Goal: Task Accomplishment & Management: Manage account settings

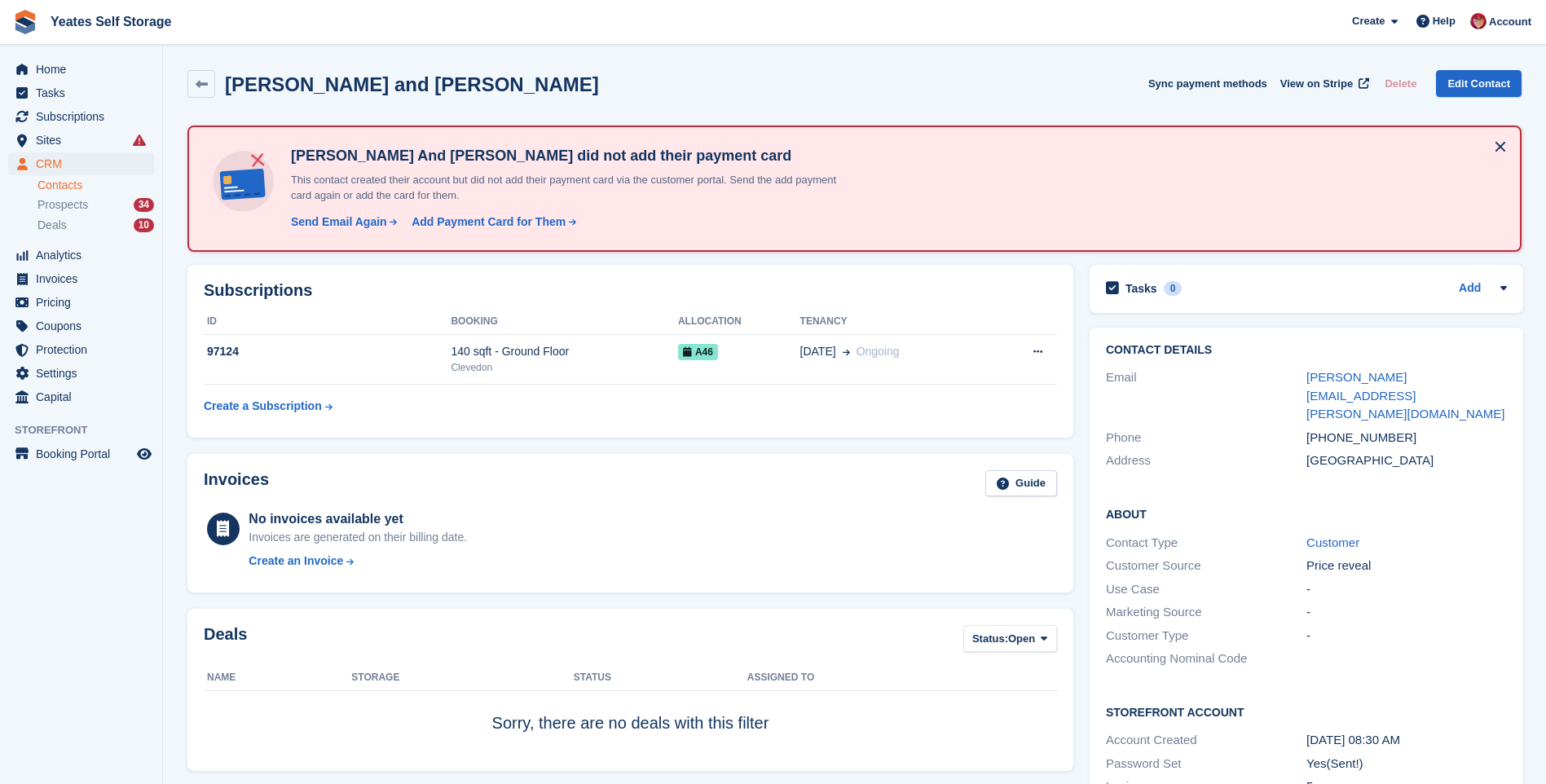
scroll to position [81, 0]
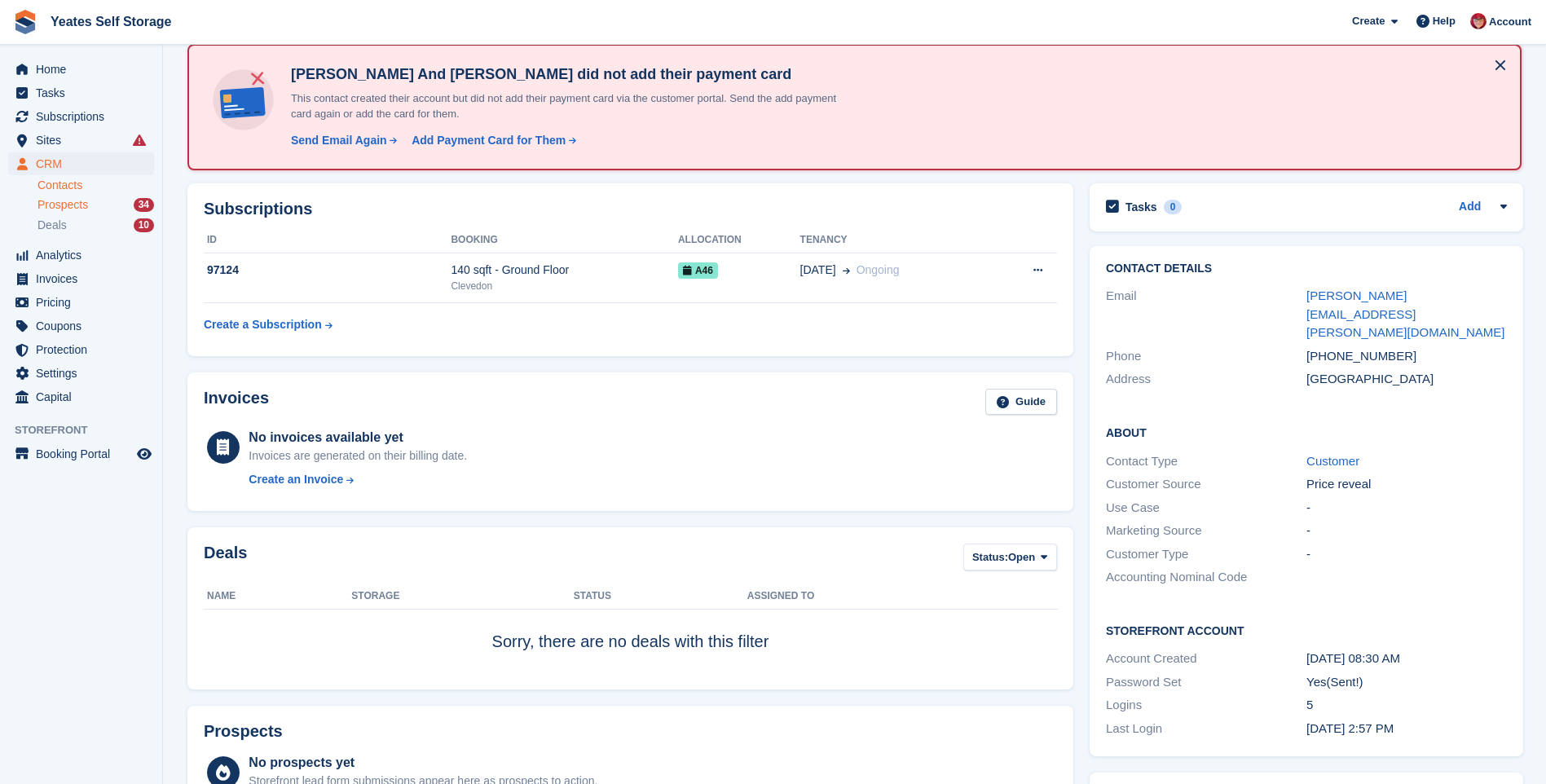
click at [52, 209] on span "Prospects" at bounding box center [63, 205] width 51 height 16
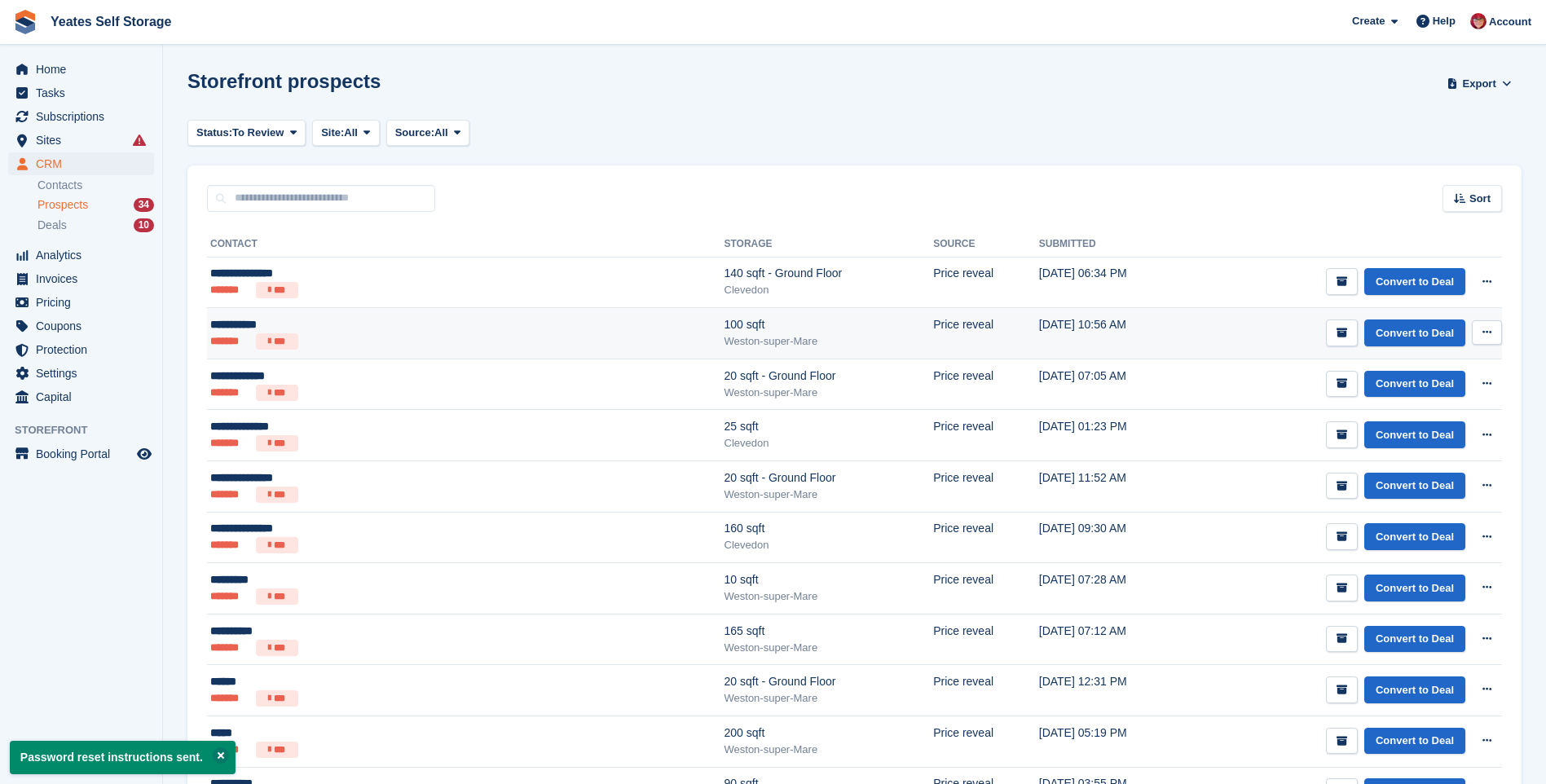
click at [228, 327] on div "**********" at bounding box center [355, 325] width 292 height 18
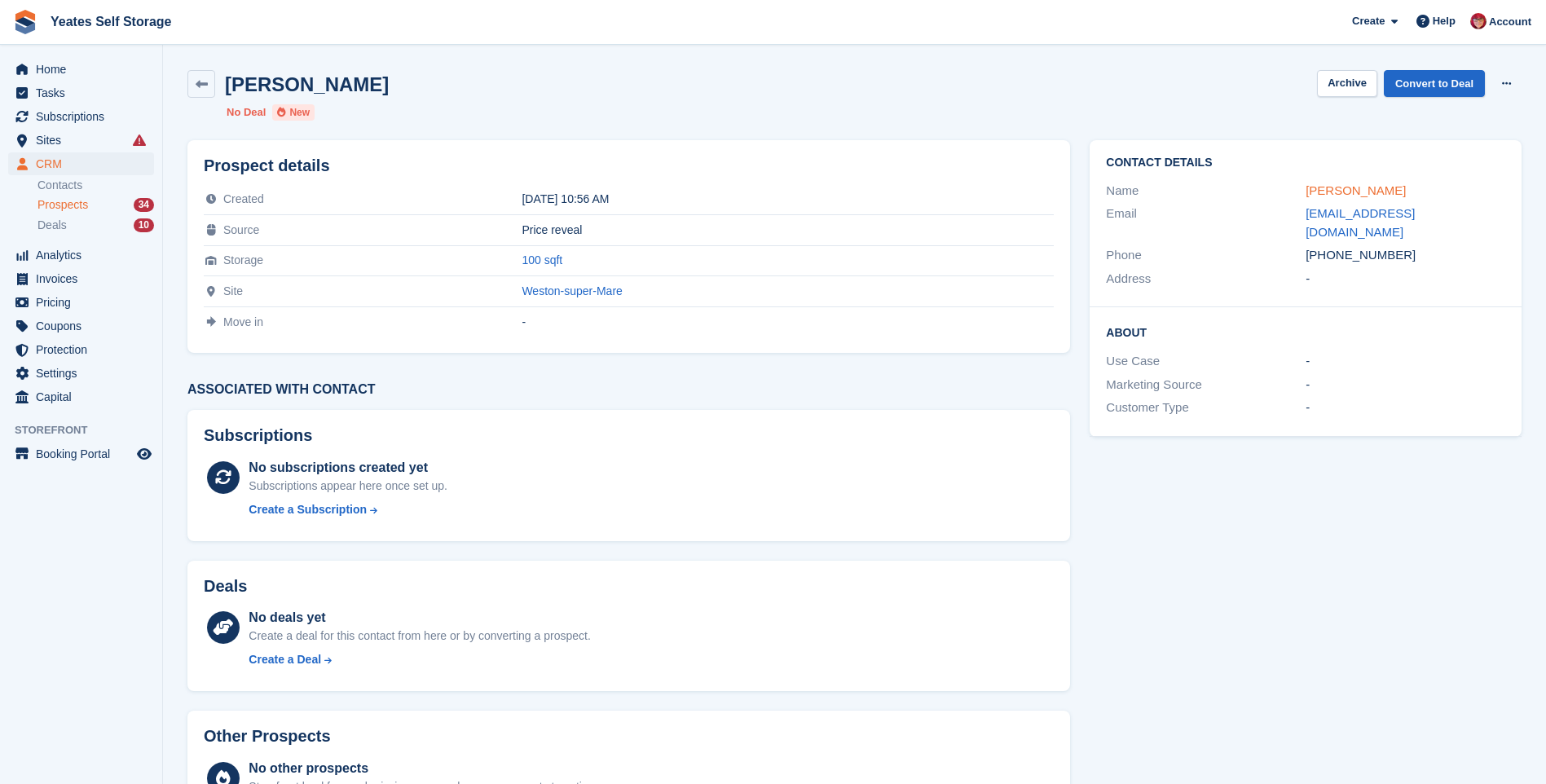
click at [1323, 196] on link "Daniel Ball" at bounding box center [1356, 190] width 101 height 14
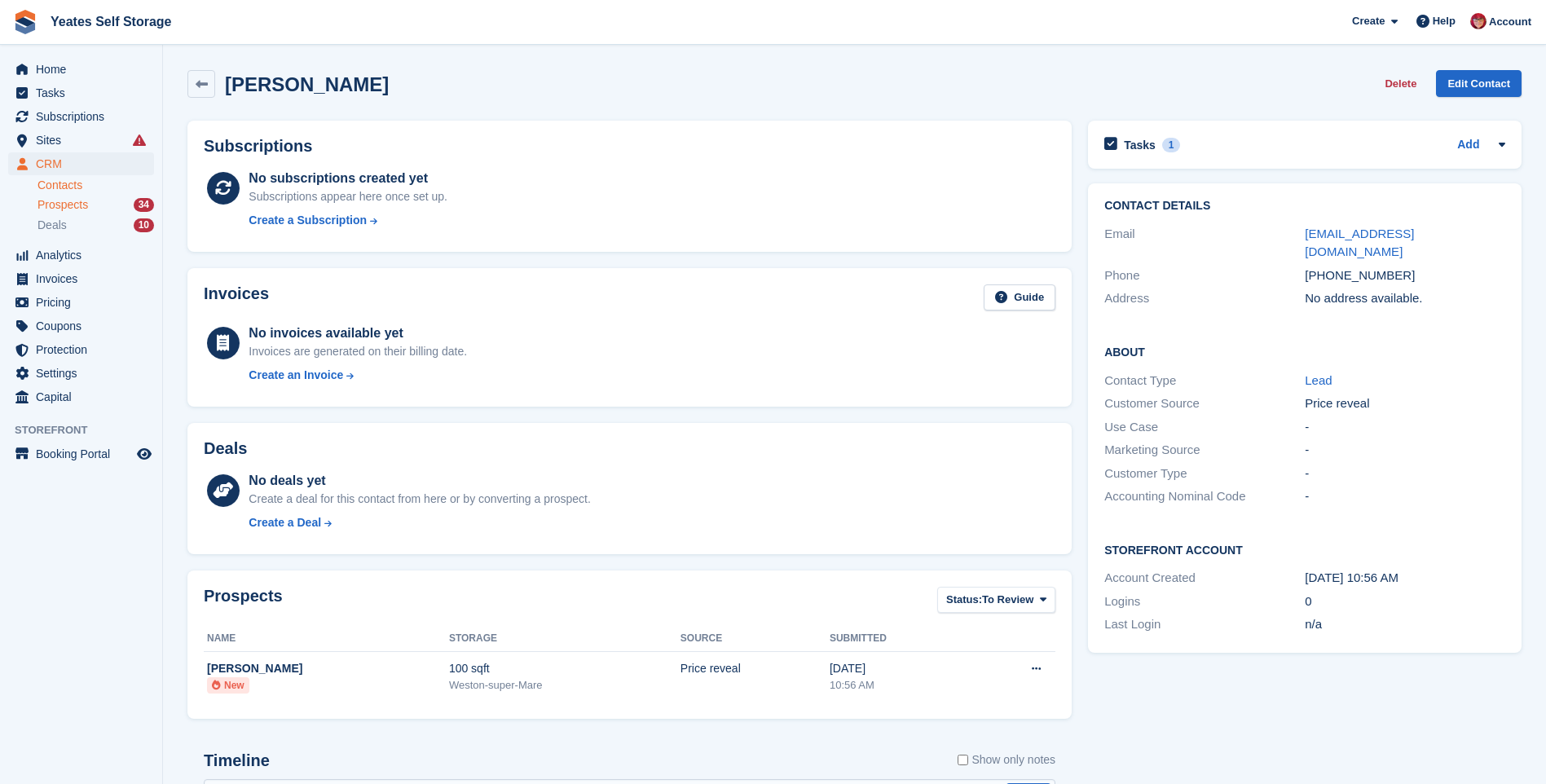
click at [64, 209] on span "Prospects" at bounding box center [63, 205] width 51 height 16
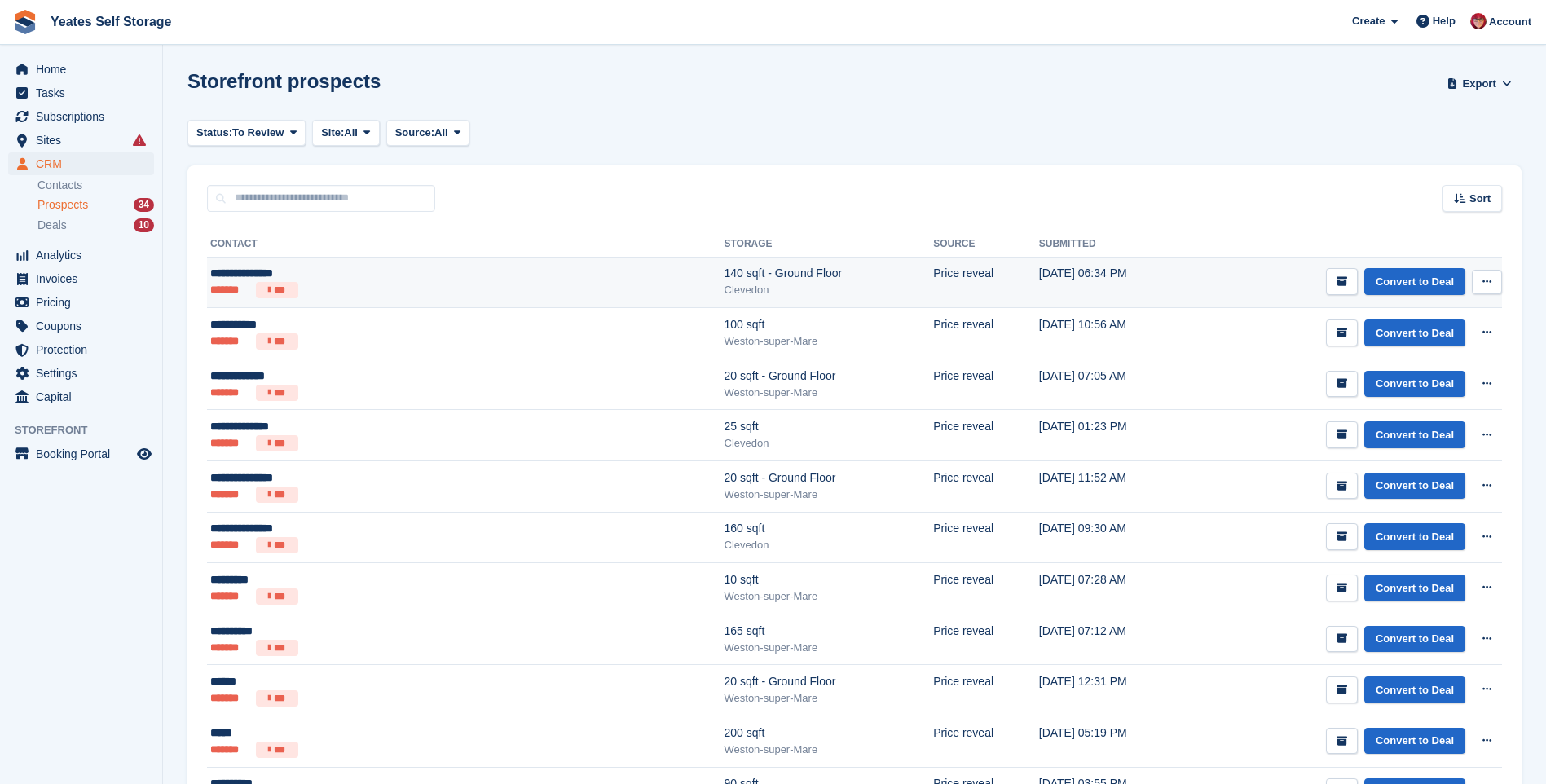
click at [234, 273] on div "**********" at bounding box center [355, 273] width 292 height 18
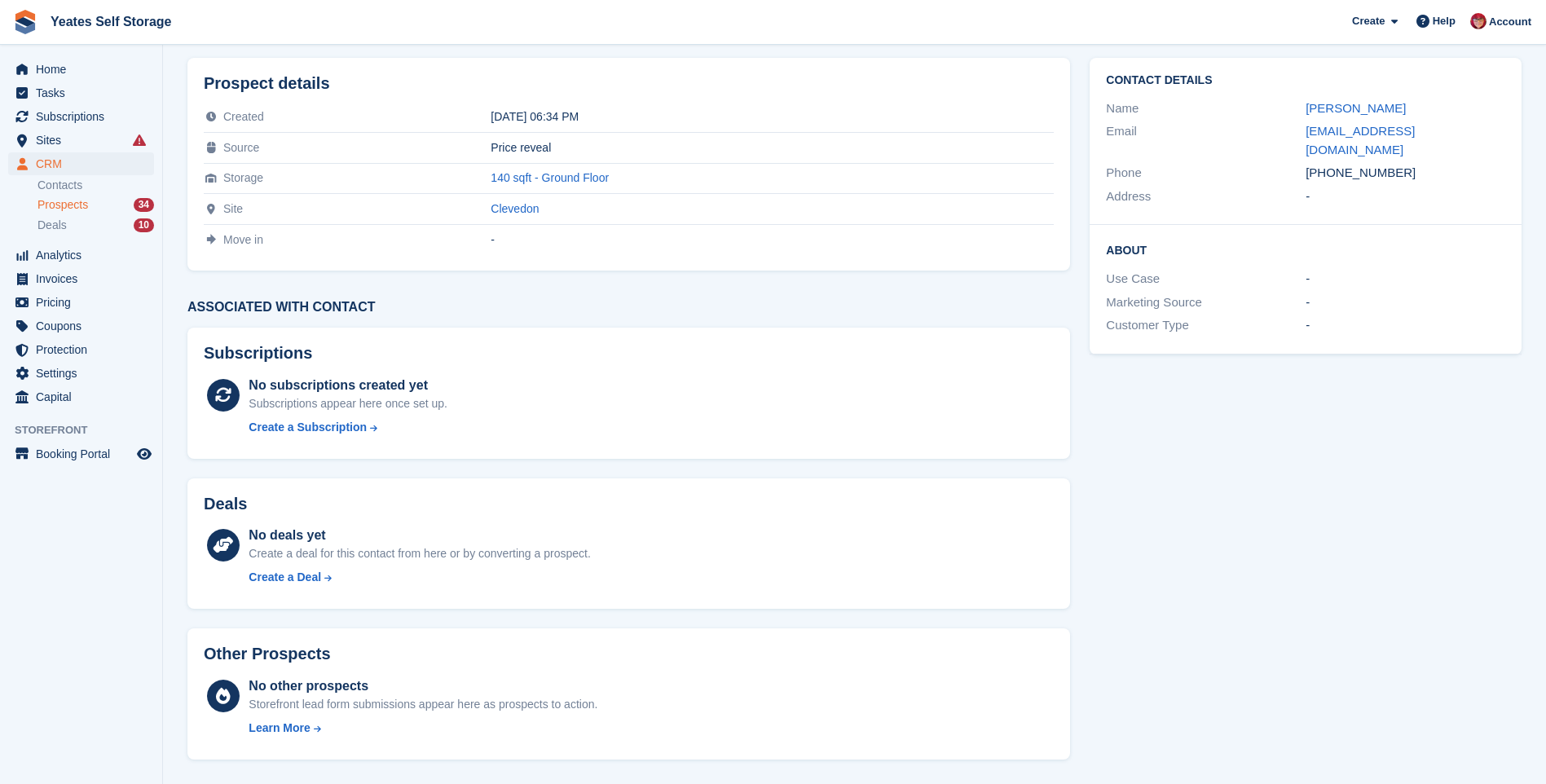
scroll to position [1, 0]
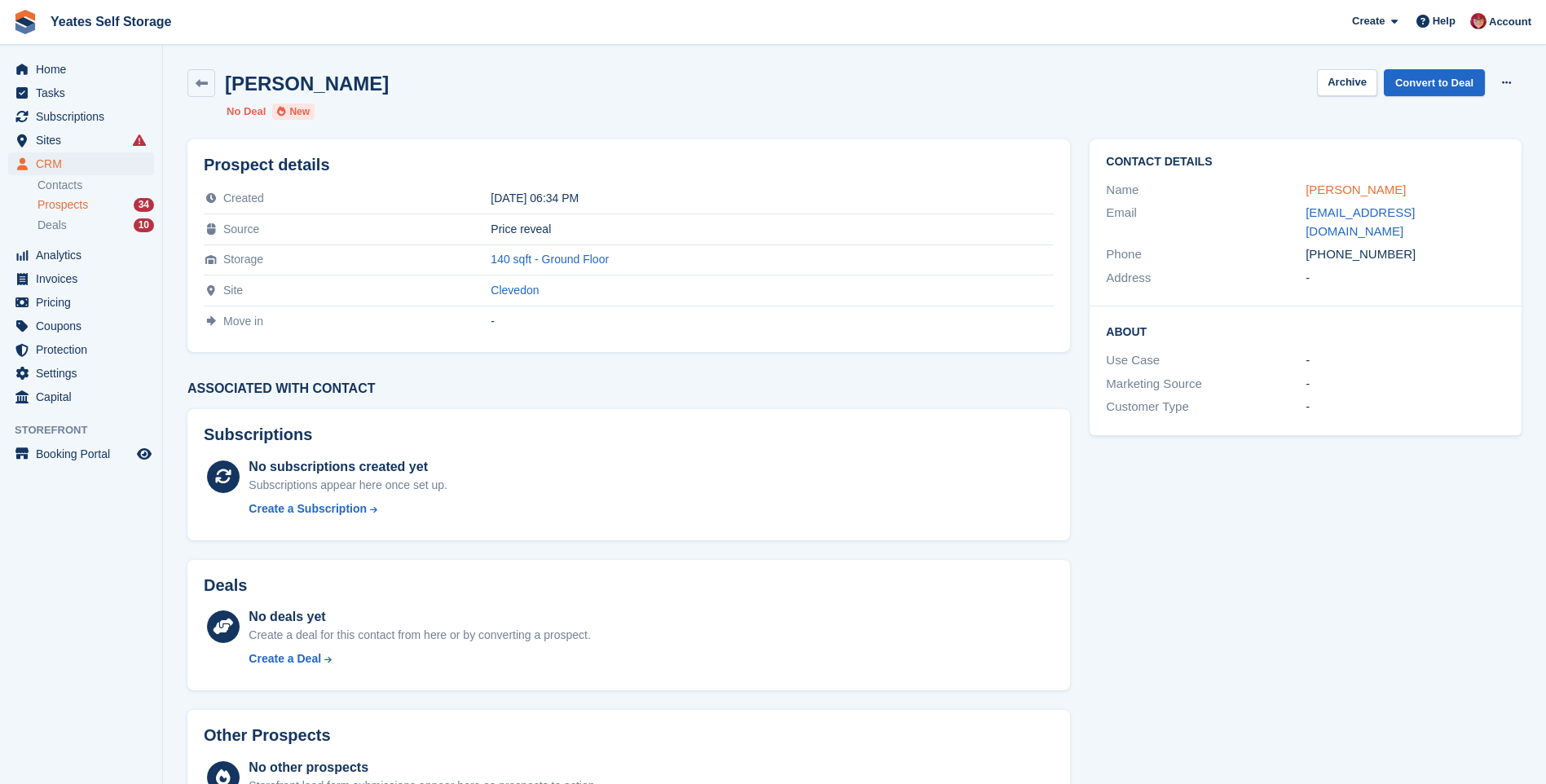
click at [1328, 196] on link "Suzanne Macleod" at bounding box center [1356, 189] width 101 height 14
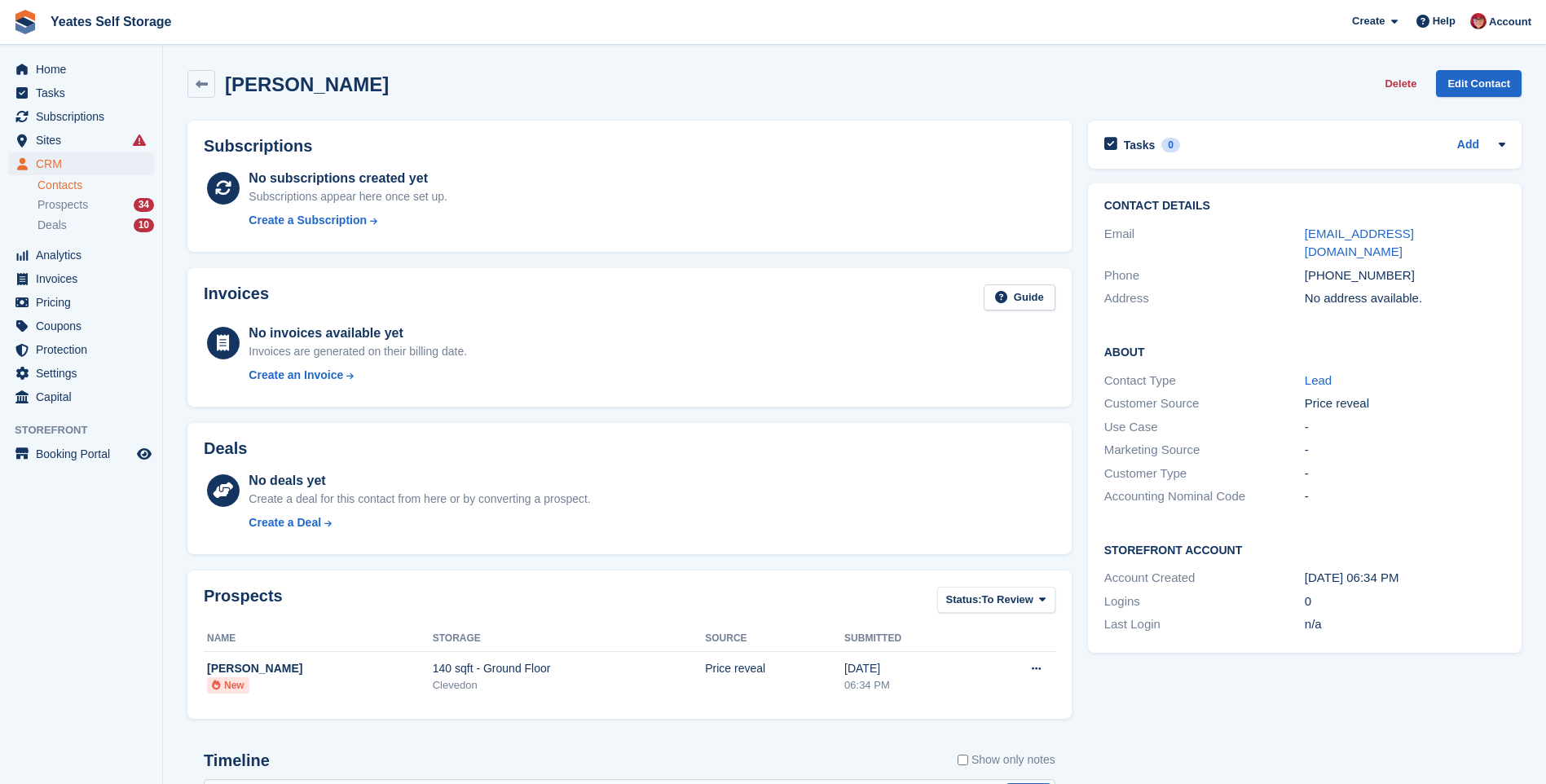
scroll to position [254, 0]
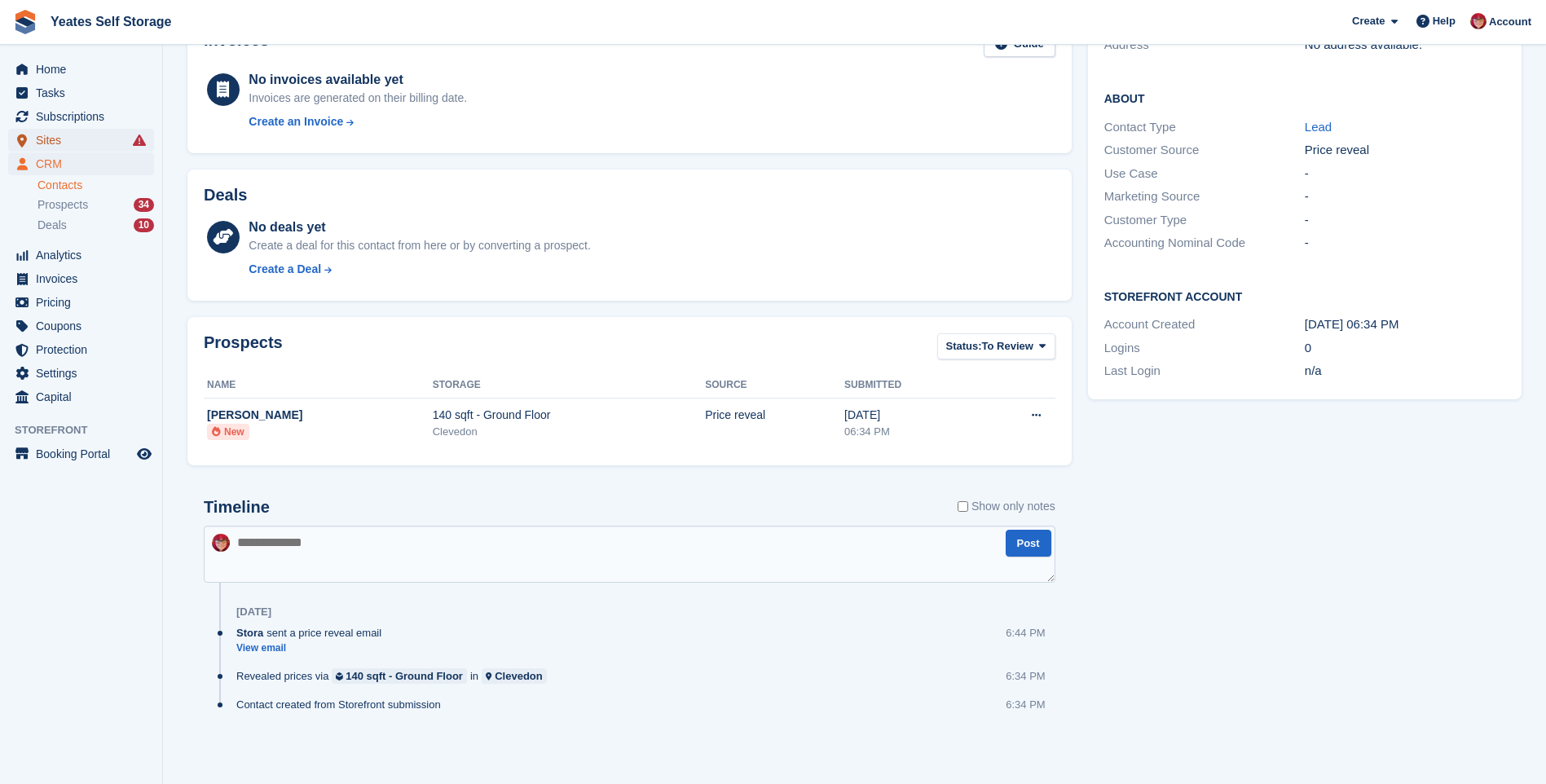
click at [53, 136] on span "Sites" at bounding box center [85, 140] width 98 height 22
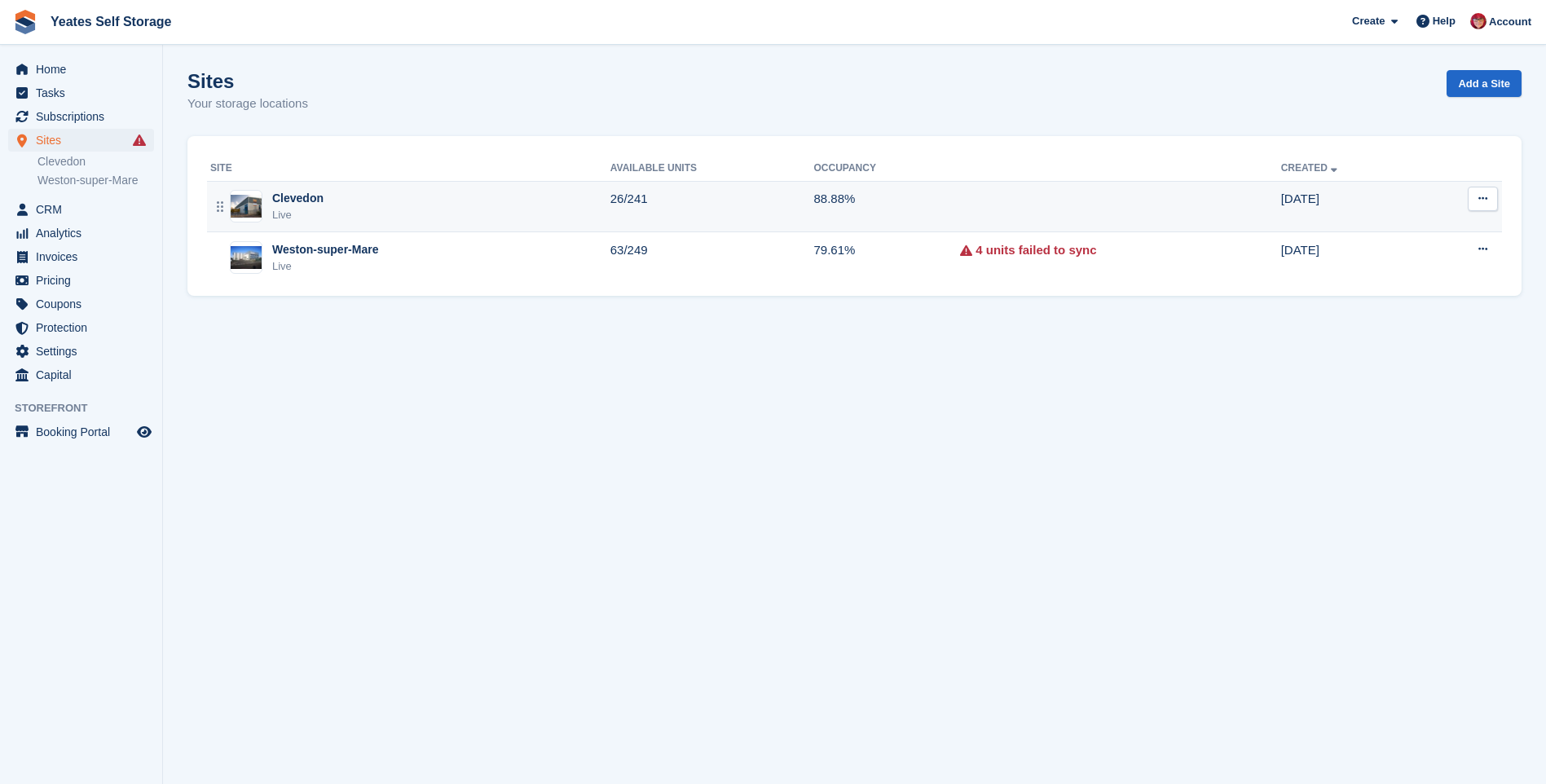
click at [290, 213] on div "Live" at bounding box center [298, 215] width 52 height 17
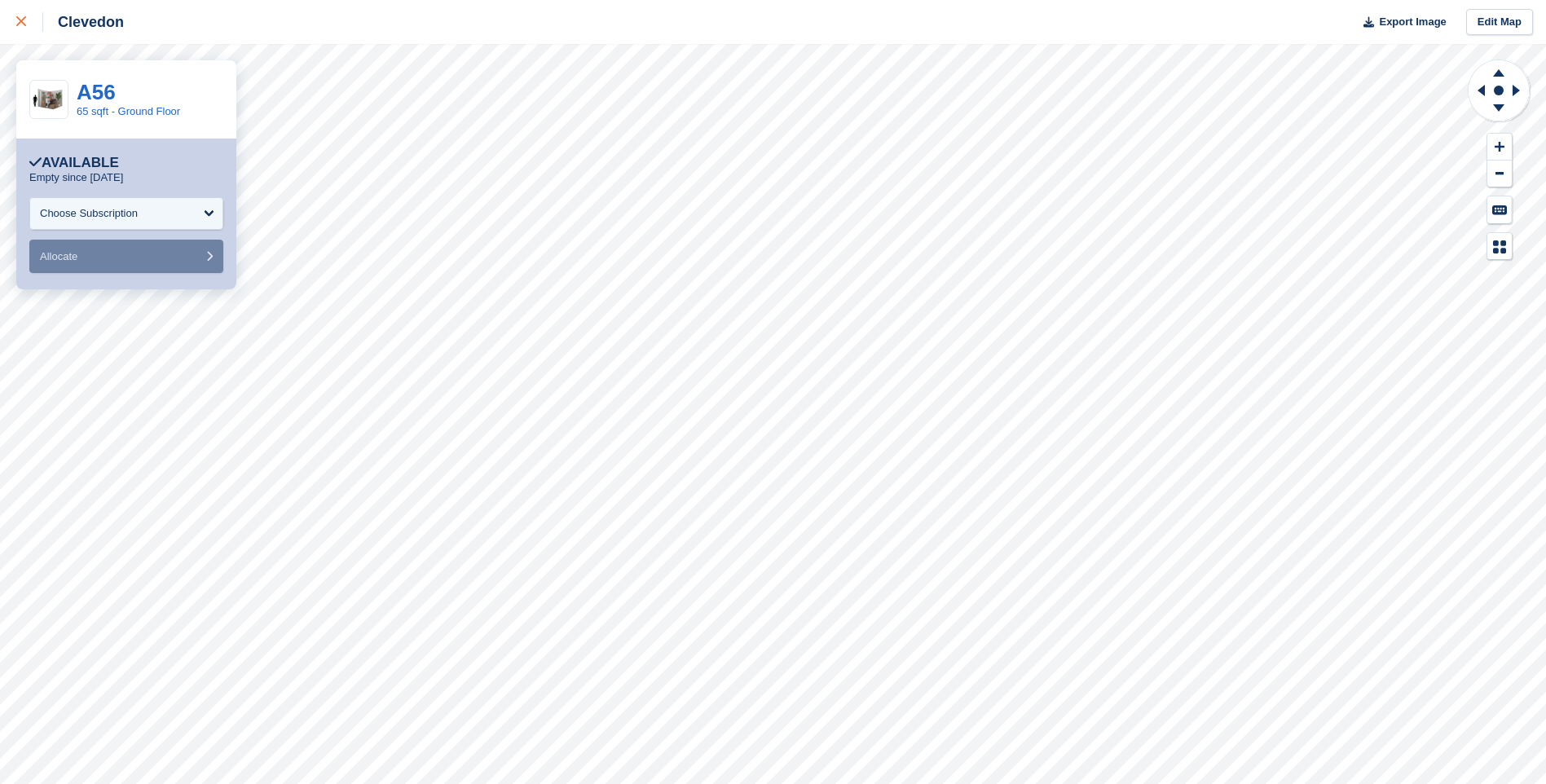
click at [25, 22] on div at bounding box center [30, 22] width 27 height 20
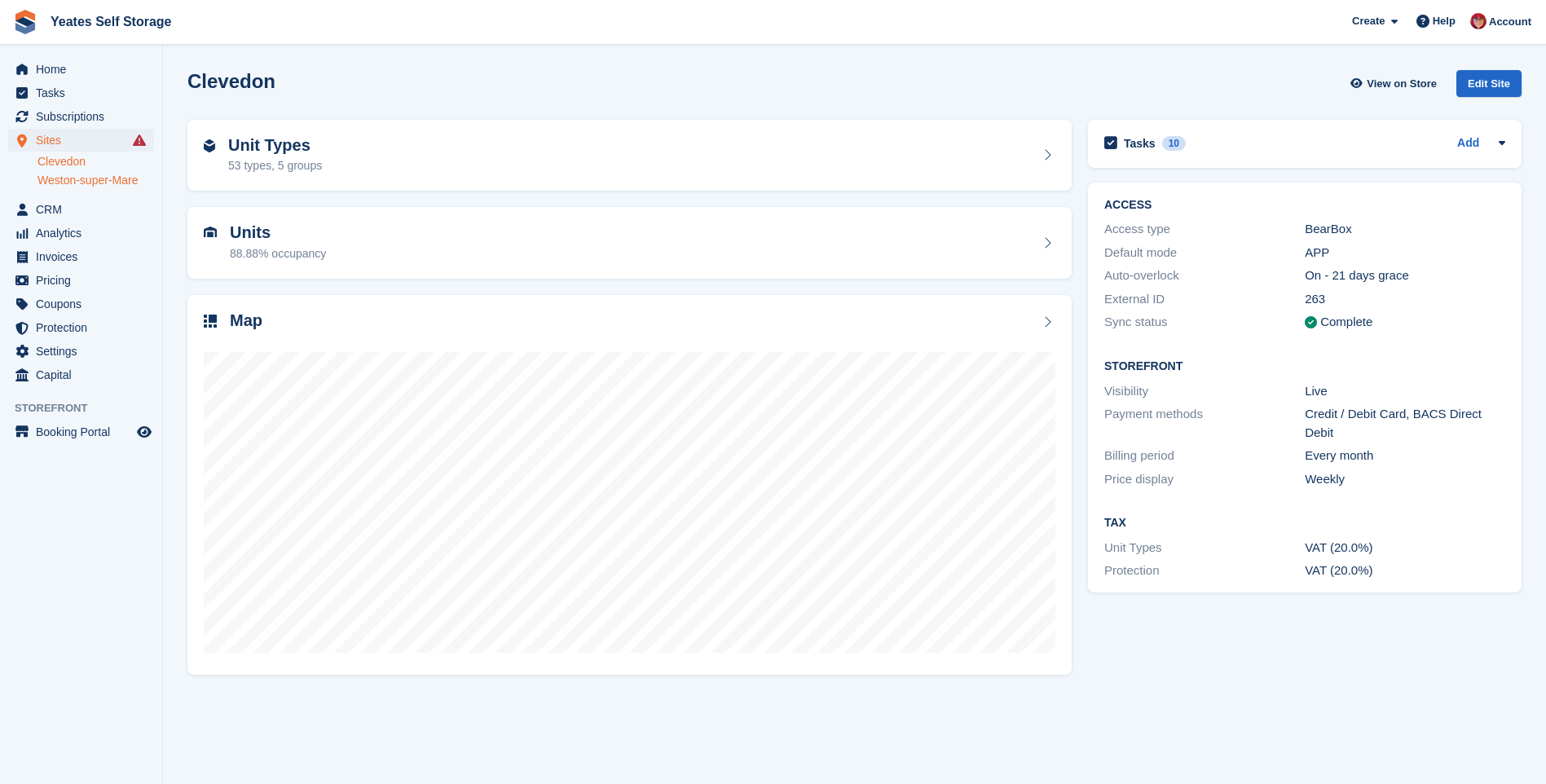
click at [60, 181] on link "Weston-super-Mare" at bounding box center [95, 181] width 116 height 16
click at [56, 207] on span "CRM" at bounding box center [85, 209] width 98 height 22
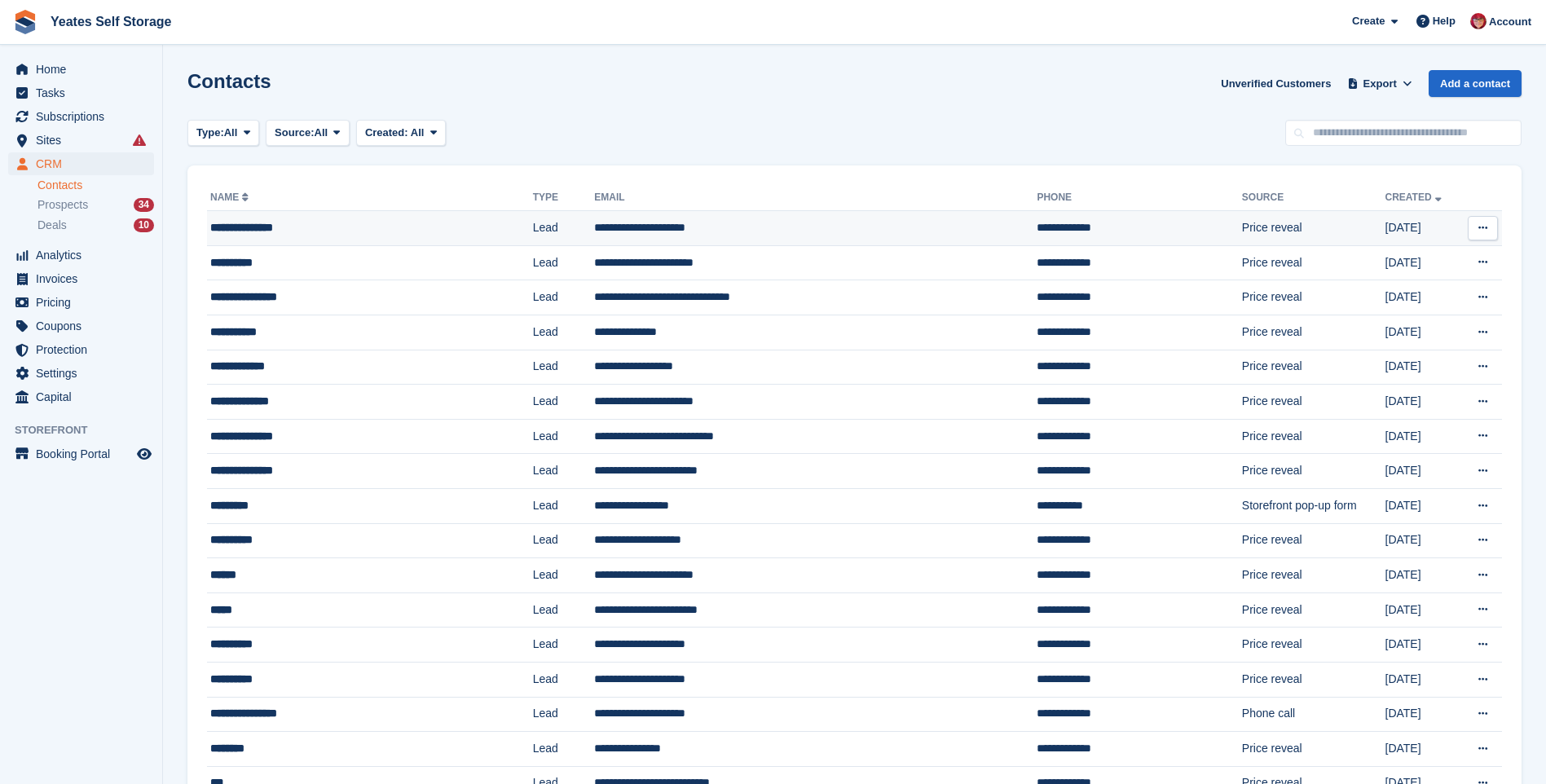
click at [254, 231] on div "**********" at bounding box center [339, 227] width 258 height 18
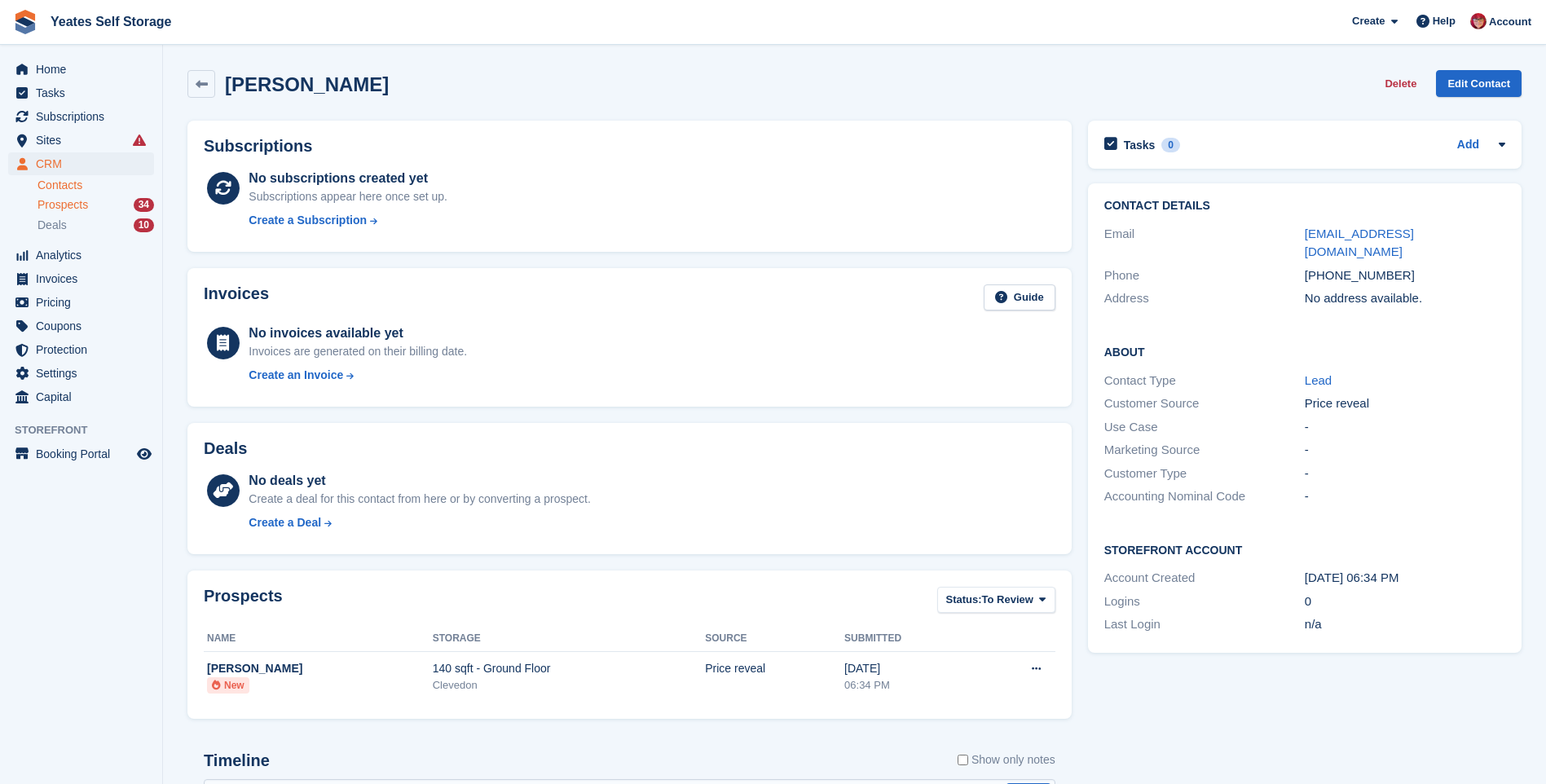
click at [80, 206] on span "Prospects" at bounding box center [63, 205] width 51 height 16
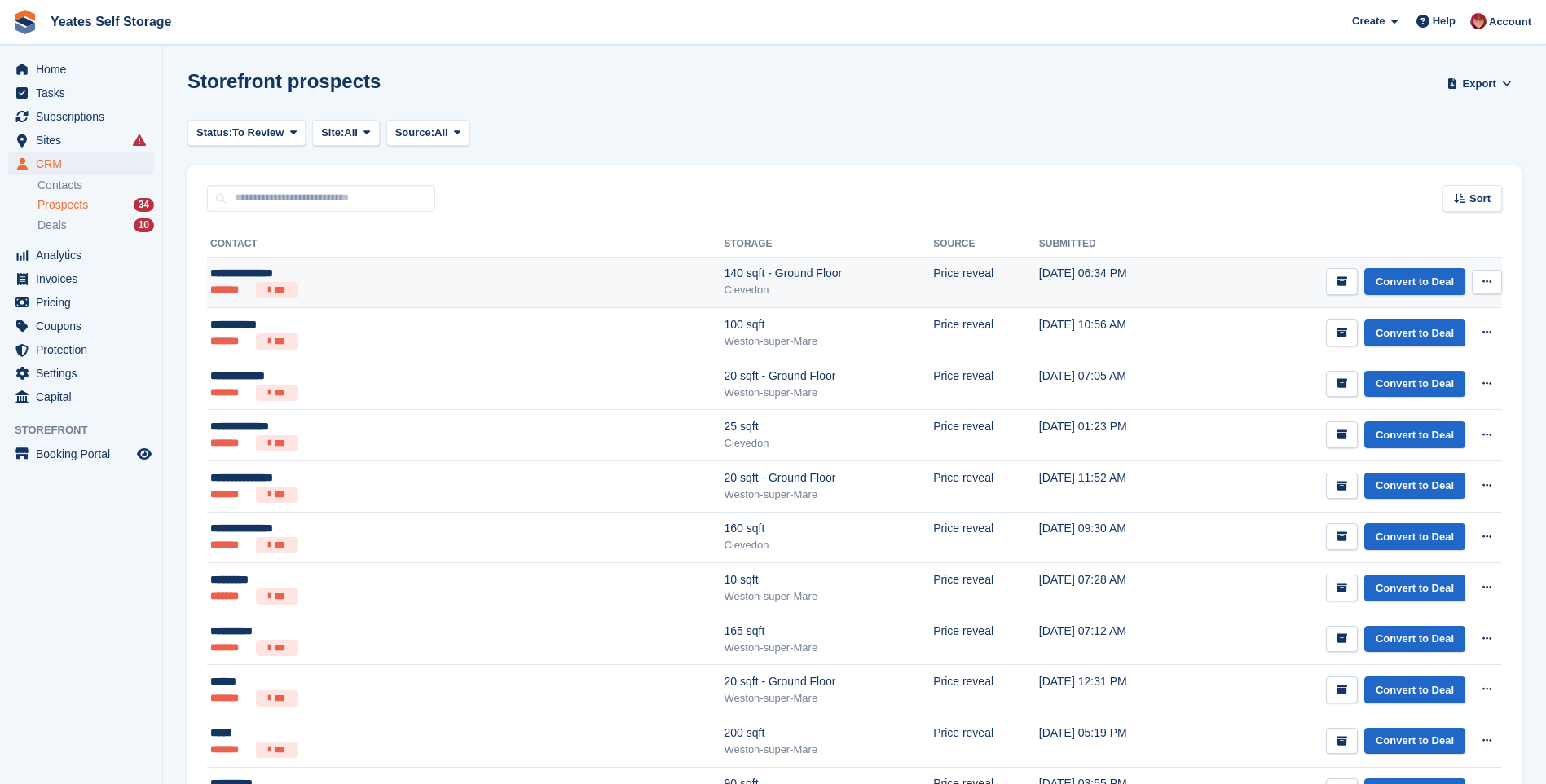
click at [248, 273] on div "**********" at bounding box center [355, 273] width 292 height 18
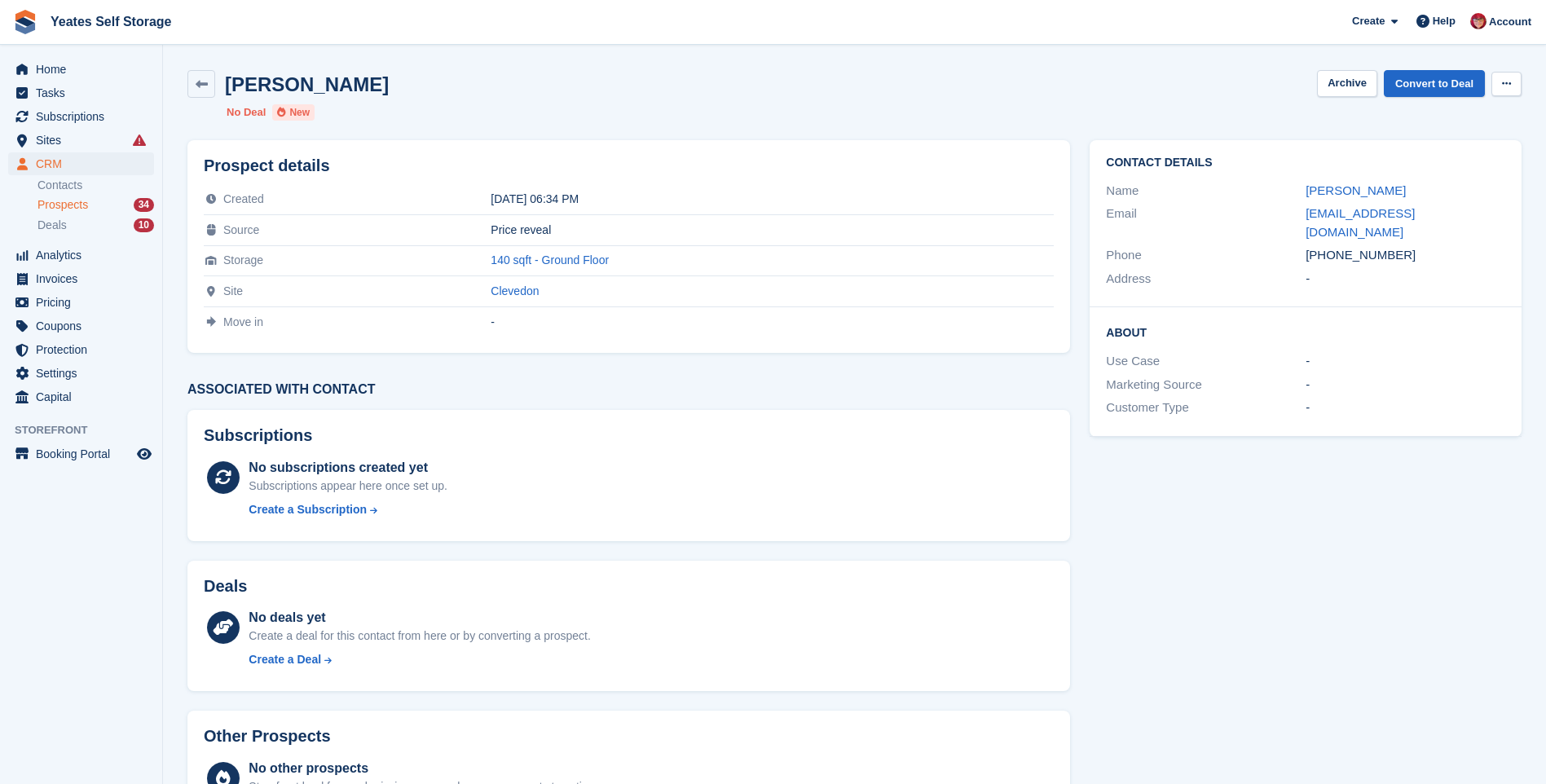
click at [1504, 85] on icon at bounding box center [1506, 83] width 9 height 11
click at [1452, 120] on p "Delete prospect" at bounding box center [1442, 116] width 142 height 21
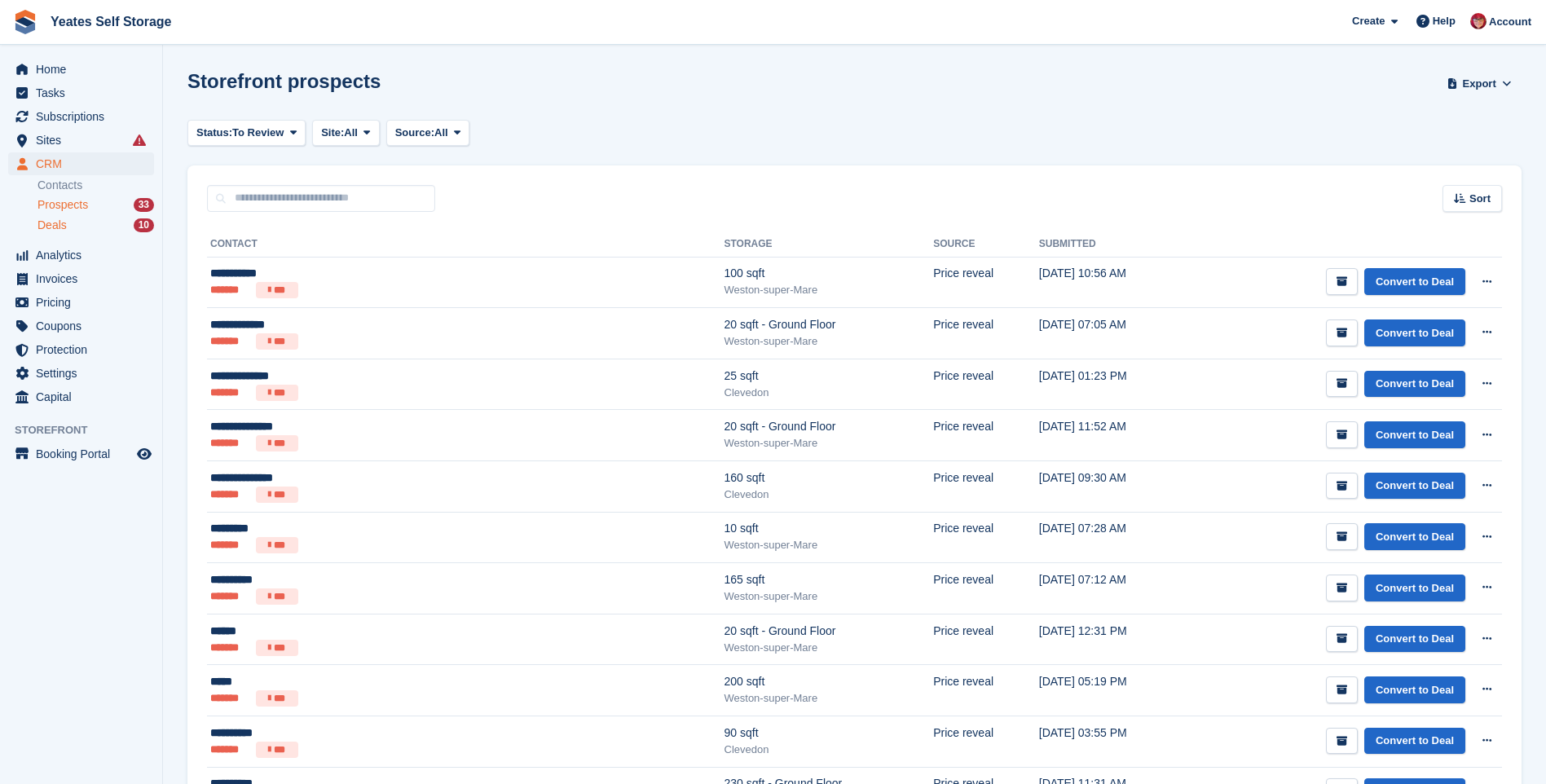
click at [69, 225] on div "Deals 10" at bounding box center [95, 226] width 116 height 16
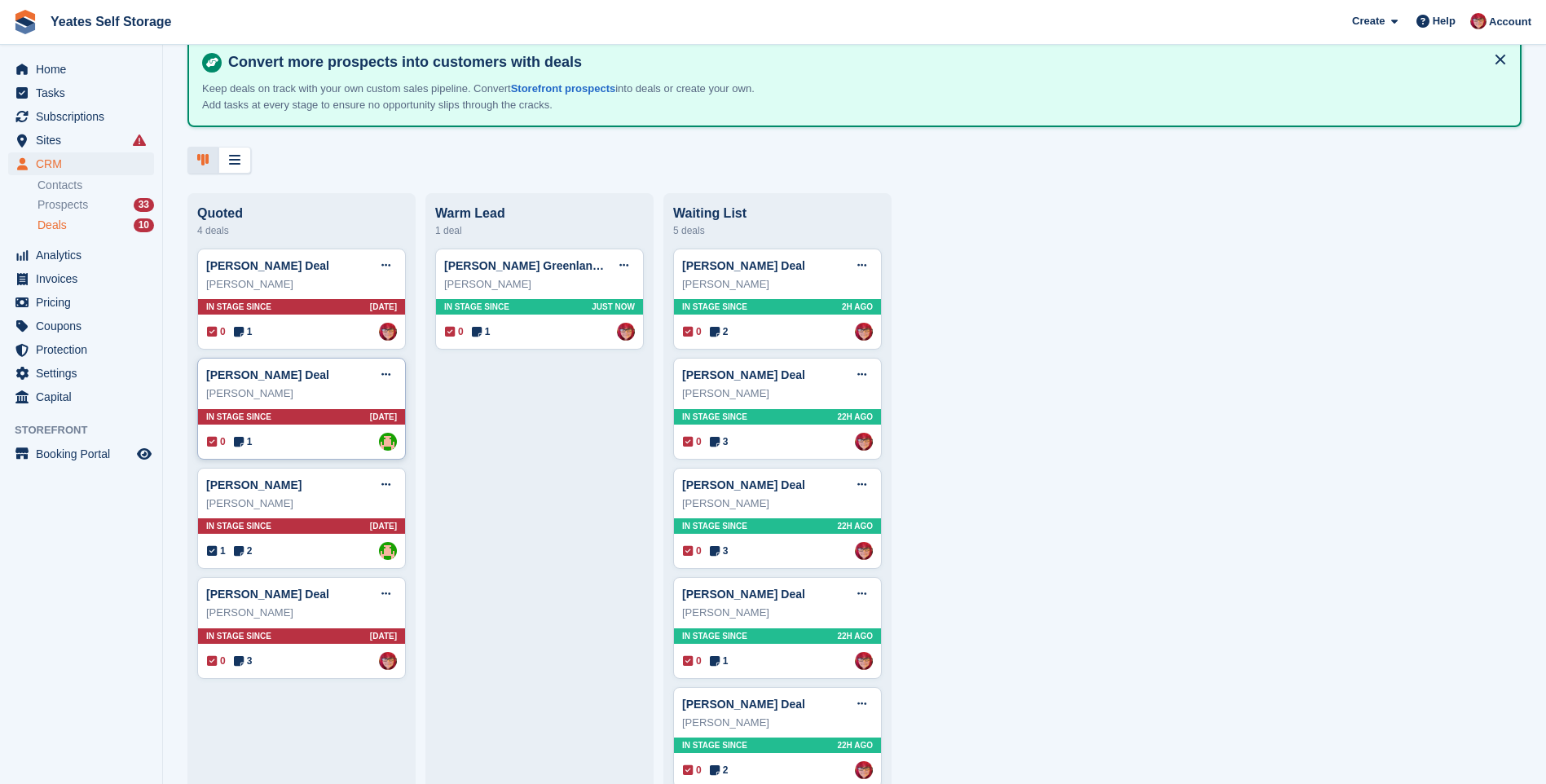
scroll to position [110, 0]
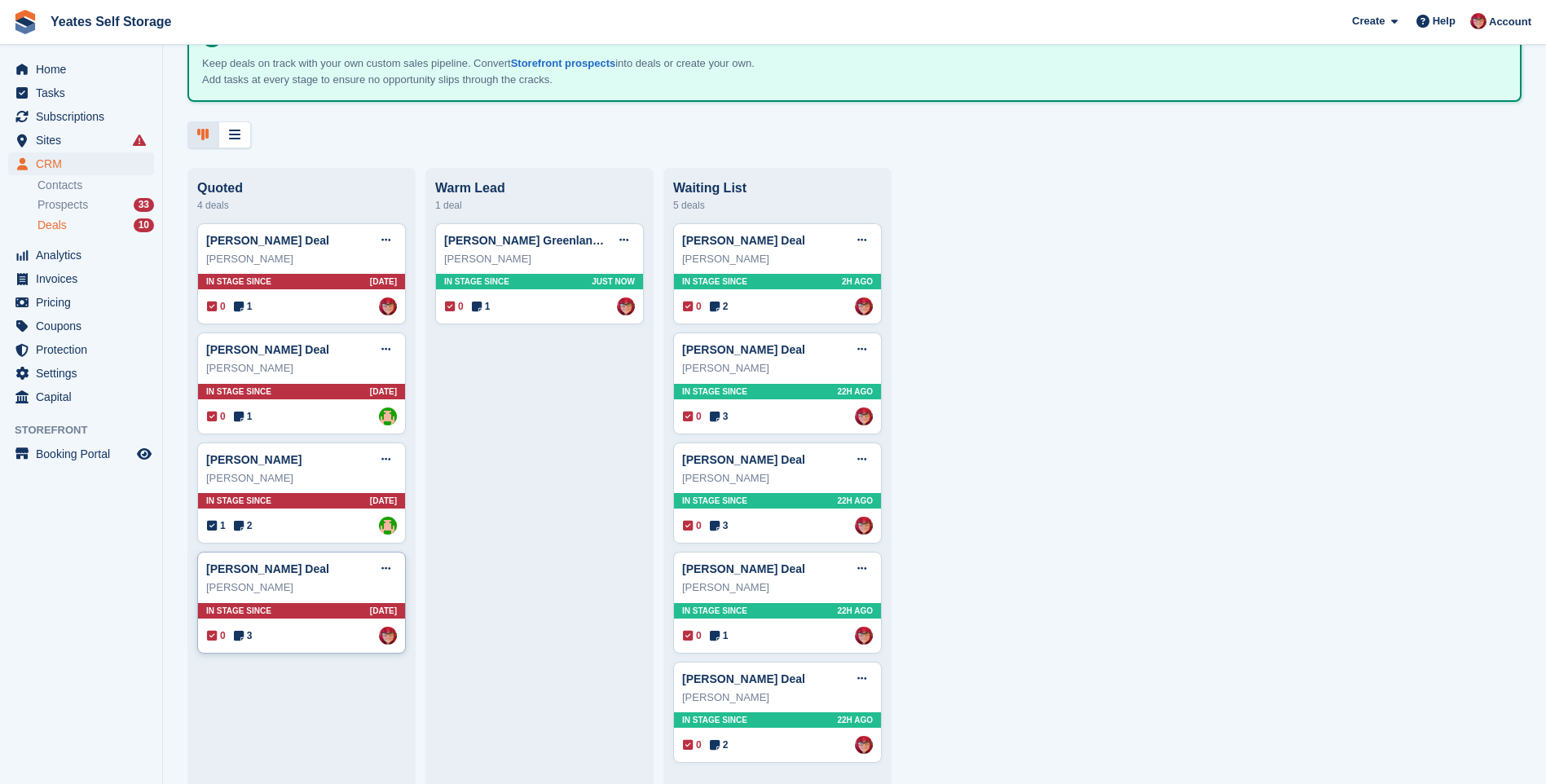
click at [253, 587] on div "Robert Brown" at bounding box center [301, 587] width 190 height 17
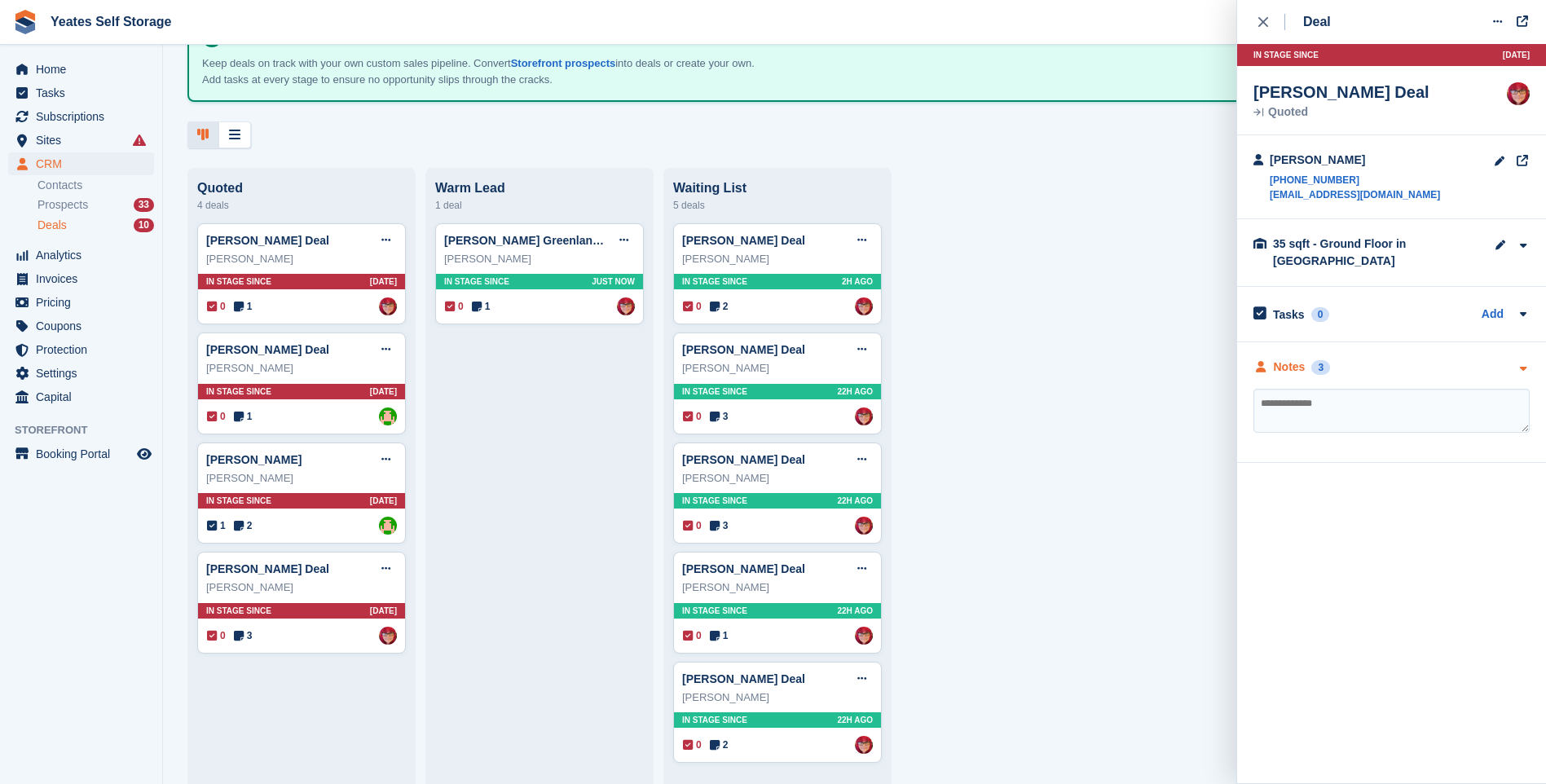
click at [1288, 375] on div "Notes" at bounding box center [1289, 367] width 32 height 18
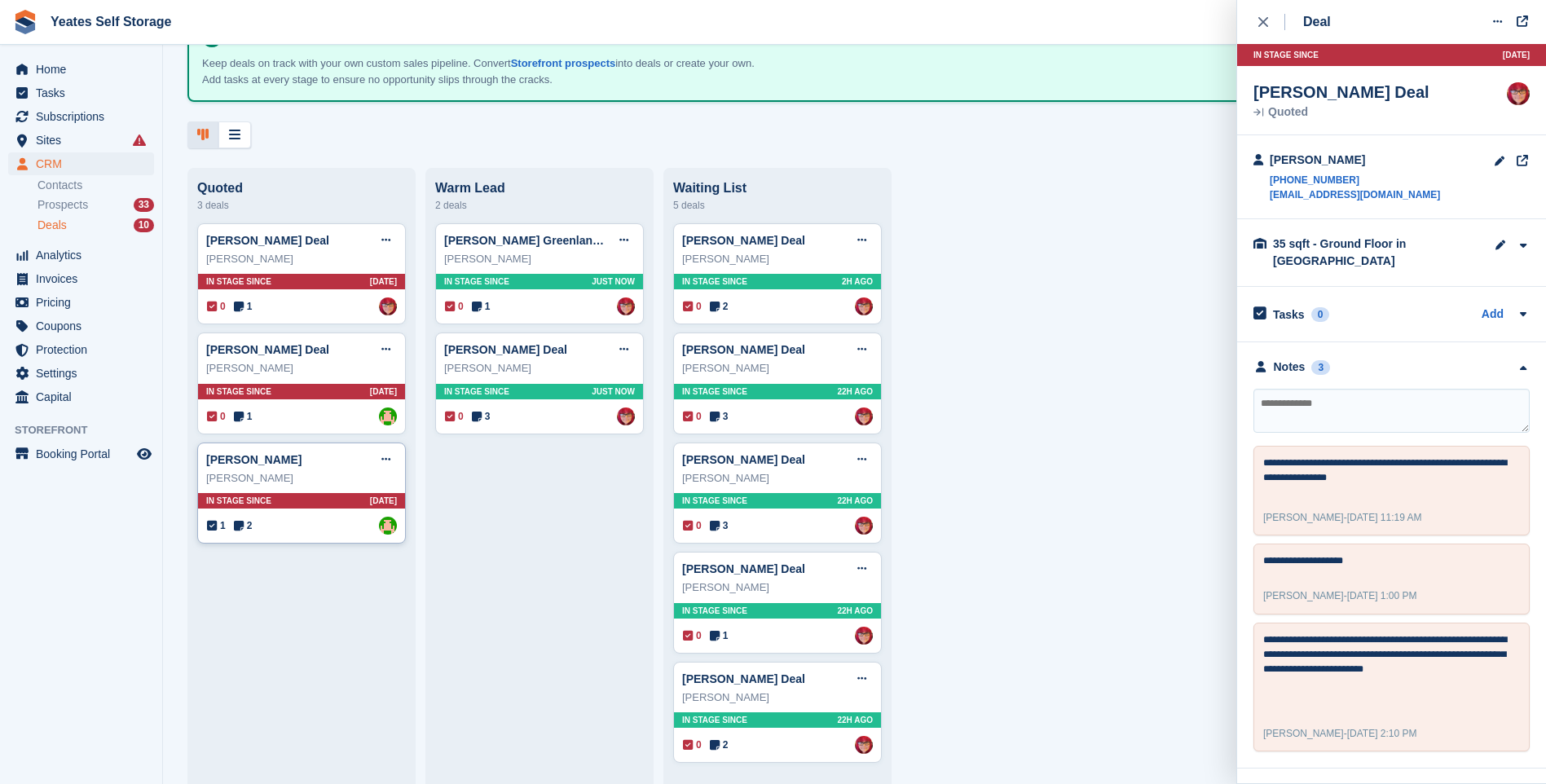
click at [255, 471] on div "[PERSON_NAME]" at bounding box center [301, 478] width 190 height 17
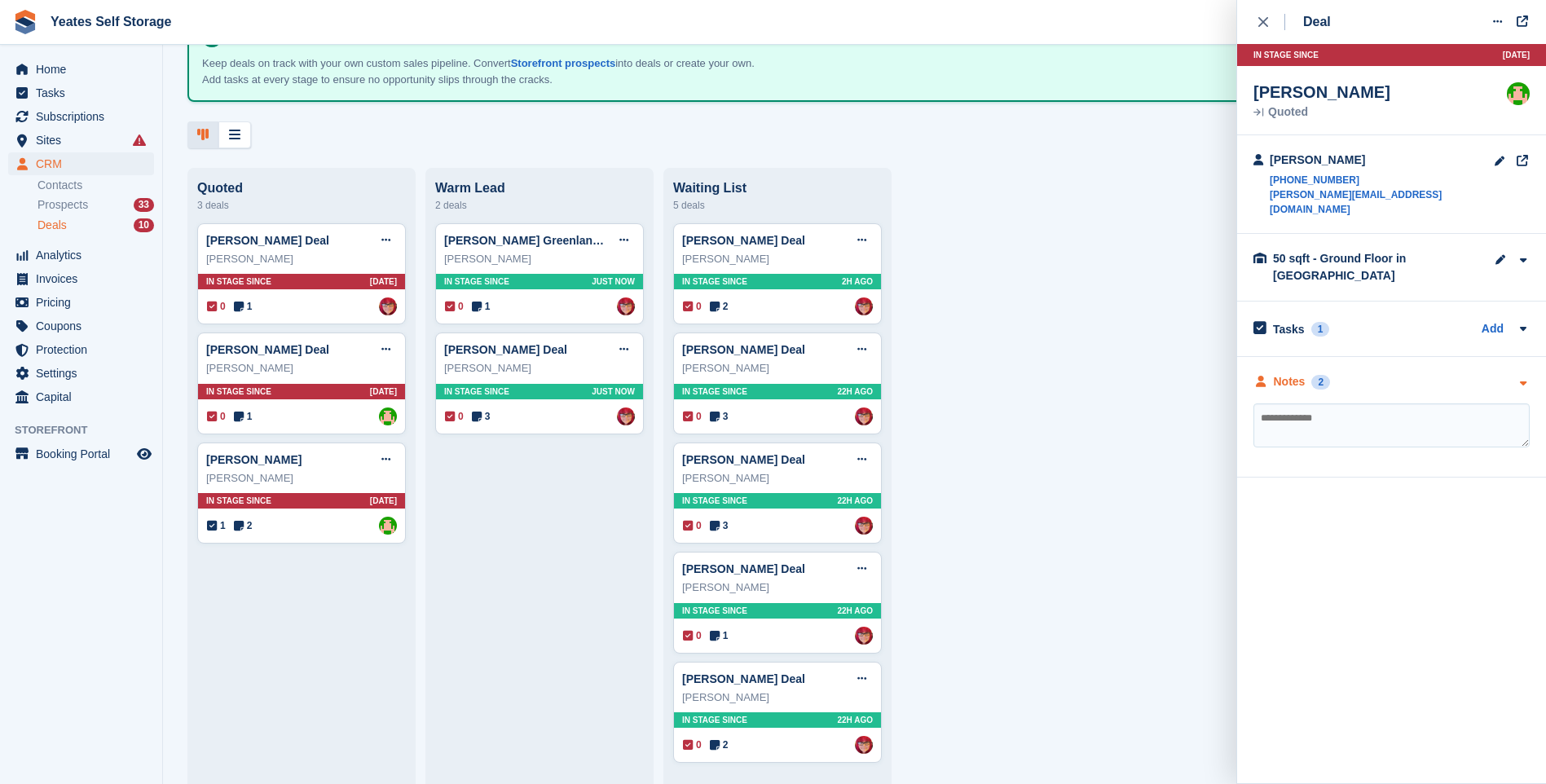
click at [1312, 375] on div "2" at bounding box center [1320, 382] width 19 height 15
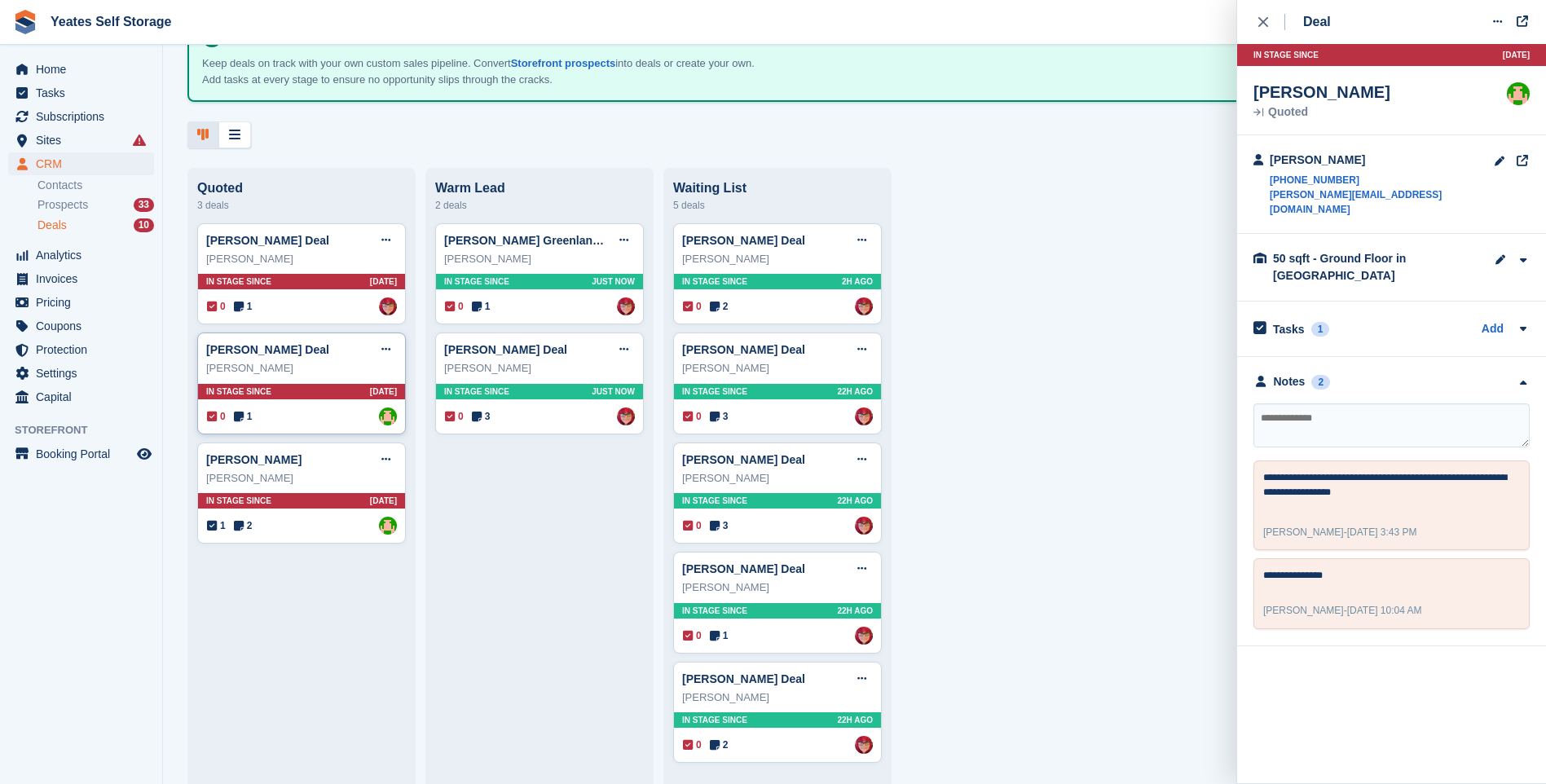
click at [283, 358] on div "Ben Turner Deal Edit deal Mark as won Mark as lost Delete deal" at bounding box center [301, 349] width 190 height 24
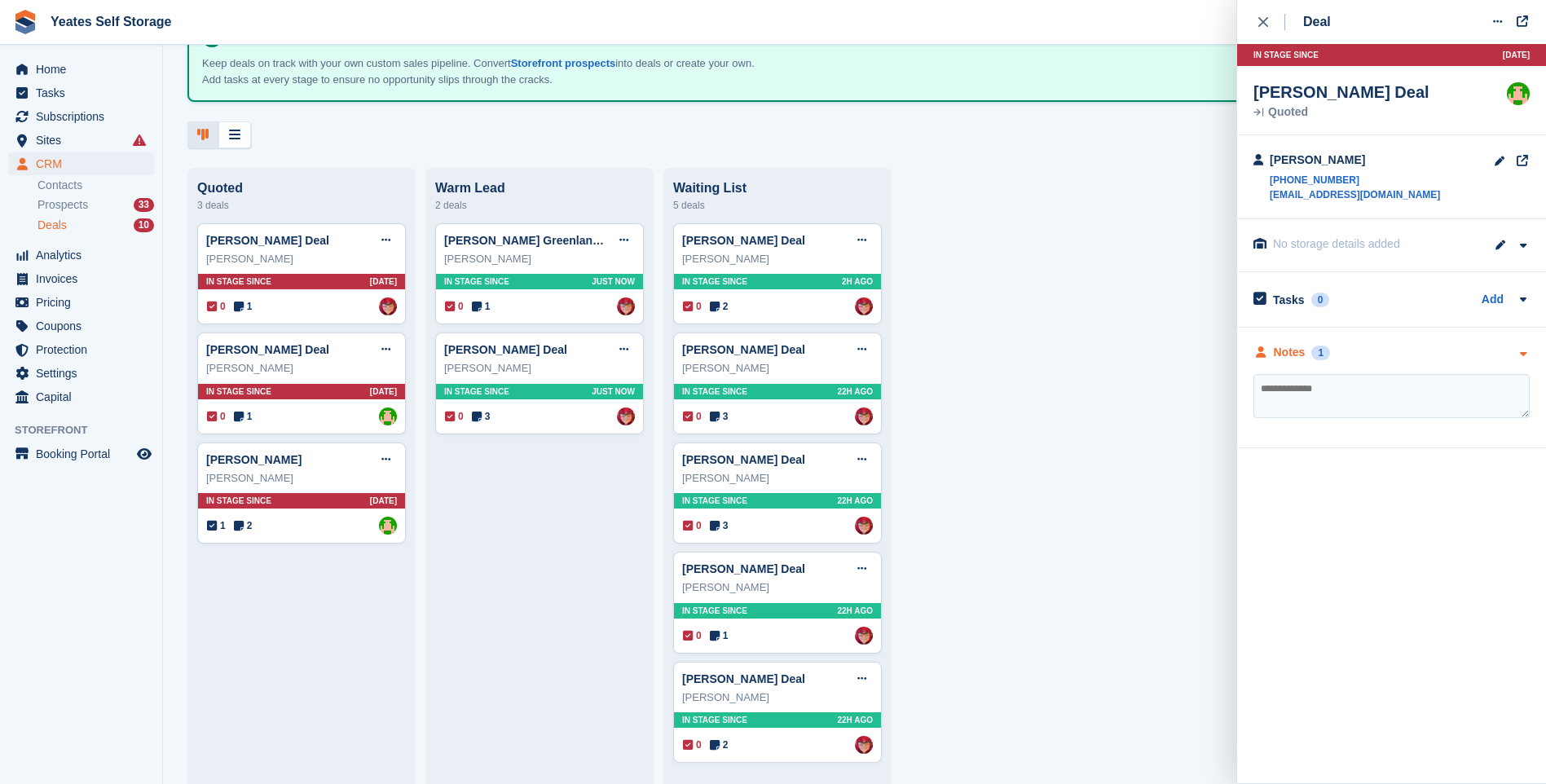
click at [1285, 348] on div "Notes" at bounding box center [1289, 352] width 32 height 18
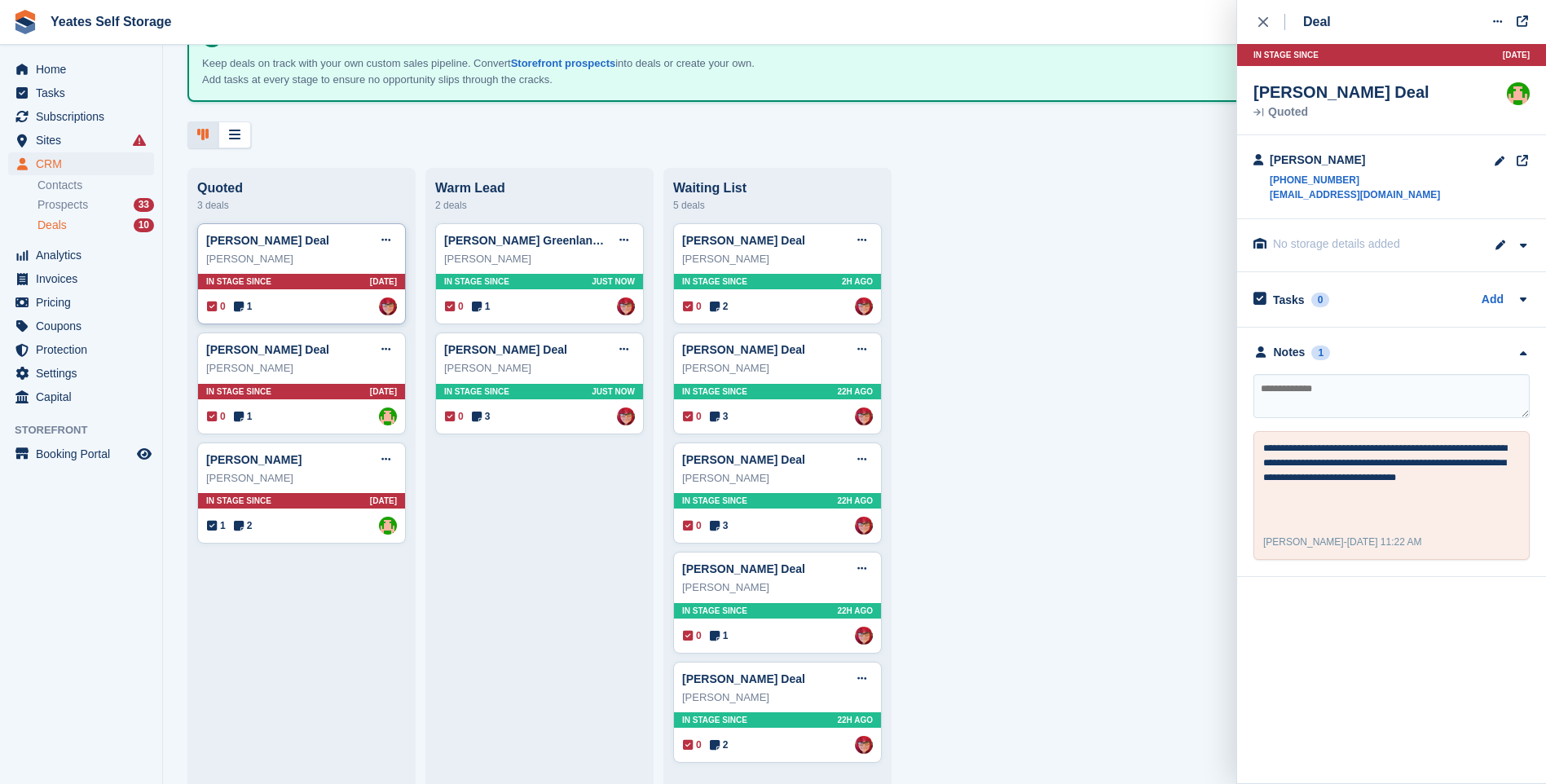
click at [249, 231] on div "Lilia Chorna Deal Edit deal Mark as won Mark as lost Delete deal" at bounding box center [301, 240] width 190 height 24
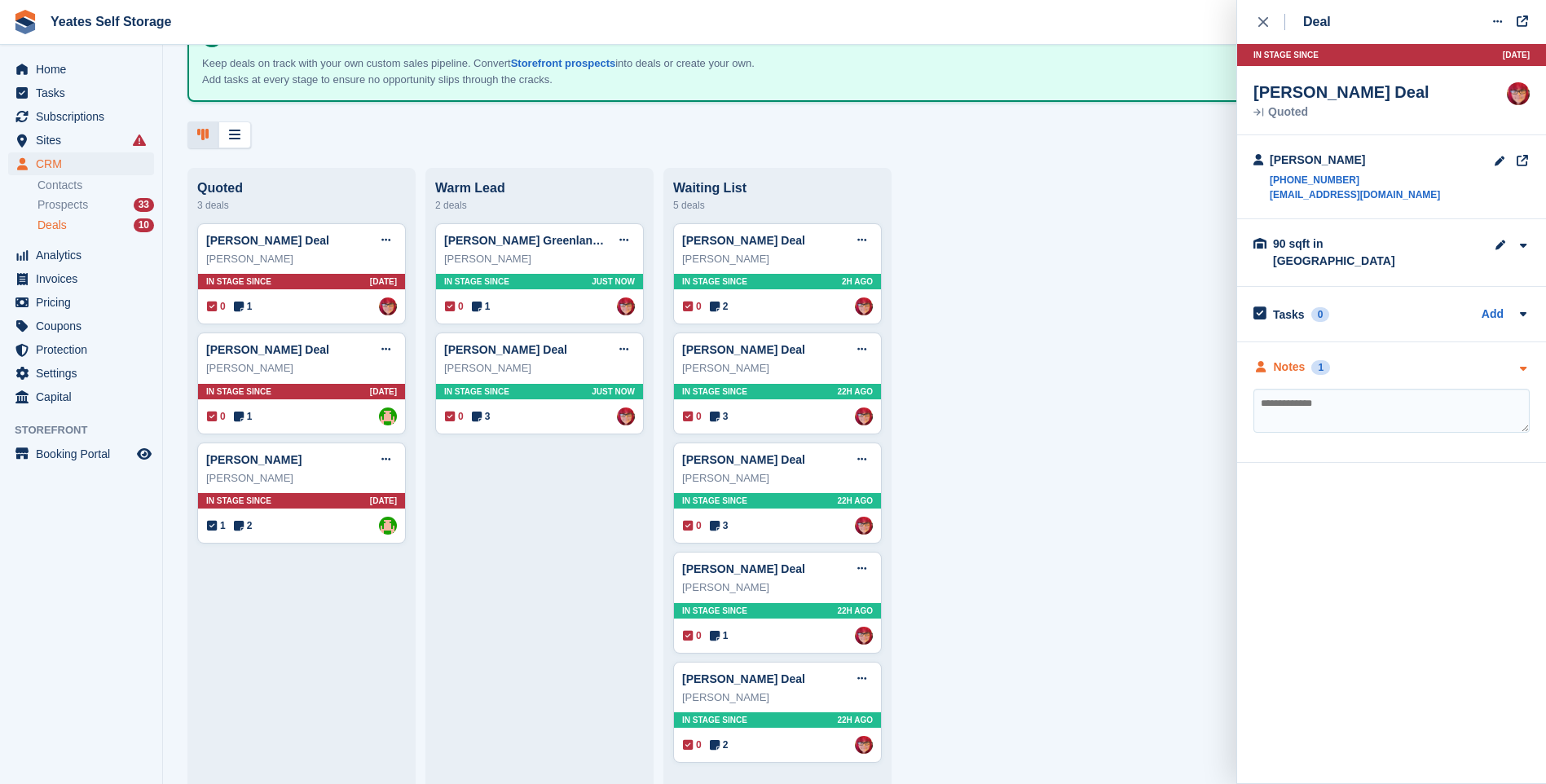
click at [1274, 358] on div "Notes" at bounding box center [1289, 367] width 32 height 18
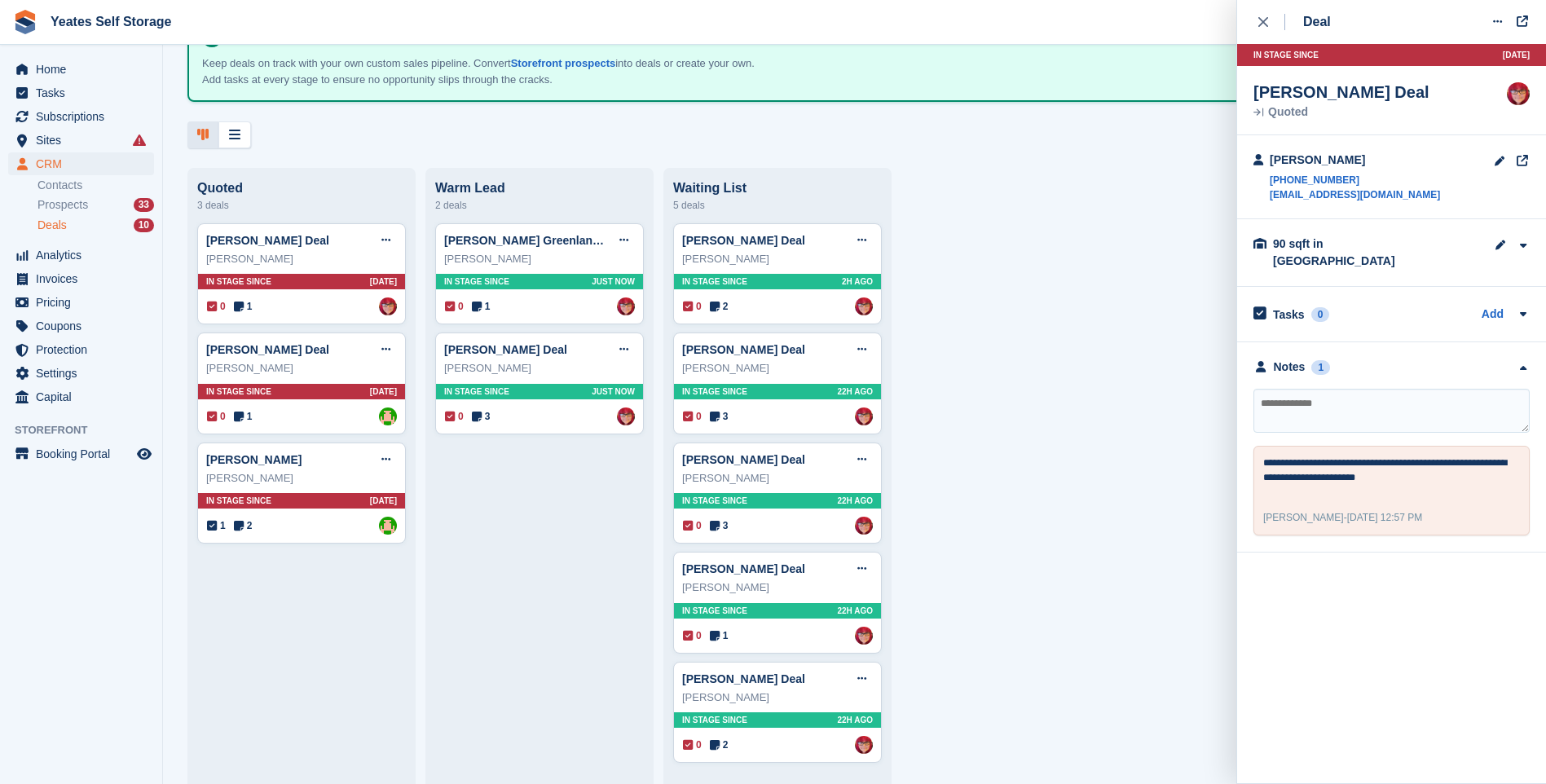
click at [712, 189] on div "Waiting List" at bounding box center [777, 187] width 209 height 15
click at [1073, 249] on div "Quoted 3 deals Lilia Chorna Deal Edit deal Mark as won Mark as lost Delete deal…" at bounding box center [855, 476] width 1383 height 617
click at [1260, 25] on icon "close" at bounding box center [1263, 22] width 10 height 10
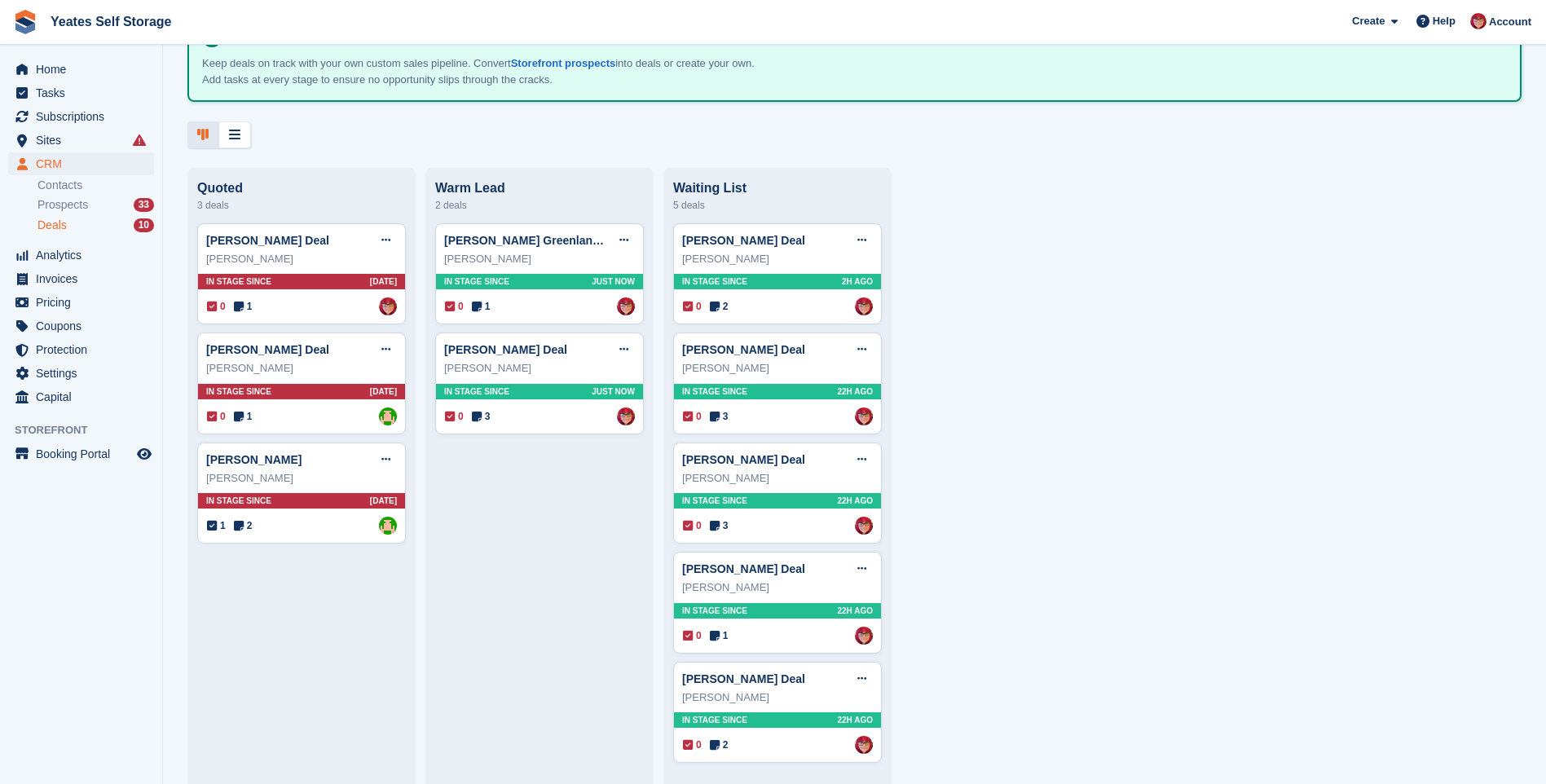
scroll to position [0, 0]
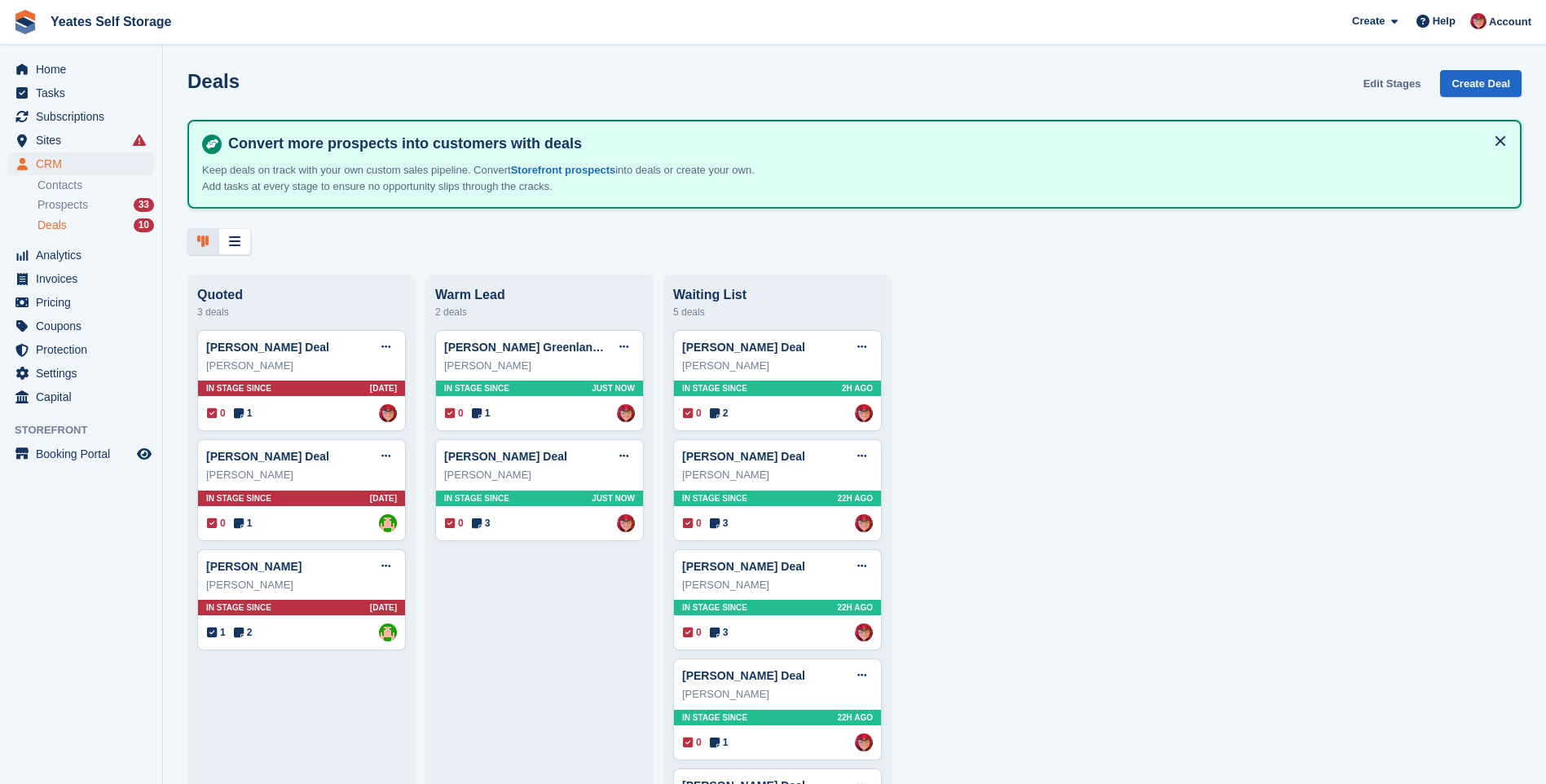
click at [1394, 84] on link "Edit Stages" at bounding box center [1392, 84] width 71 height 27
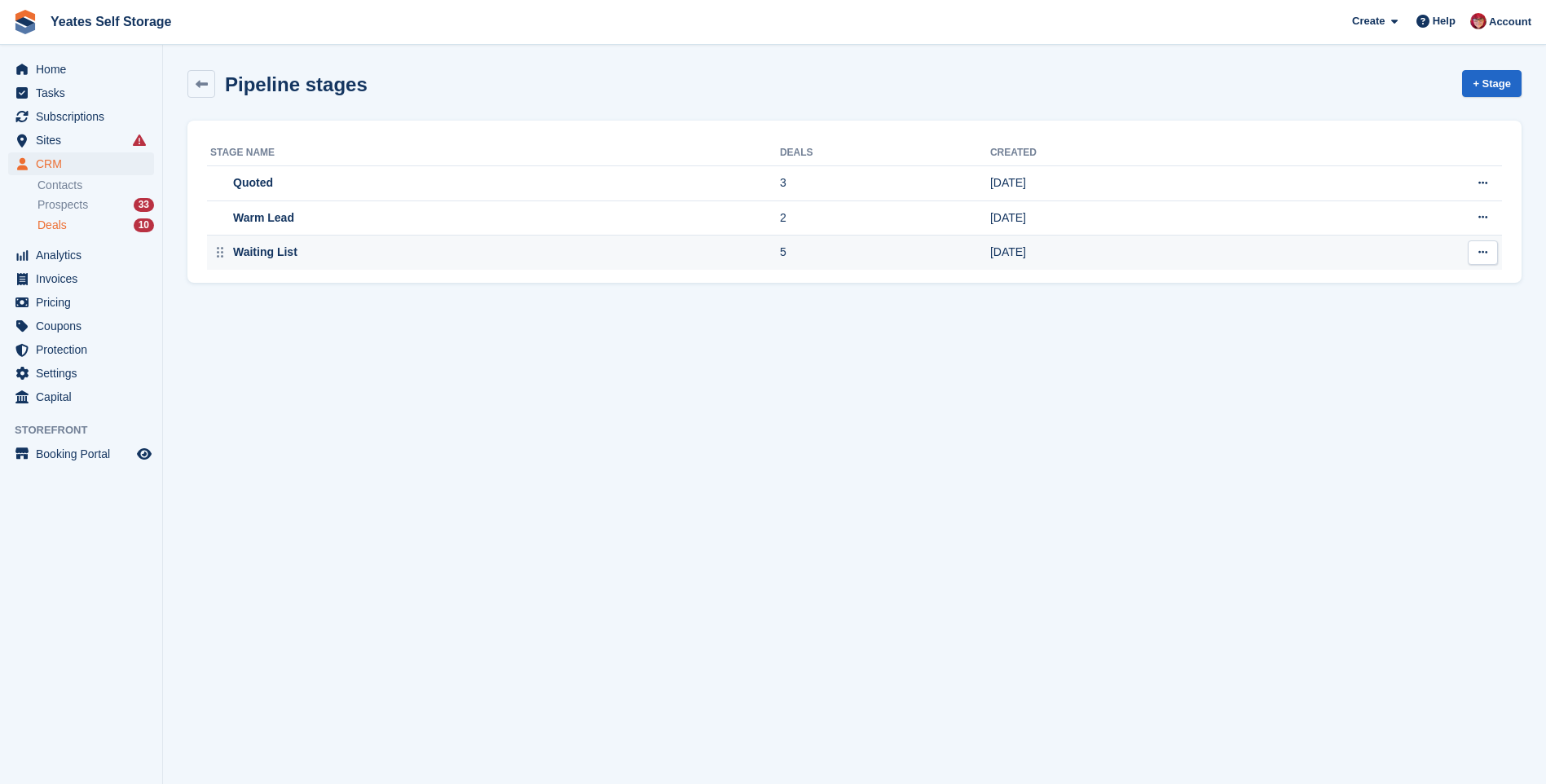
click at [281, 259] on div "Waiting List" at bounding box center [263, 253] width 67 height 18
drag, startPoint x: 1491, startPoint y: 251, endPoint x: 1479, endPoint y: 257, distance: 13.4
click at [1489, 252] on button at bounding box center [1483, 252] width 30 height 24
click at [1431, 283] on p "Rename stage" at bounding box center [1419, 284] width 142 height 21
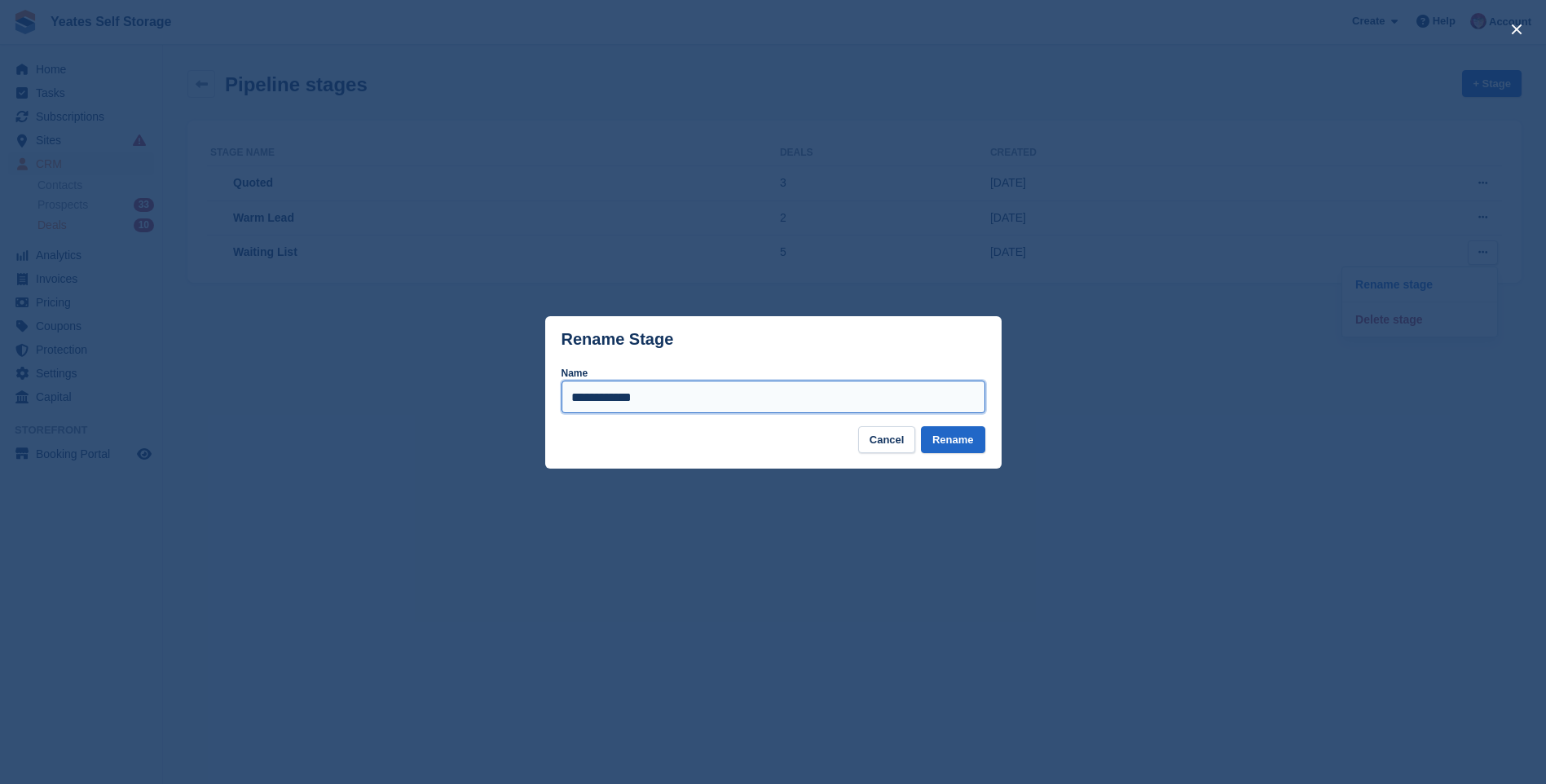
click at [648, 404] on input "**********" at bounding box center [773, 396] width 424 height 32
type input "**********"
click at [921, 426] on button "Rename" at bounding box center [953, 439] width 64 height 27
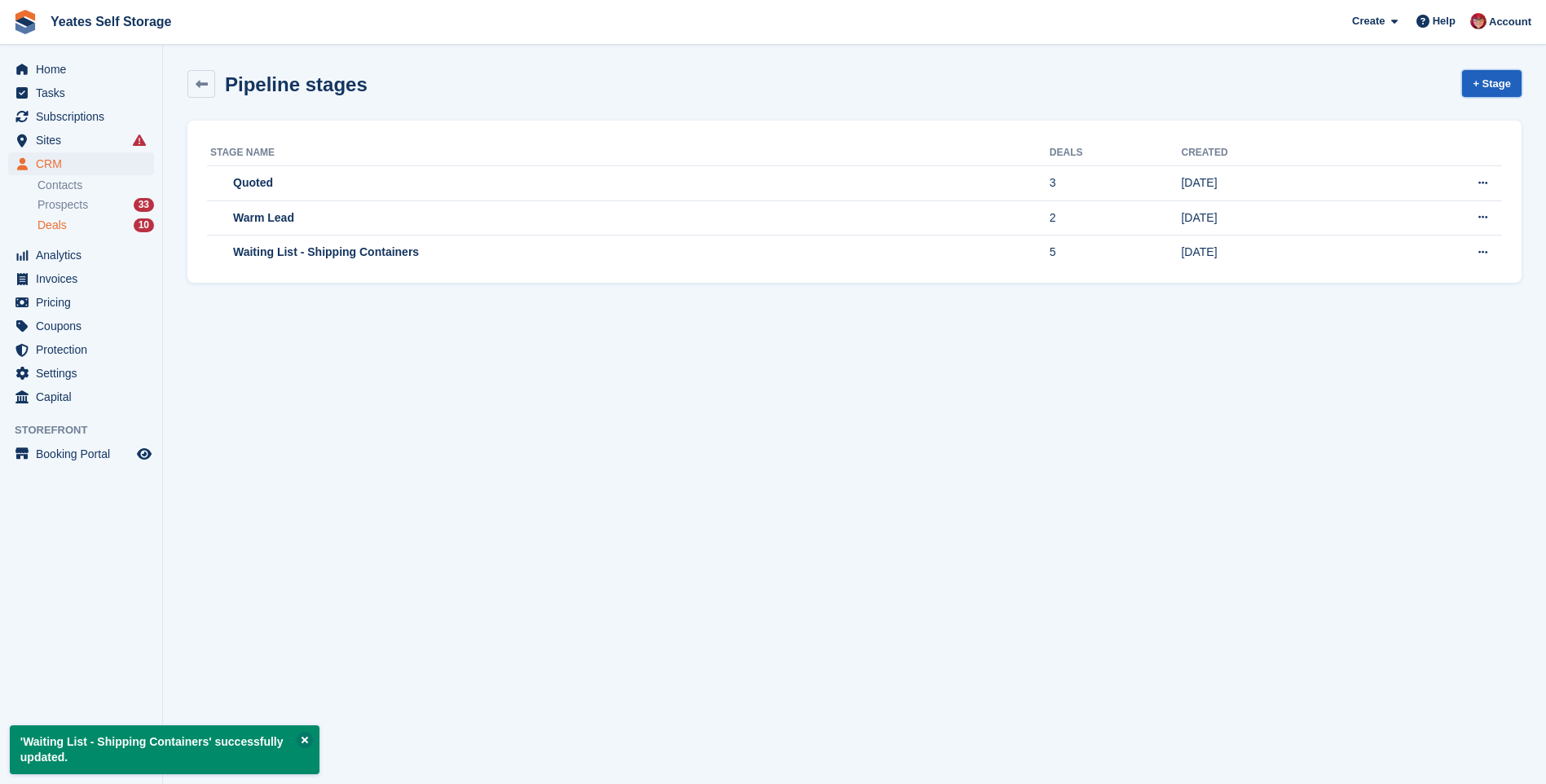
click at [1501, 88] on link "+ Stage" at bounding box center [1491, 84] width 60 height 27
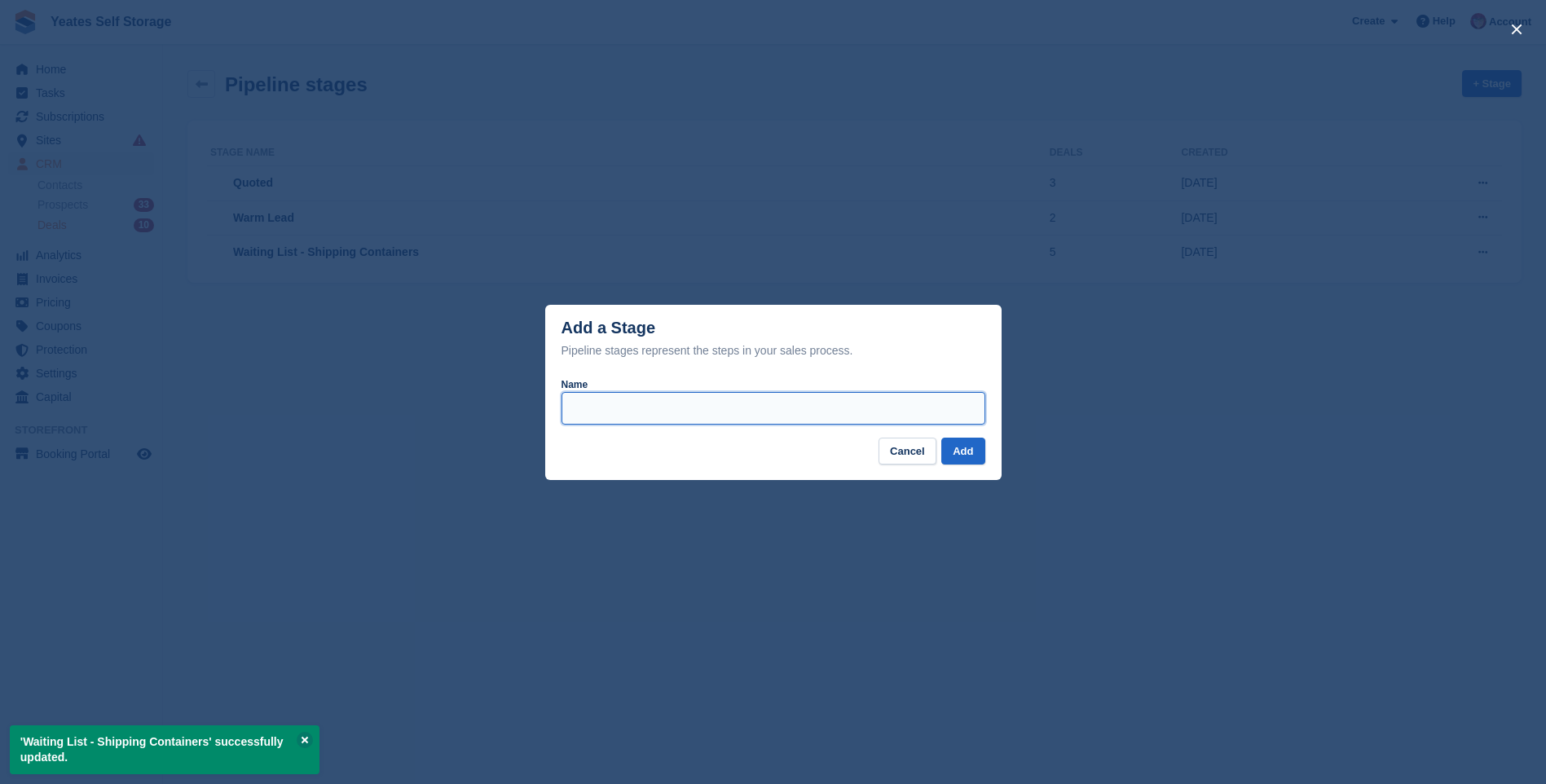
click at [604, 406] on input "Name" at bounding box center [773, 407] width 424 height 32
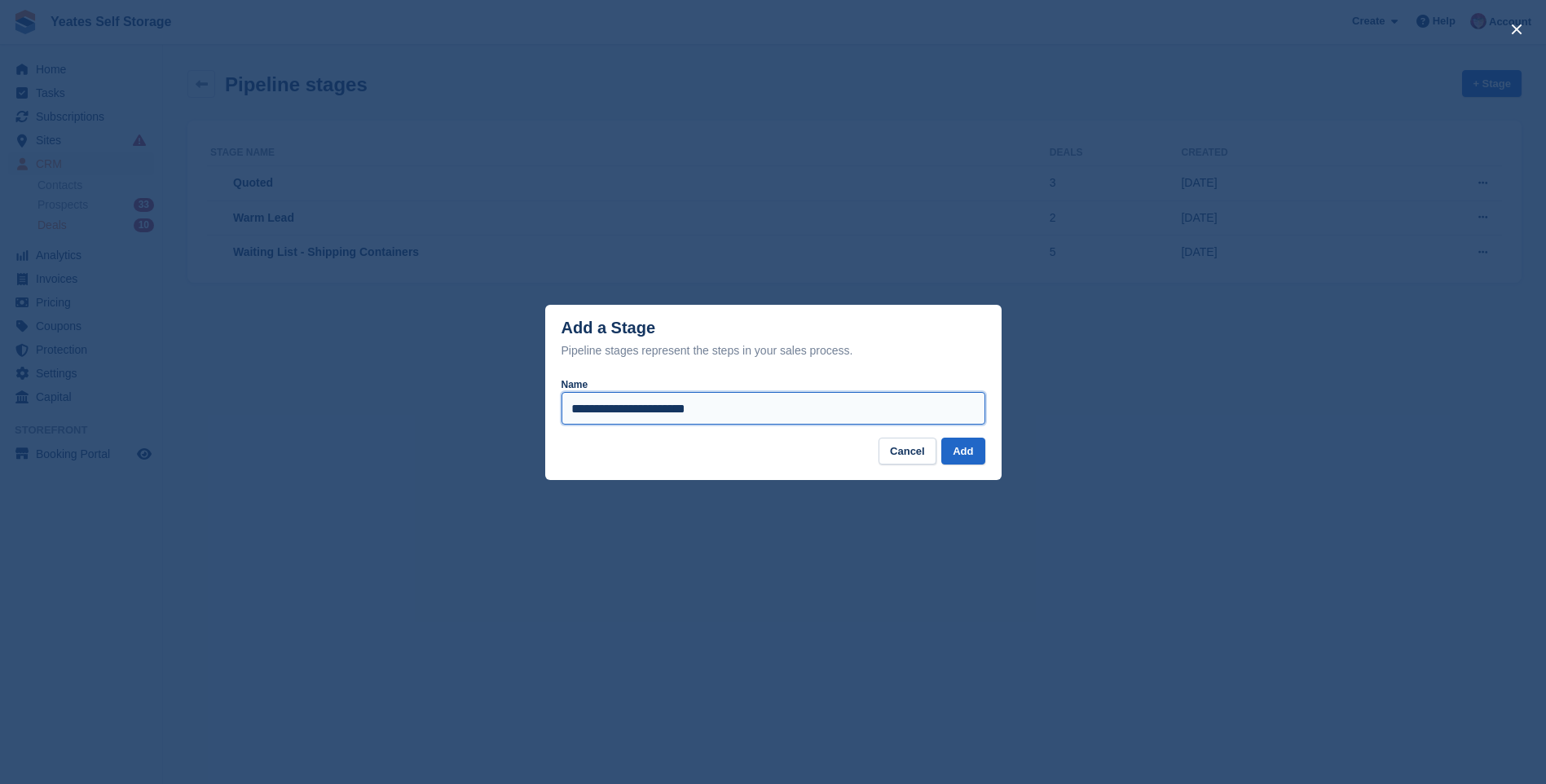
type input "**********"
click at [941, 437] on button "Add" at bounding box center [963, 451] width 43 height 27
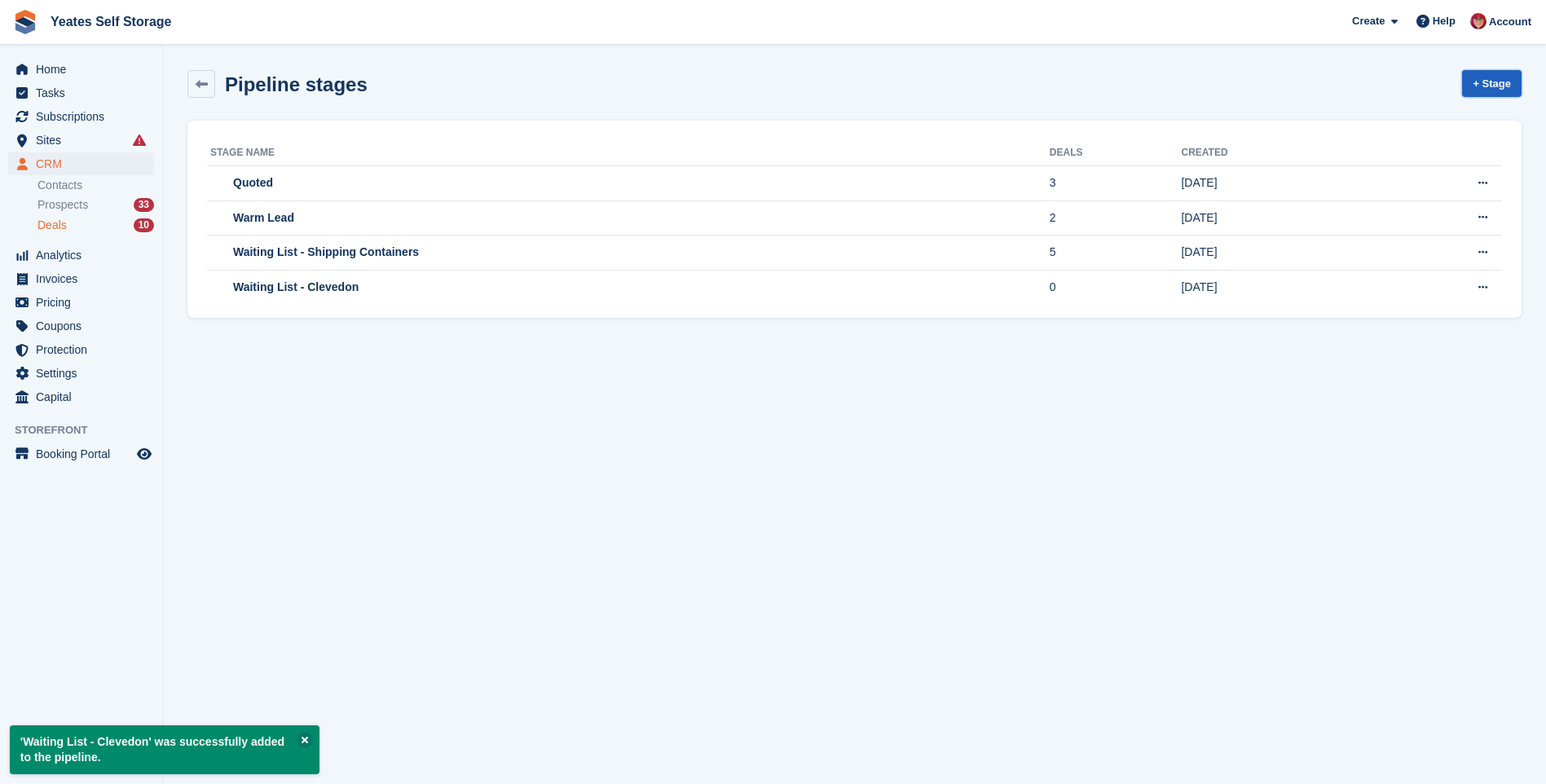
click at [1497, 77] on link "+ Stage" at bounding box center [1491, 84] width 60 height 27
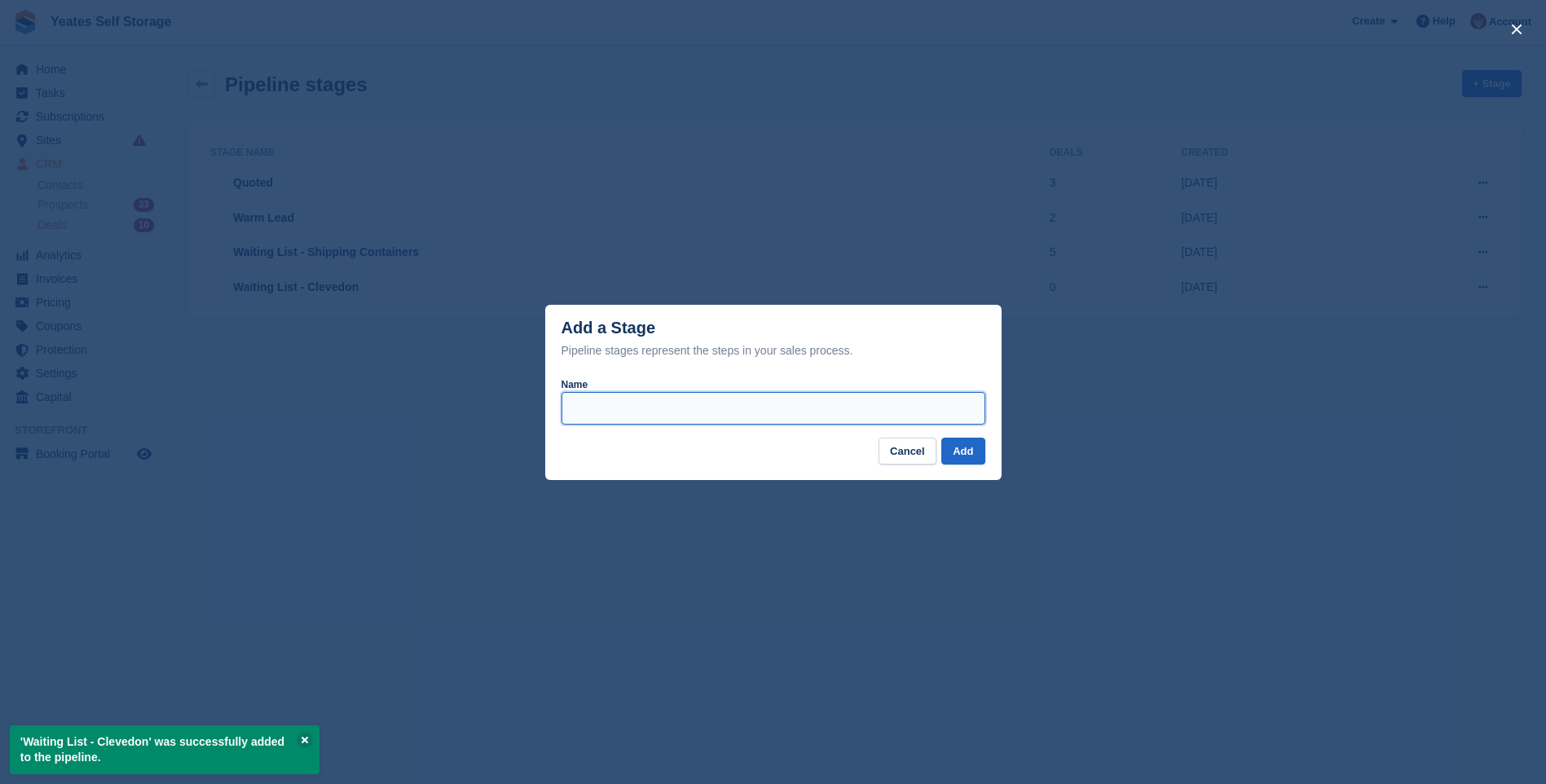
click at [631, 416] on input "Name" at bounding box center [773, 407] width 424 height 32
type input "**********"
click at [941, 437] on button "Add" at bounding box center [963, 451] width 43 height 27
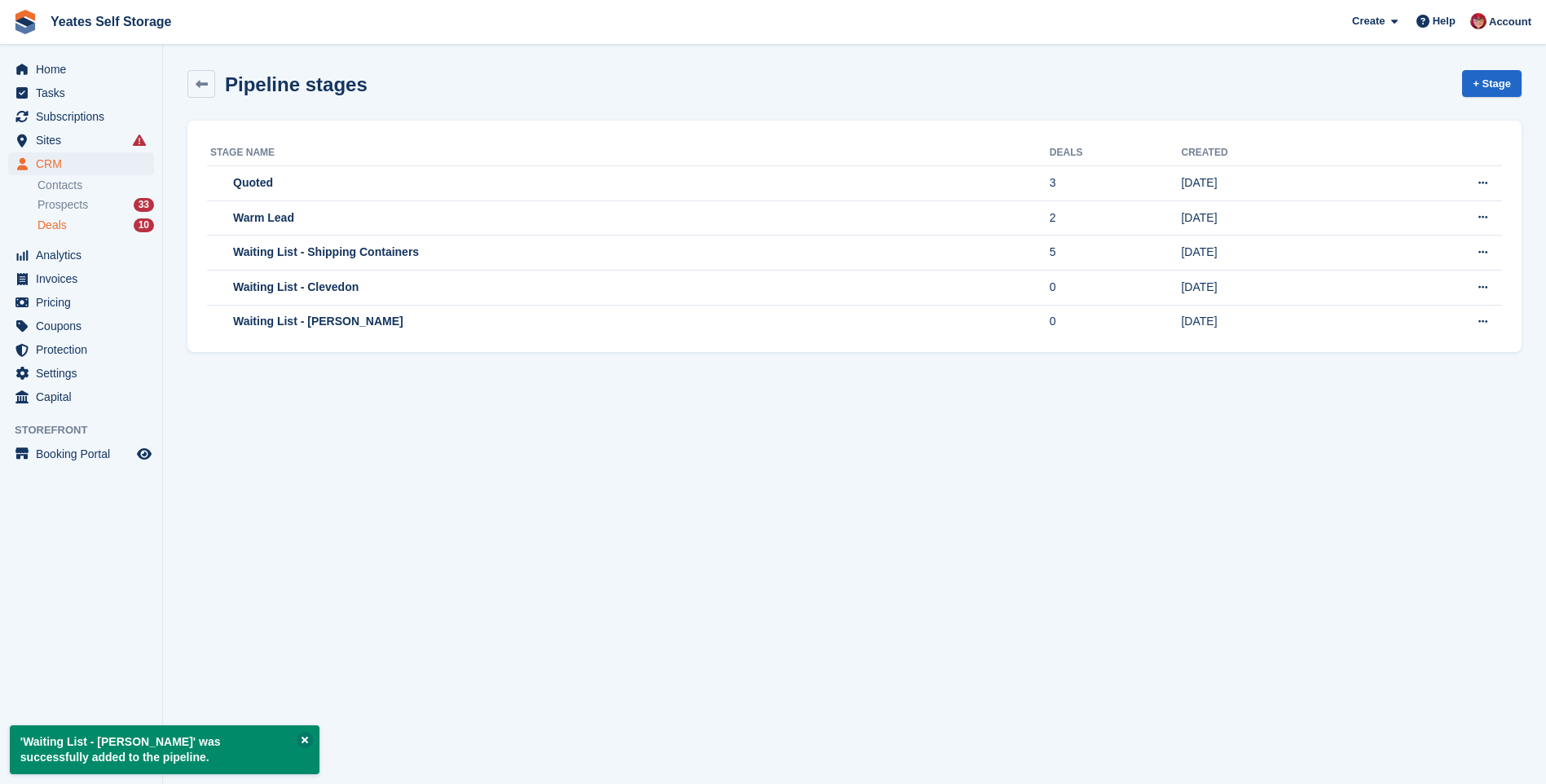
click at [53, 220] on span "Deals" at bounding box center [52, 226] width 29 height 16
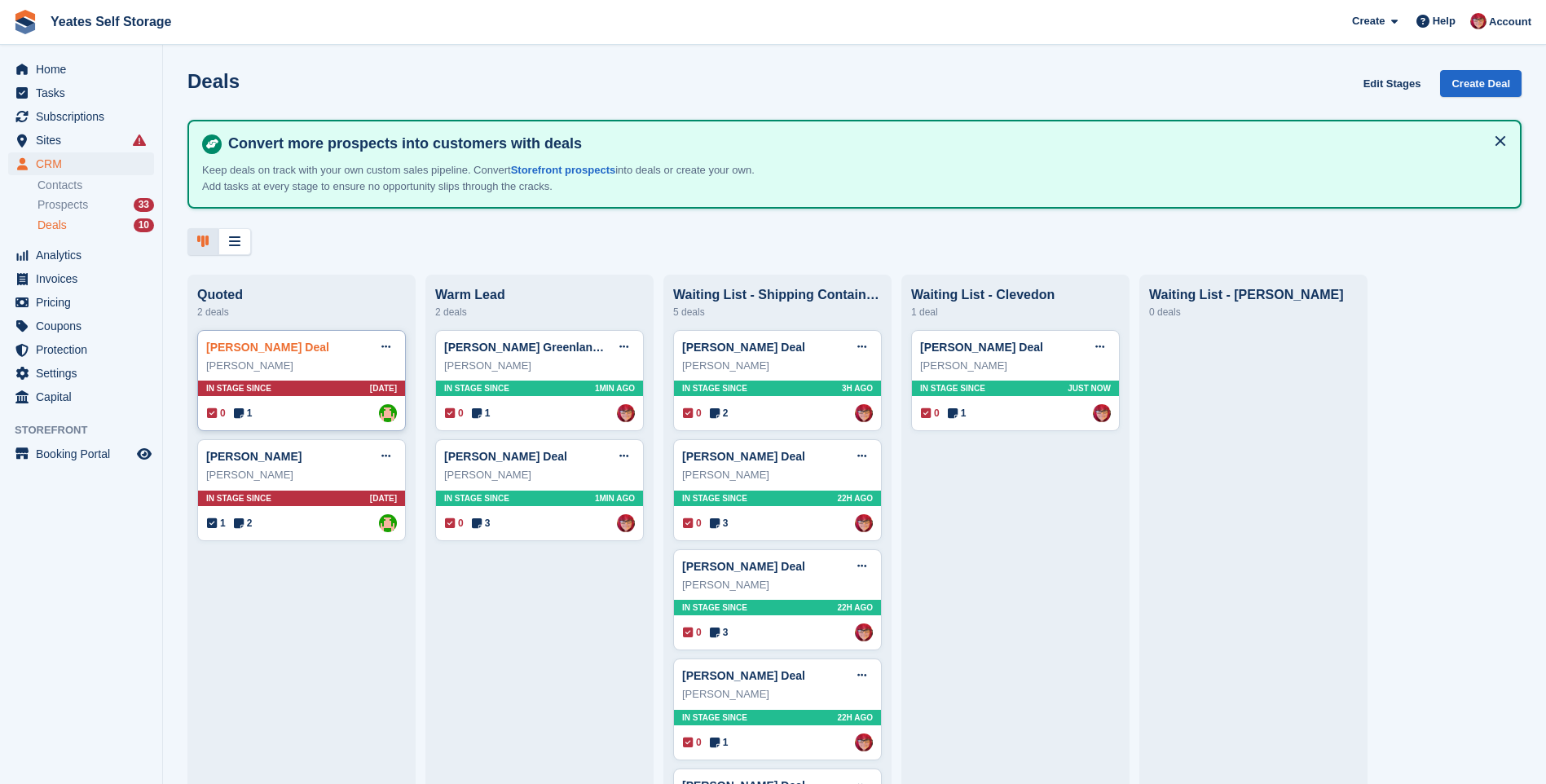
click at [256, 353] on link "Ben Turner Deal" at bounding box center [268, 347] width 123 height 13
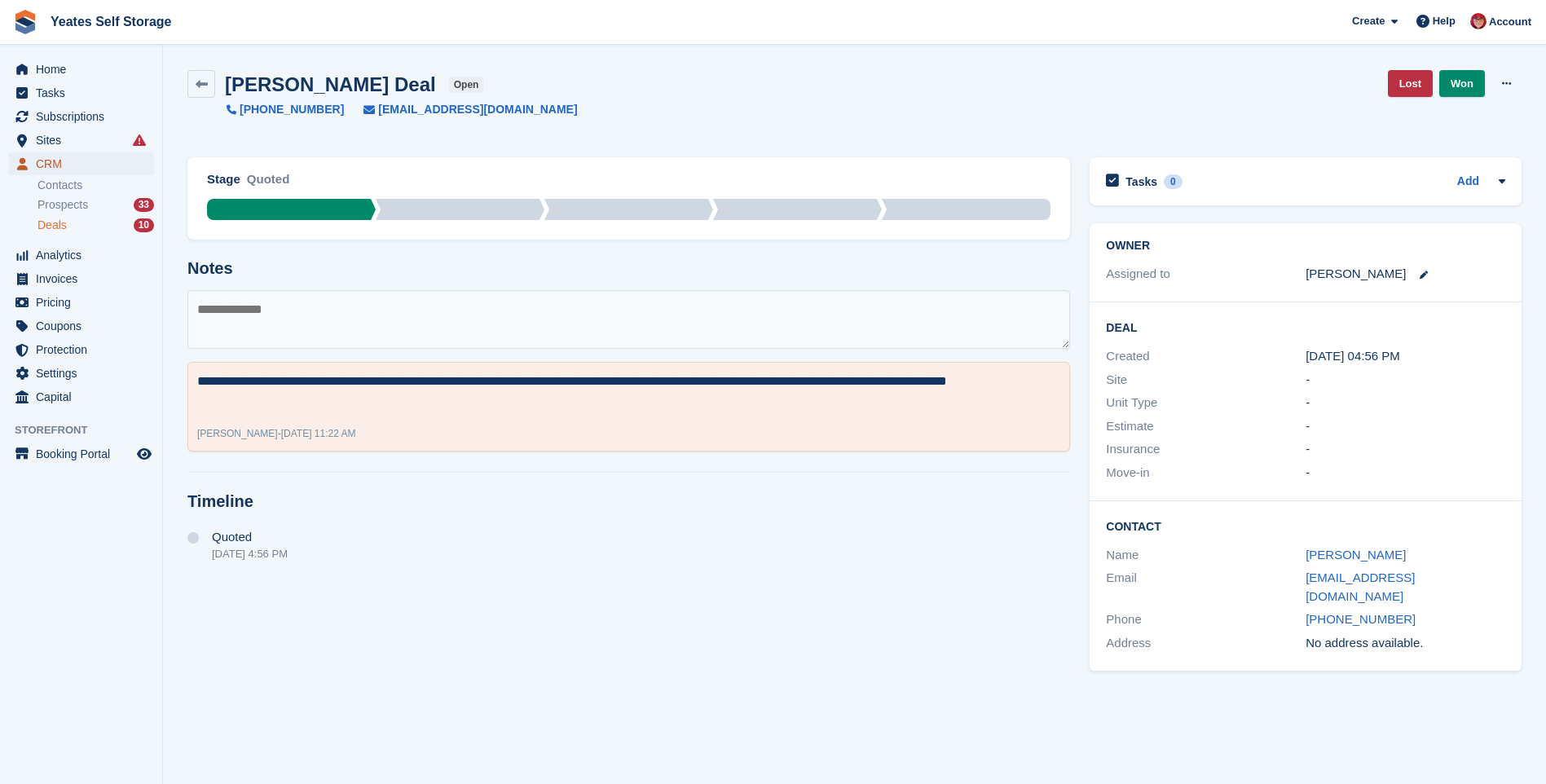
click at [62, 163] on span "CRM" at bounding box center [85, 163] width 98 height 22
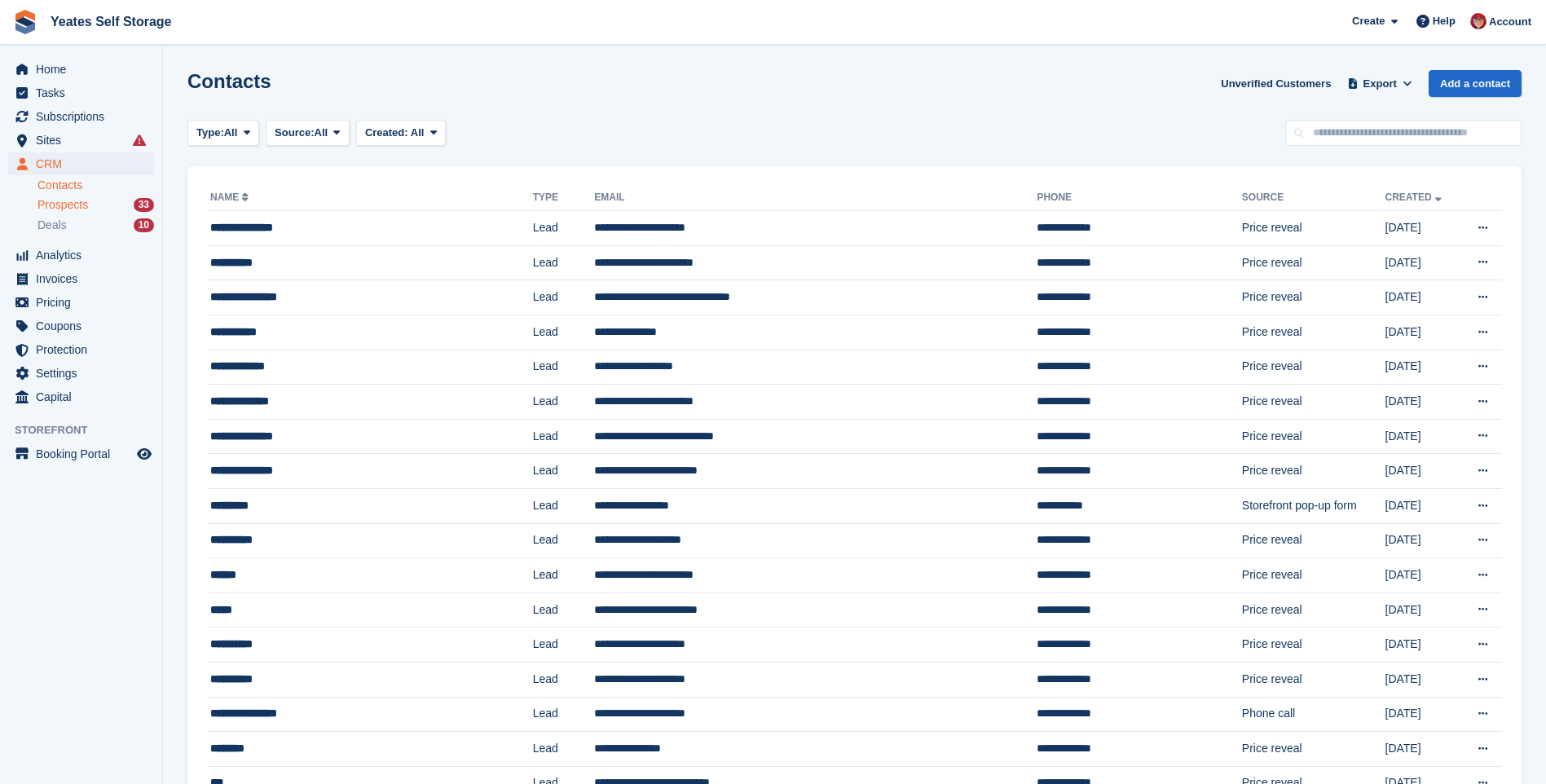
click at [69, 207] on span "Prospects" at bounding box center [63, 205] width 51 height 16
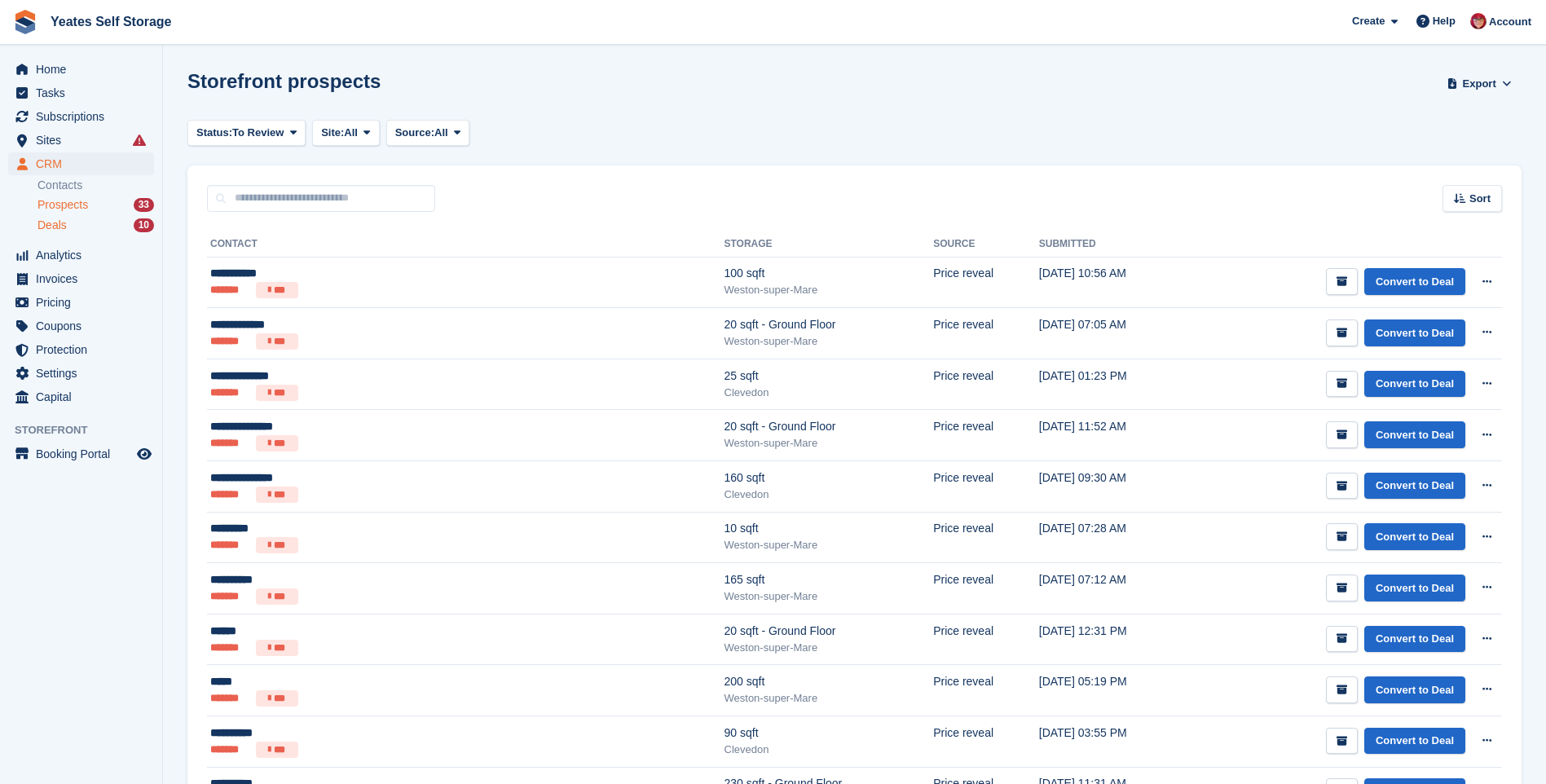
click at [43, 226] on span "Deals" at bounding box center [52, 226] width 29 height 16
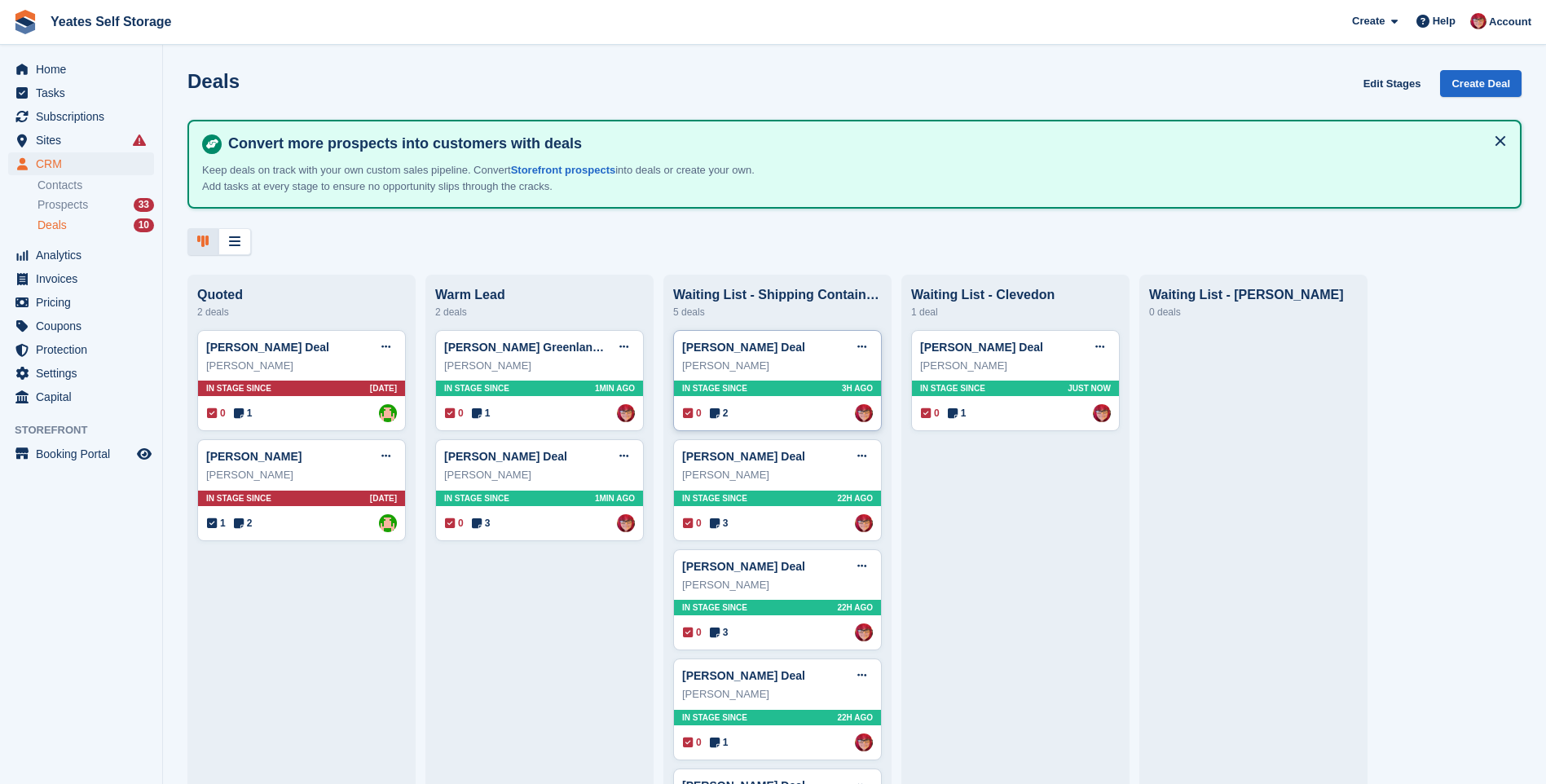
scroll to position [110, 0]
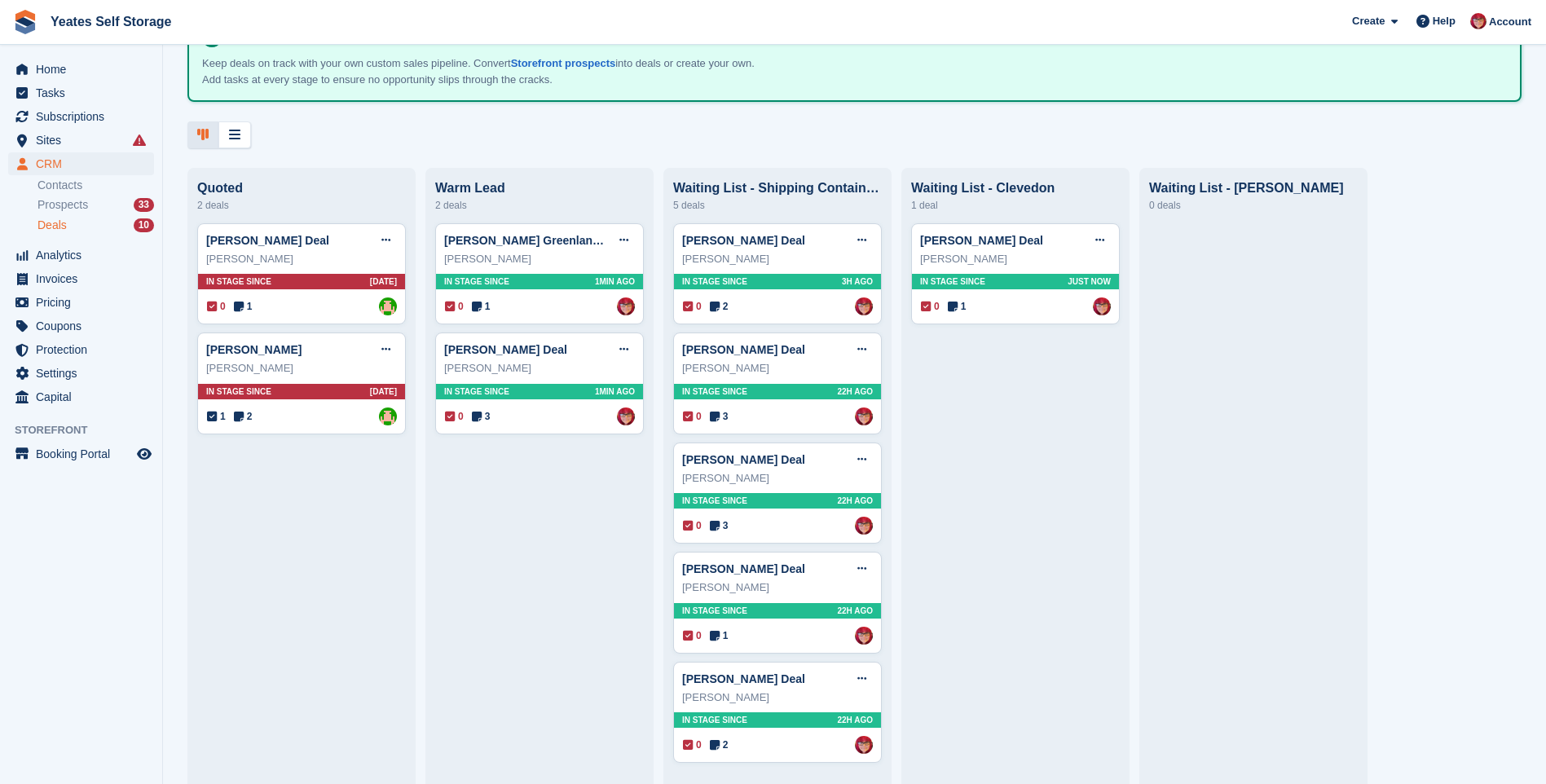
click at [207, 131] on icon at bounding box center [203, 134] width 12 height 13
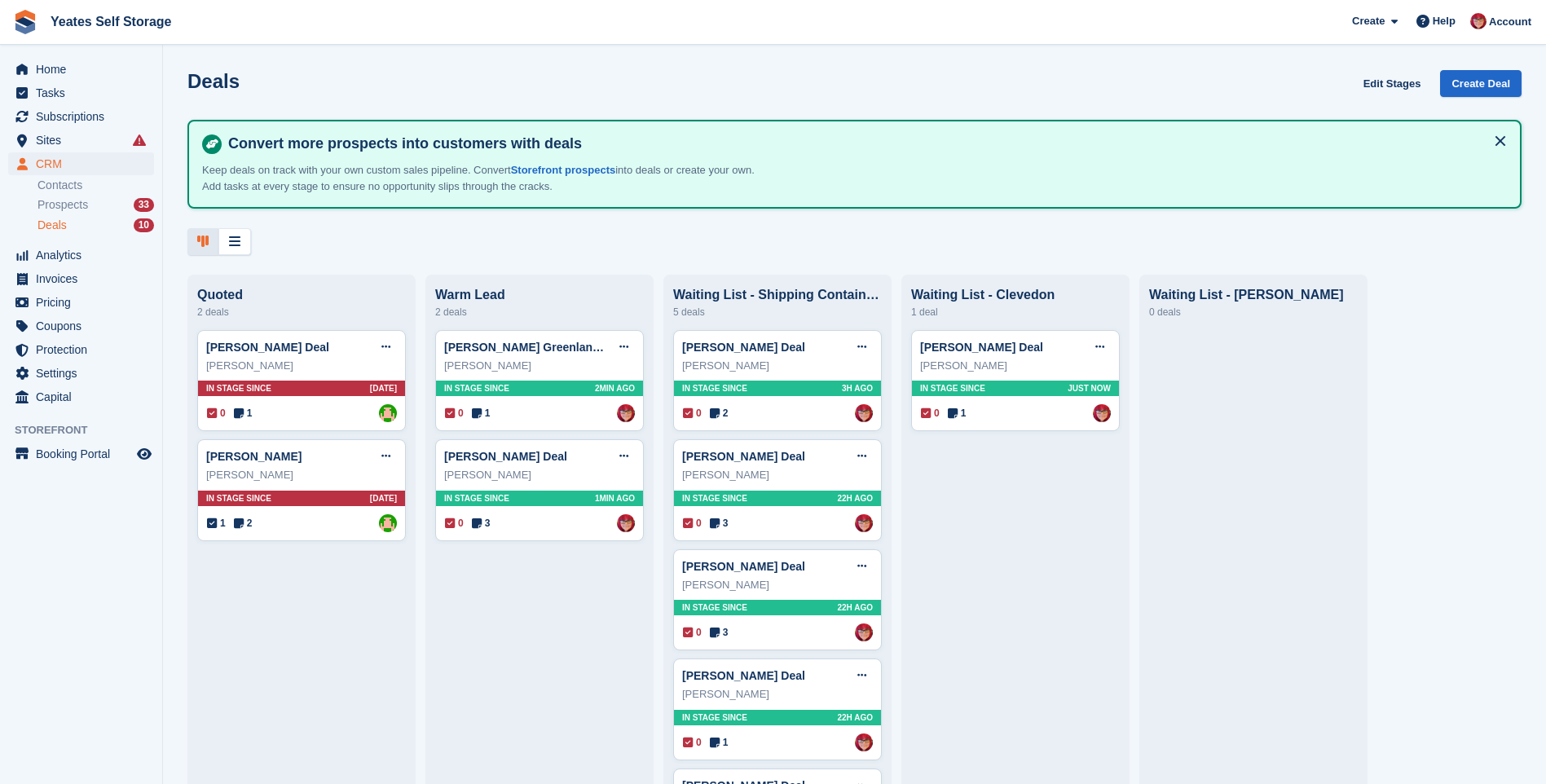
click at [199, 244] on icon at bounding box center [203, 240] width 12 height 13
click at [238, 241] on icon at bounding box center [234, 240] width 12 height 13
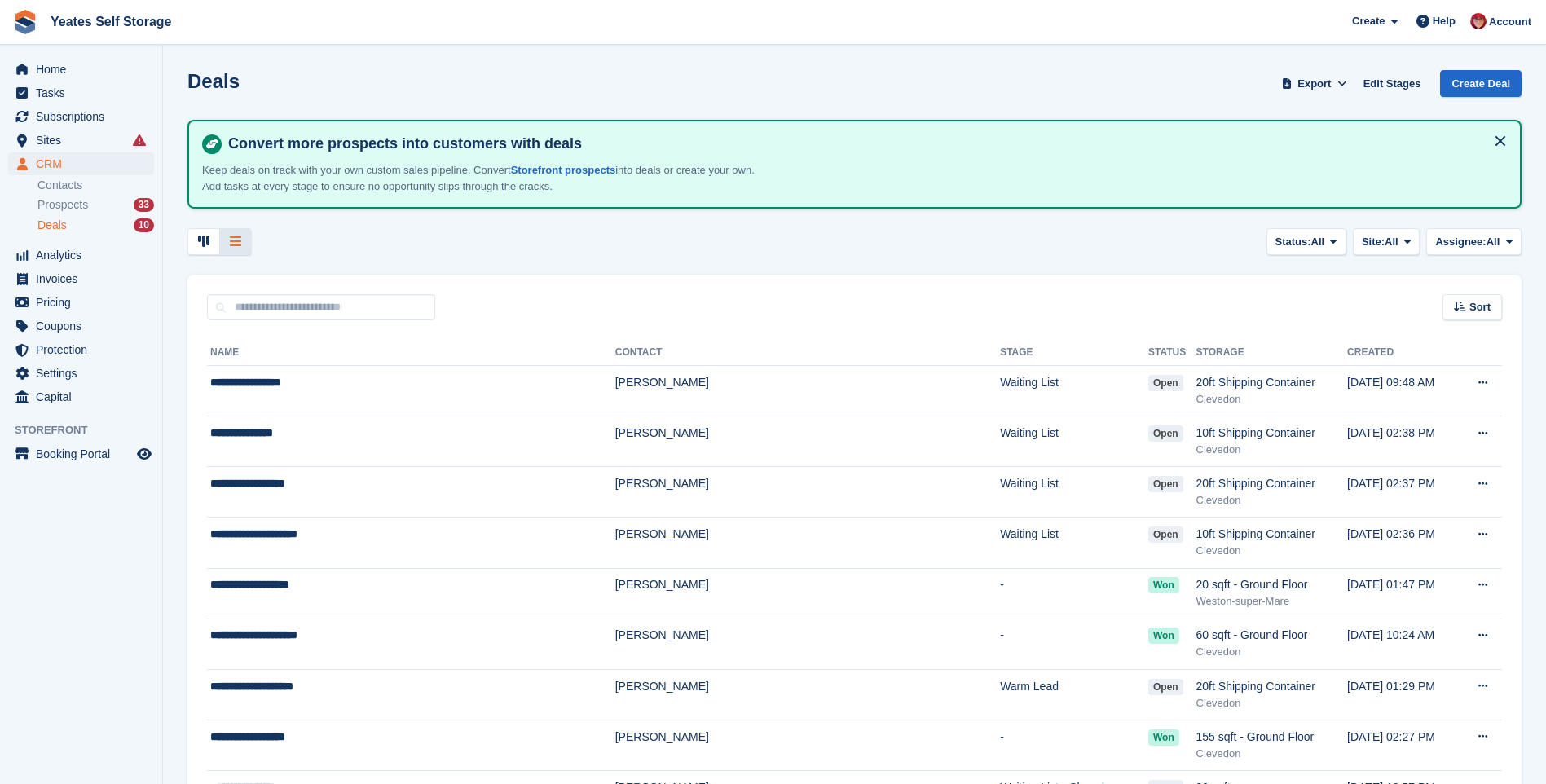
click at [243, 243] on div at bounding box center [235, 242] width 31 height 27
click at [212, 241] on div at bounding box center [203, 242] width 32 height 27
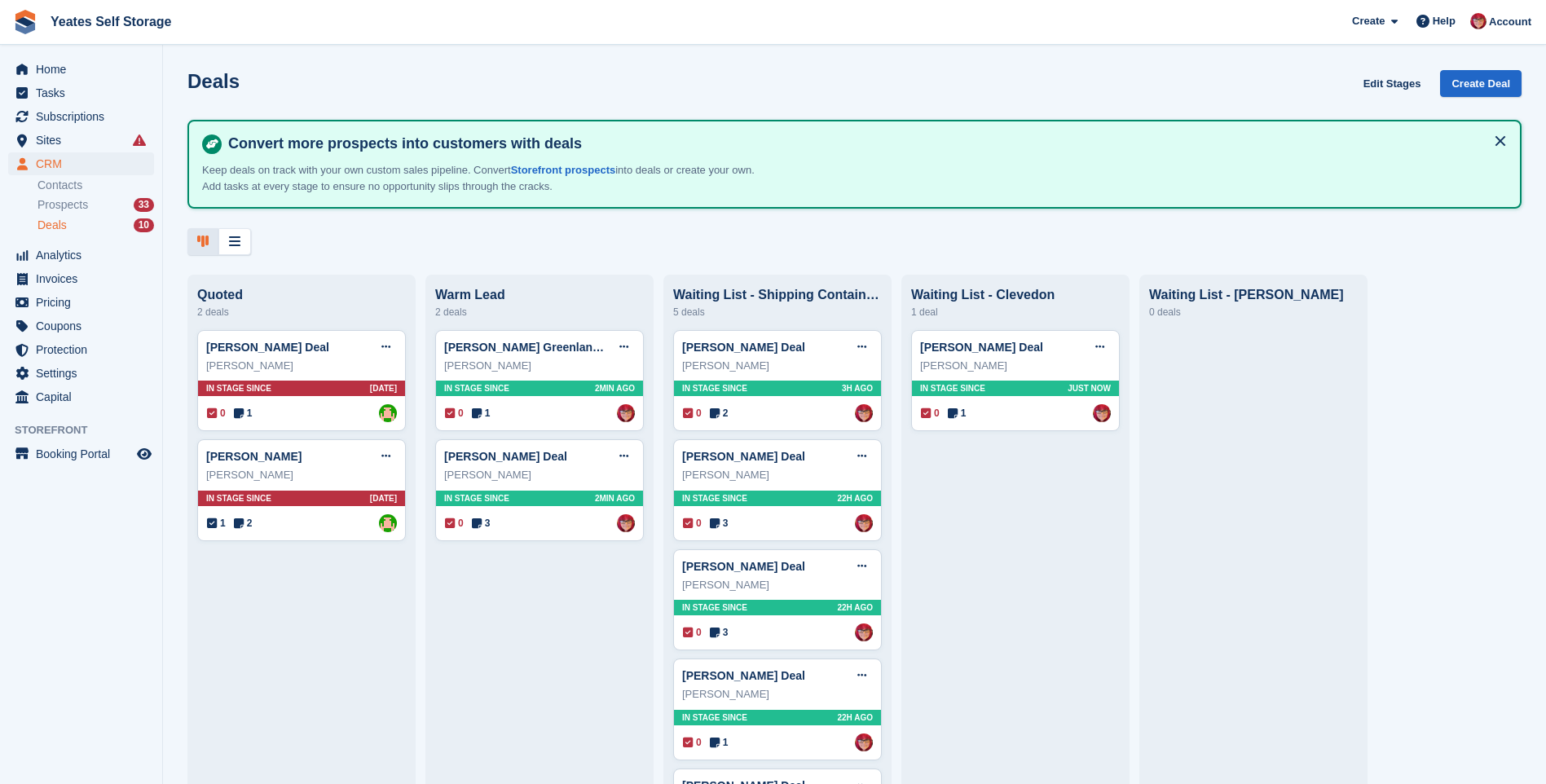
scroll to position [81, 0]
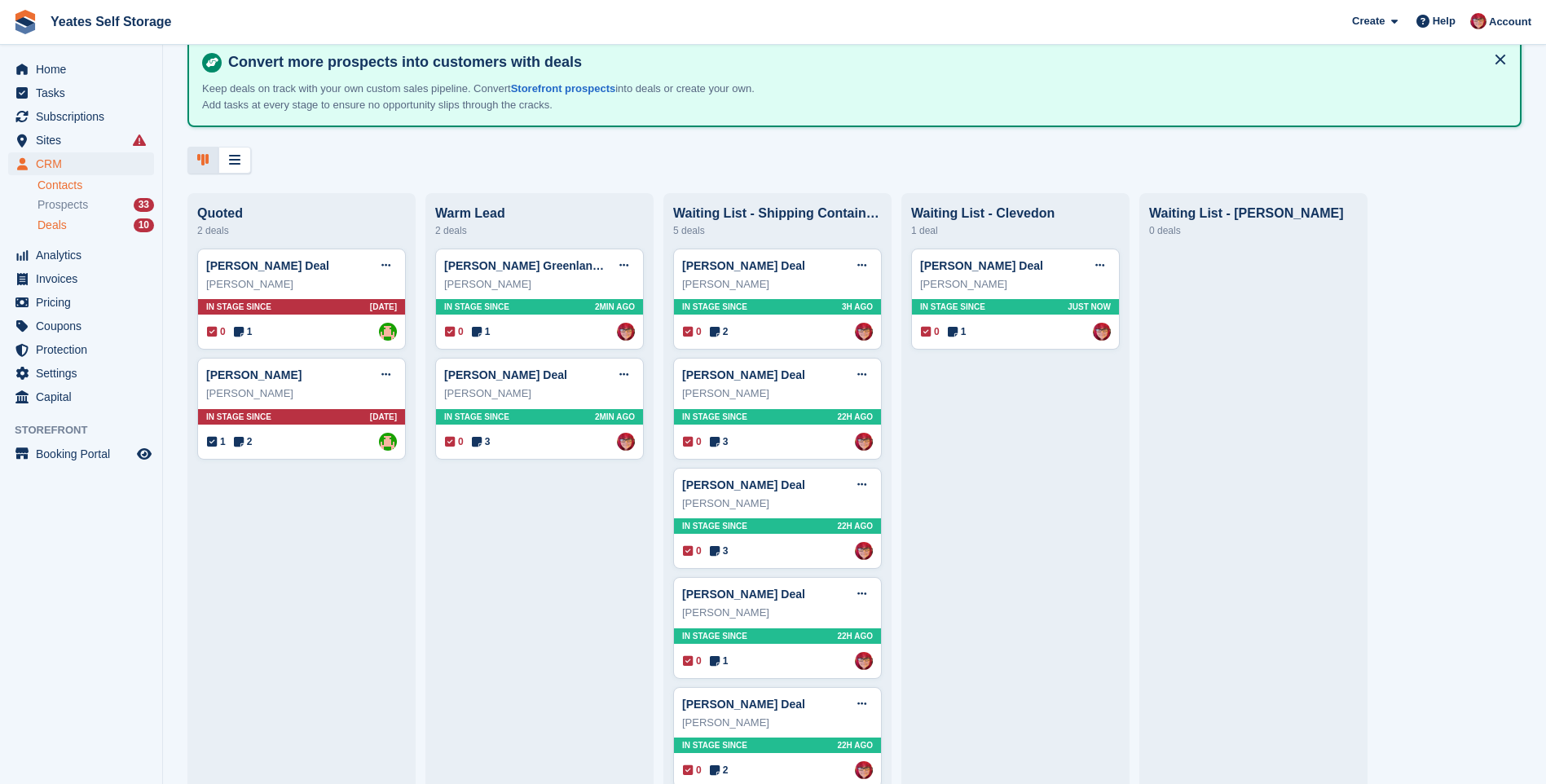
click at [65, 185] on link "Contacts" at bounding box center [95, 186] width 116 height 16
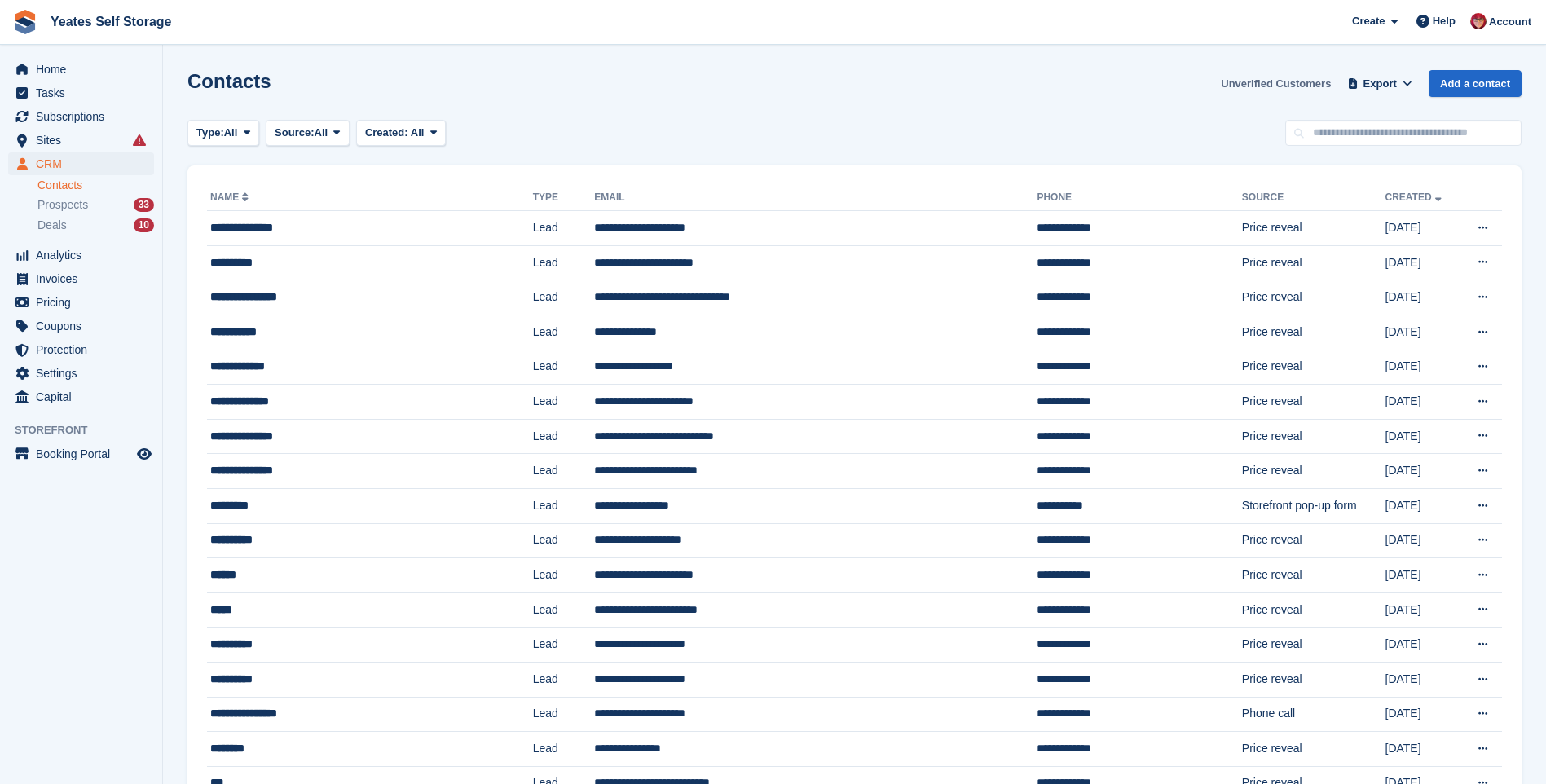
click at [1263, 86] on link "Unverified Customers" at bounding box center [1275, 84] width 123 height 27
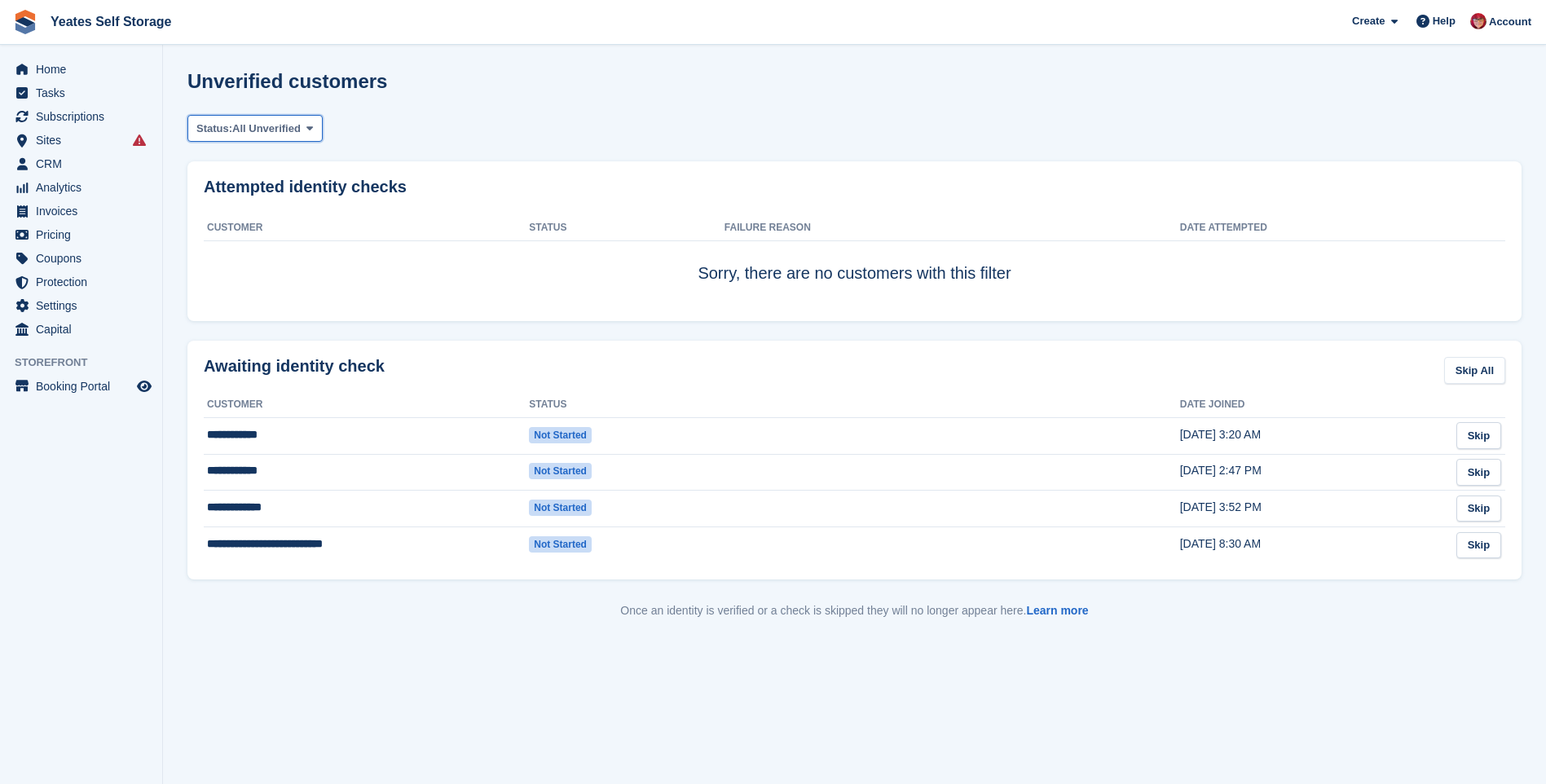
click at [312, 127] on icon at bounding box center [310, 128] width 7 height 11
click at [392, 116] on div "Status: All Unverified All Unverified Failed In Progress" at bounding box center [855, 129] width 1334 height 27
click at [22, 165] on icon "menu" at bounding box center [22, 164] width 11 height 13
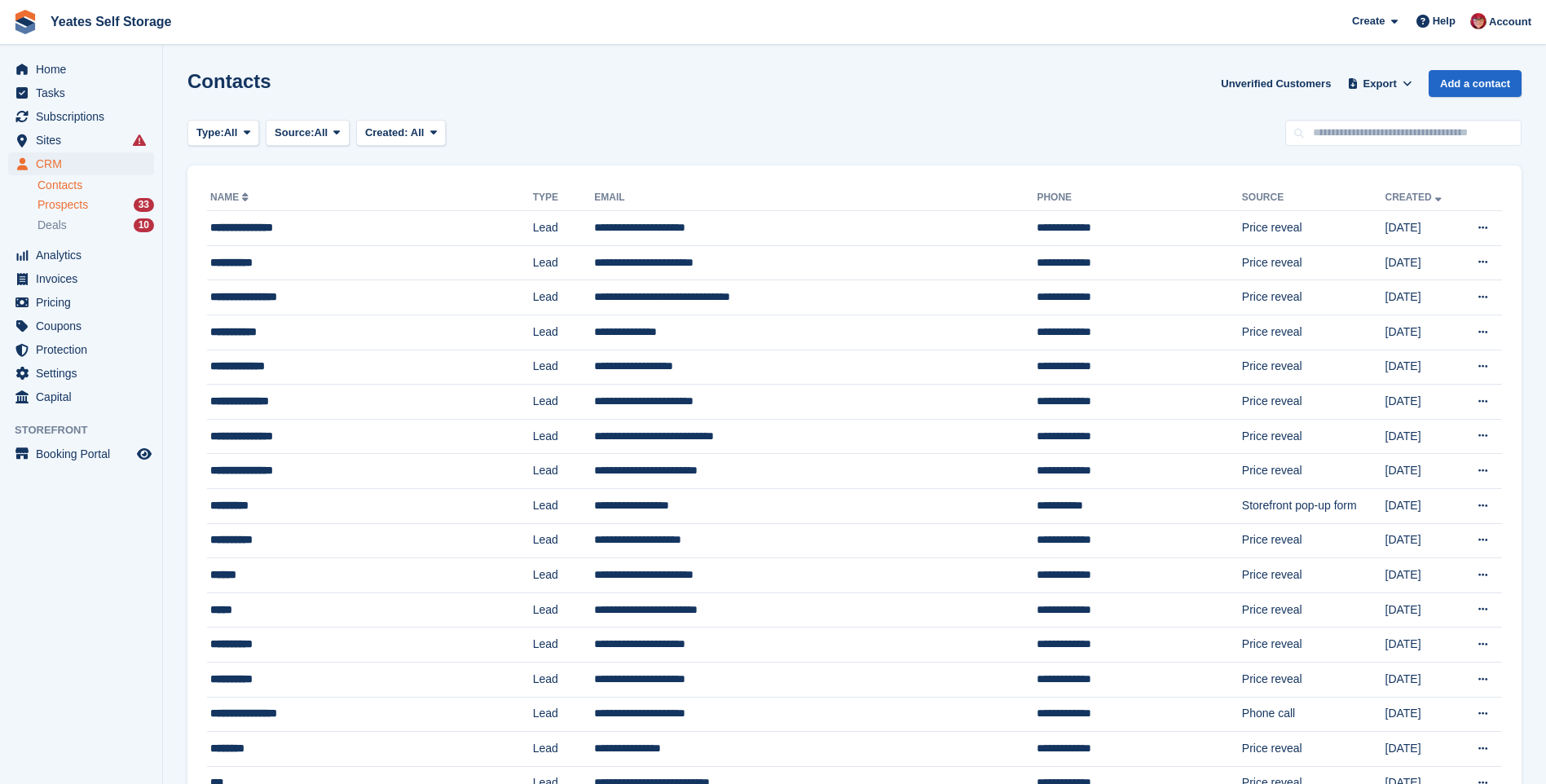
click at [81, 202] on span "Prospects" at bounding box center [63, 205] width 51 height 16
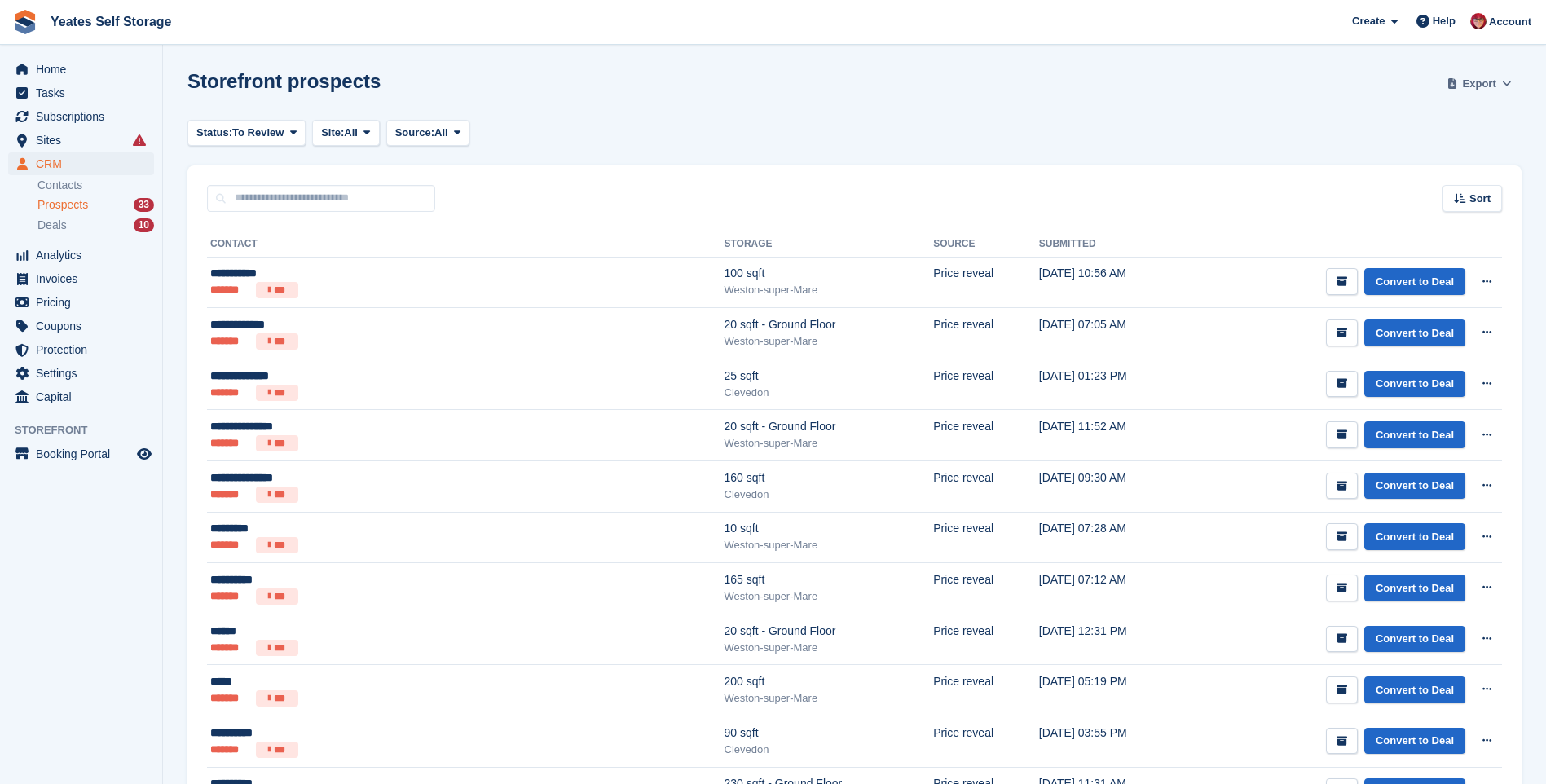
click at [1462, 82] on button "Export" at bounding box center [1479, 84] width 71 height 27
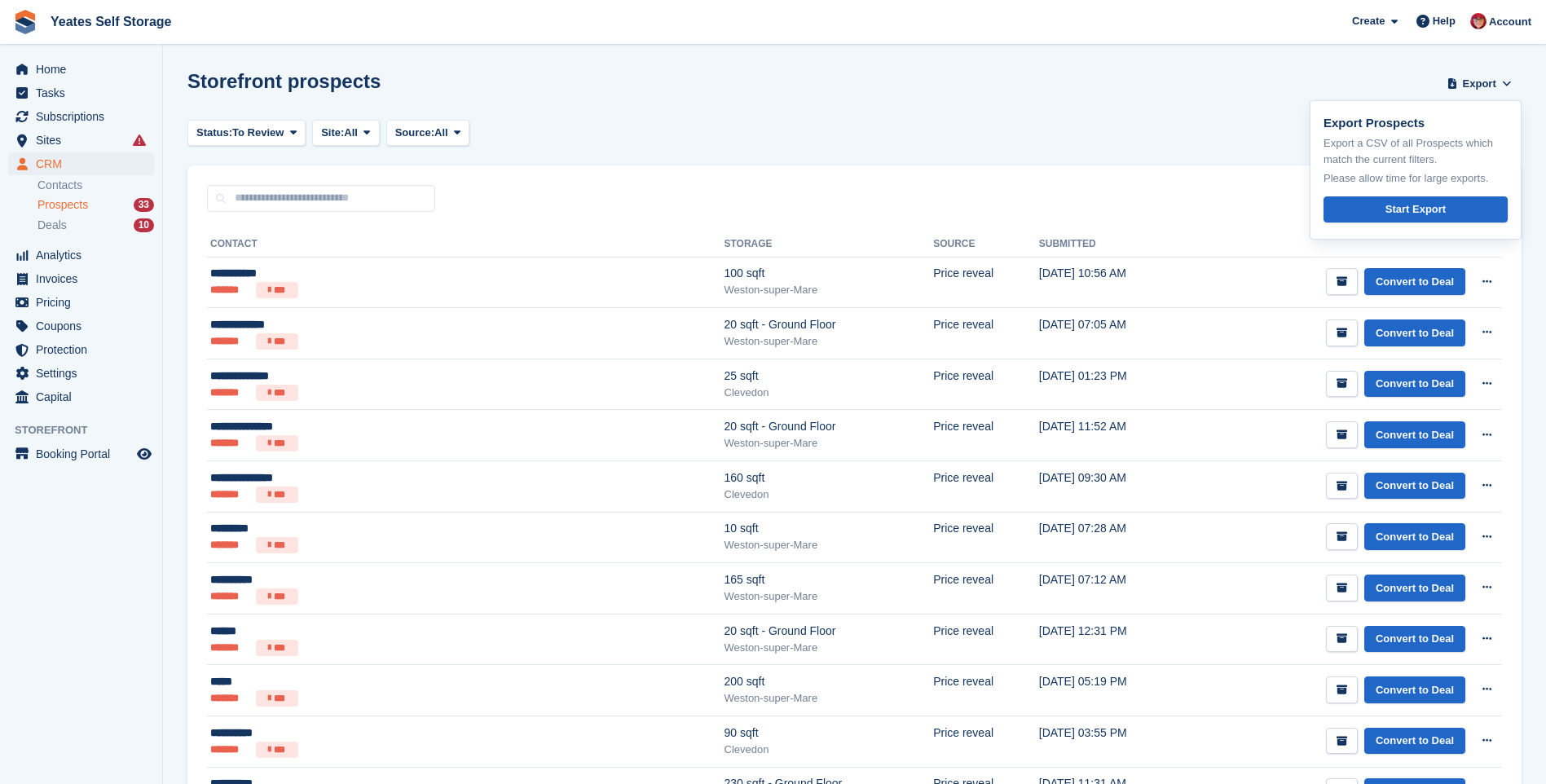
click at [516, 91] on div "Storefront prospects Export Export Prospects Export a CSV of all Prospects whic…" at bounding box center [855, 94] width 1334 height 47
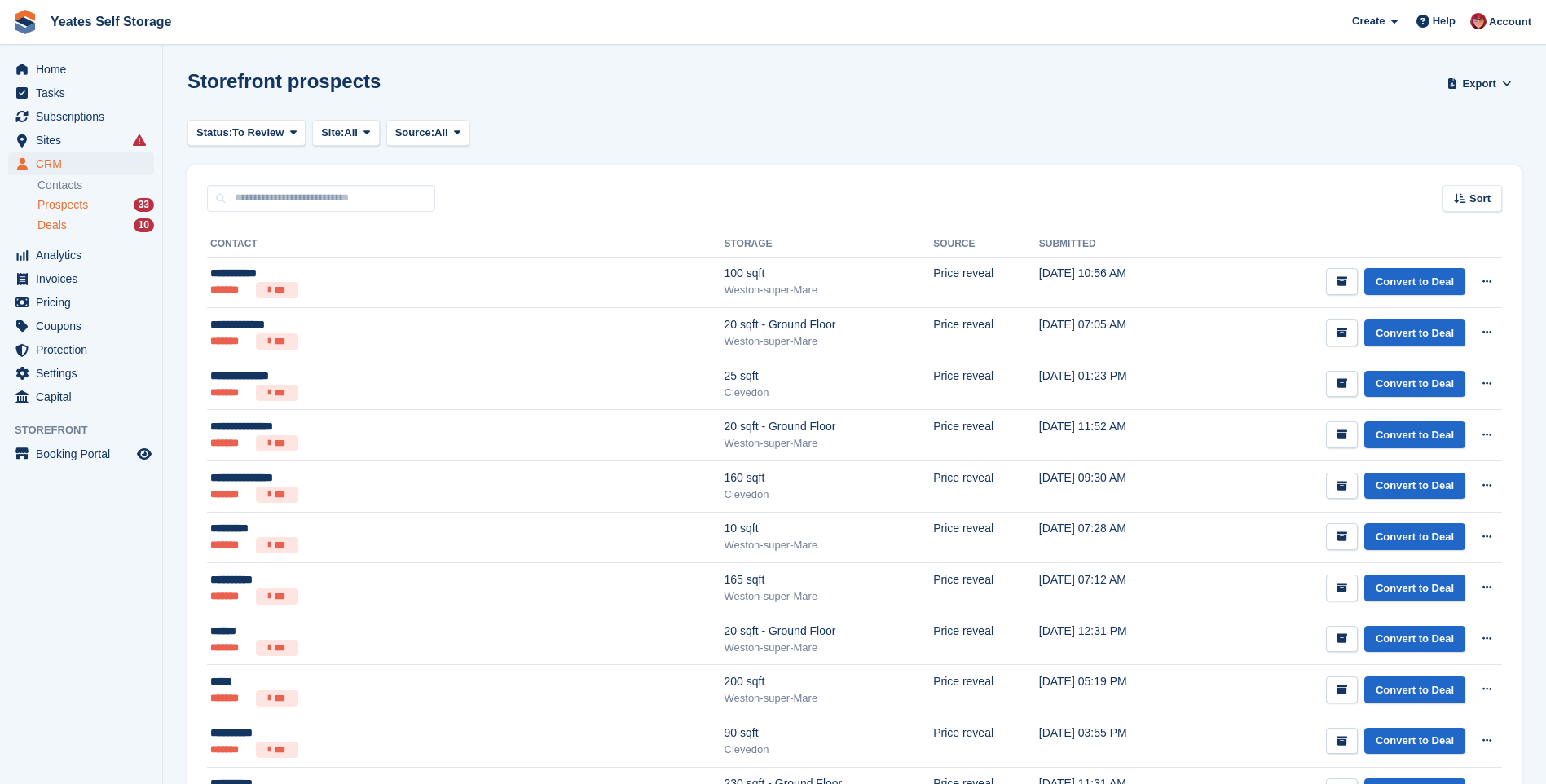
click at [42, 225] on span "Deals" at bounding box center [52, 226] width 29 height 16
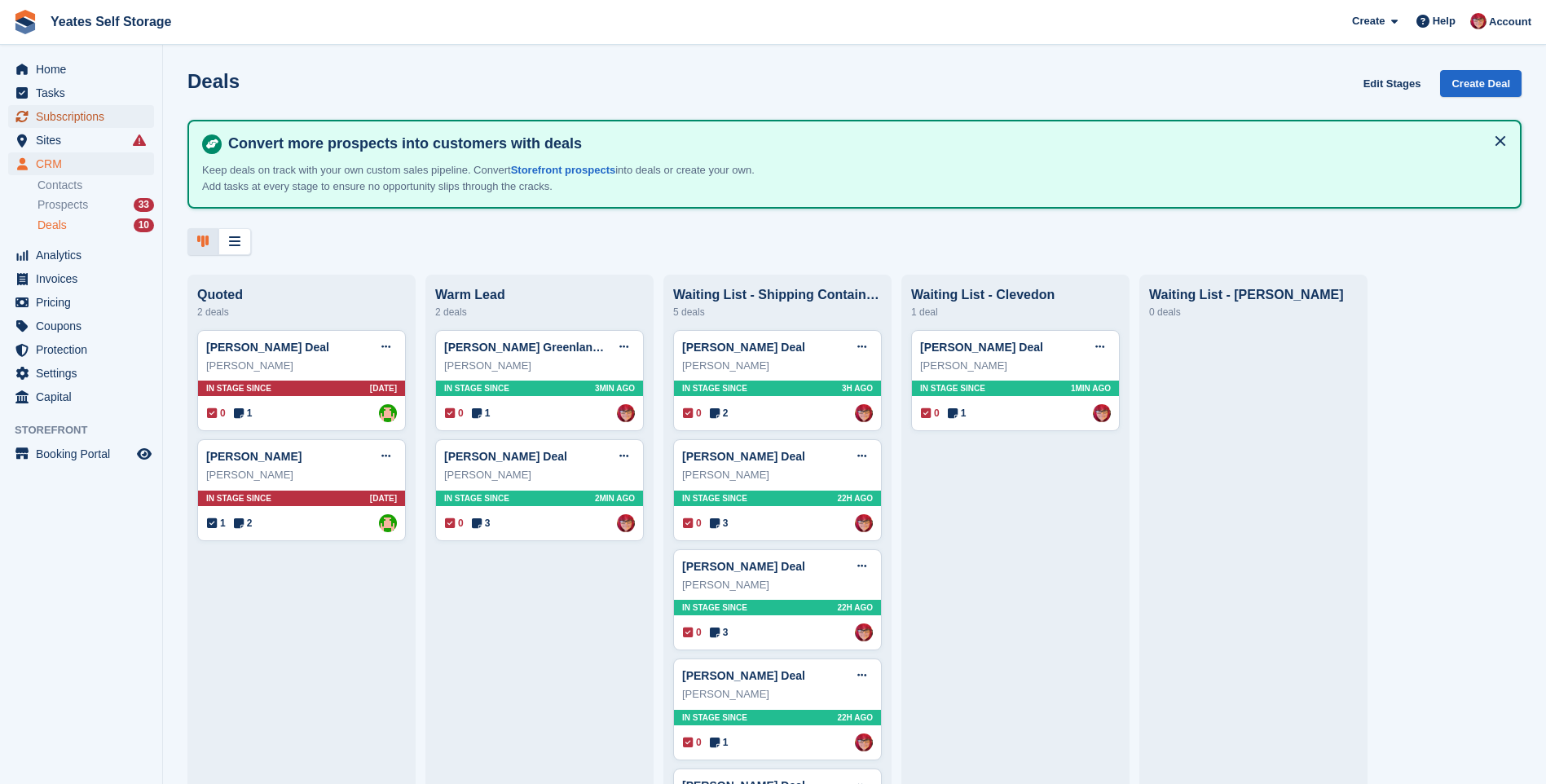
click at [70, 125] on span "Subscriptions" at bounding box center [85, 116] width 98 height 22
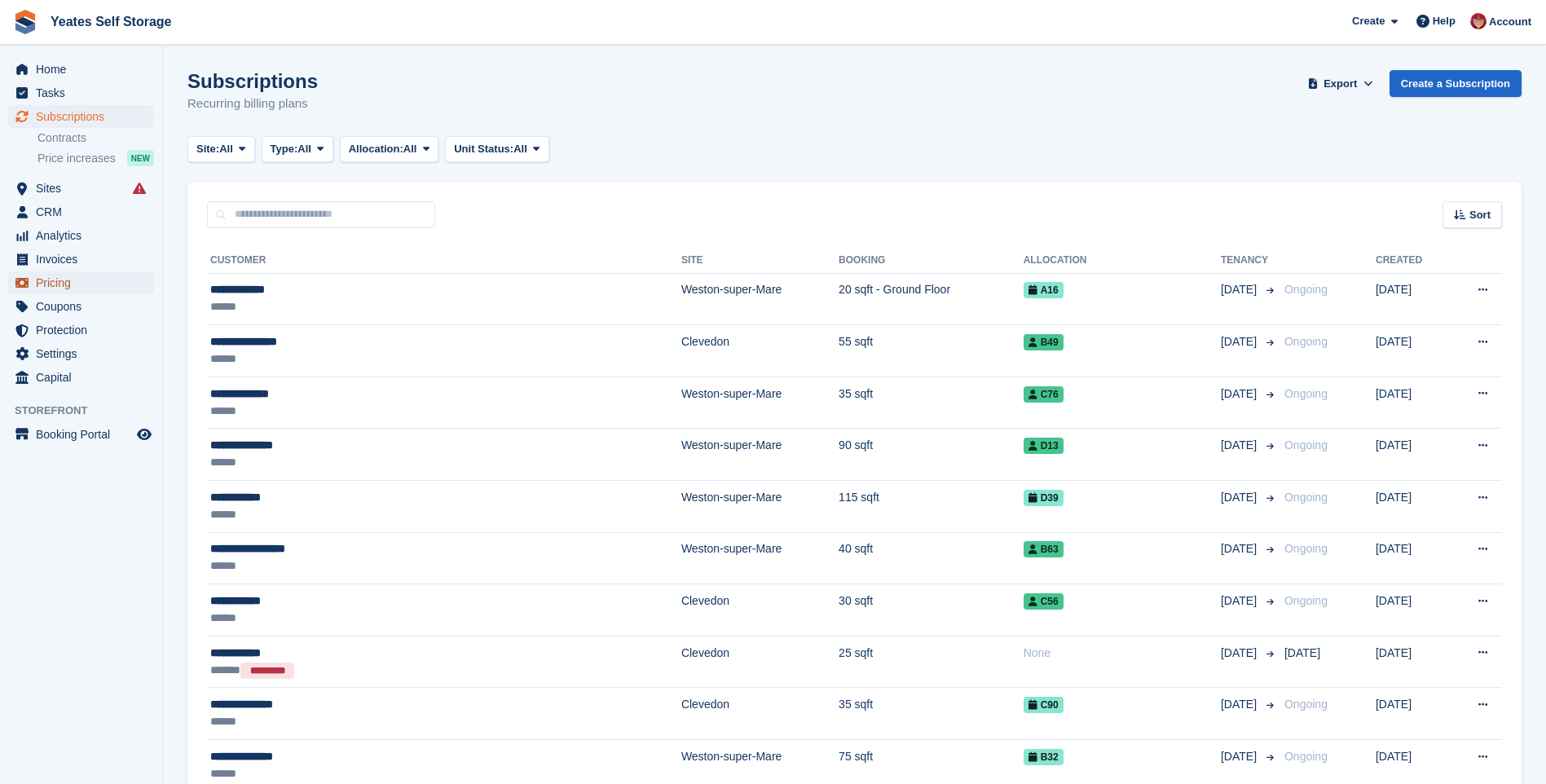
click at [57, 278] on span "Pricing" at bounding box center [85, 282] width 98 height 22
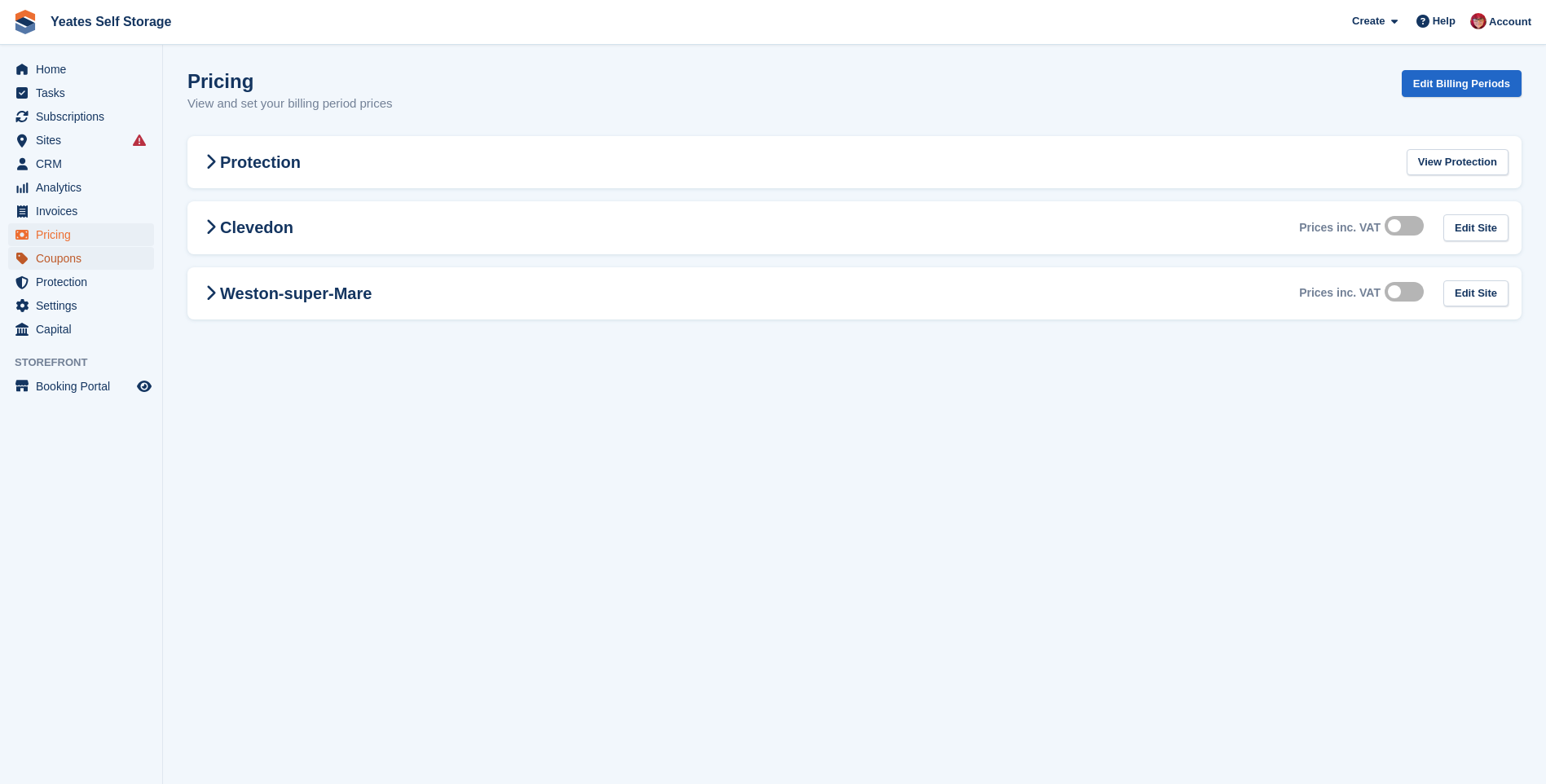
click at [47, 260] on span "Coupons" at bounding box center [85, 258] width 98 height 22
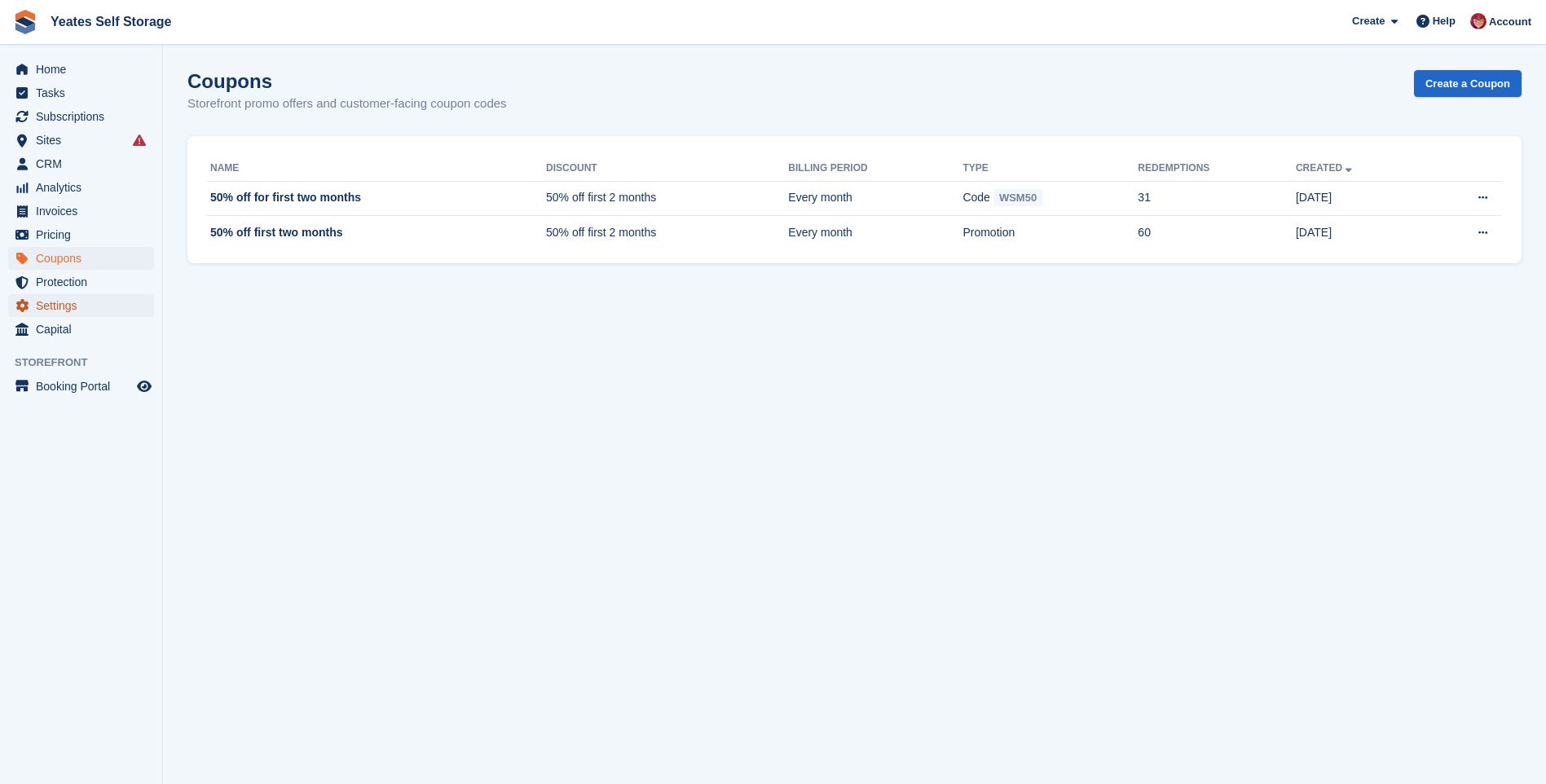
click at [61, 309] on span "Settings" at bounding box center [85, 305] width 98 height 22
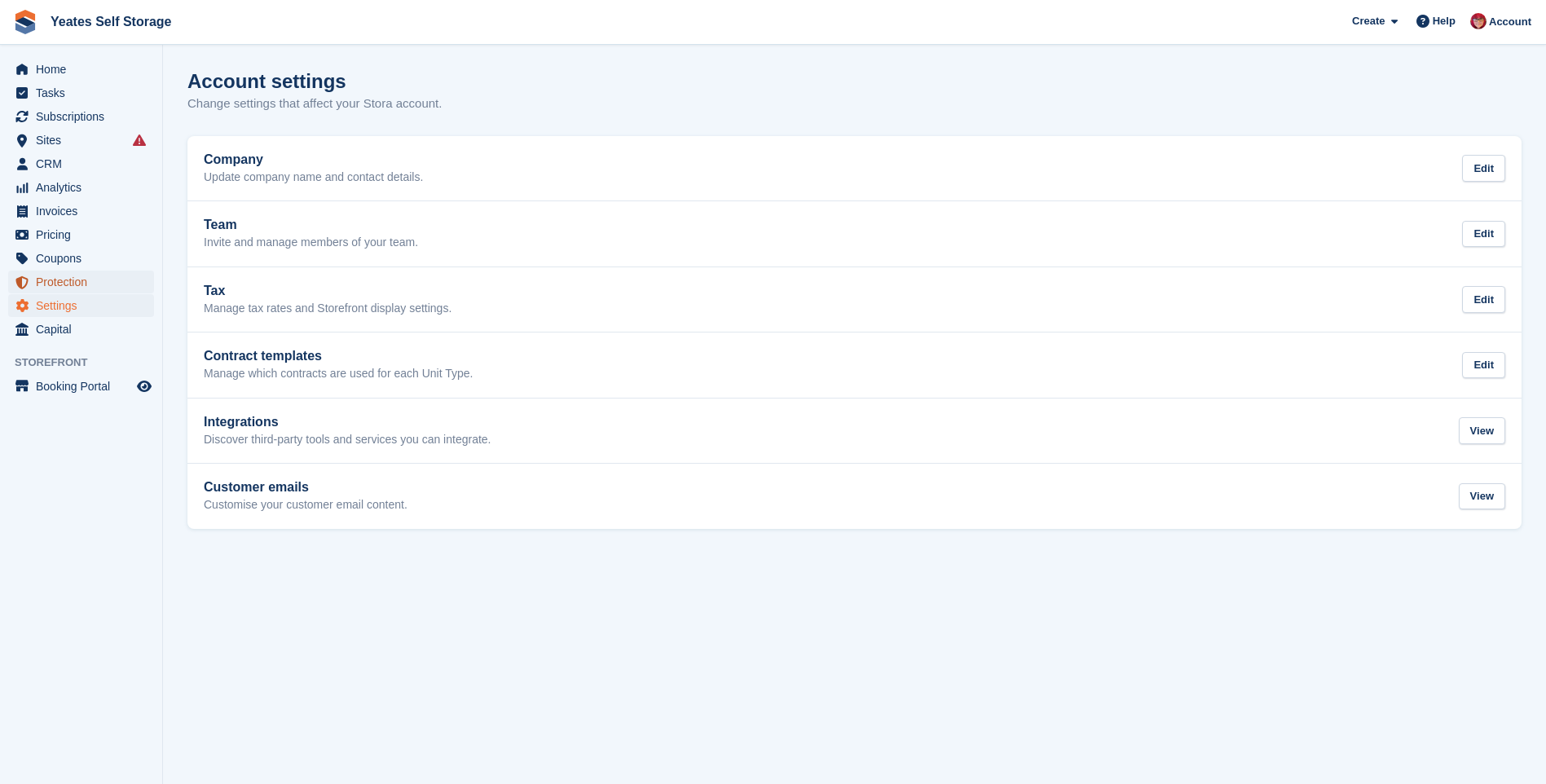
click at [76, 279] on span "Protection" at bounding box center [85, 281] width 98 height 22
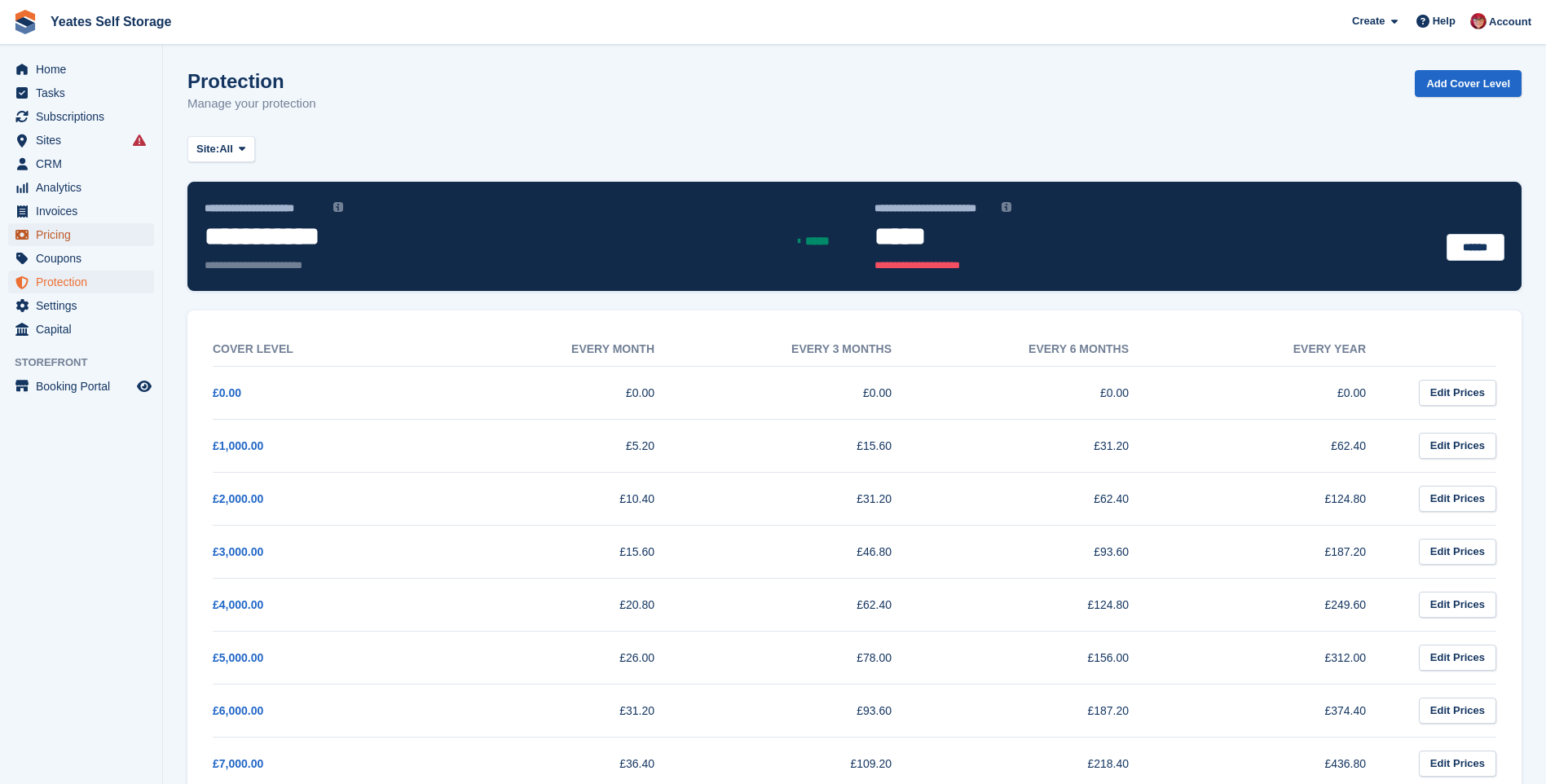
click at [77, 233] on span "Pricing" at bounding box center [85, 234] width 98 height 22
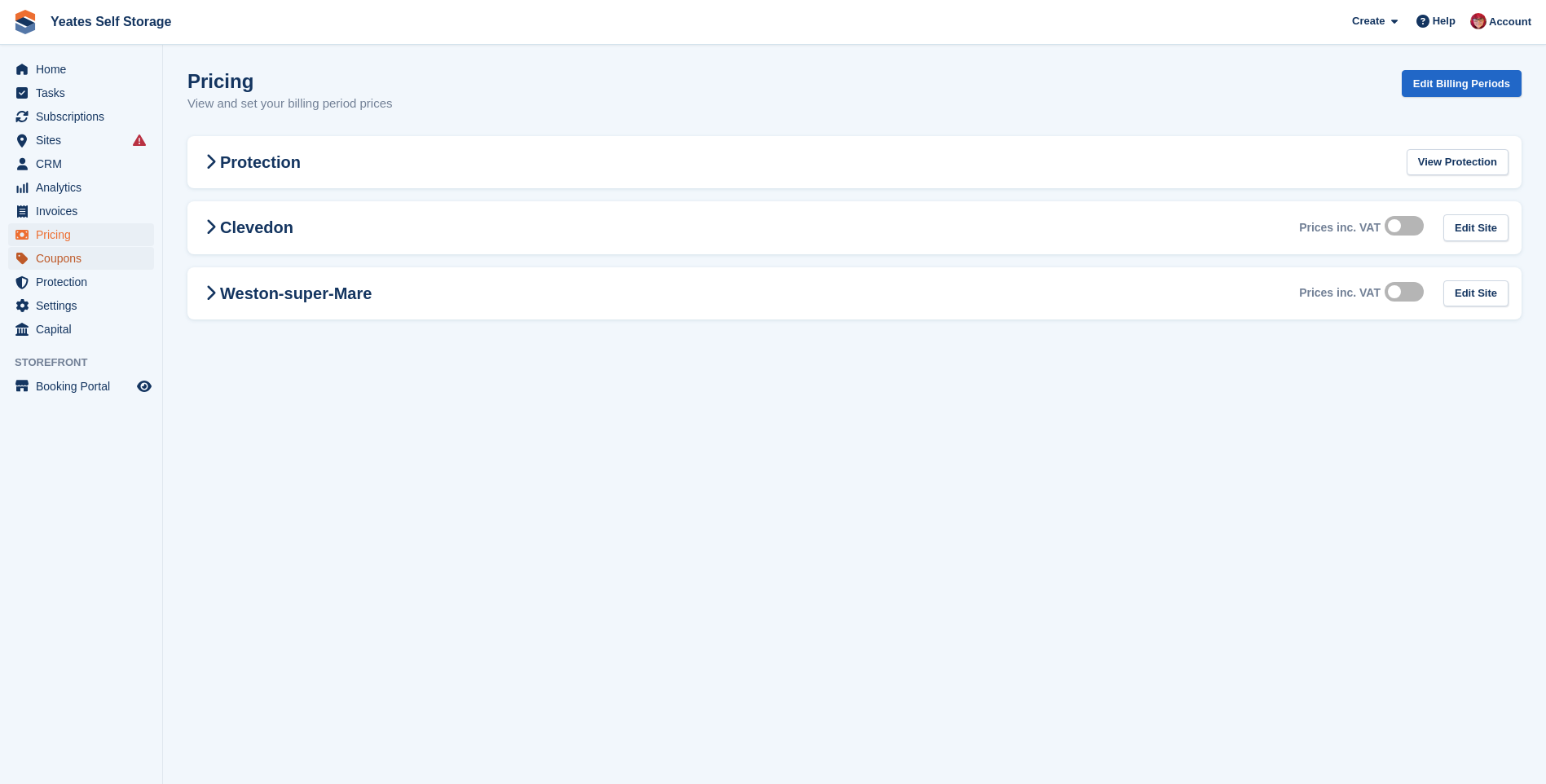
click at [74, 258] on span "Coupons" at bounding box center [85, 258] width 98 height 22
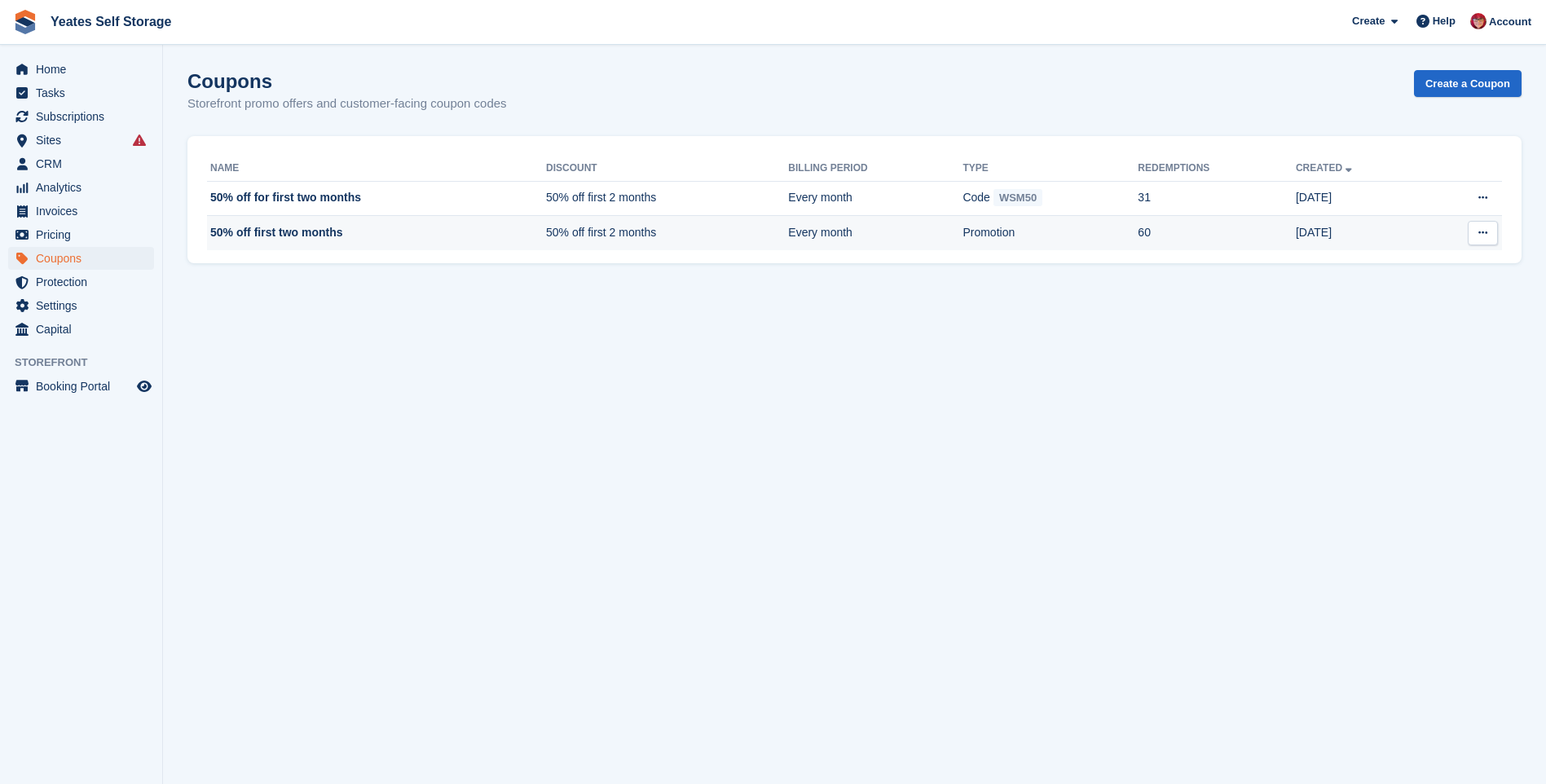
click at [1484, 234] on icon at bounding box center [1483, 232] width 9 height 11
click at [1400, 327] on p "Delete coupon" at bounding box center [1419, 321] width 142 height 21
click at [806, 397] on section "Coupon deleted Coupons Storefront promo offers and customer-facing coupon codes…" at bounding box center [855, 392] width 1383 height 784
click at [72, 393] on span "Booking Portal" at bounding box center [85, 386] width 98 height 22
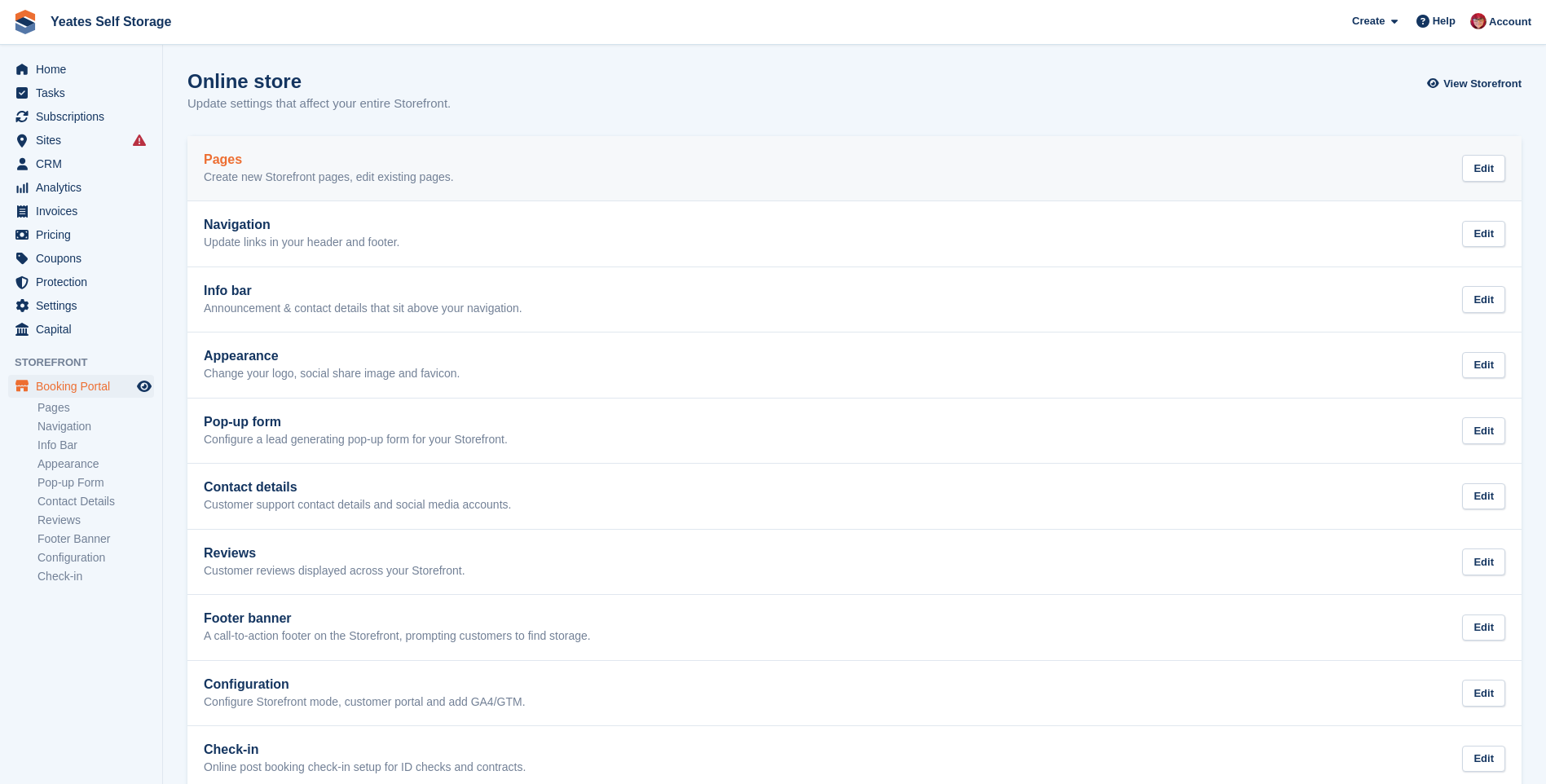
click at [392, 188] on link "Pages Create new Storefront pages, edit existing pages. Edit" at bounding box center [855, 168] width 1334 height 65
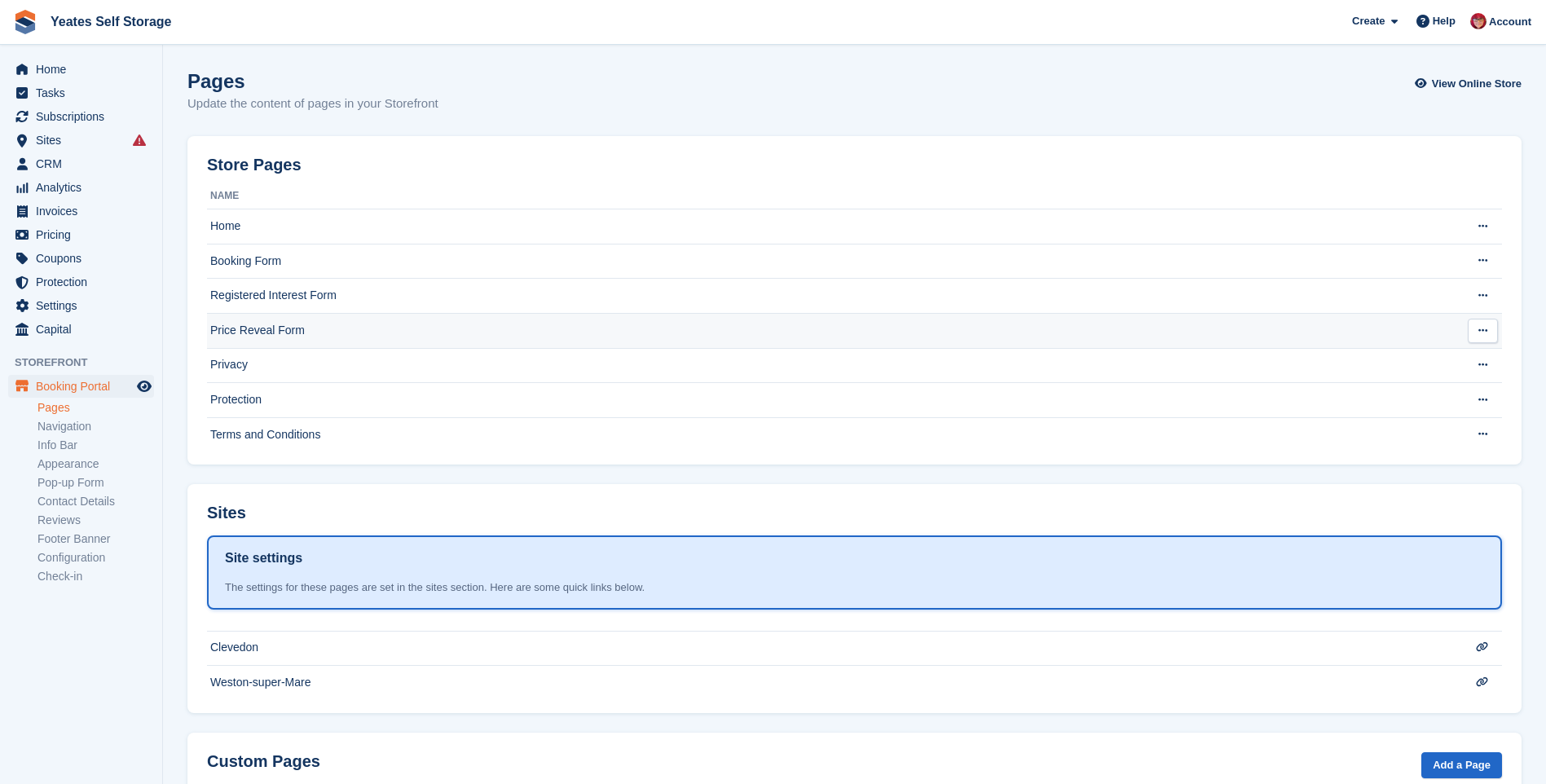
scroll to position [89, 0]
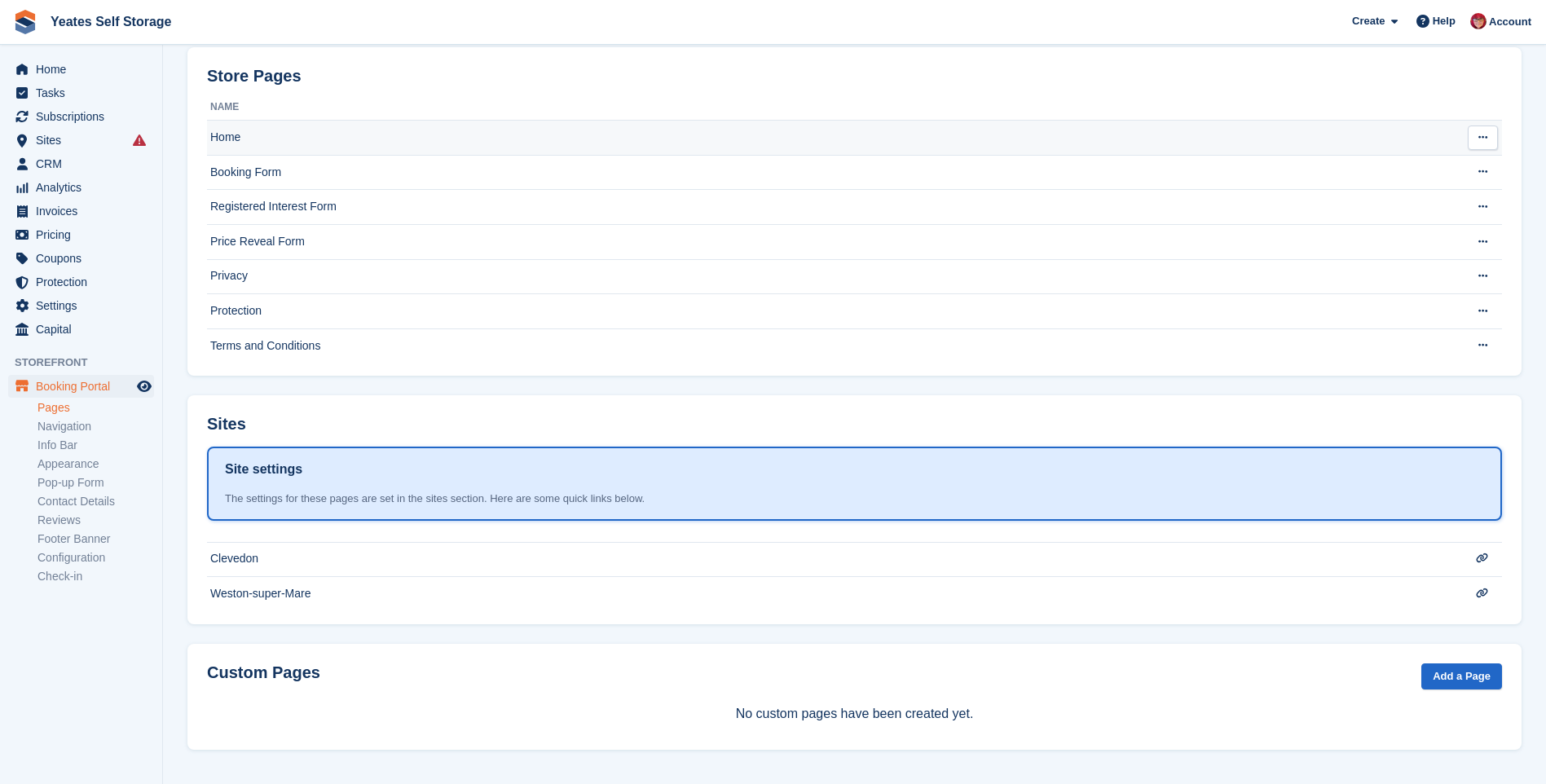
click at [234, 141] on td "Home" at bounding box center [822, 139] width 1231 height 35
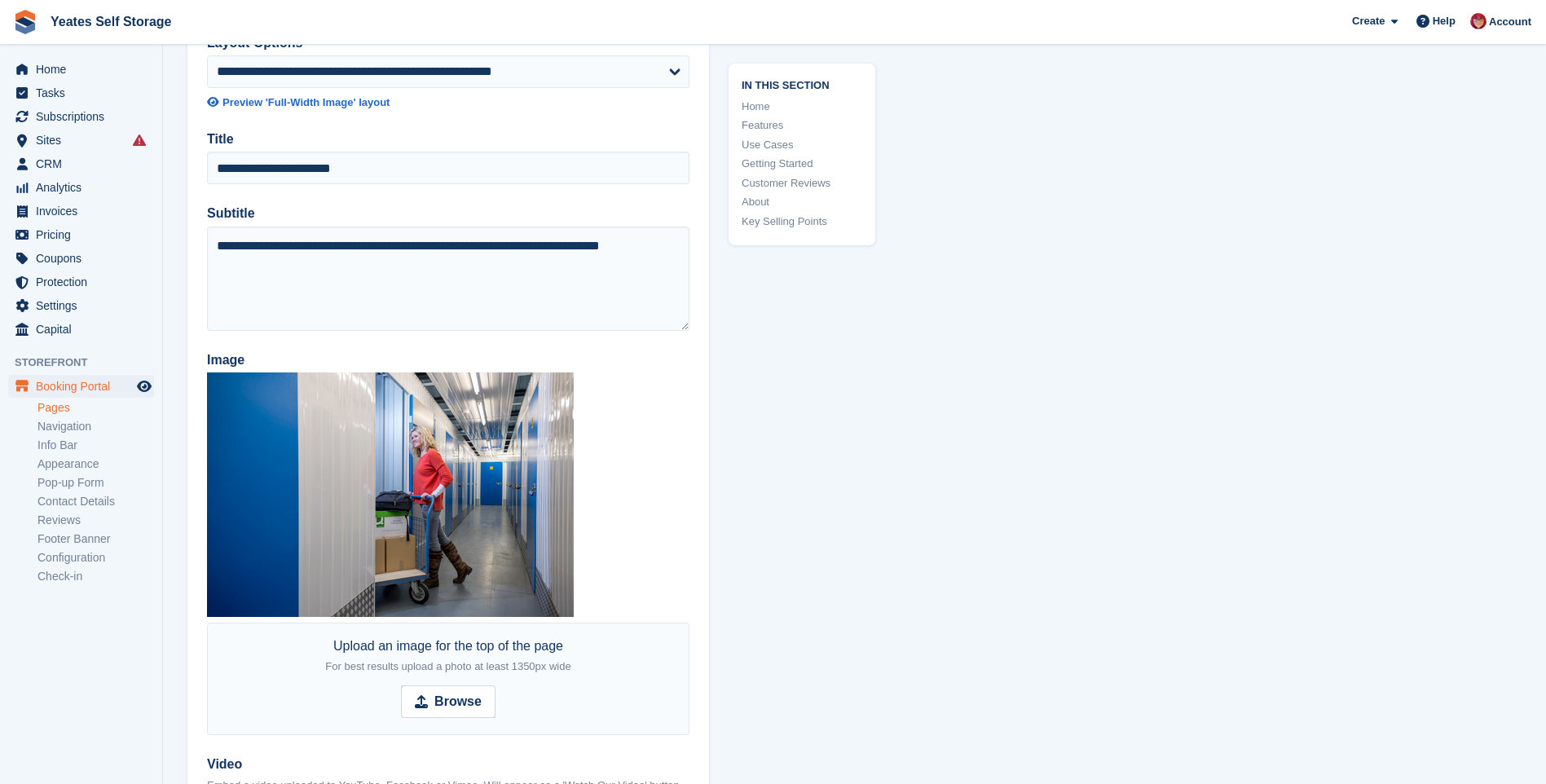
scroll to position [326, 0]
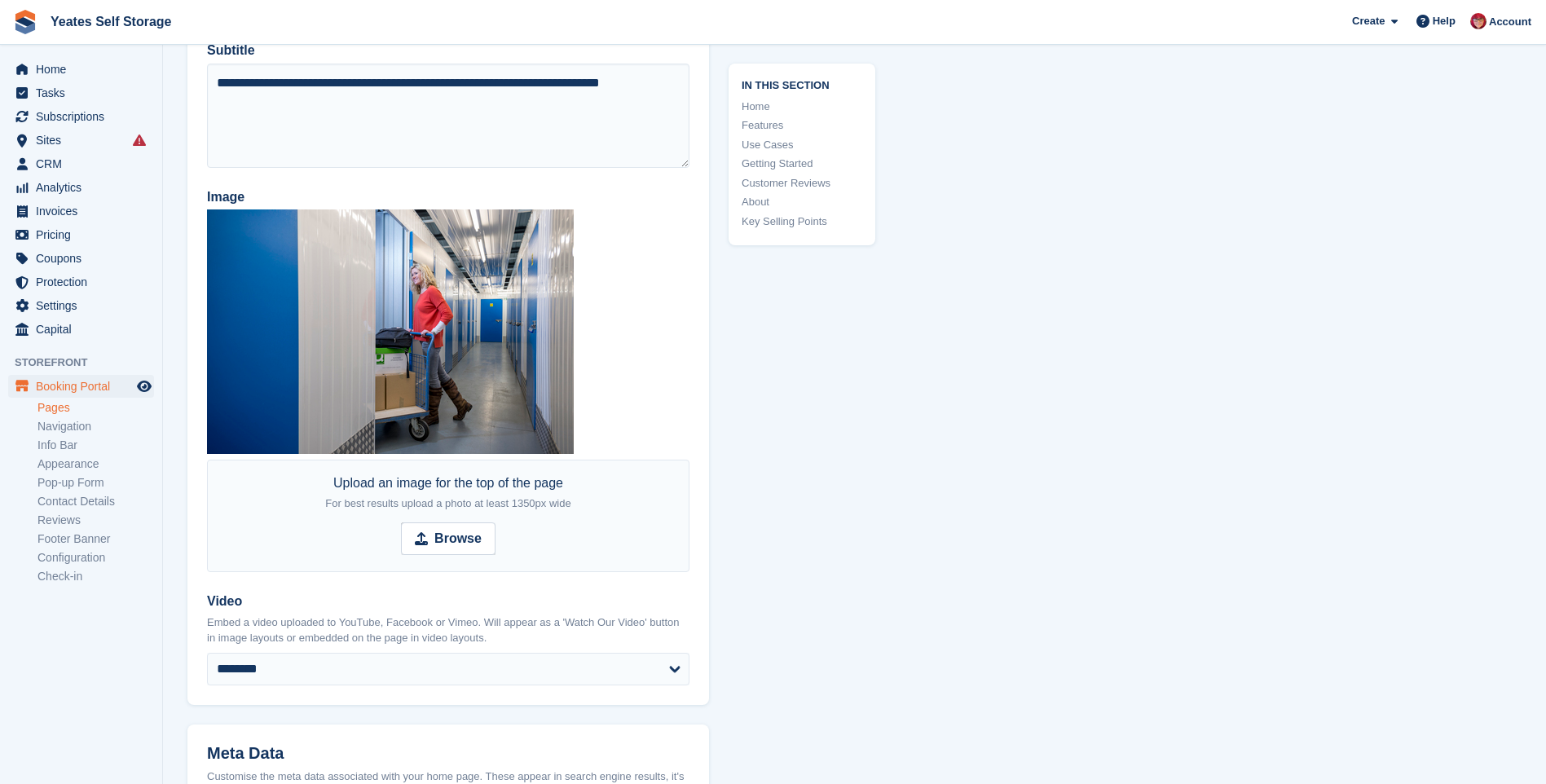
click at [771, 222] on link "Key Selling Points" at bounding box center [802, 222] width 121 height 17
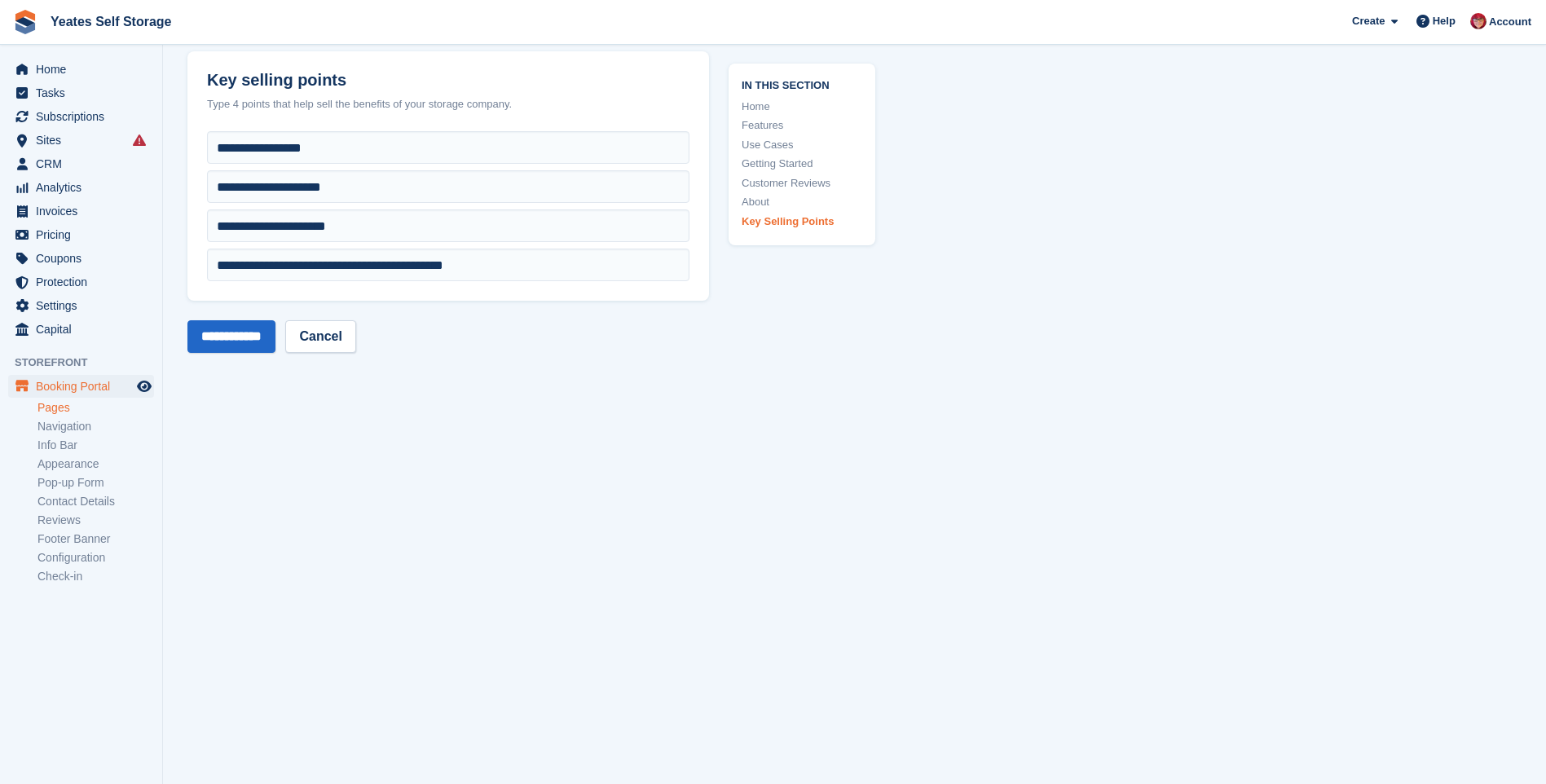
click at [764, 200] on link "About" at bounding box center [802, 202] width 121 height 17
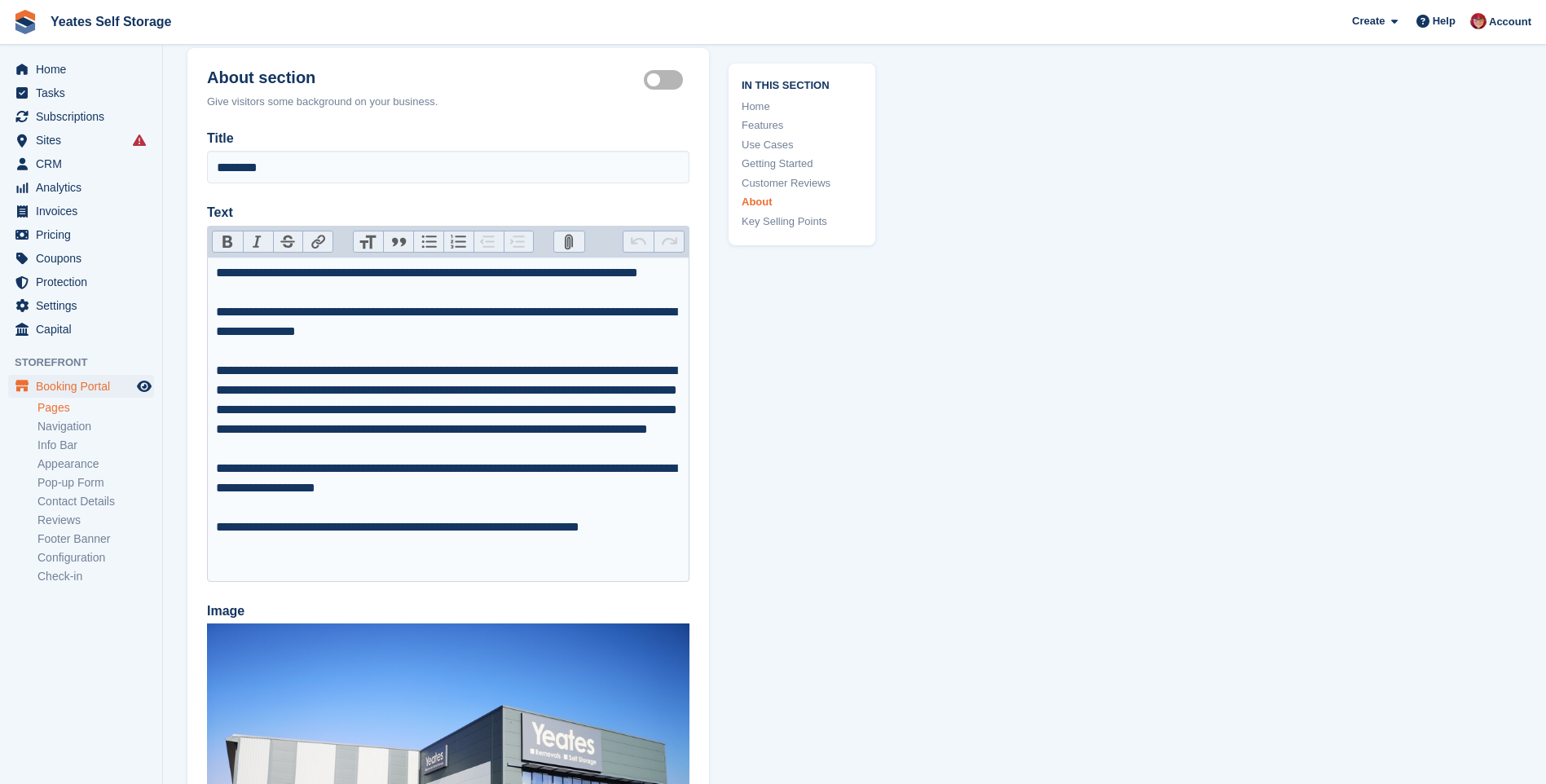
click at [761, 180] on link "Customer Reviews" at bounding box center [802, 183] width 121 height 17
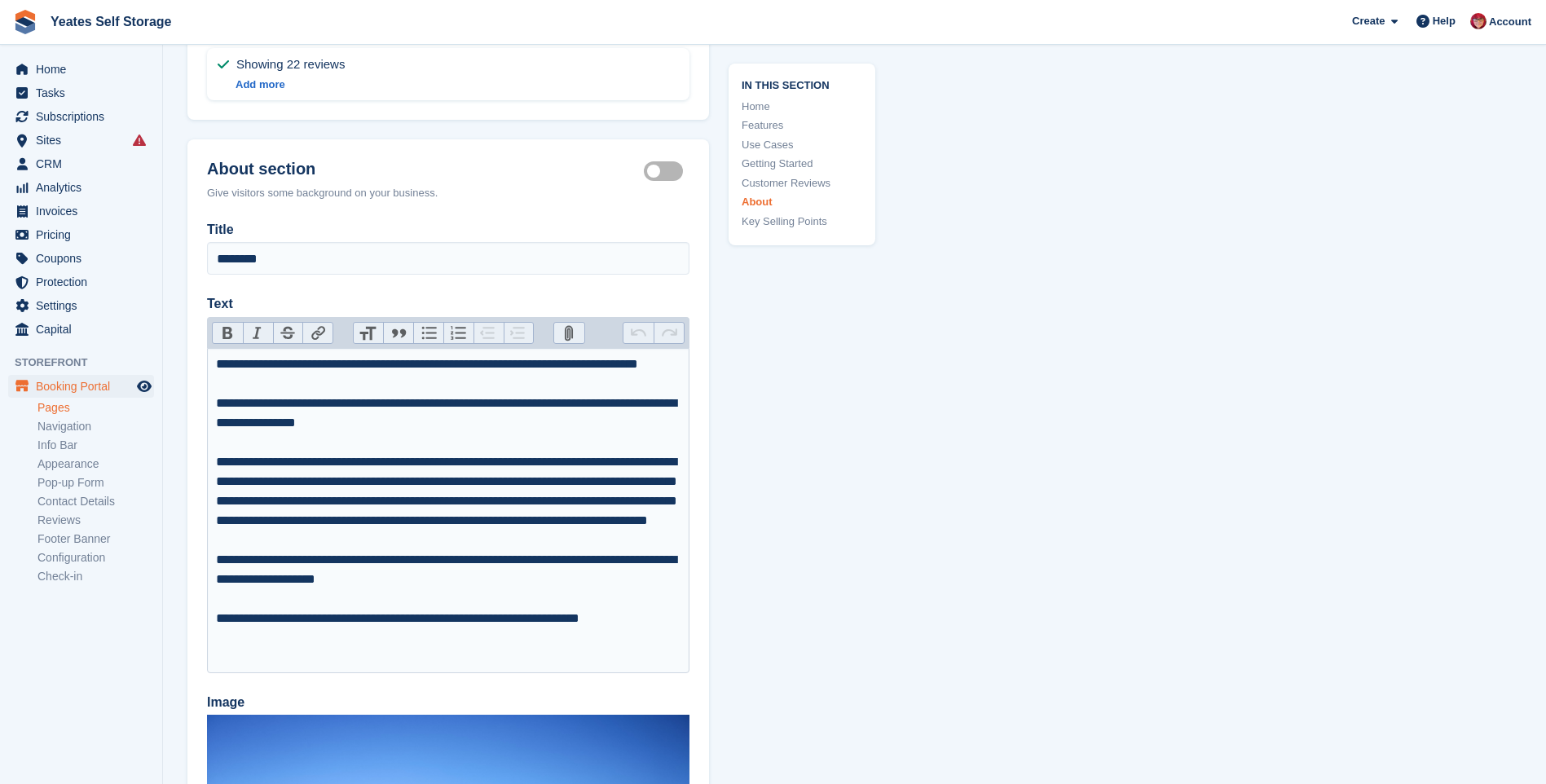
scroll to position [5045, 0]
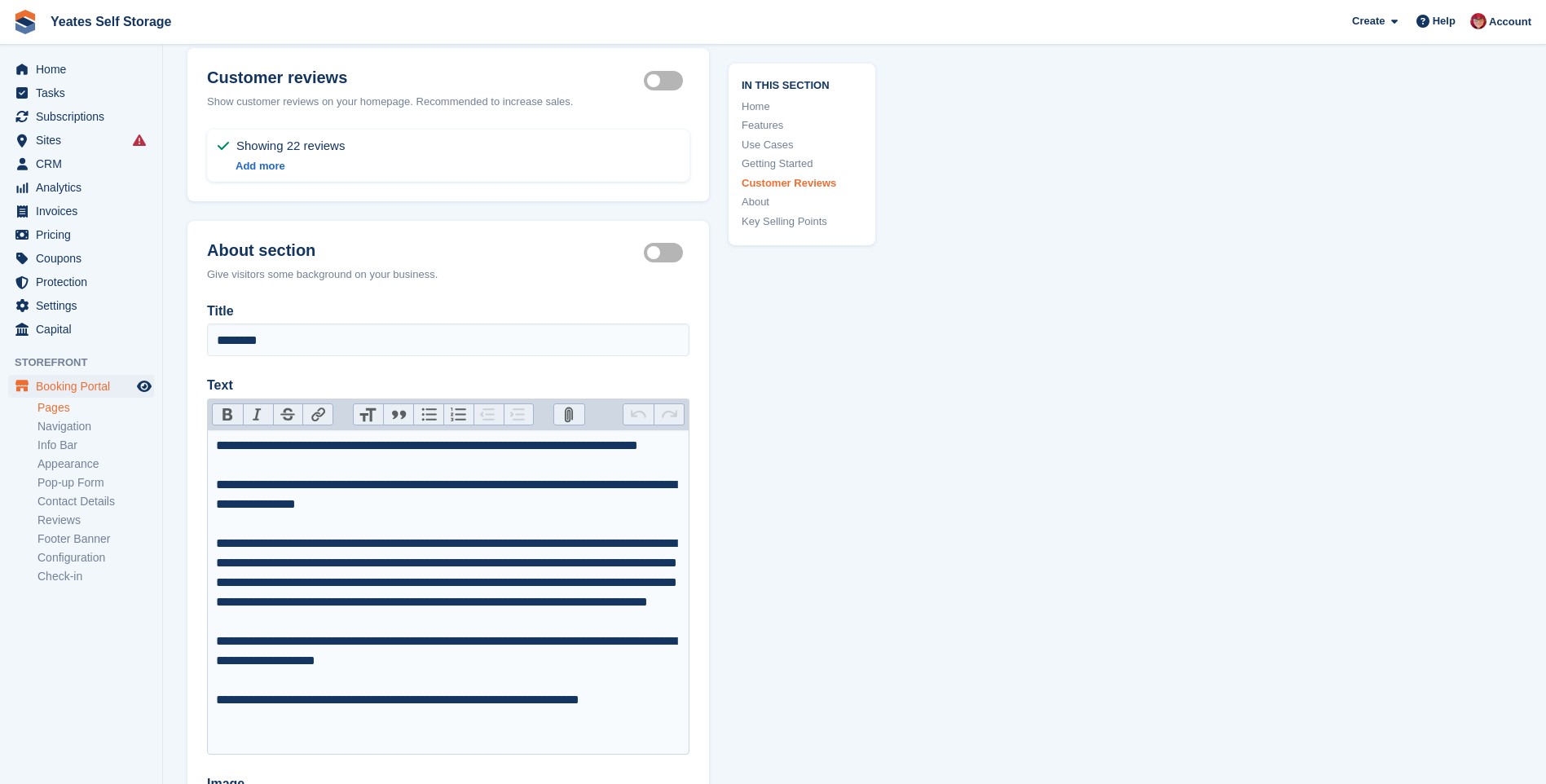
click at [765, 146] on link "Use Cases" at bounding box center [802, 144] width 121 height 17
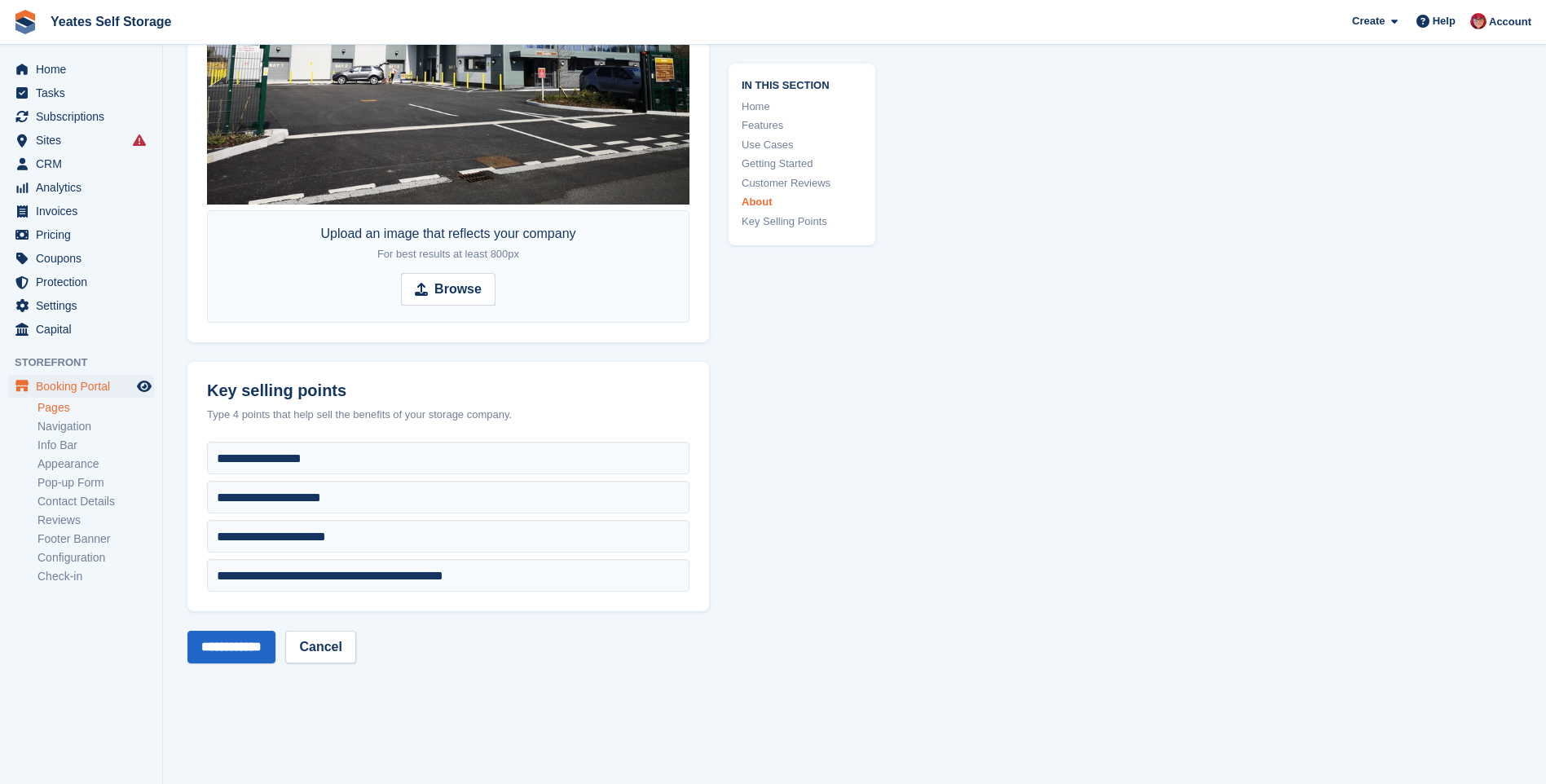
scroll to position [6080, 0]
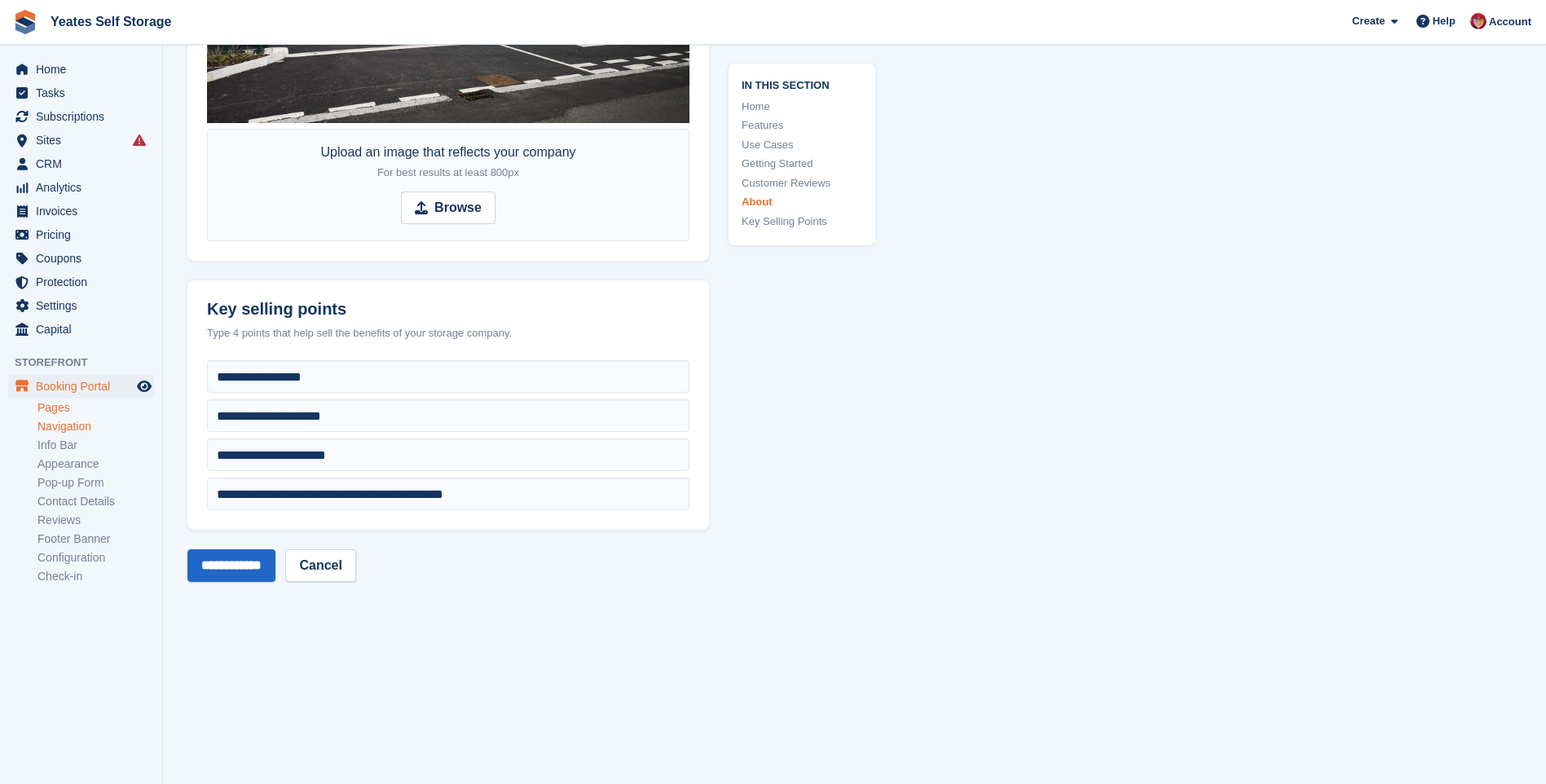
click at [76, 428] on link "Navigation" at bounding box center [95, 427] width 116 height 16
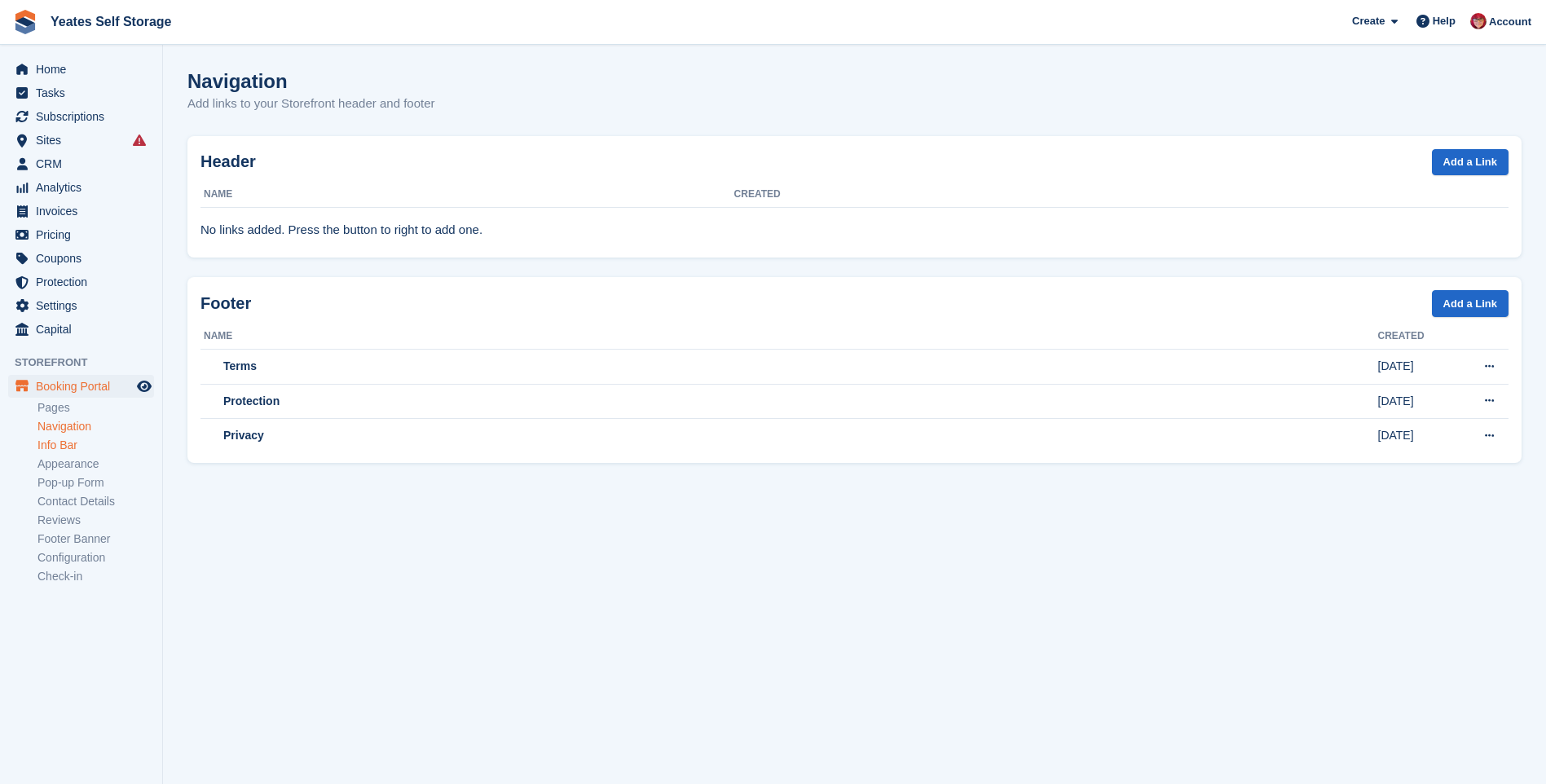
click at [53, 446] on link "Info Bar" at bounding box center [95, 445] width 116 height 16
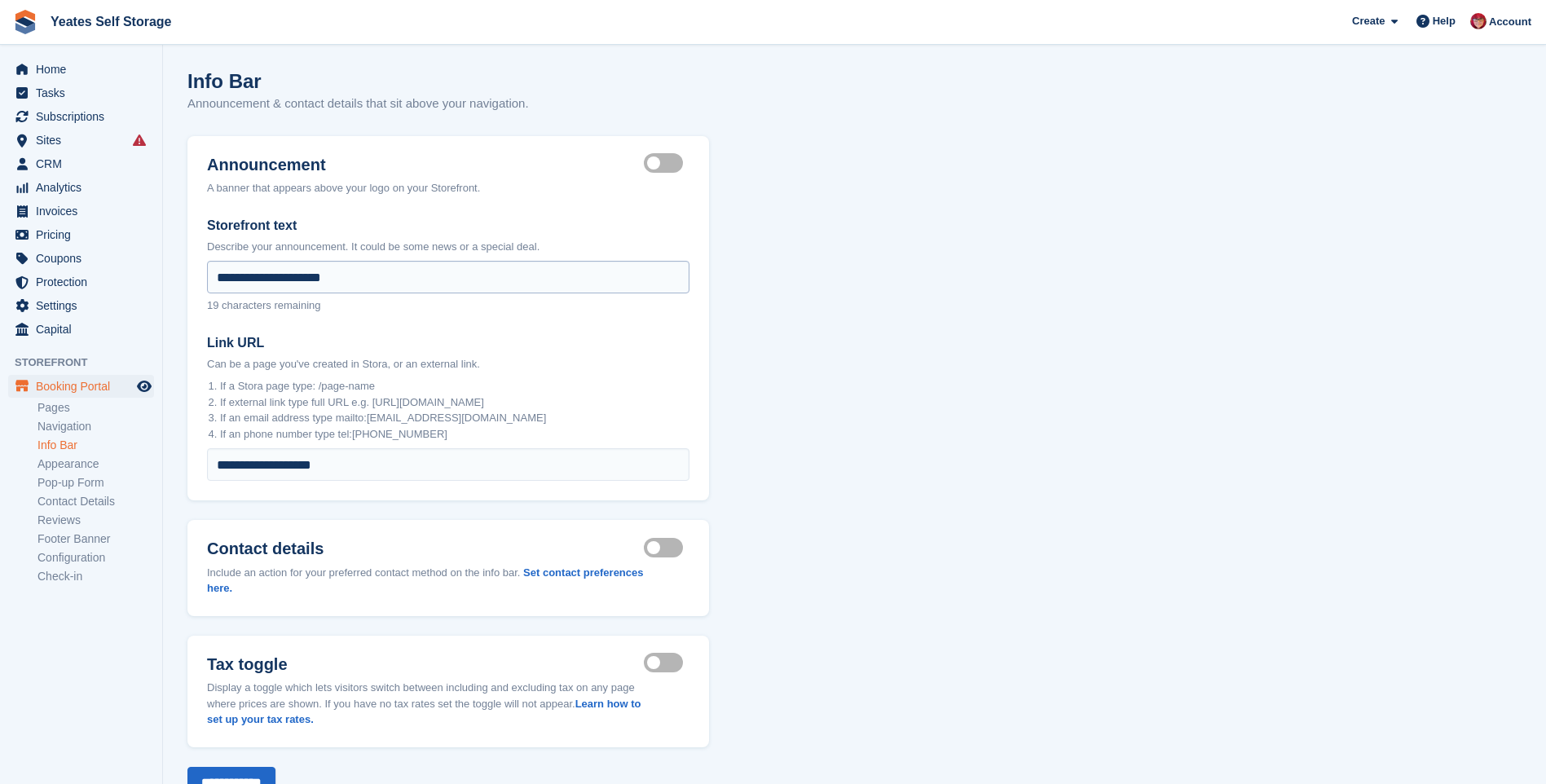
scroll to position [60, 0]
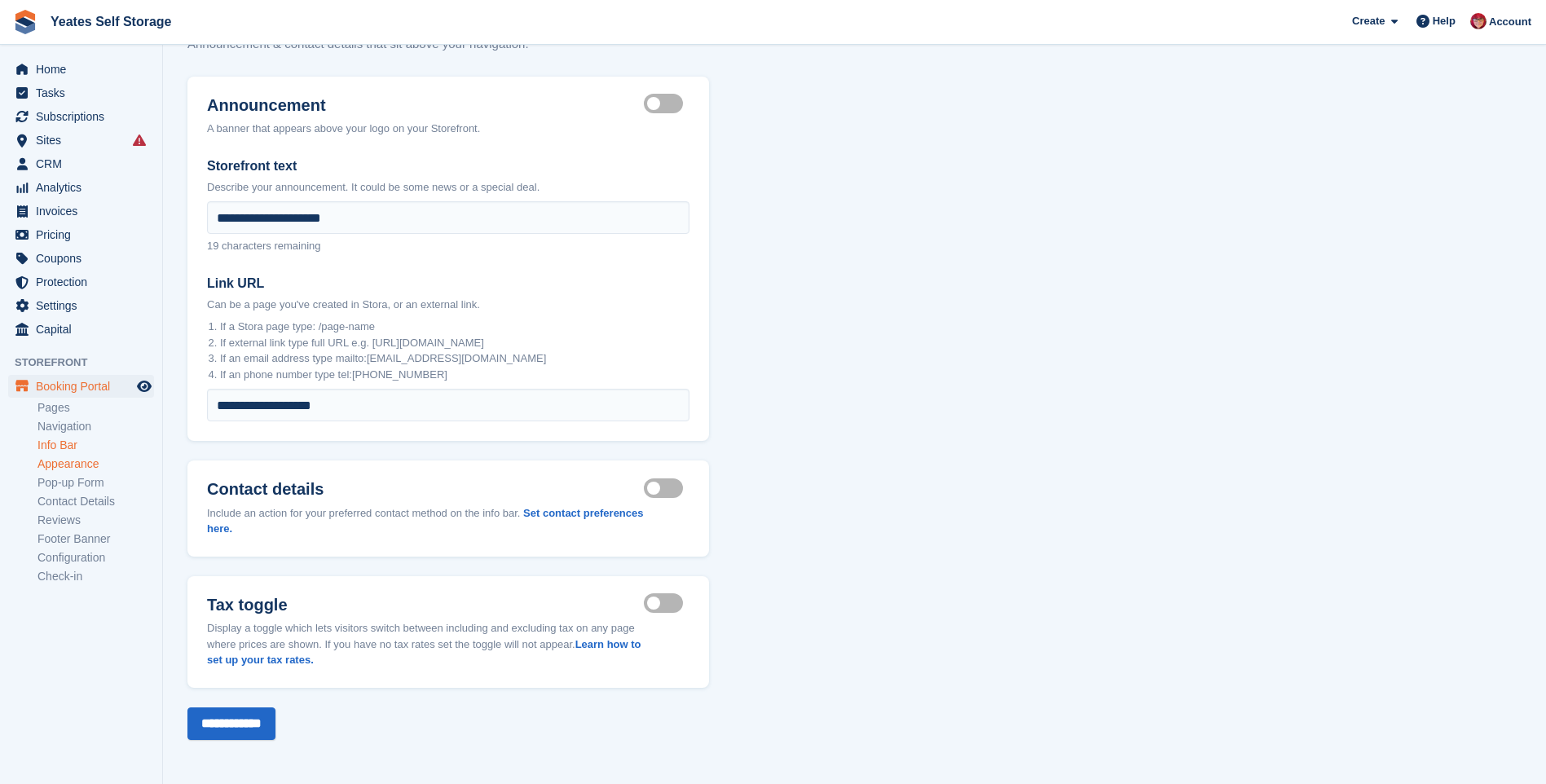
click at [64, 471] on link "Appearance" at bounding box center [95, 464] width 116 height 16
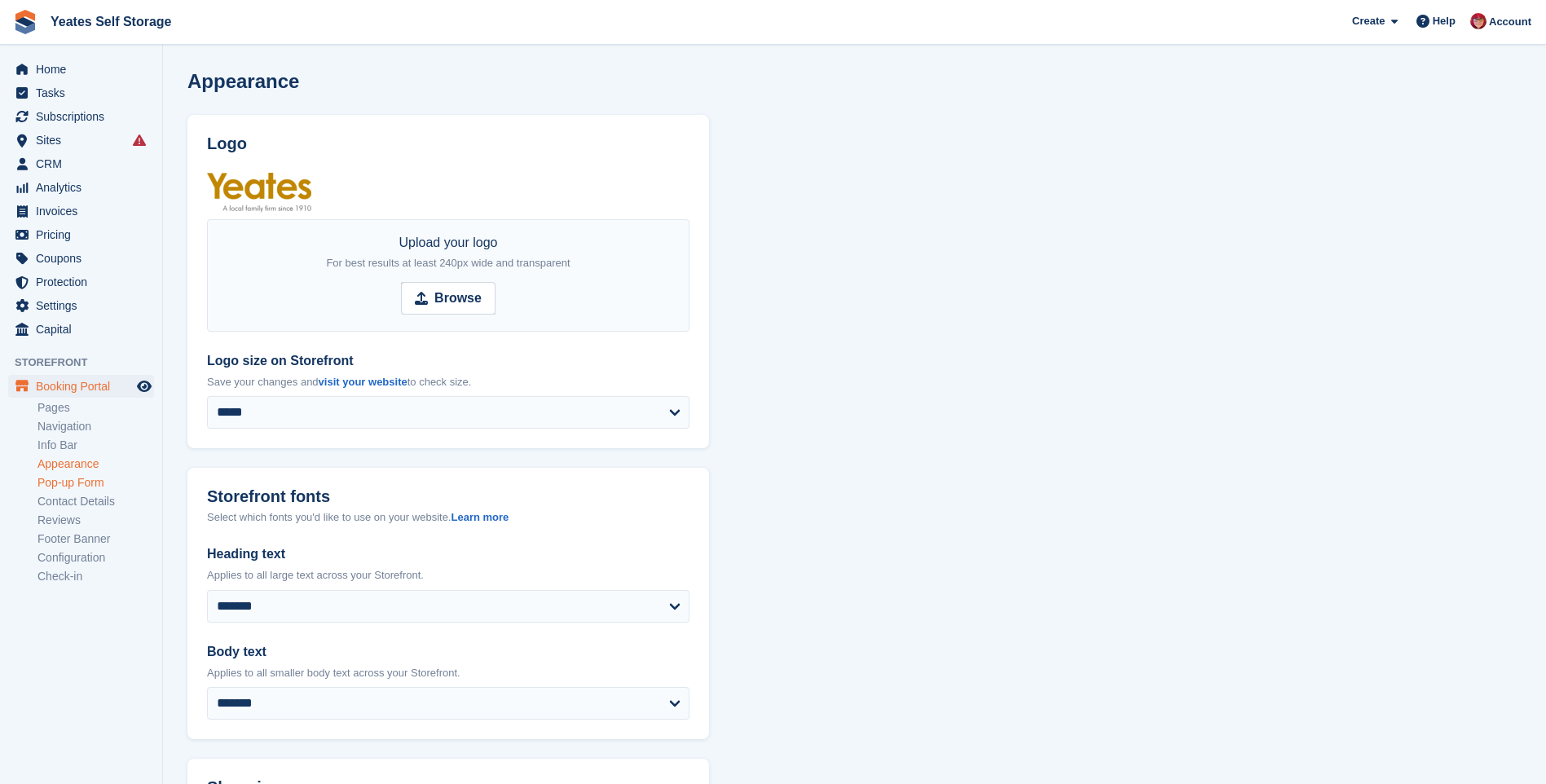
click at [58, 490] on link "Pop-up Form" at bounding box center [95, 483] width 116 height 16
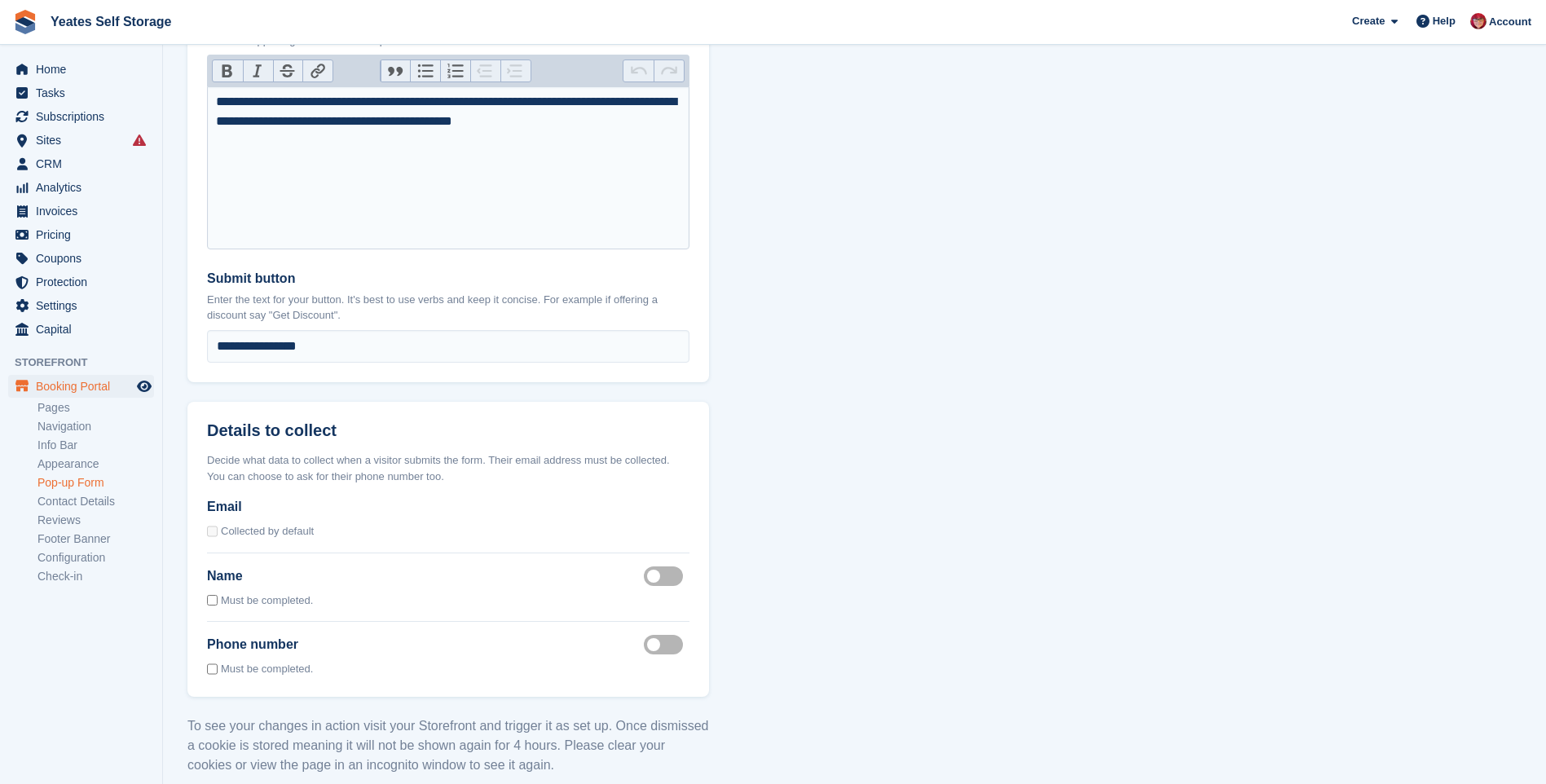
scroll to position [1140, 0]
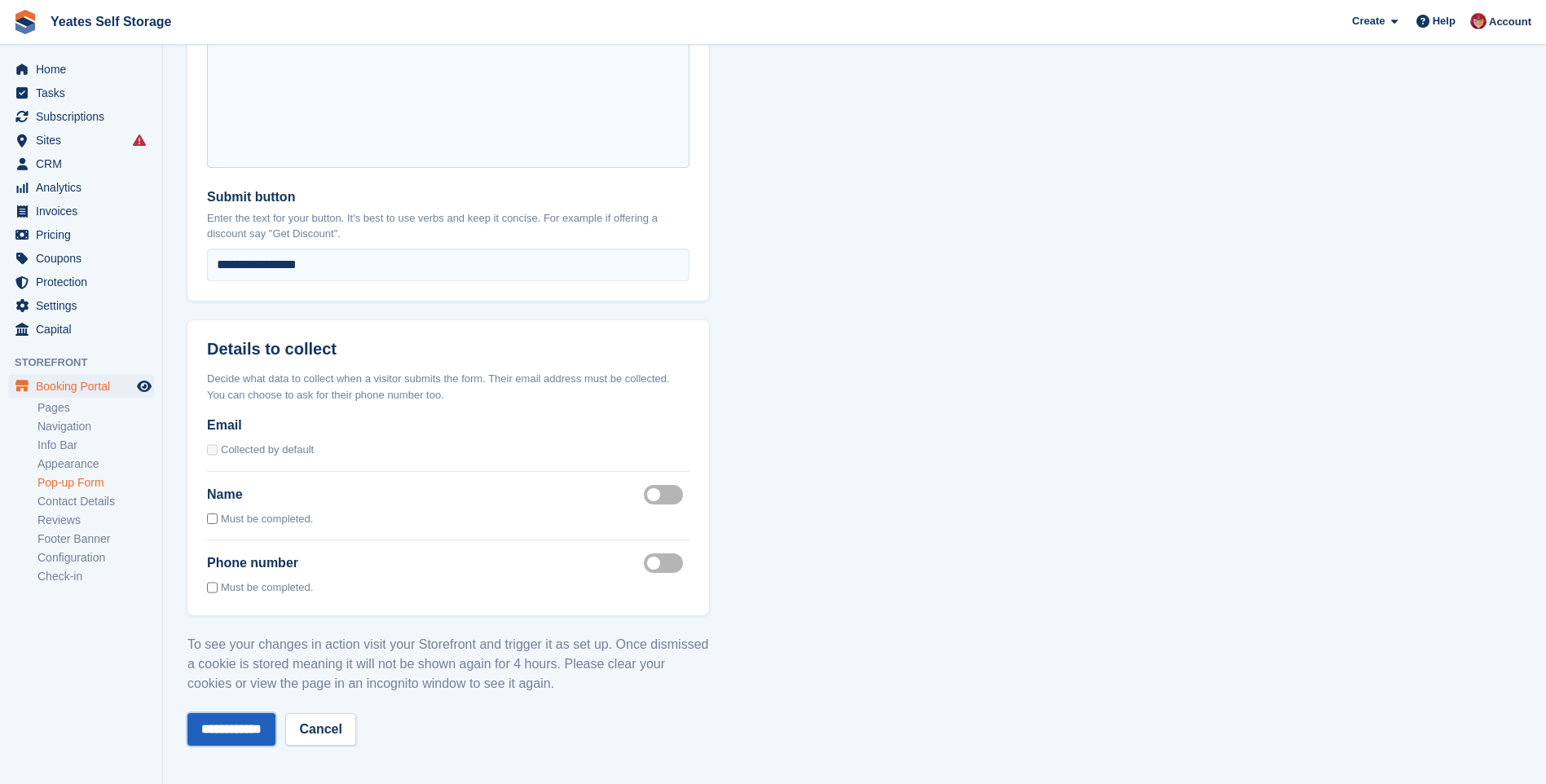
click at [247, 738] on input "**********" at bounding box center [231, 728] width 88 height 32
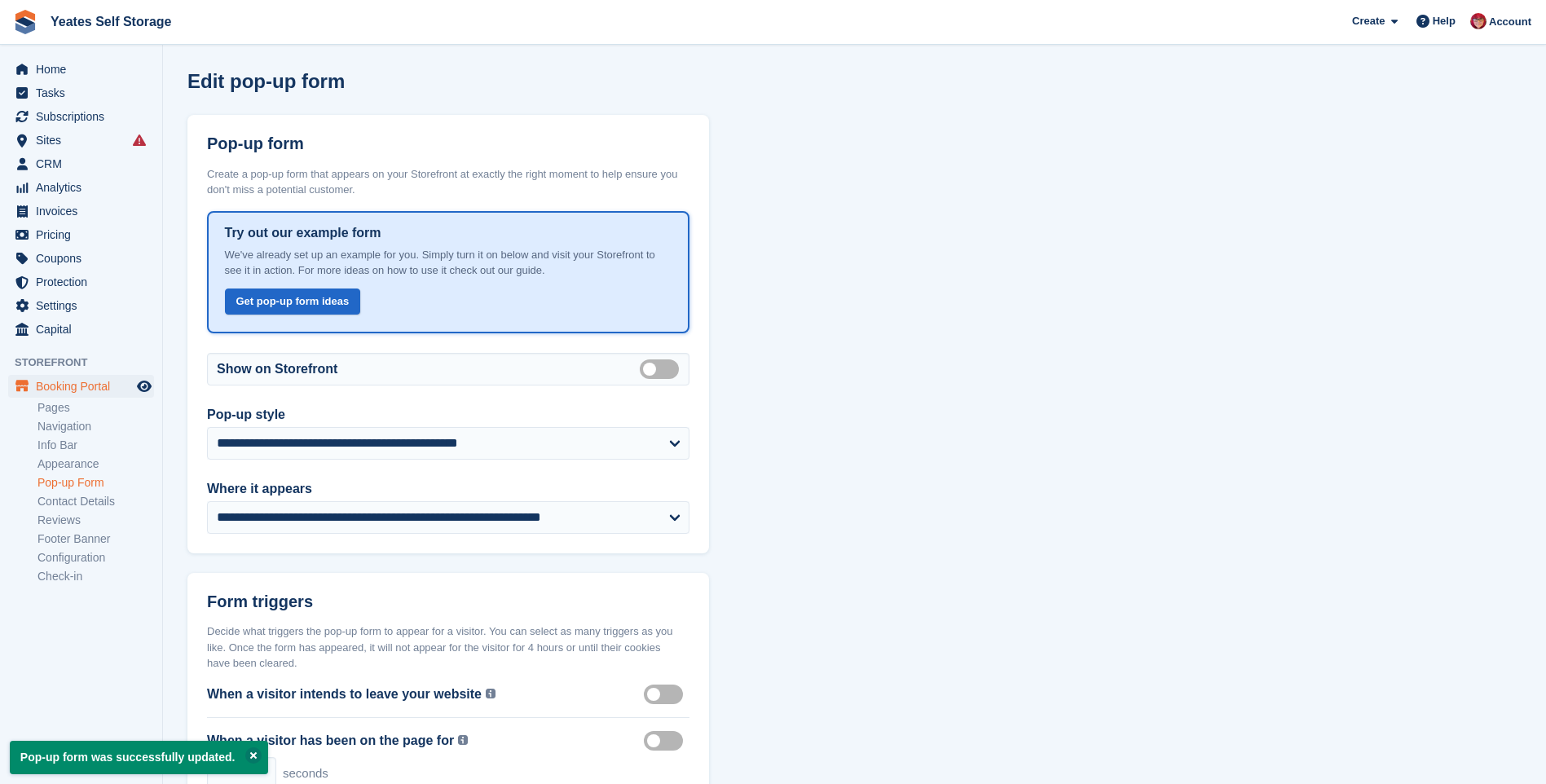
click at [76, 504] on link "Contact Details" at bounding box center [95, 502] width 116 height 16
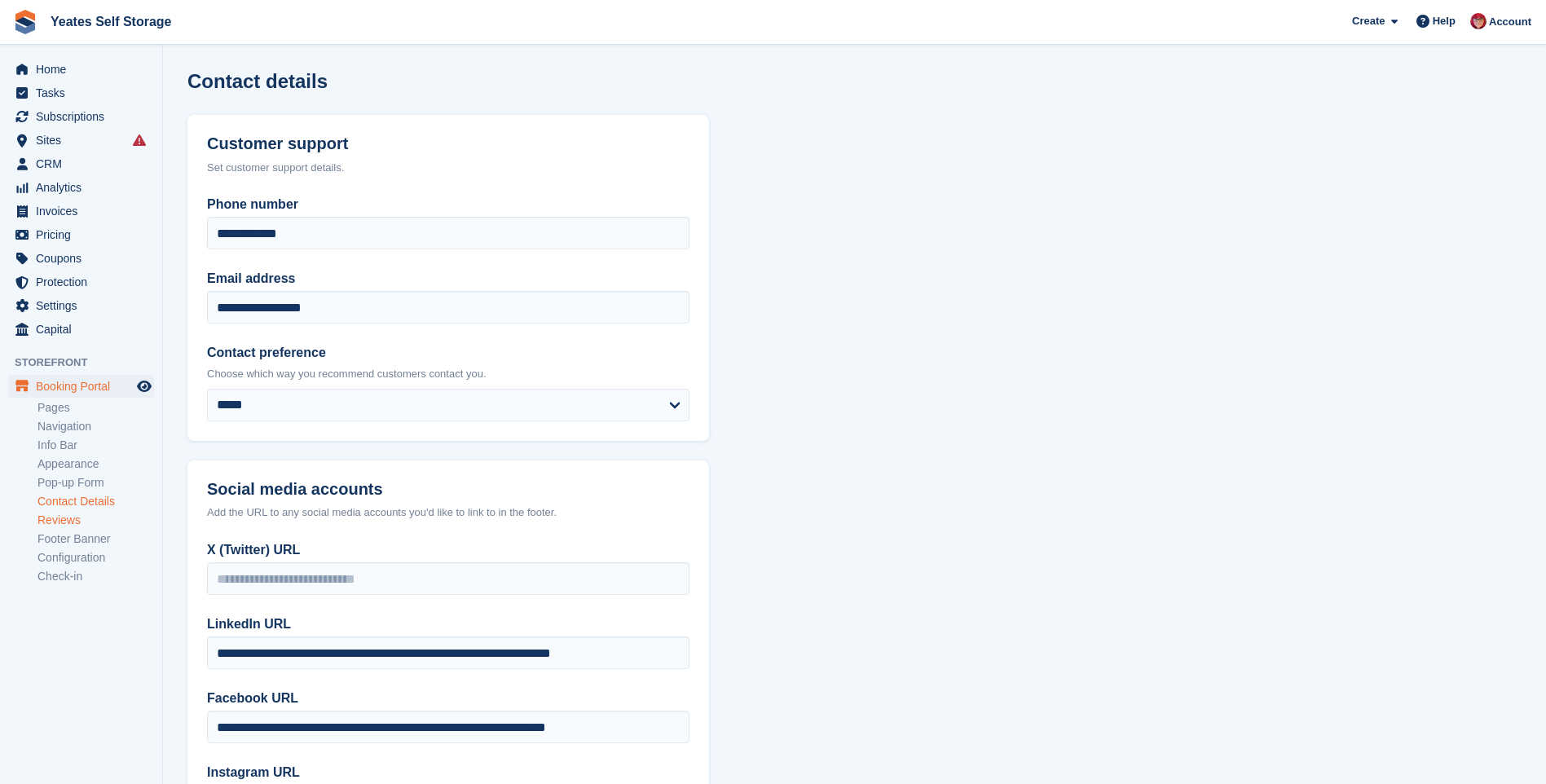
click at [76, 522] on link "Reviews" at bounding box center [95, 520] width 116 height 16
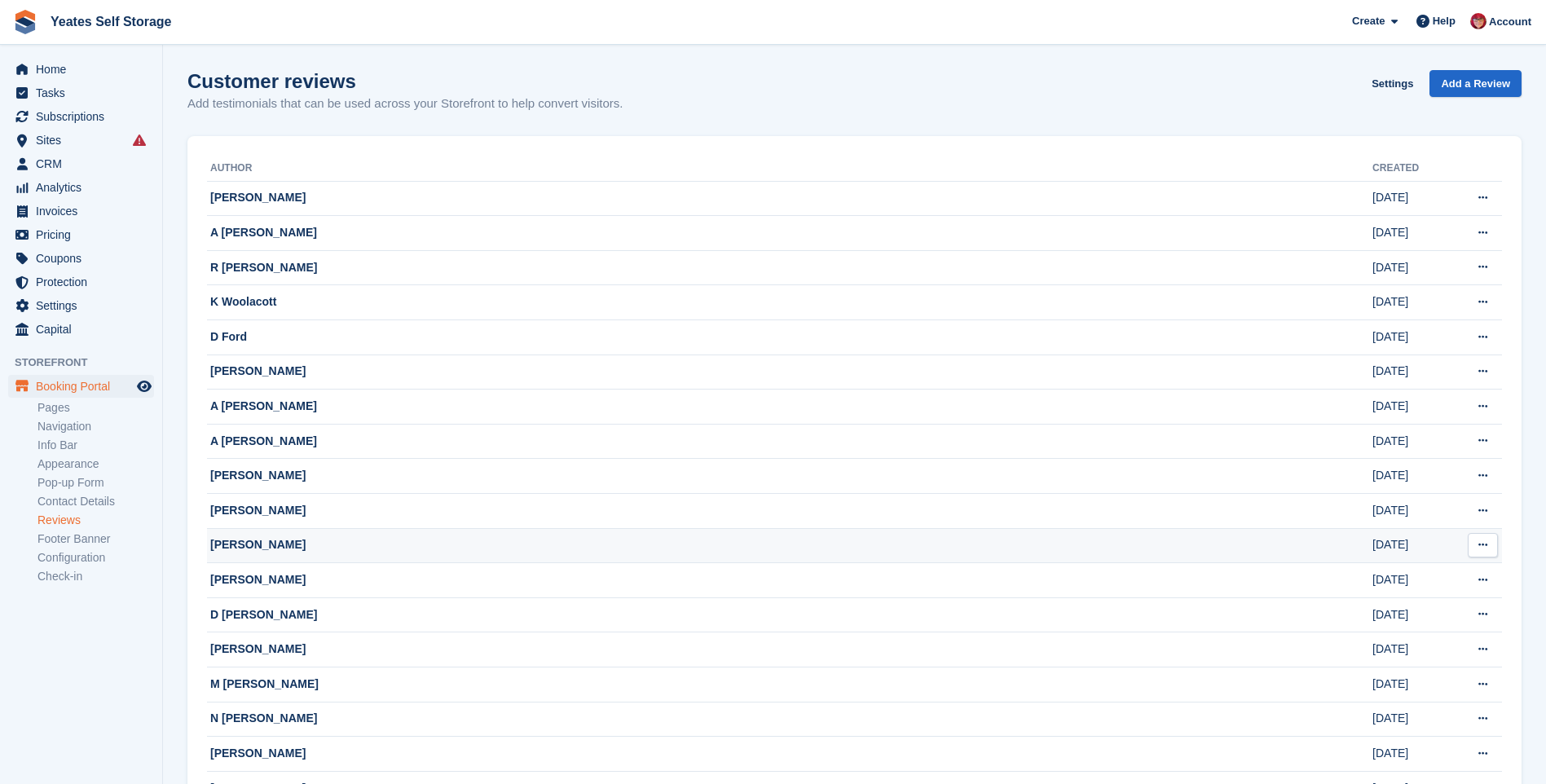
scroll to position [208, 0]
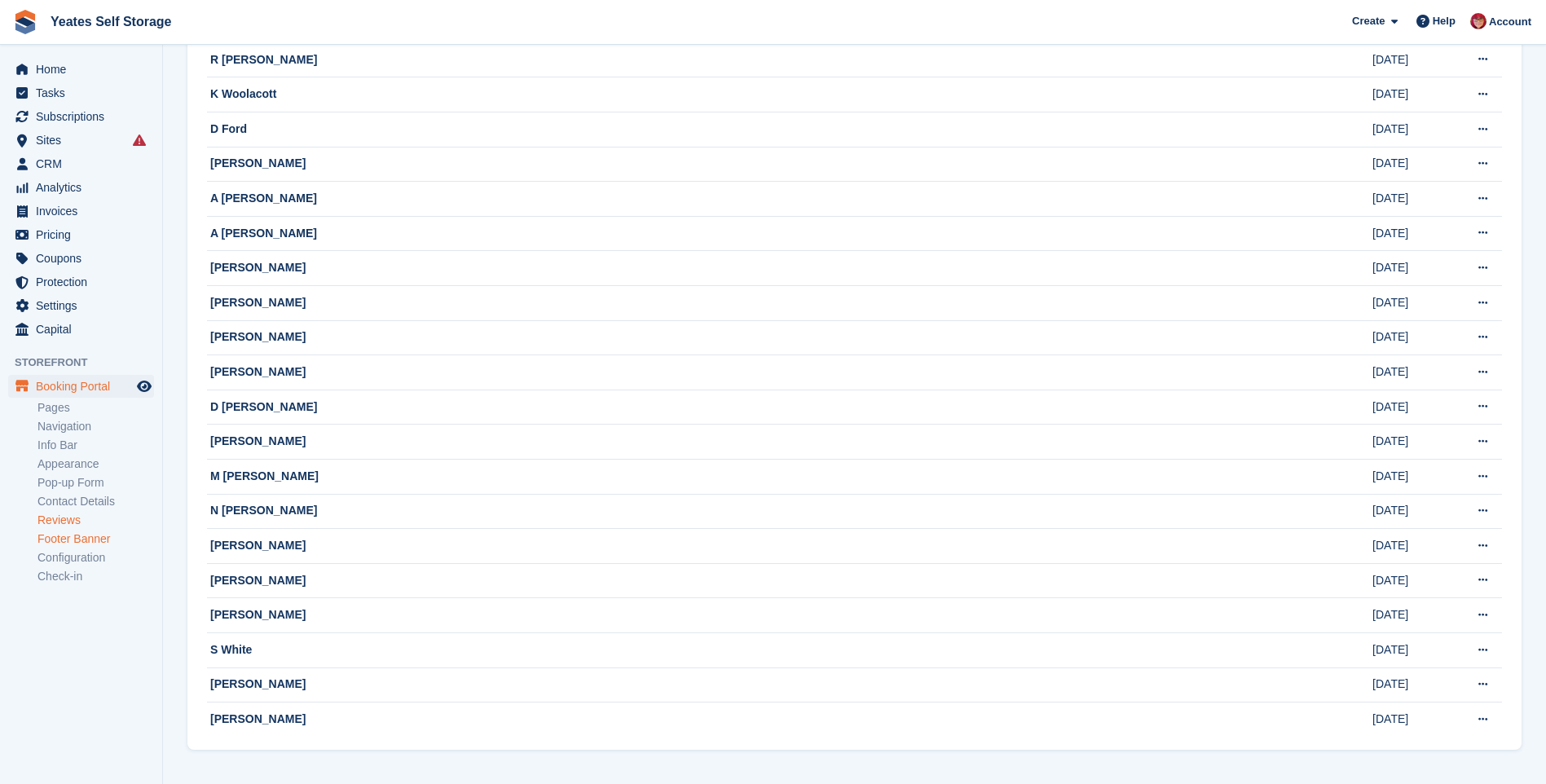
click at [63, 539] on link "Footer Banner" at bounding box center [95, 539] width 116 height 16
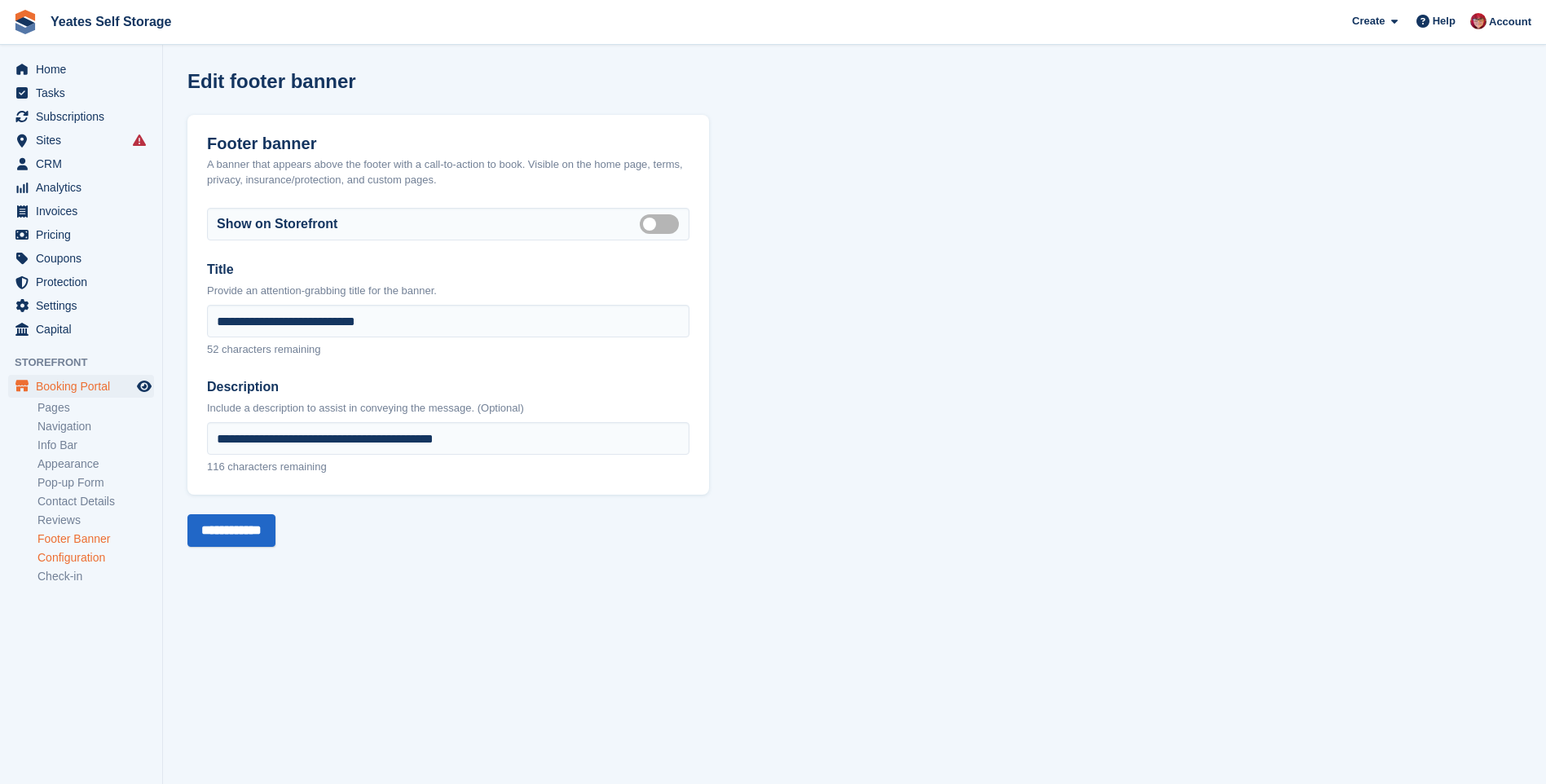
click at [69, 563] on link "Configuration" at bounding box center [95, 557] width 116 height 16
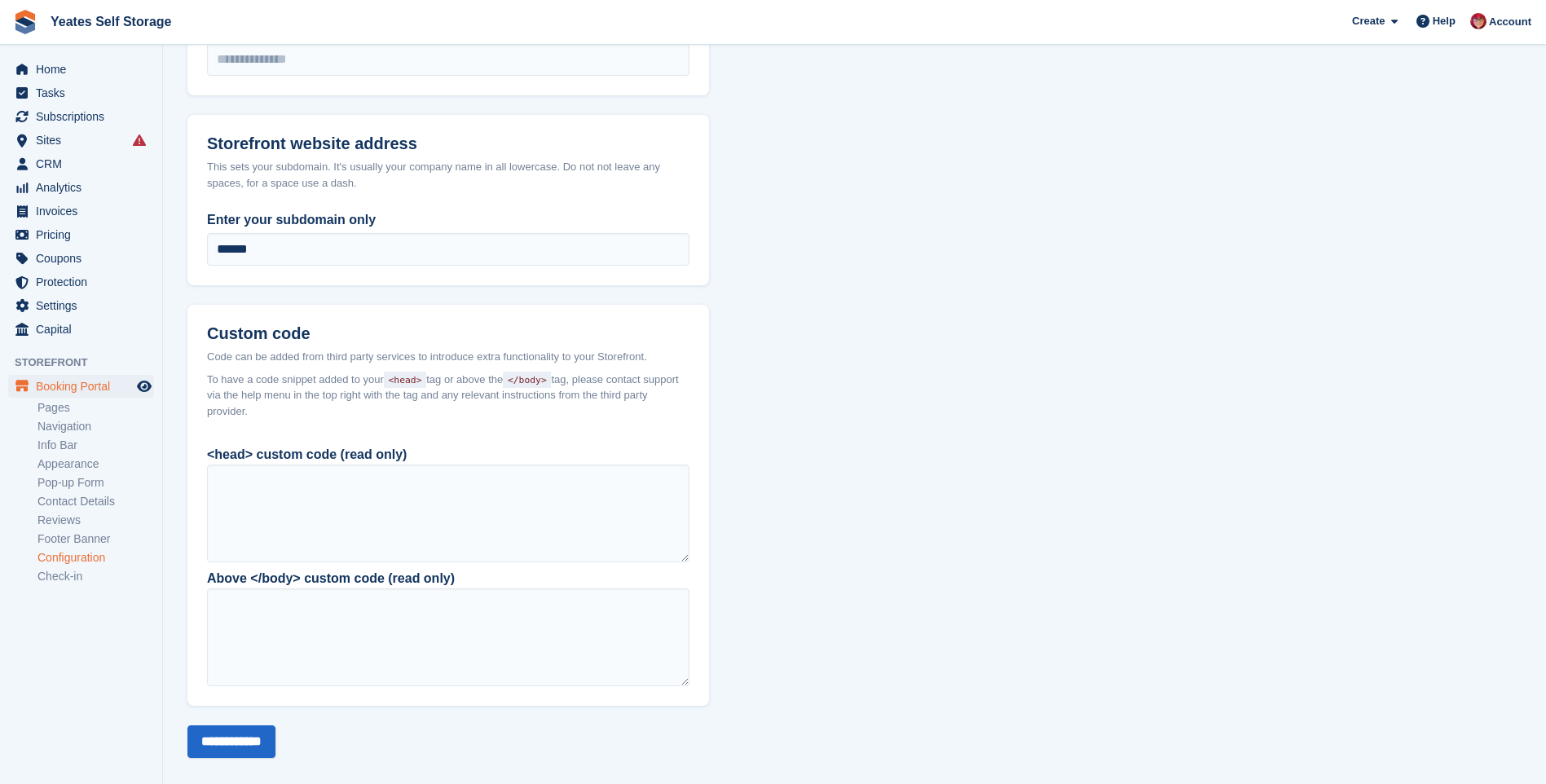
scroll to position [1076, 0]
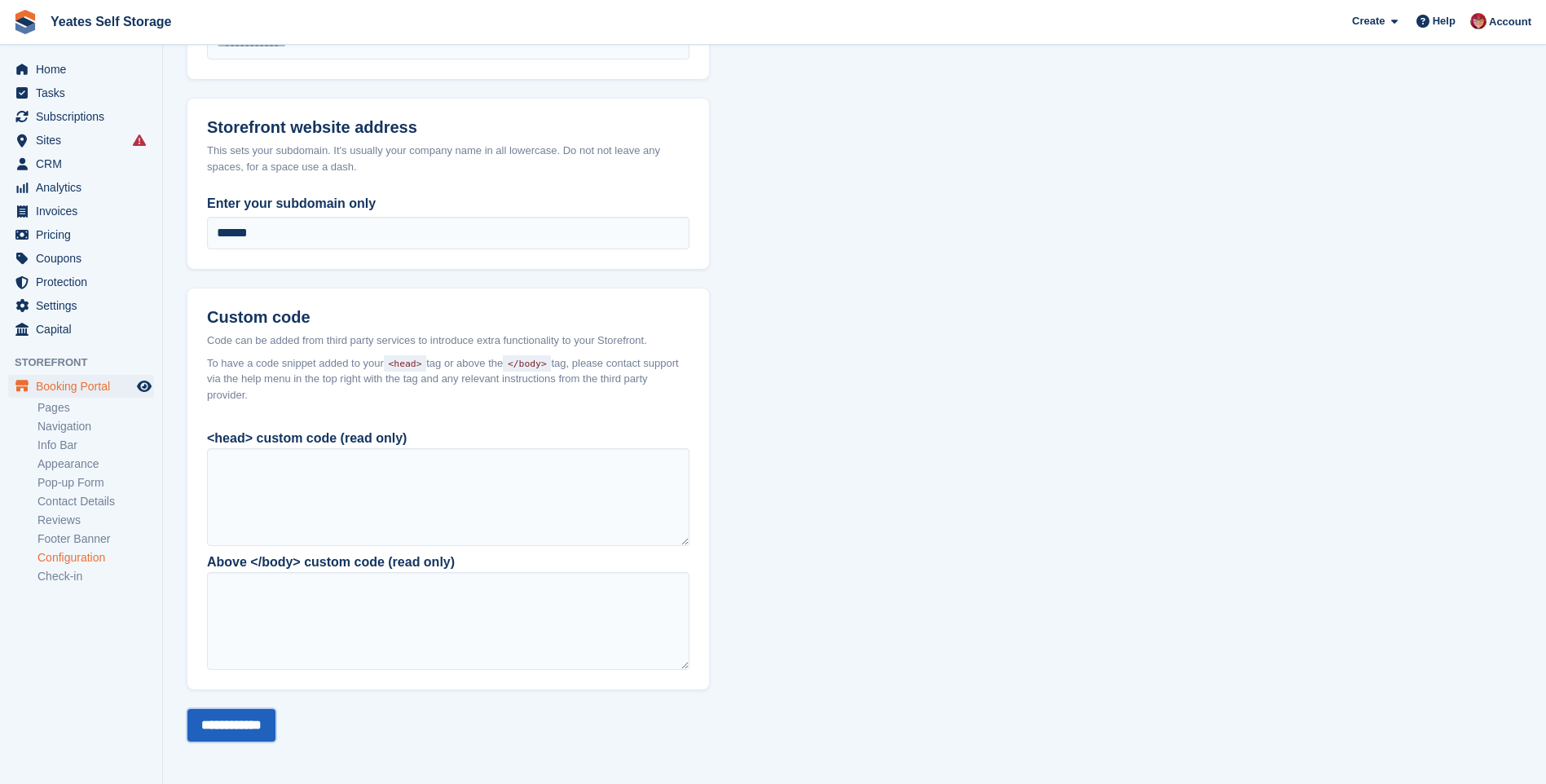
click at [214, 727] on input "**********" at bounding box center [231, 724] width 88 height 32
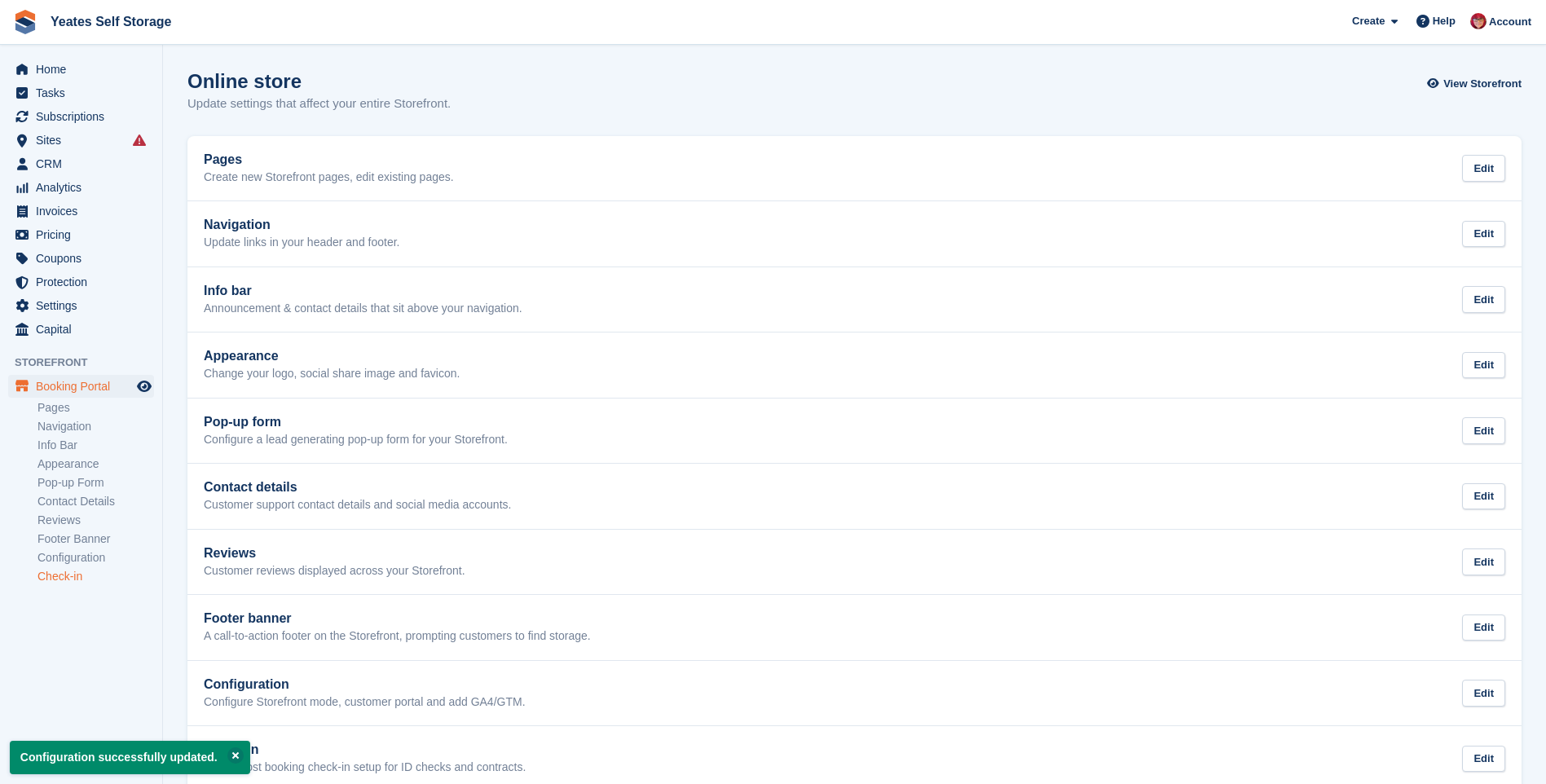
click at [61, 575] on link "Check-in" at bounding box center [95, 576] width 116 height 16
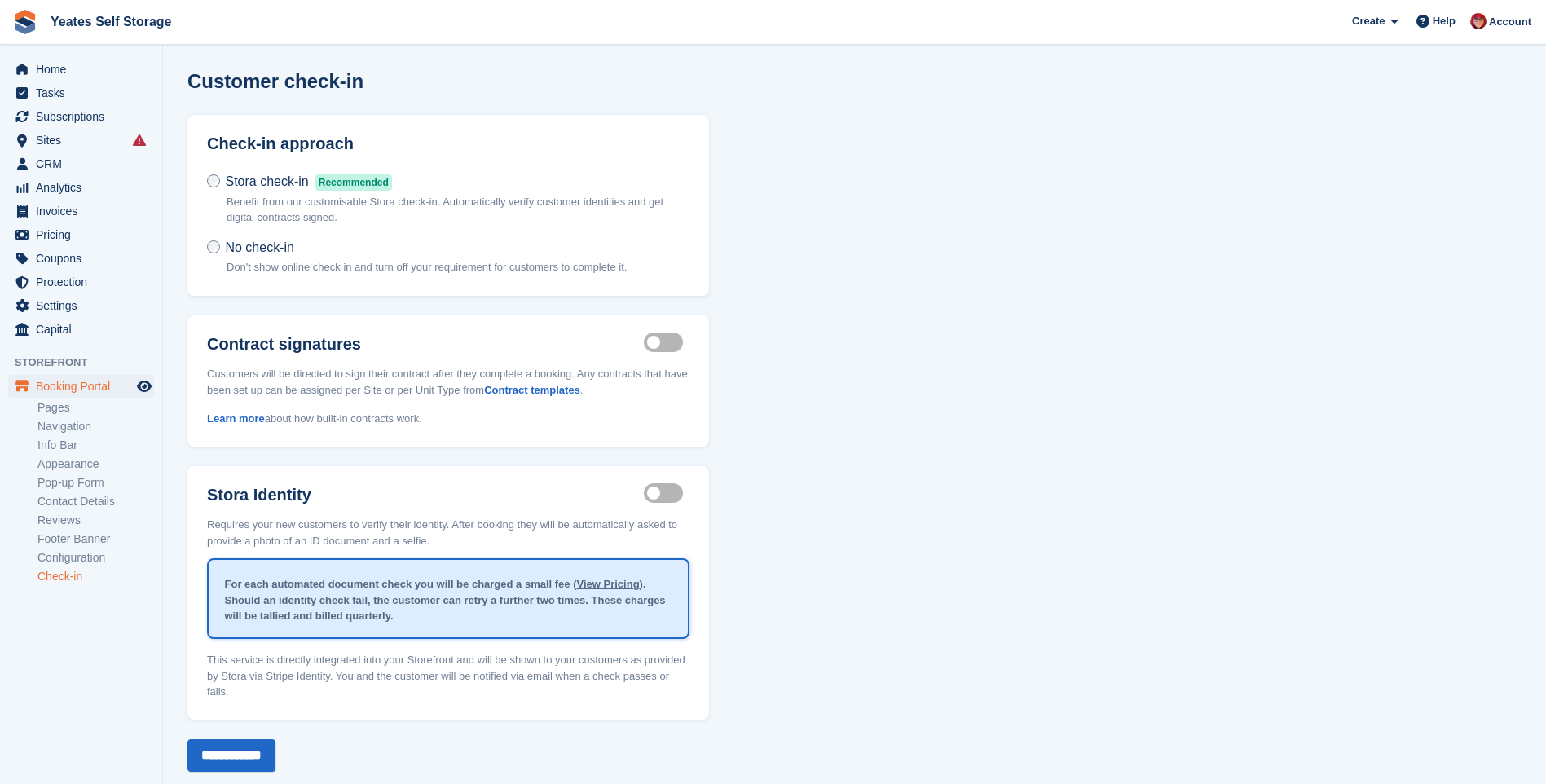
scroll to position [14, 0]
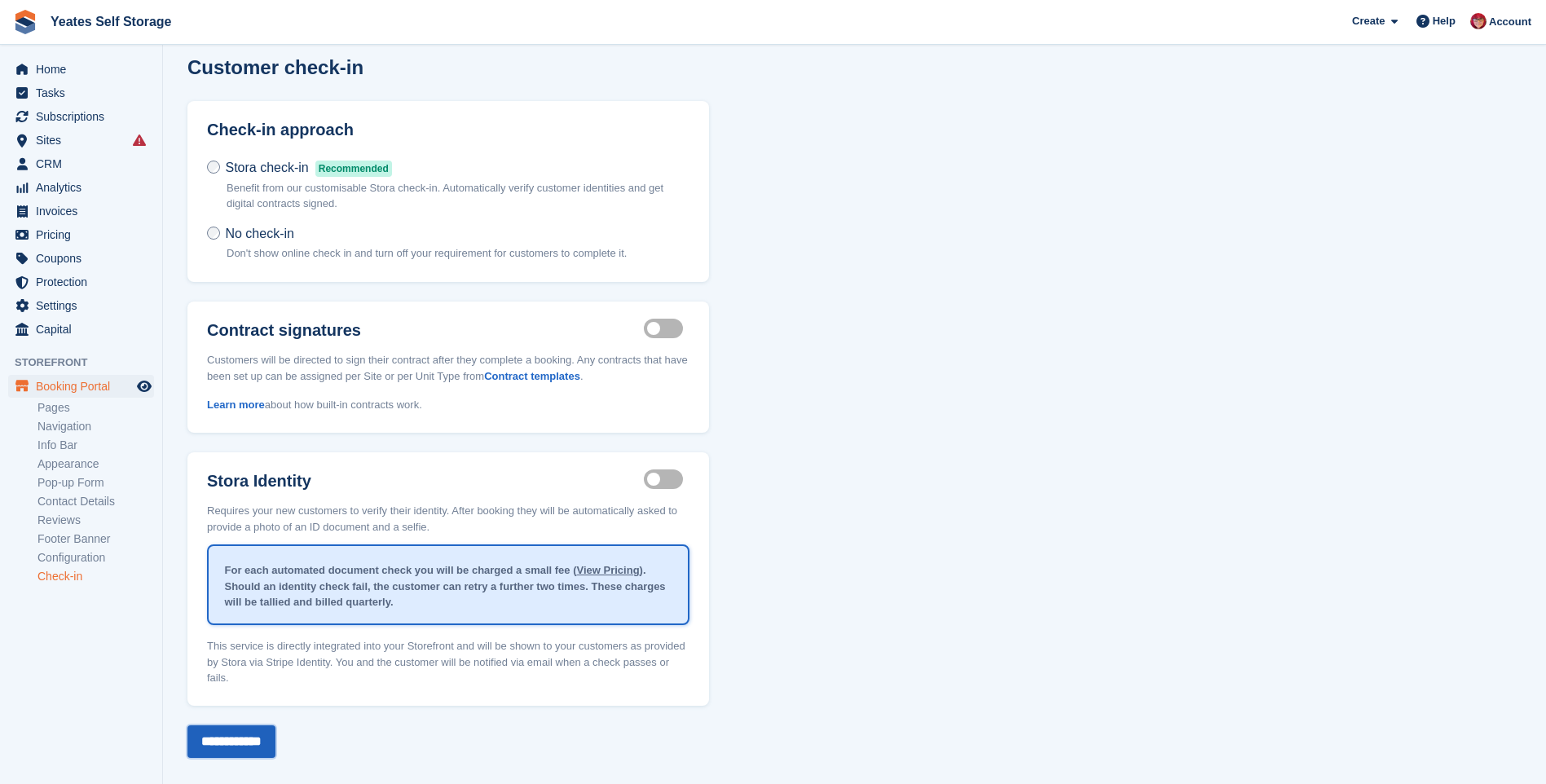
click at [255, 733] on input "**********" at bounding box center [231, 741] width 88 height 32
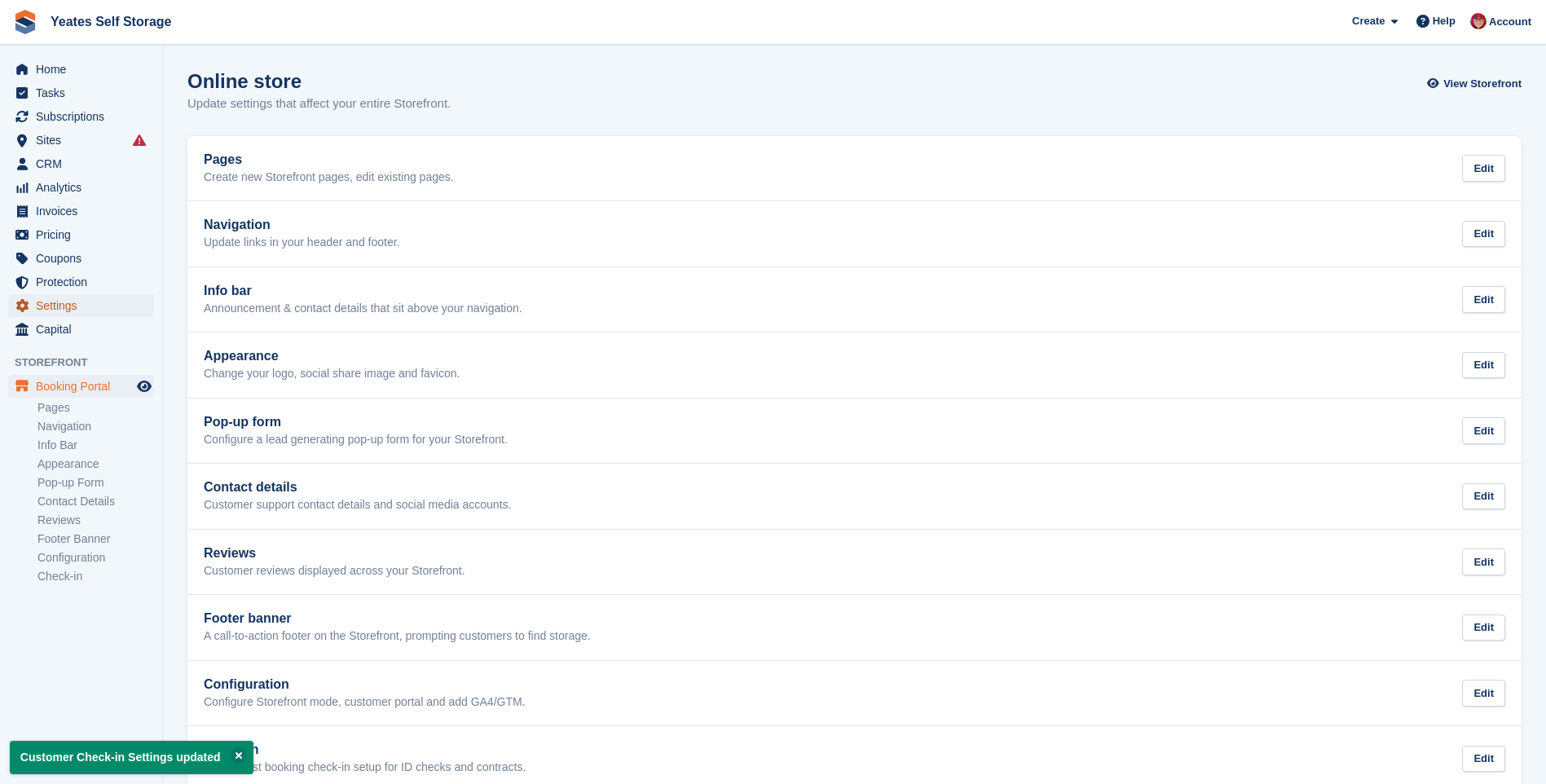
click at [68, 303] on span "Settings" at bounding box center [85, 305] width 98 height 22
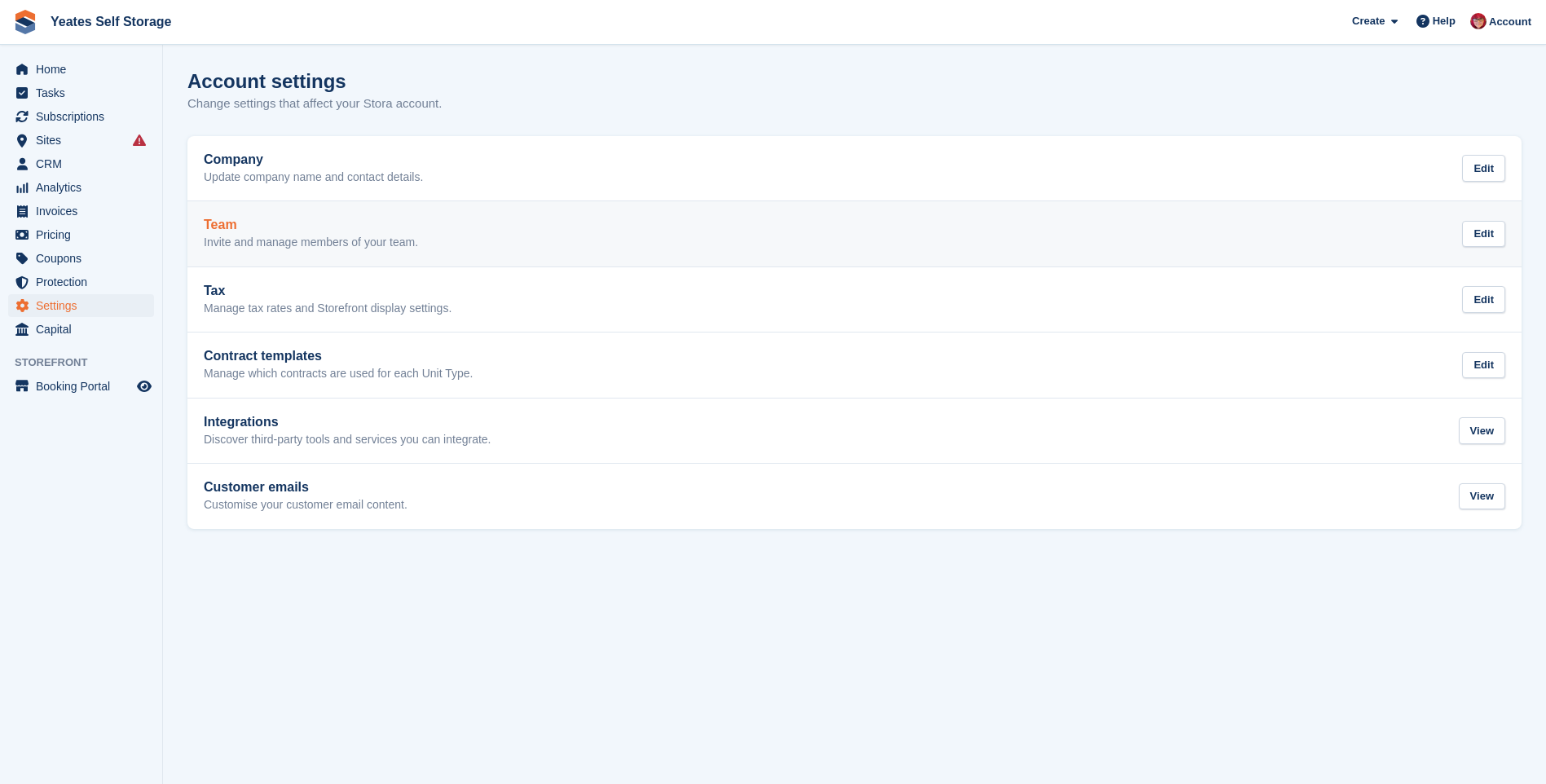
click at [263, 238] on p "Invite and manage members of your team." at bounding box center [311, 242] width 214 height 15
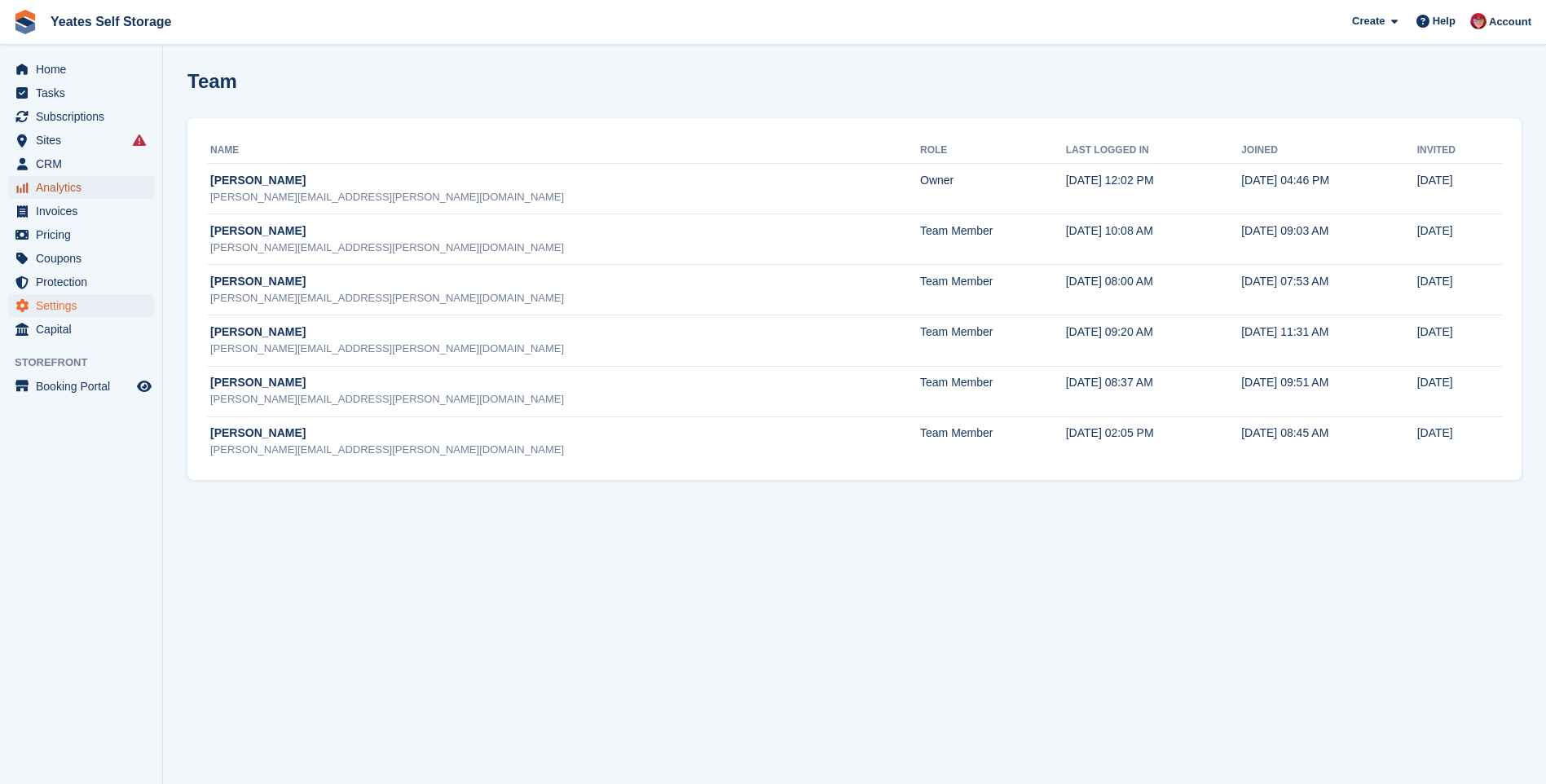
click at [38, 192] on span "Analytics" at bounding box center [85, 186] width 98 height 22
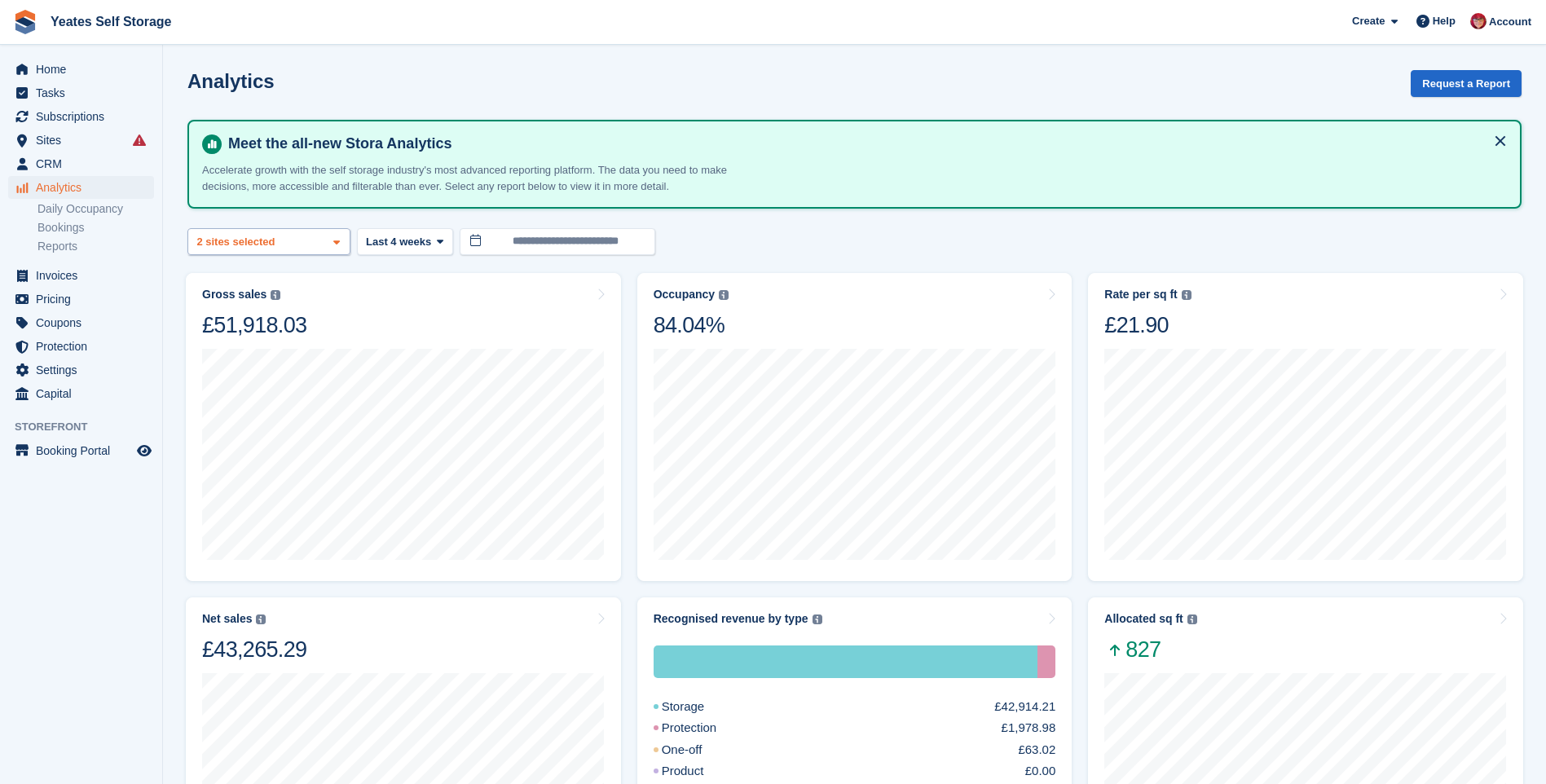
click at [342, 240] on span at bounding box center [336, 241] width 13 height 13
select select "****"
click at [334, 244] on icon at bounding box center [336, 242] width 7 height 11
click at [207, 319] on div "Clevedon" at bounding box center [269, 318] width 148 height 27
select select "****"
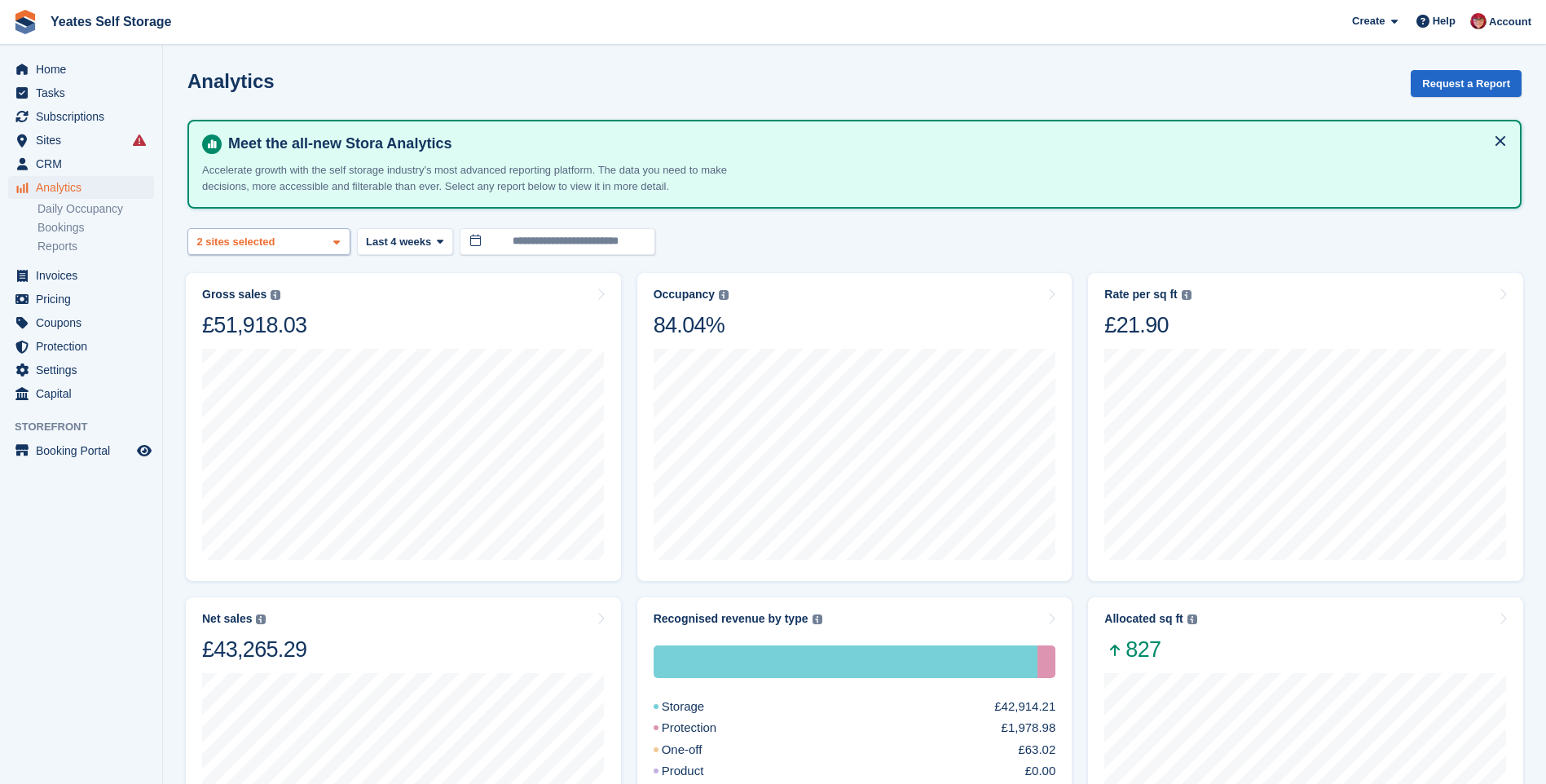
click at [317, 249] on div "Clevedon 2 sites selected" at bounding box center [269, 242] width 163 height 27
select select "****"
click at [341, 242] on span at bounding box center [336, 241] width 13 height 13
click at [211, 351] on div "Weston-super-Mare" at bounding box center [269, 346] width 148 height 27
select select "****"
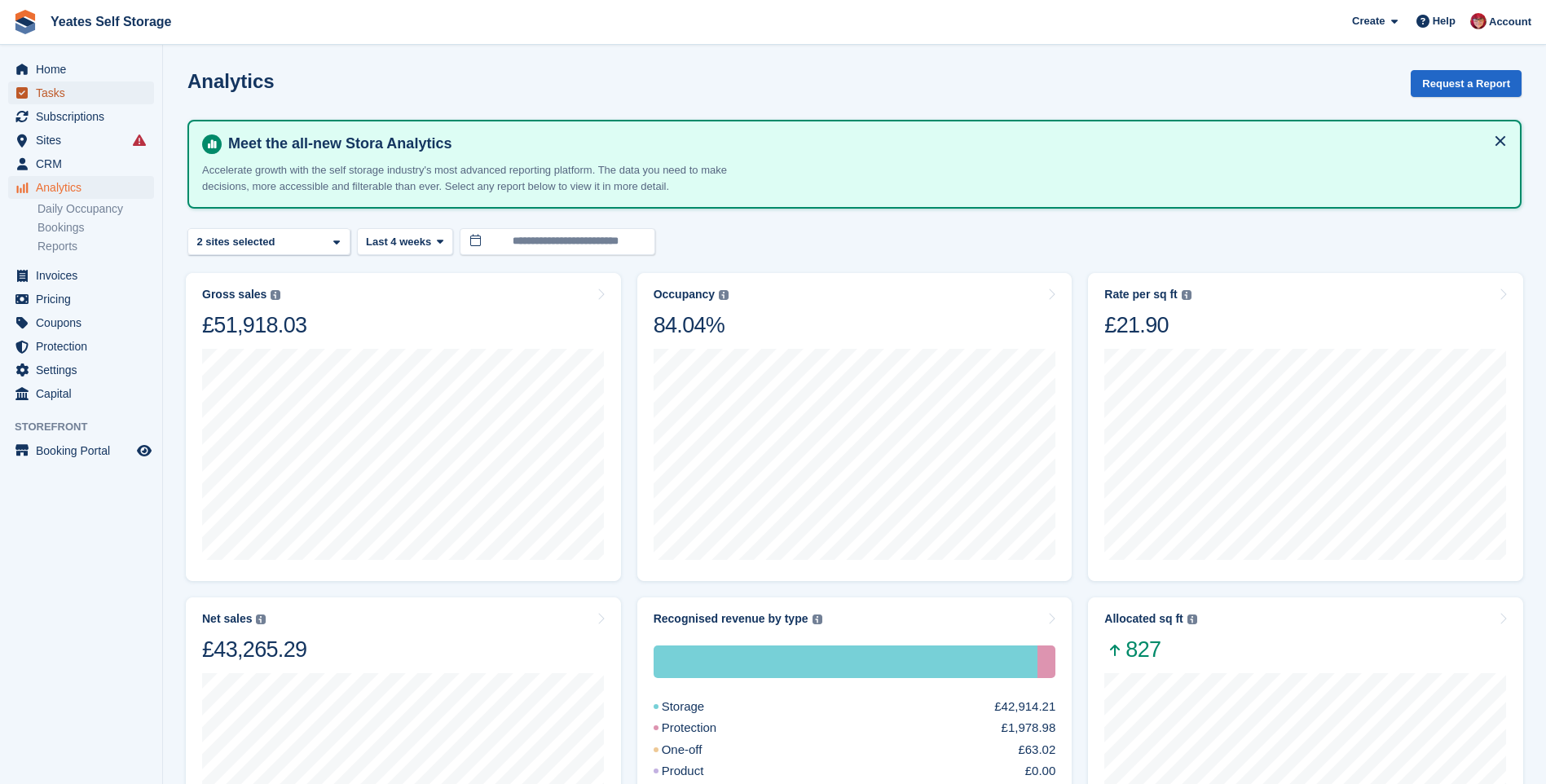
click at [66, 94] on span "Tasks" at bounding box center [85, 92] width 98 height 22
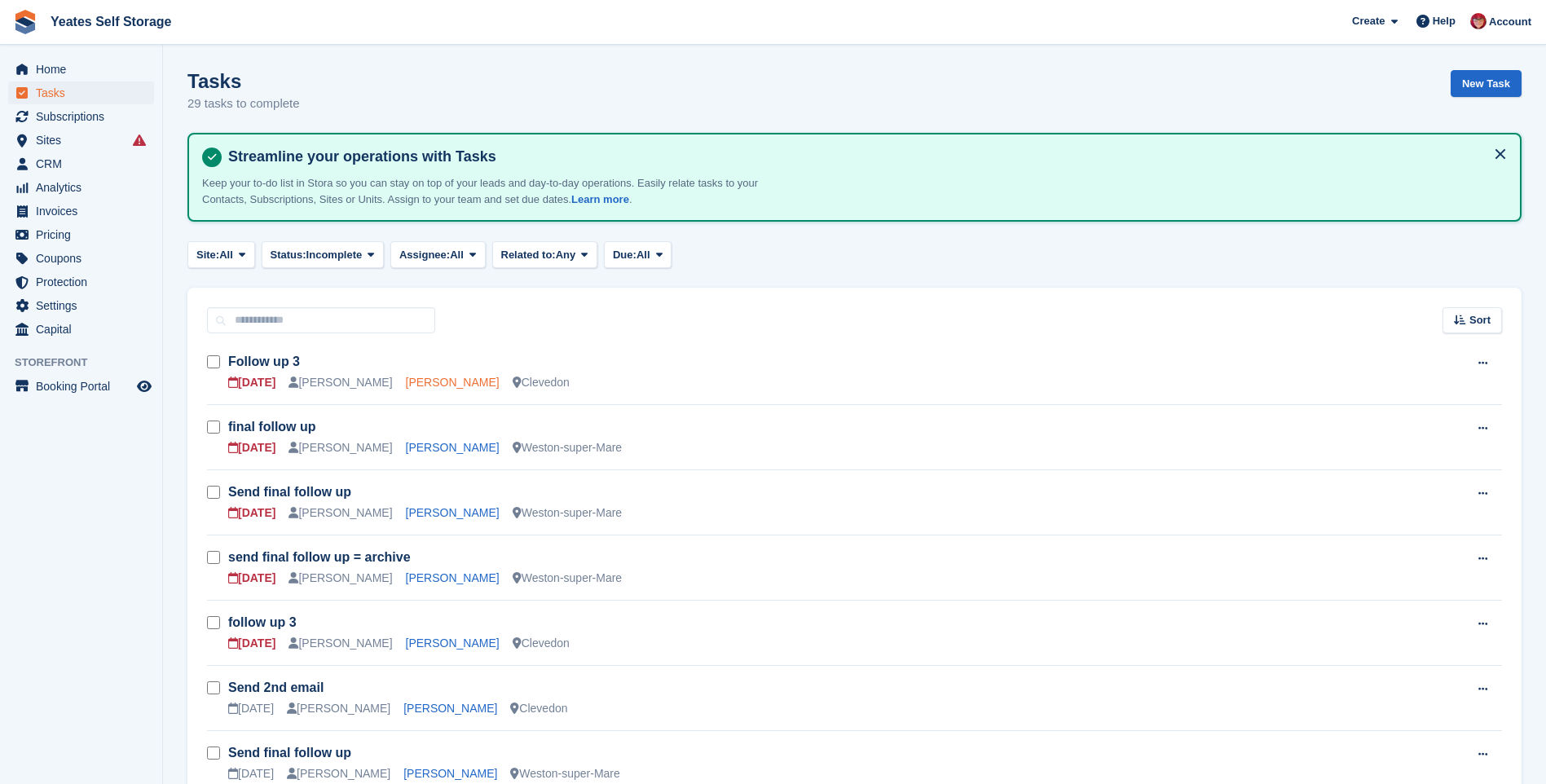
click at [442, 387] on link "Clare Stratford-Kane" at bounding box center [453, 382] width 94 height 13
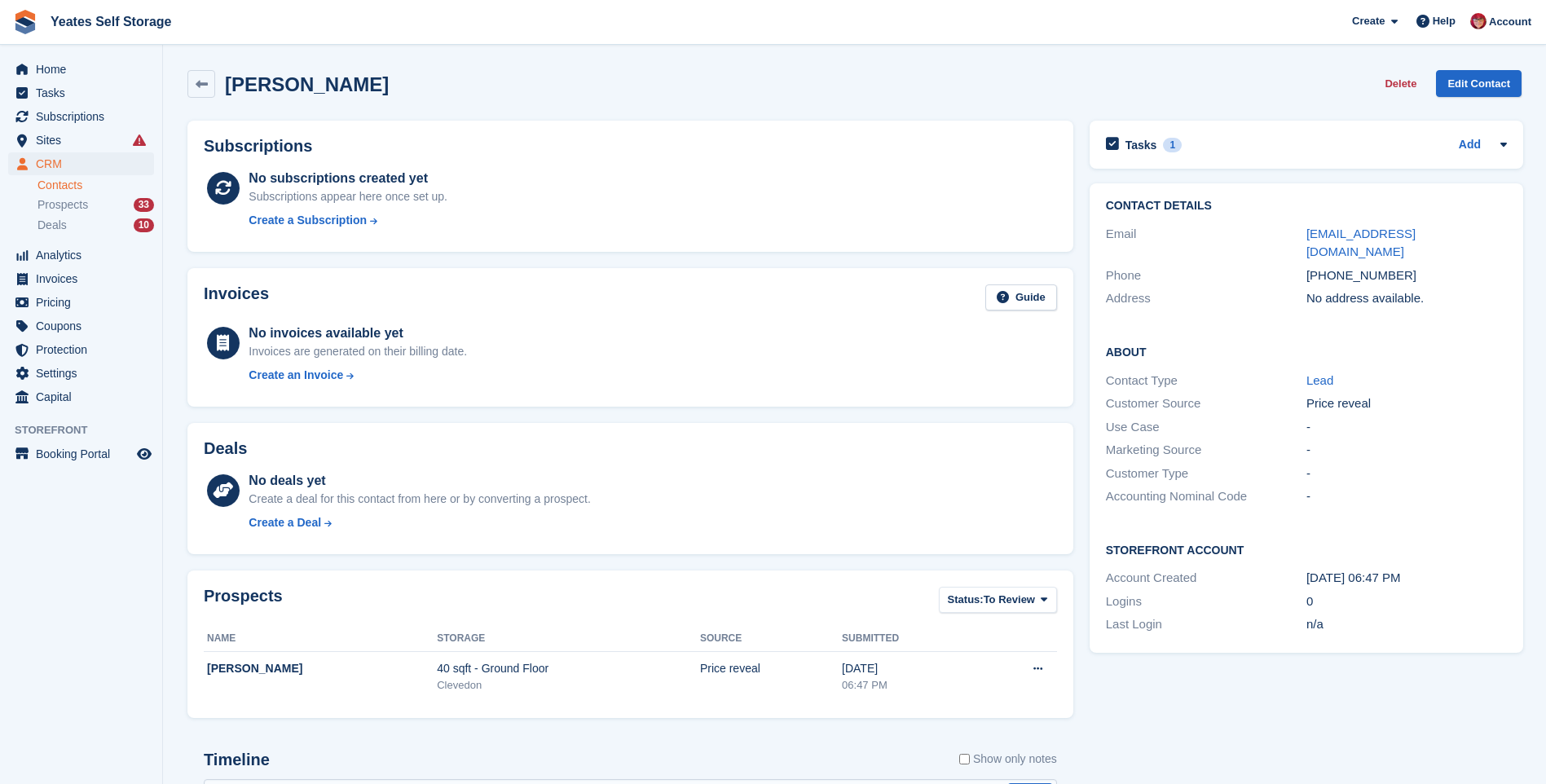
click at [1397, 84] on button "Delete" at bounding box center [1400, 84] width 45 height 27
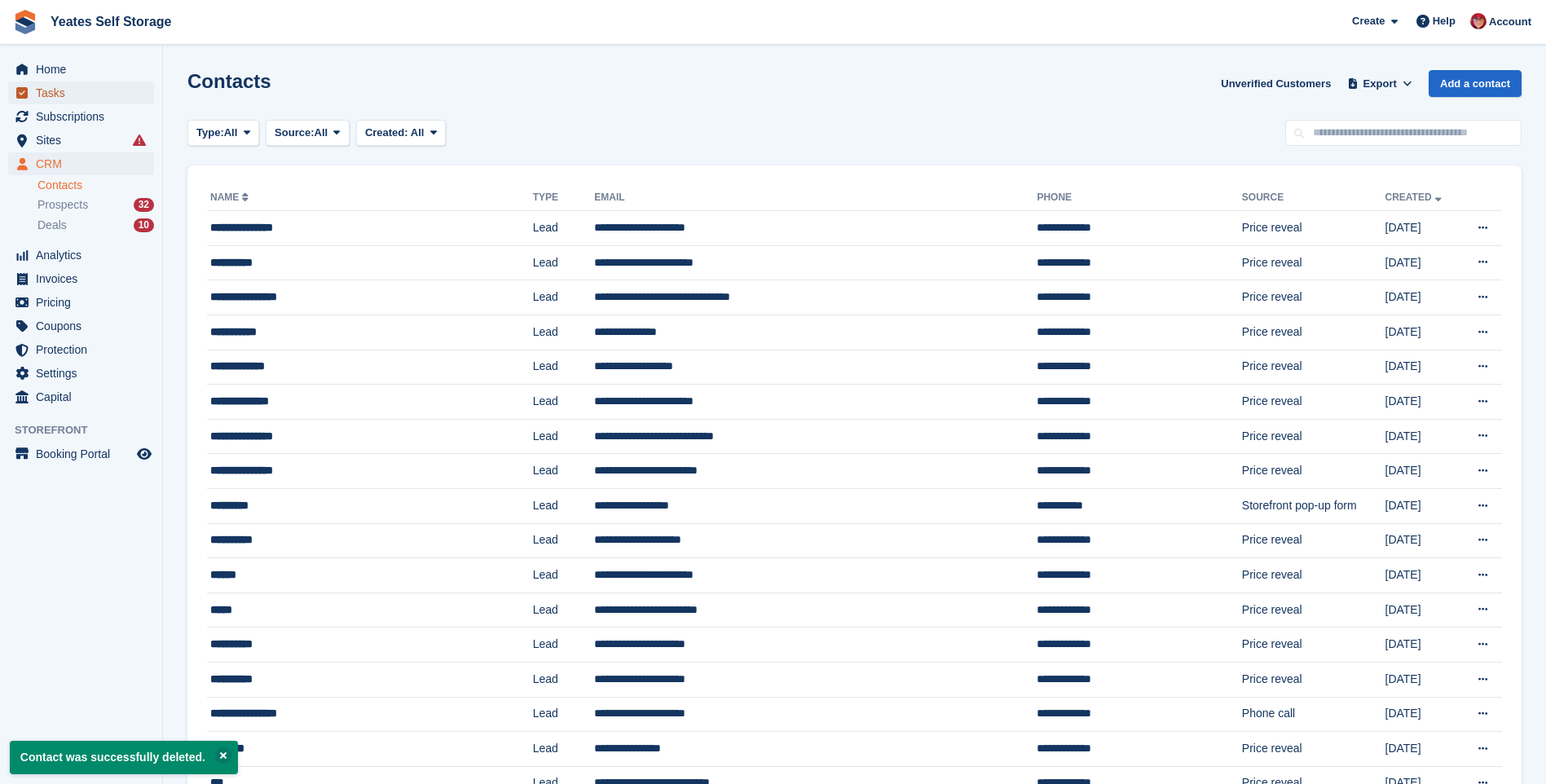
click at [66, 86] on span "Tasks" at bounding box center [85, 92] width 98 height 22
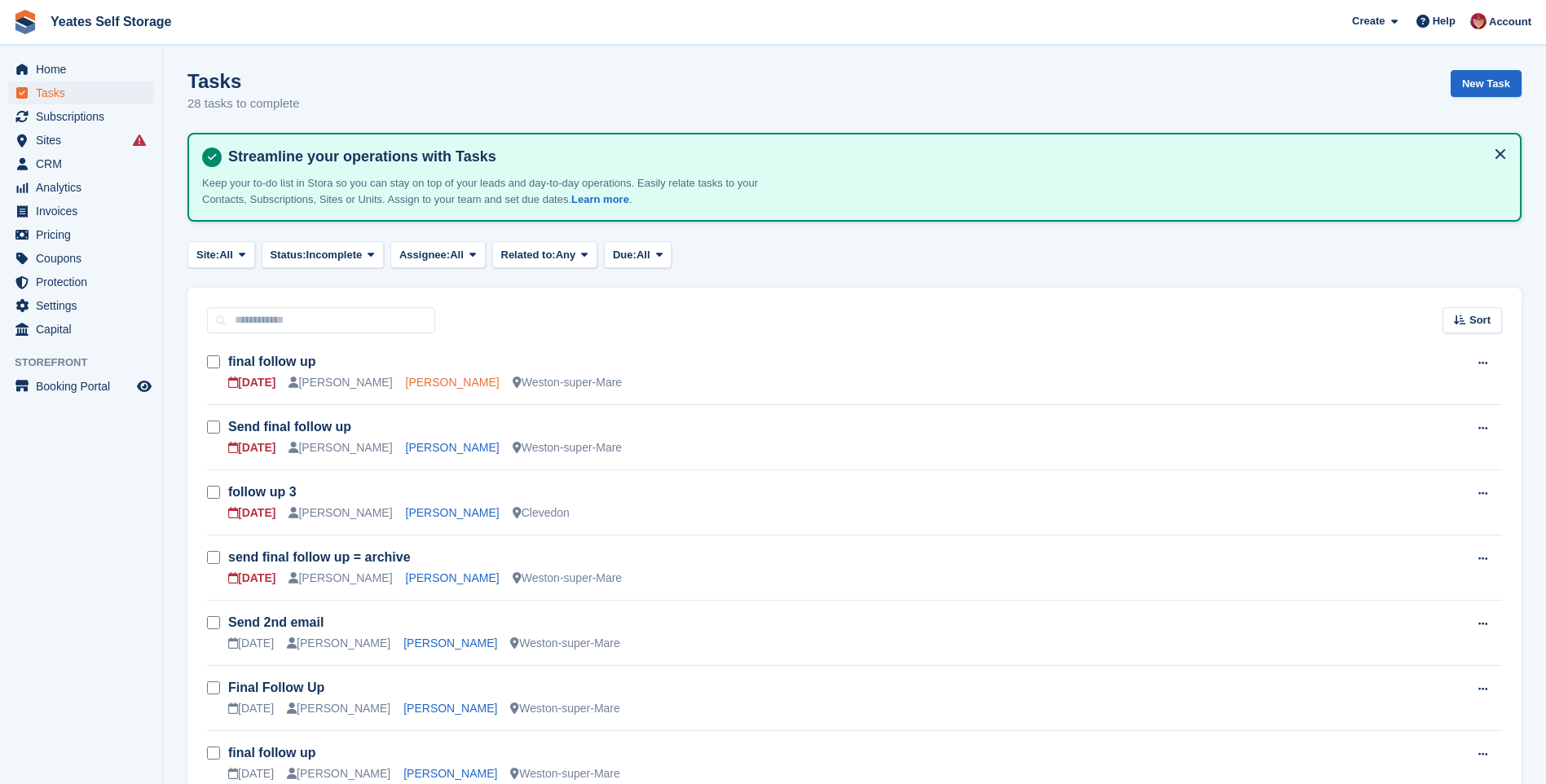
click at [412, 385] on link "[PERSON_NAME]" at bounding box center [453, 382] width 94 height 13
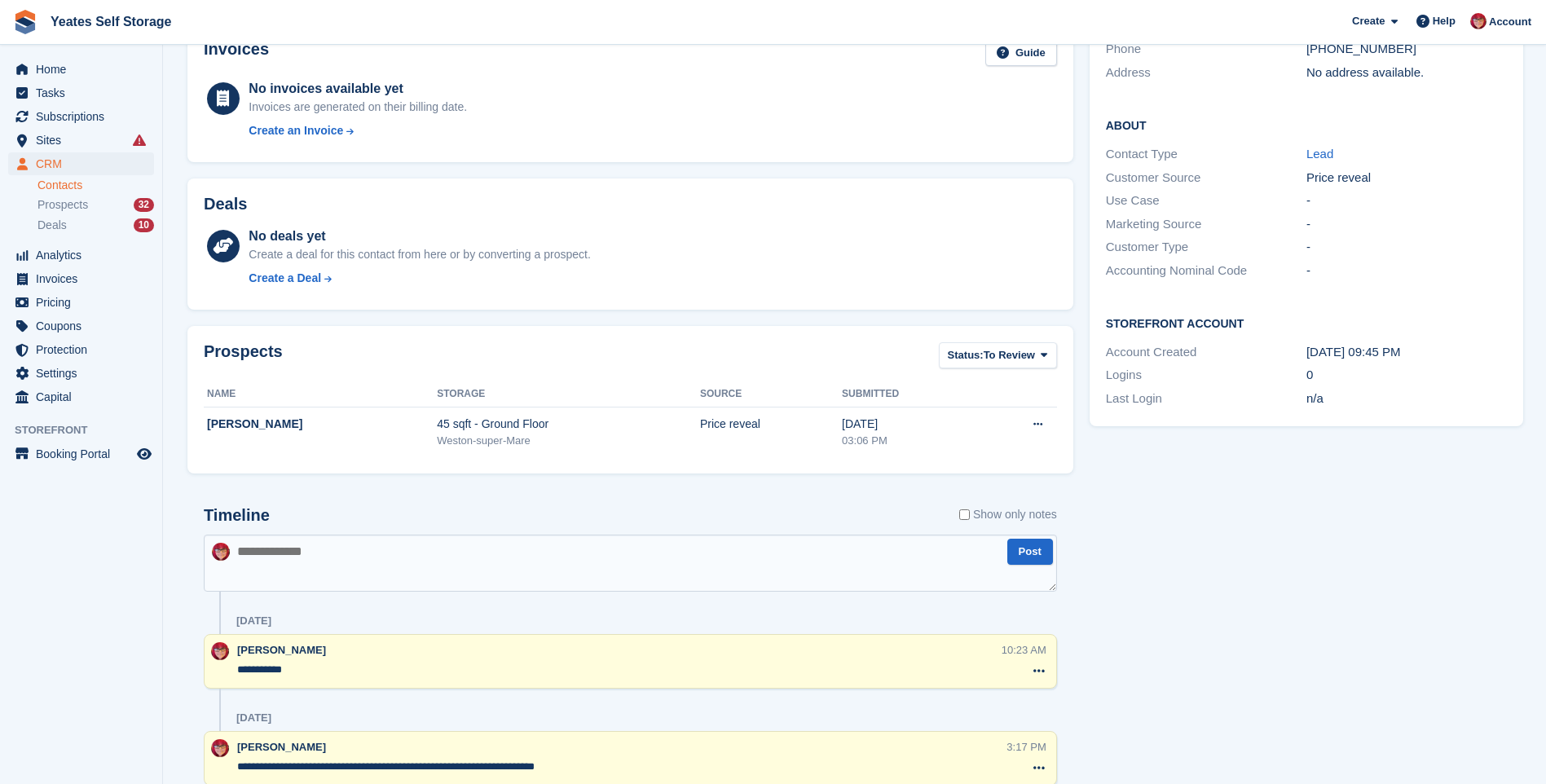
scroll to position [326, 0]
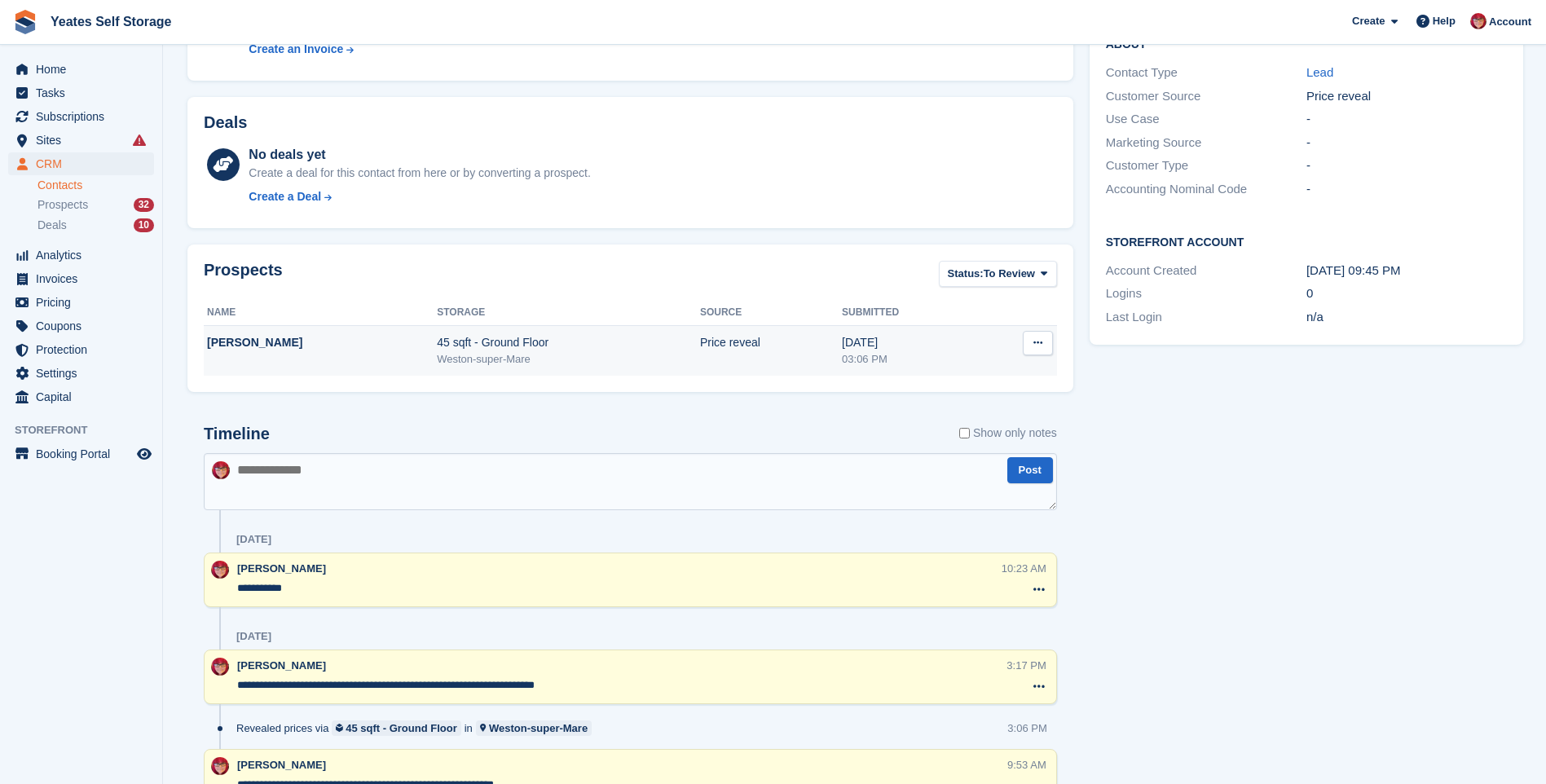
drag, startPoint x: 246, startPoint y: 387, endPoint x: 252, endPoint y: 358, distance: 29.6
click at [252, 358] on td "[PERSON_NAME]" at bounding box center [320, 351] width 233 height 51
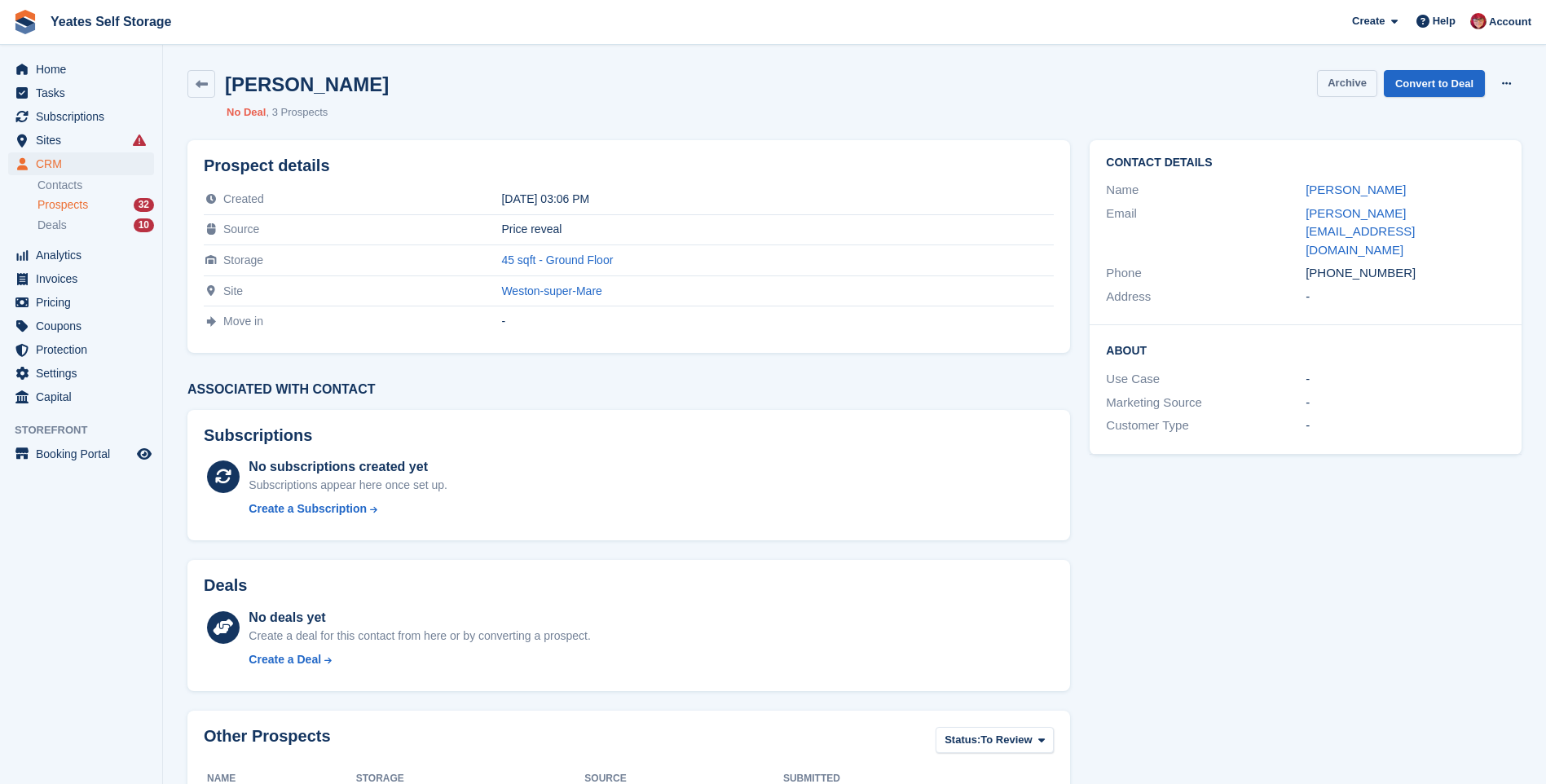
click at [1358, 81] on button "Archive" at bounding box center [1348, 84] width 61 height 27
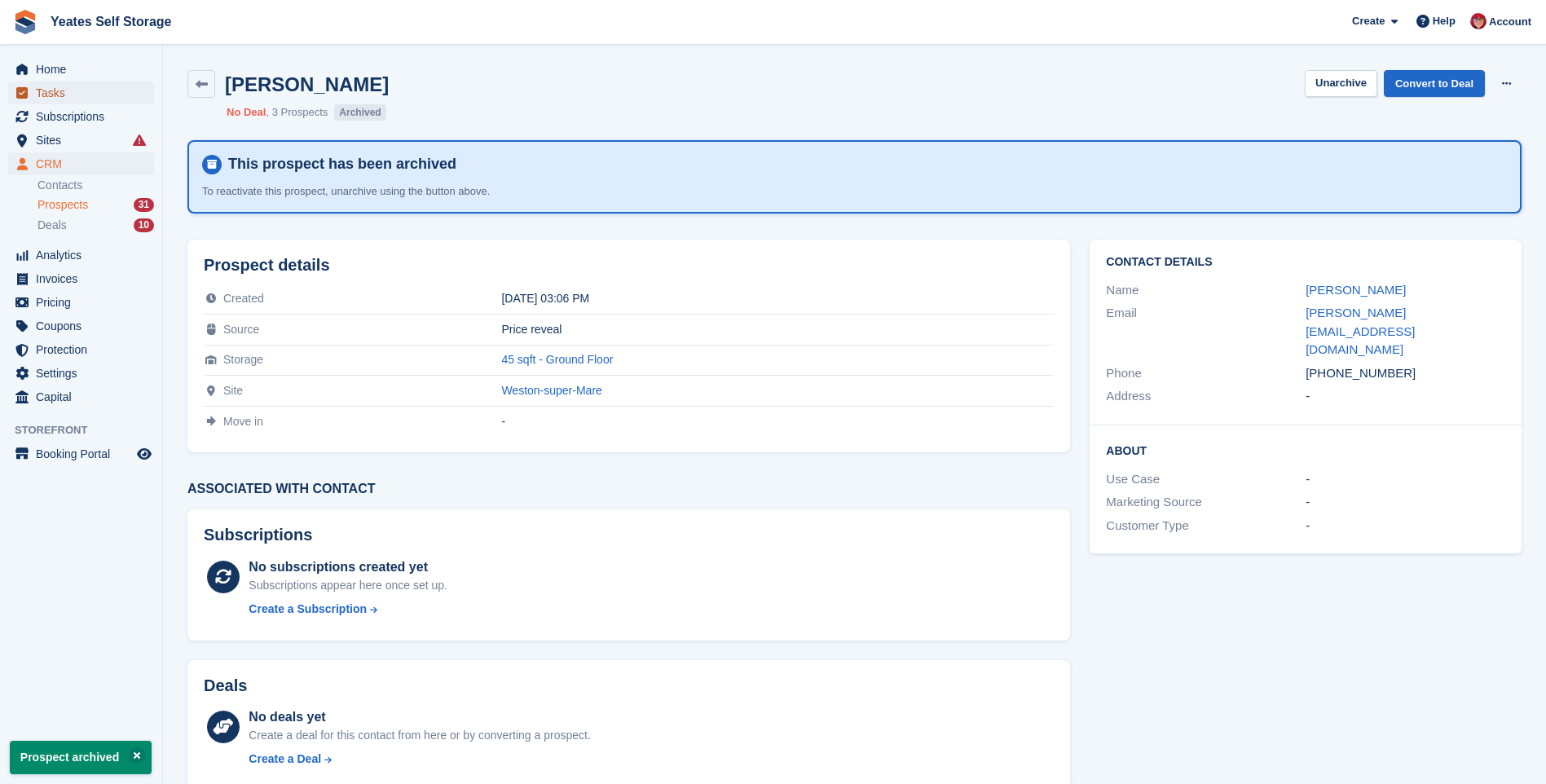
click at [53, 98] on span "Tasks" at bounding box center [85, 92] width 98 height 22
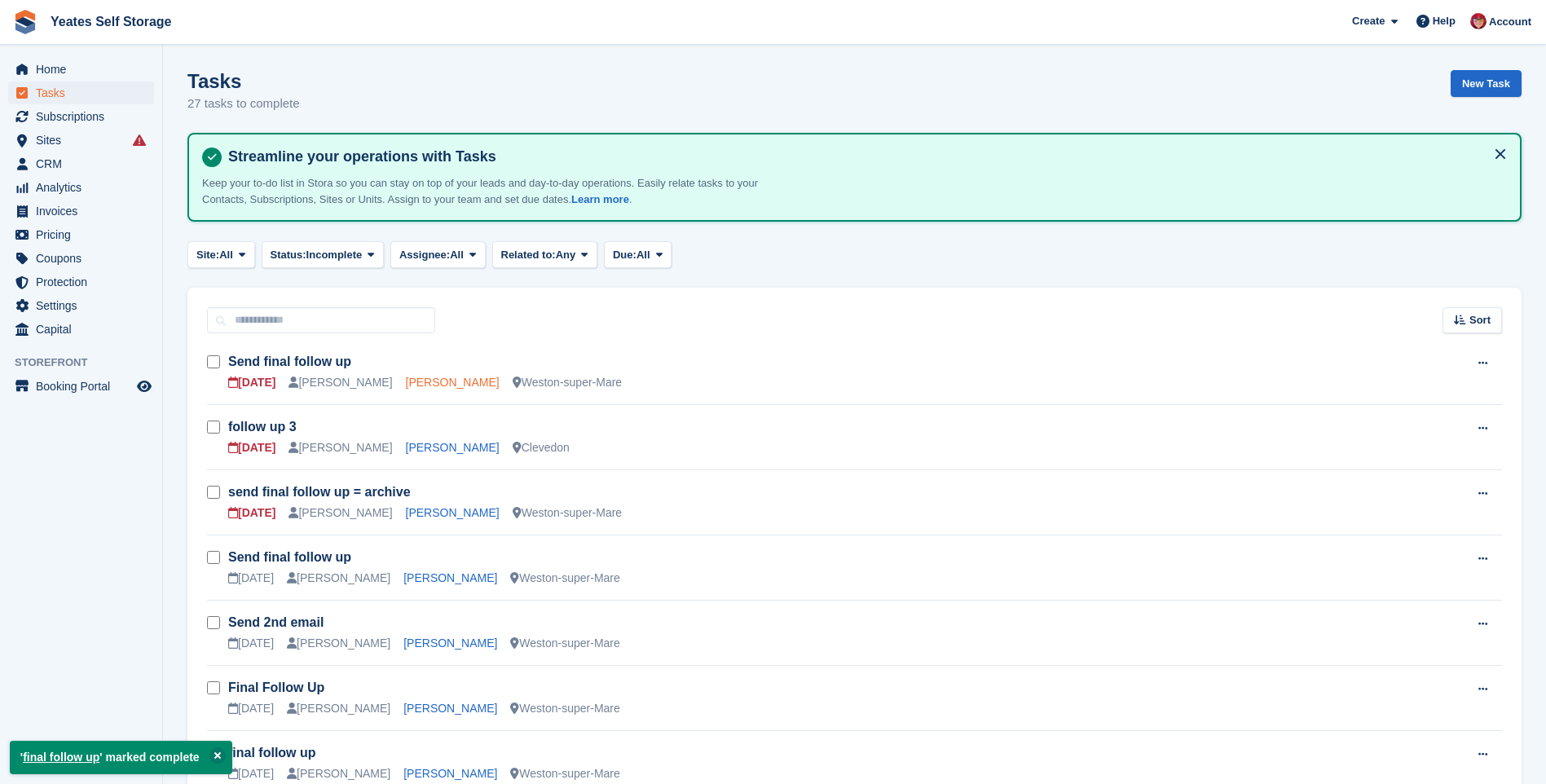
click at [409, 387] on link "[PERSON_NAME]" at bounding box center [453, 382] width 94 height 13
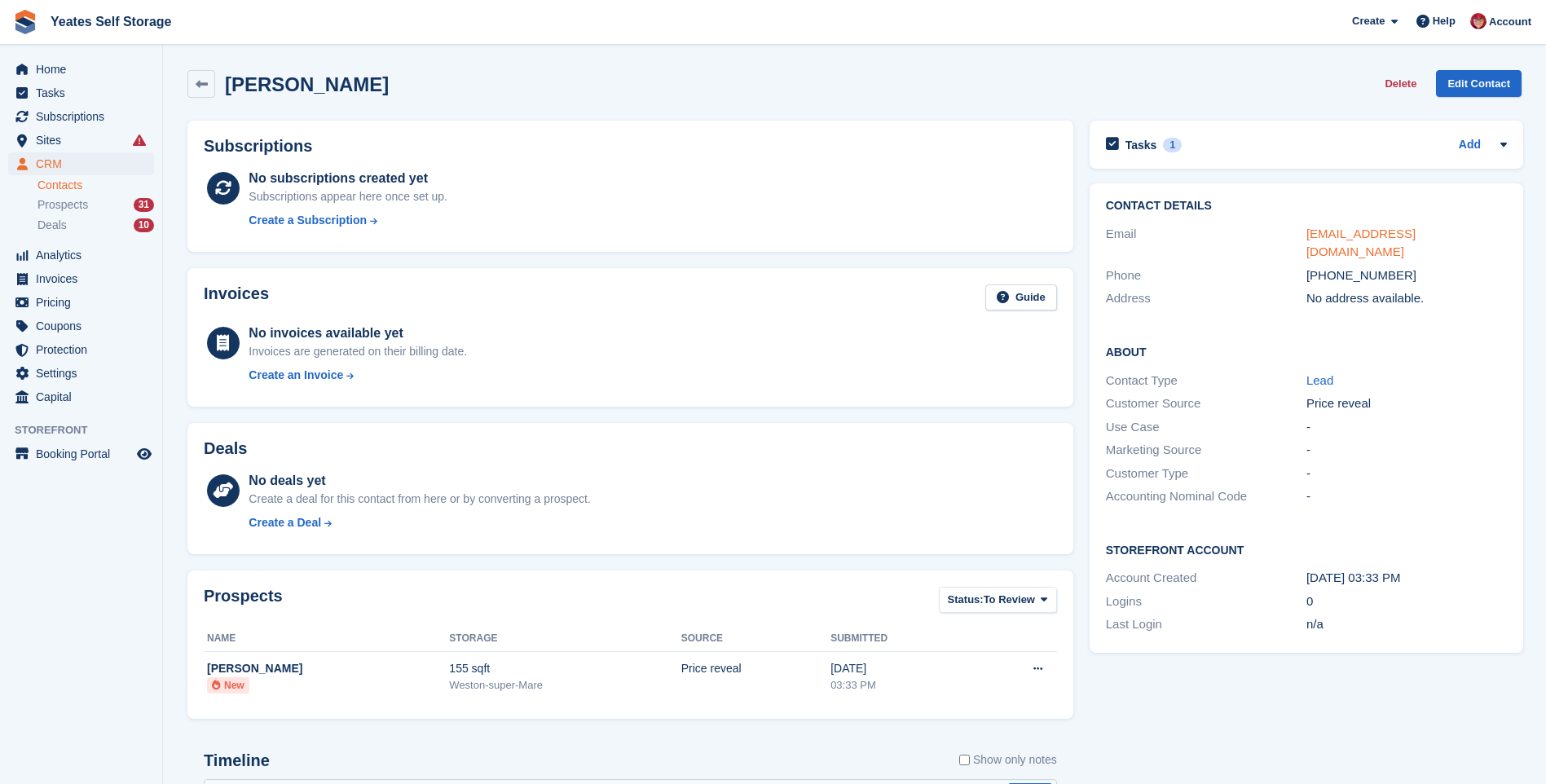
click at [1336, 233] on link "[EMAIL_ADDRESS][DOMAIN_NAME]" at bounding box center [1361, 242] width 109 height 32
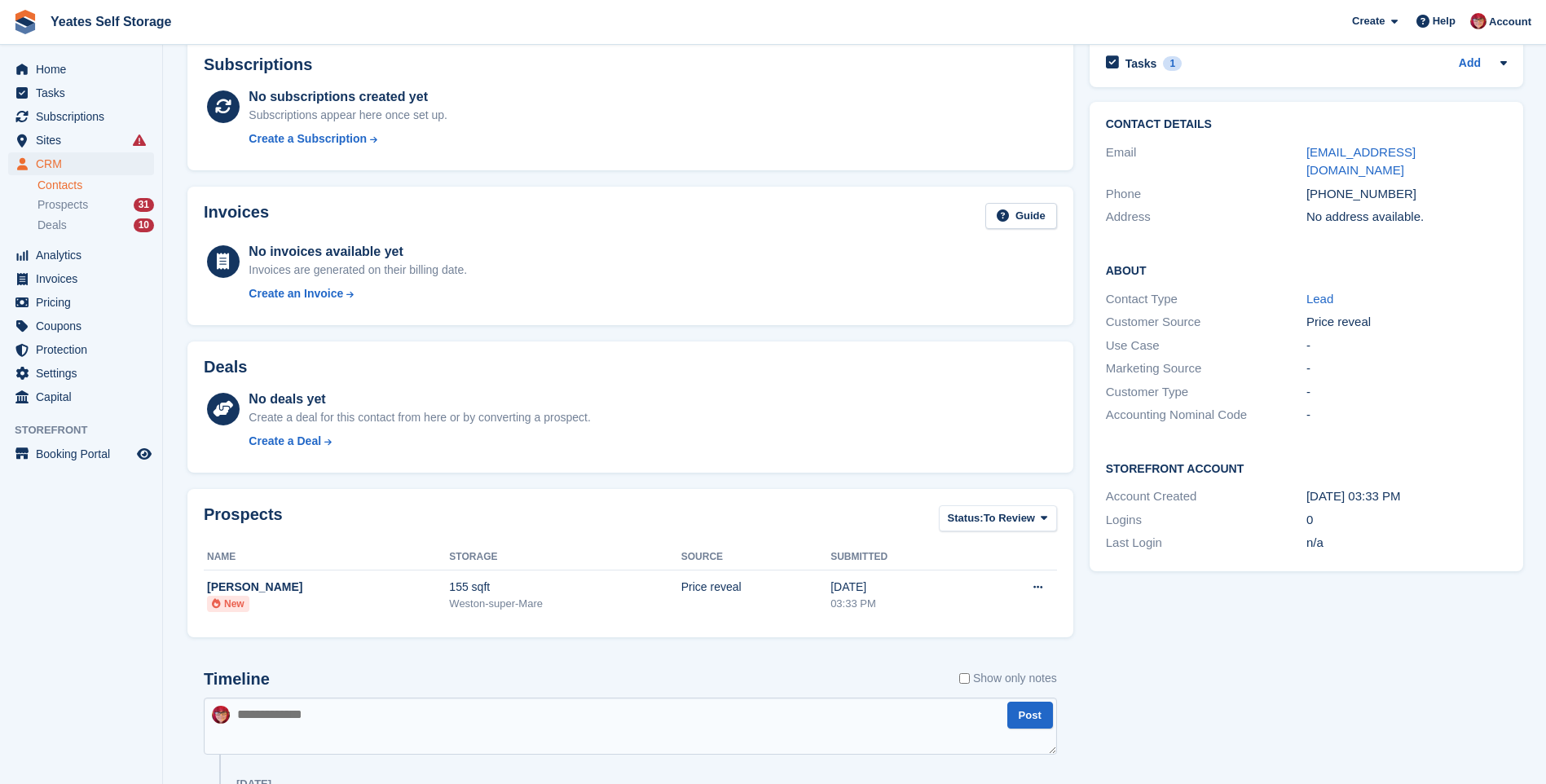
scroll to position [244, 0]
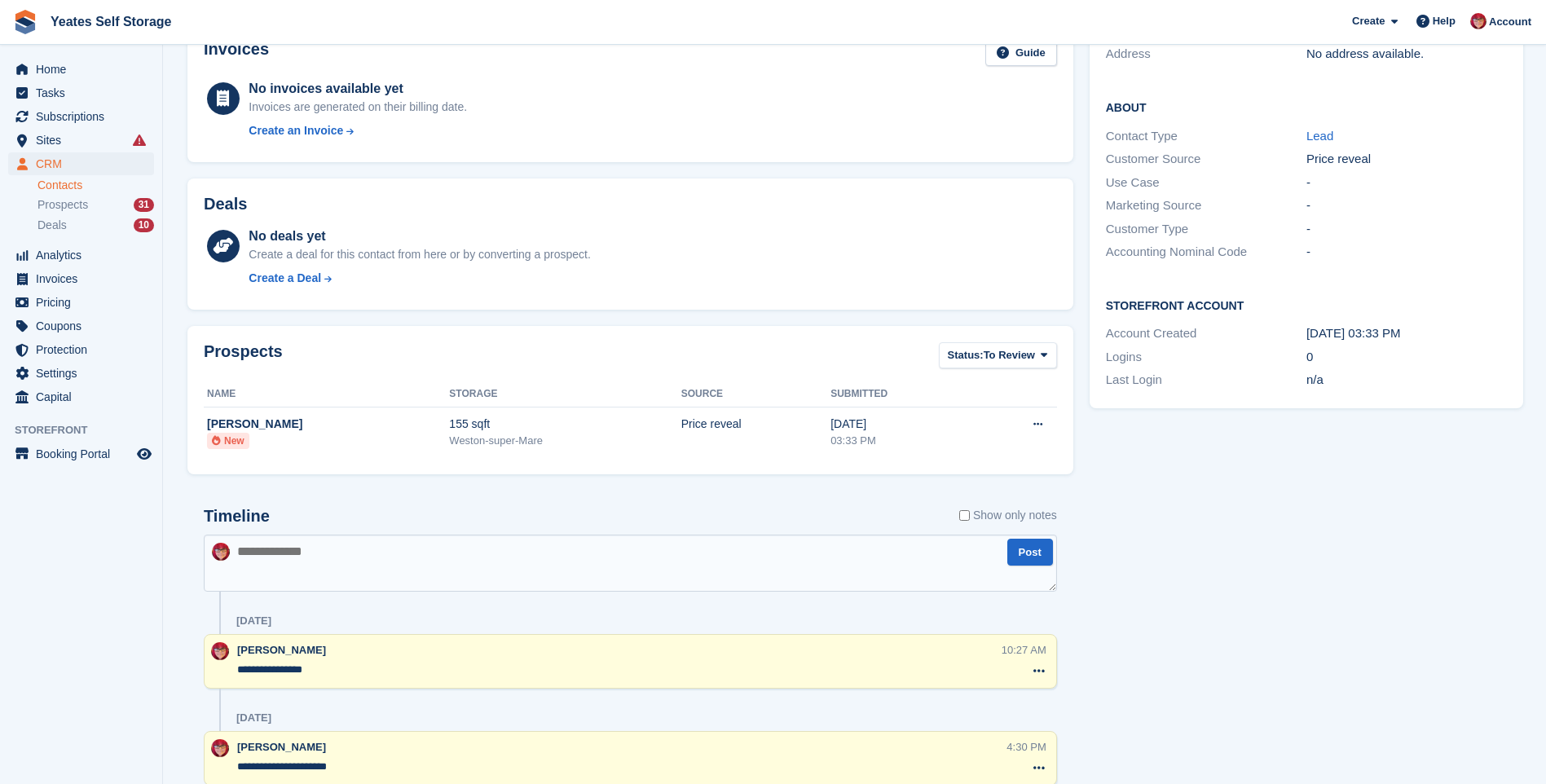
click at [293, 556] on textarea at bounding box center [631, 562] width 854 height 57
type textarea "**********"
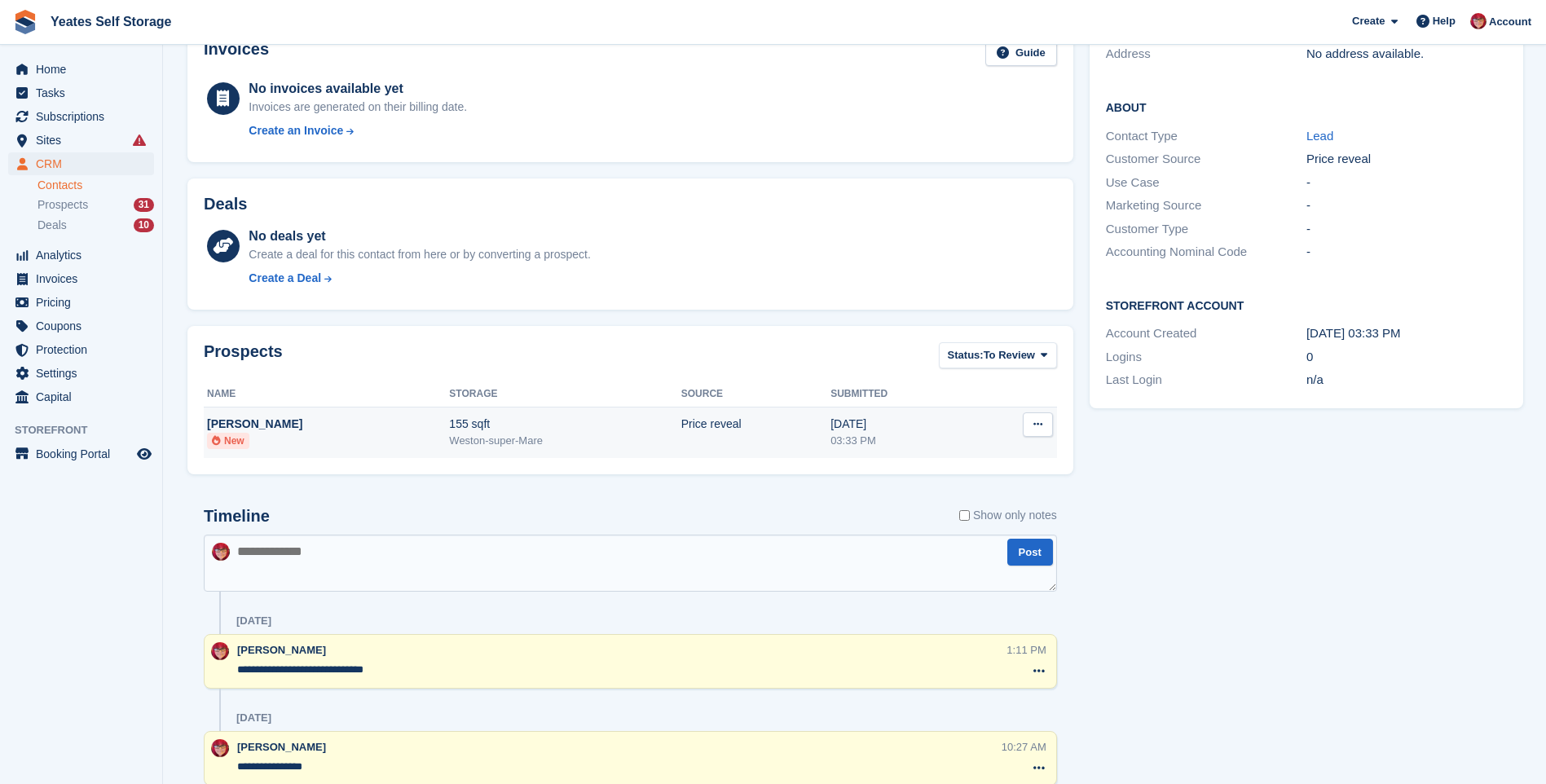
drag, startPoint x: 325, startPoint y: 435, endPoint x: 260, endPoint y: 431, distance: 65.1
click at [260, 431] on div "[PERSON_NAME]" at bounding box center [328, 425] width 242 height 18
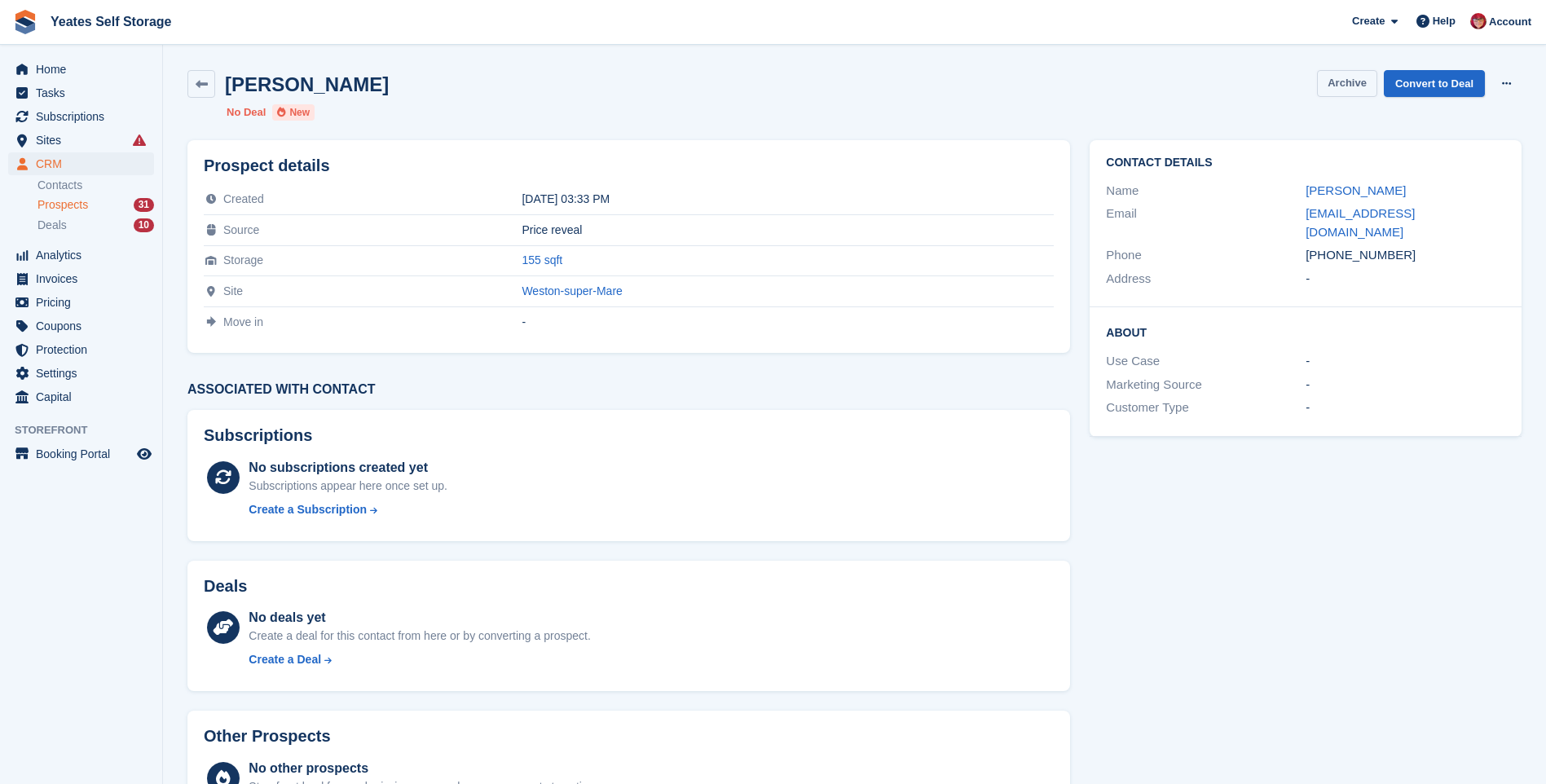
click at [1327, 82] on button "Archive" at bounding box center [1348, 84] width 61 height 27
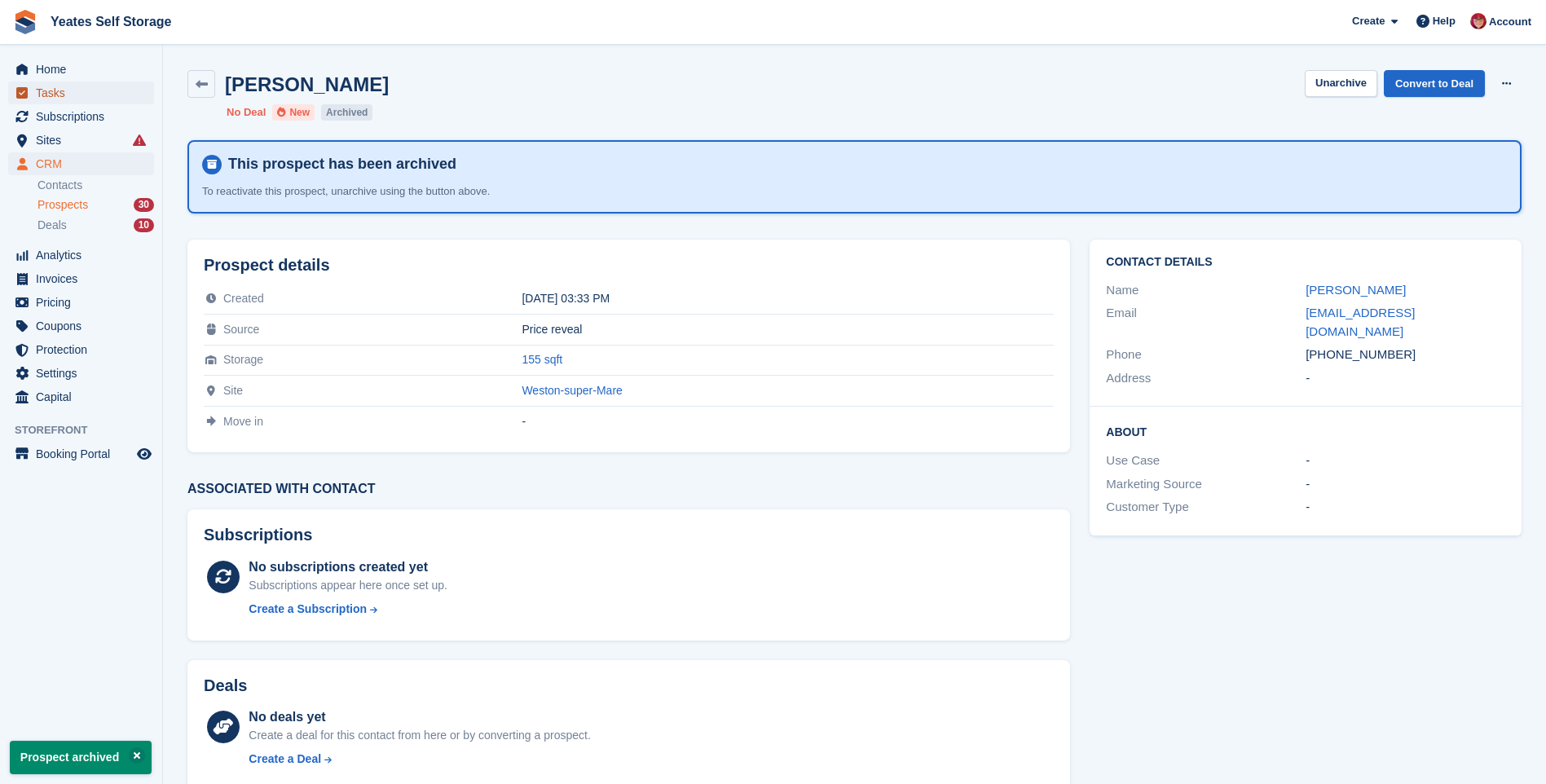
click at [49, 96] on span "Tasks" at bounding box center [85, 92] width 98 height 22
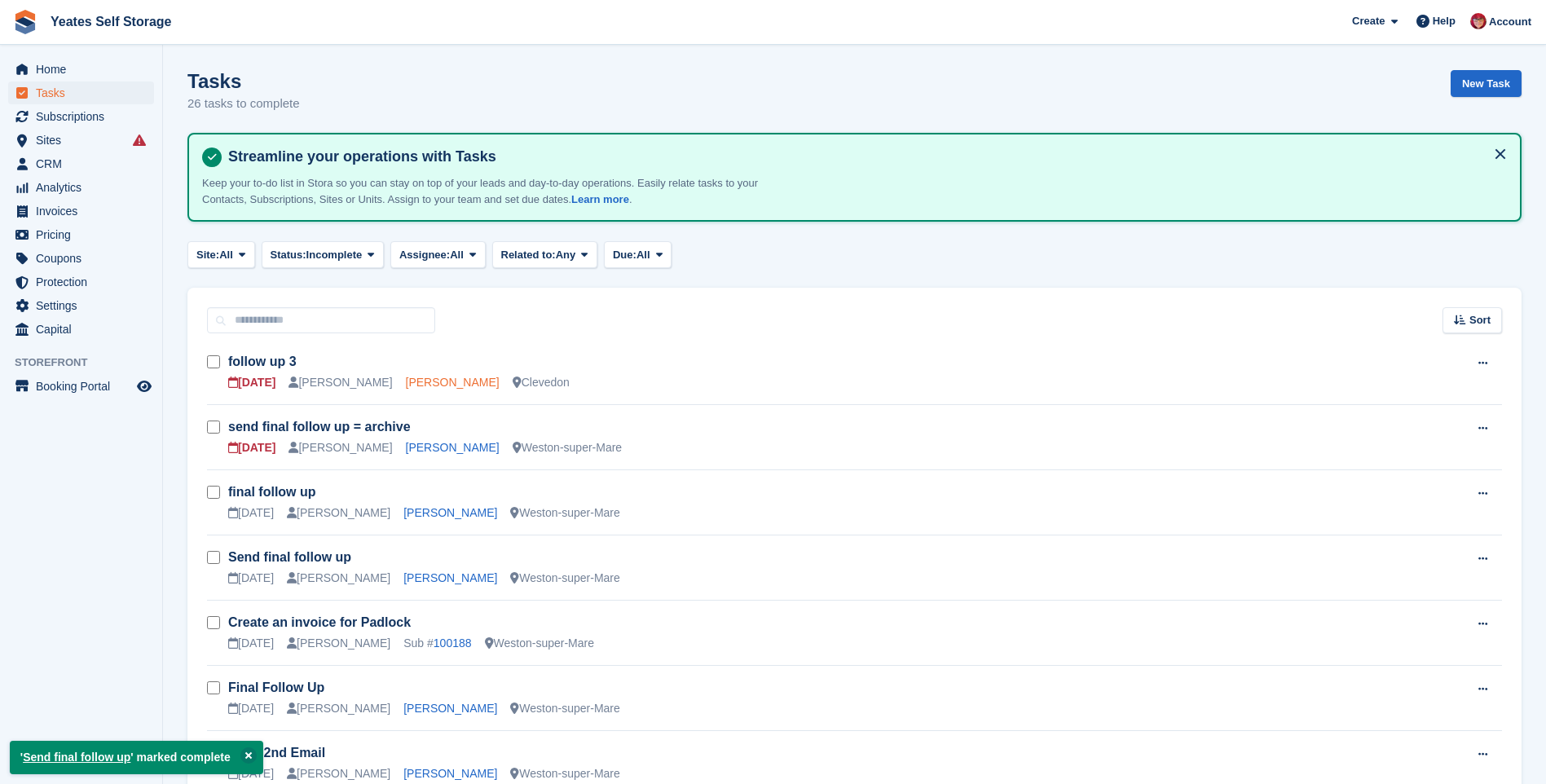
click at [441, 381] on link "[PERSON_NAME]" at bounding box center [453, 382] width 94 height 13
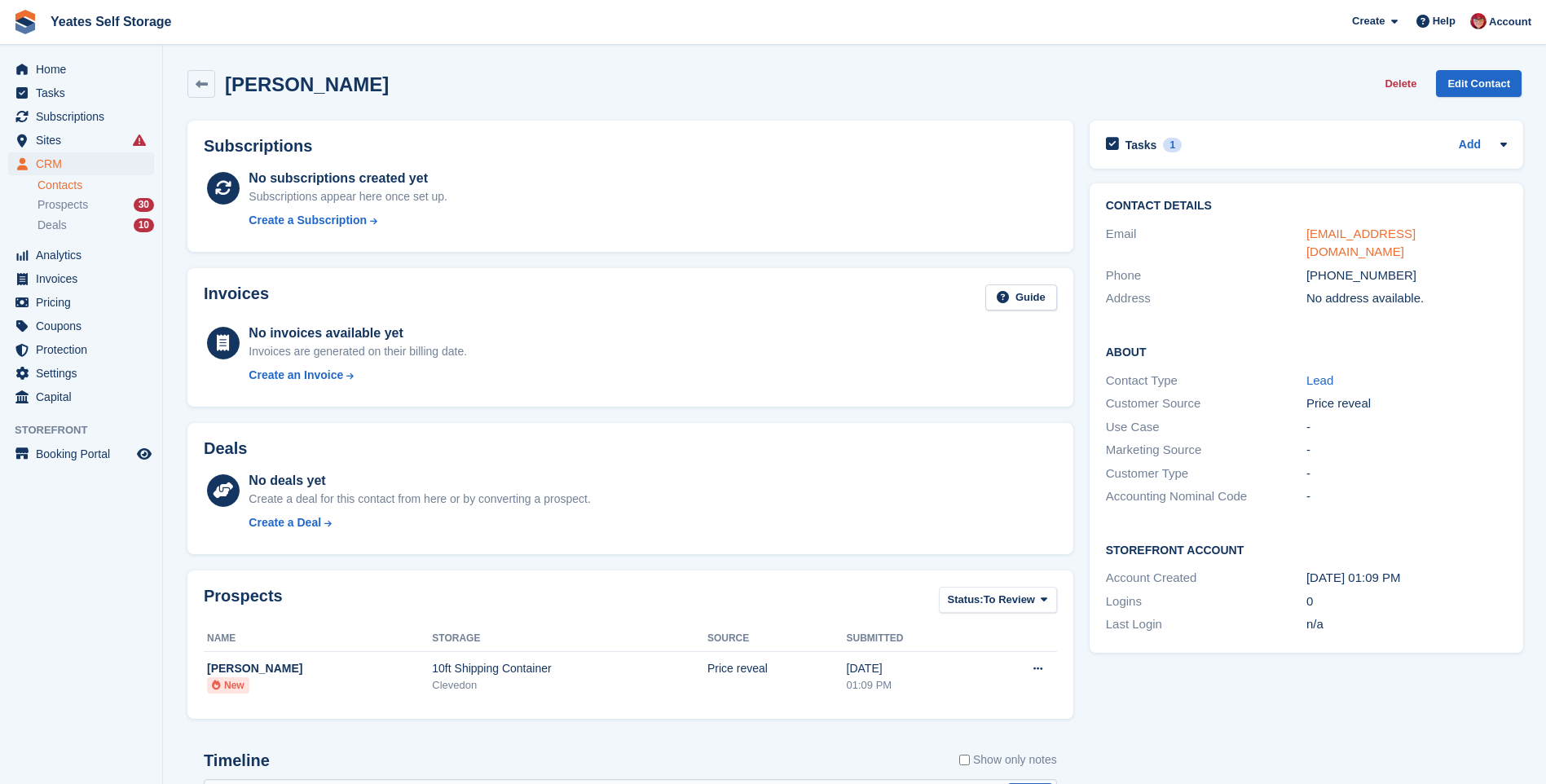
click at [1340, 230] on link "[EMAIL_ADDRESS][DOMAIN_NAME]" at bounding box center [1361, 242] width 109 height 32
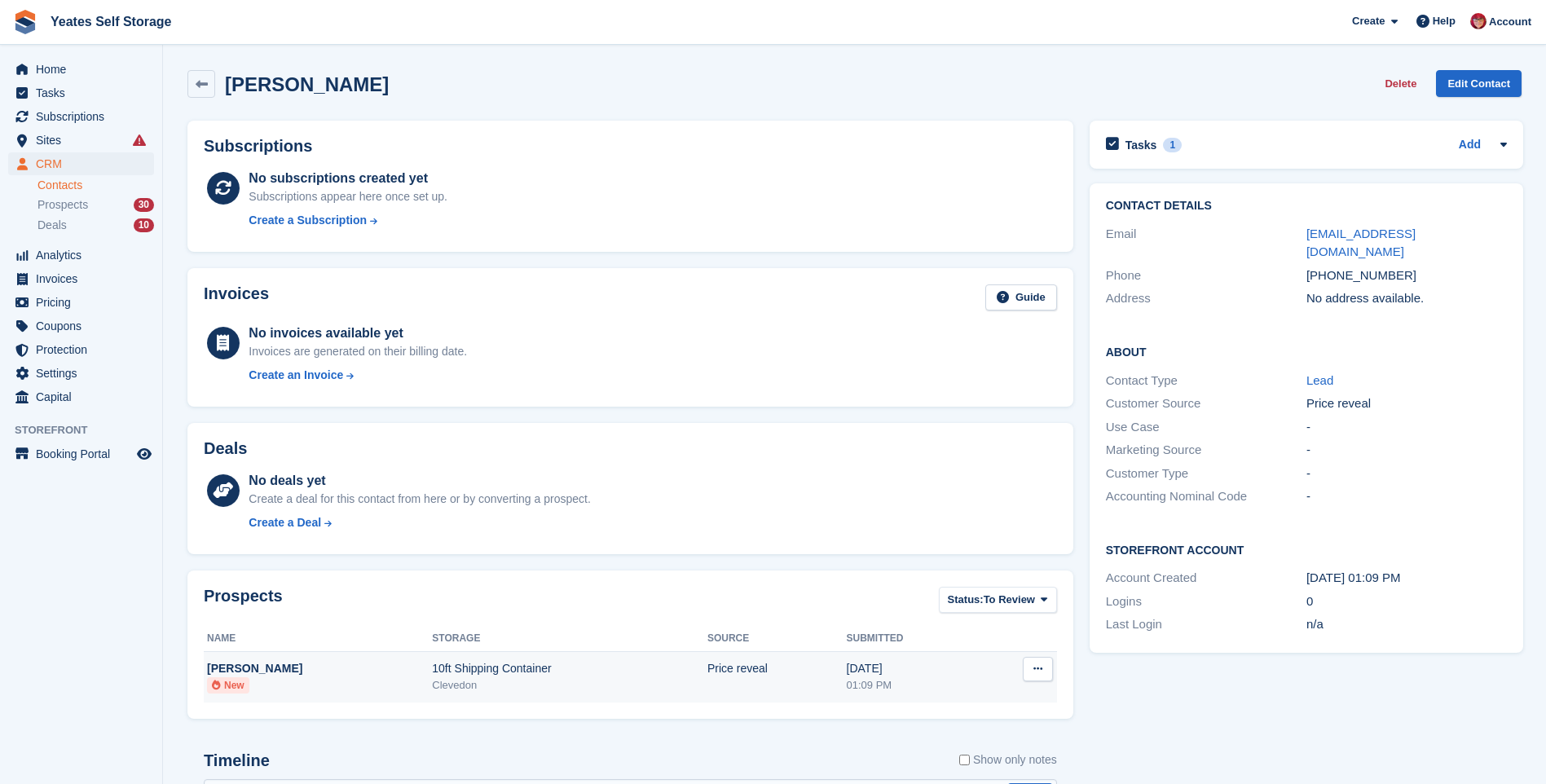
click at [297, 677] on ul "New" at bounding box center [319, 684] width 225 height 17
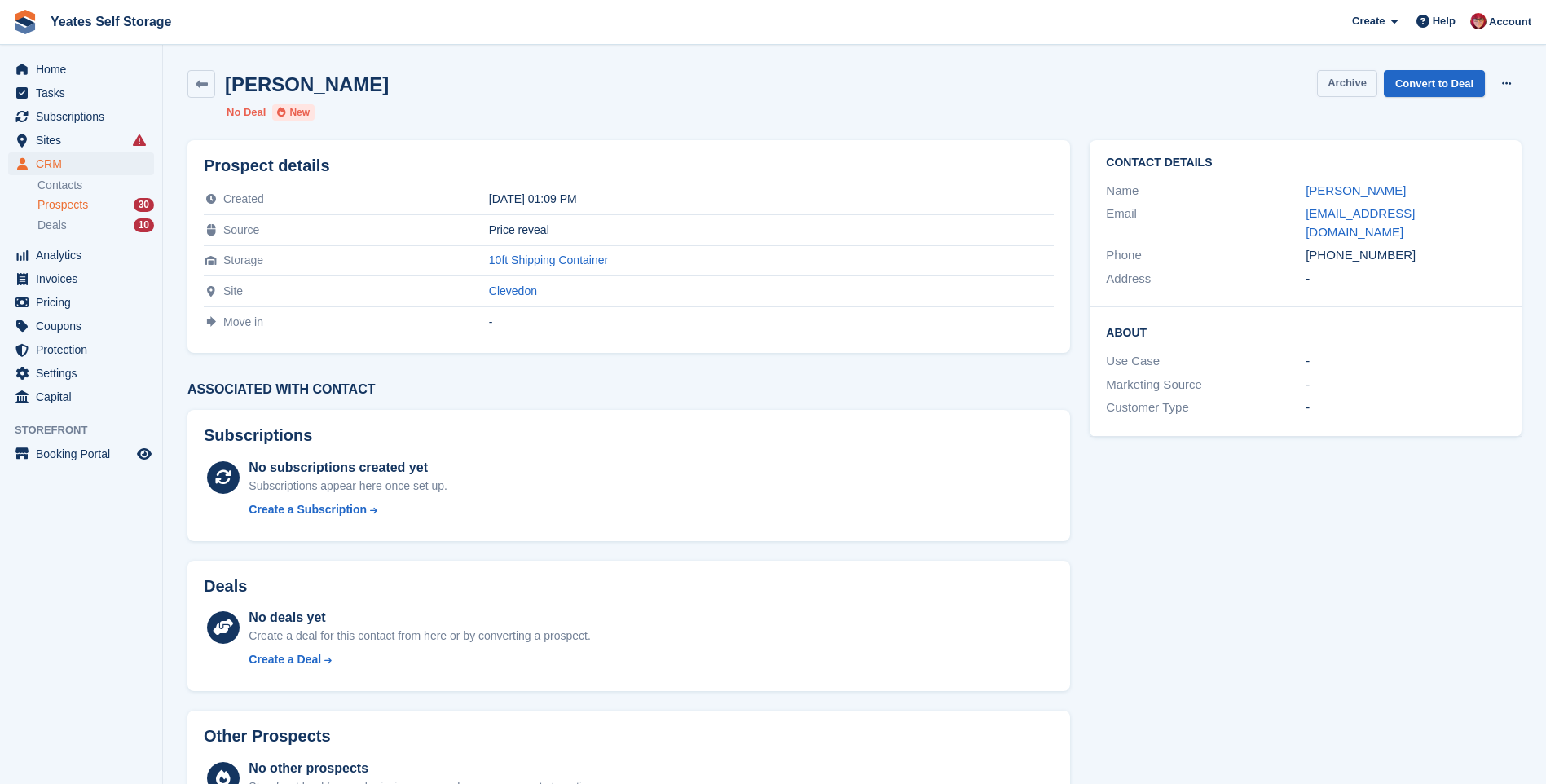
click at [1342, 88] on button "Archive" at bounding box center [1348, 84] width 61 height 27
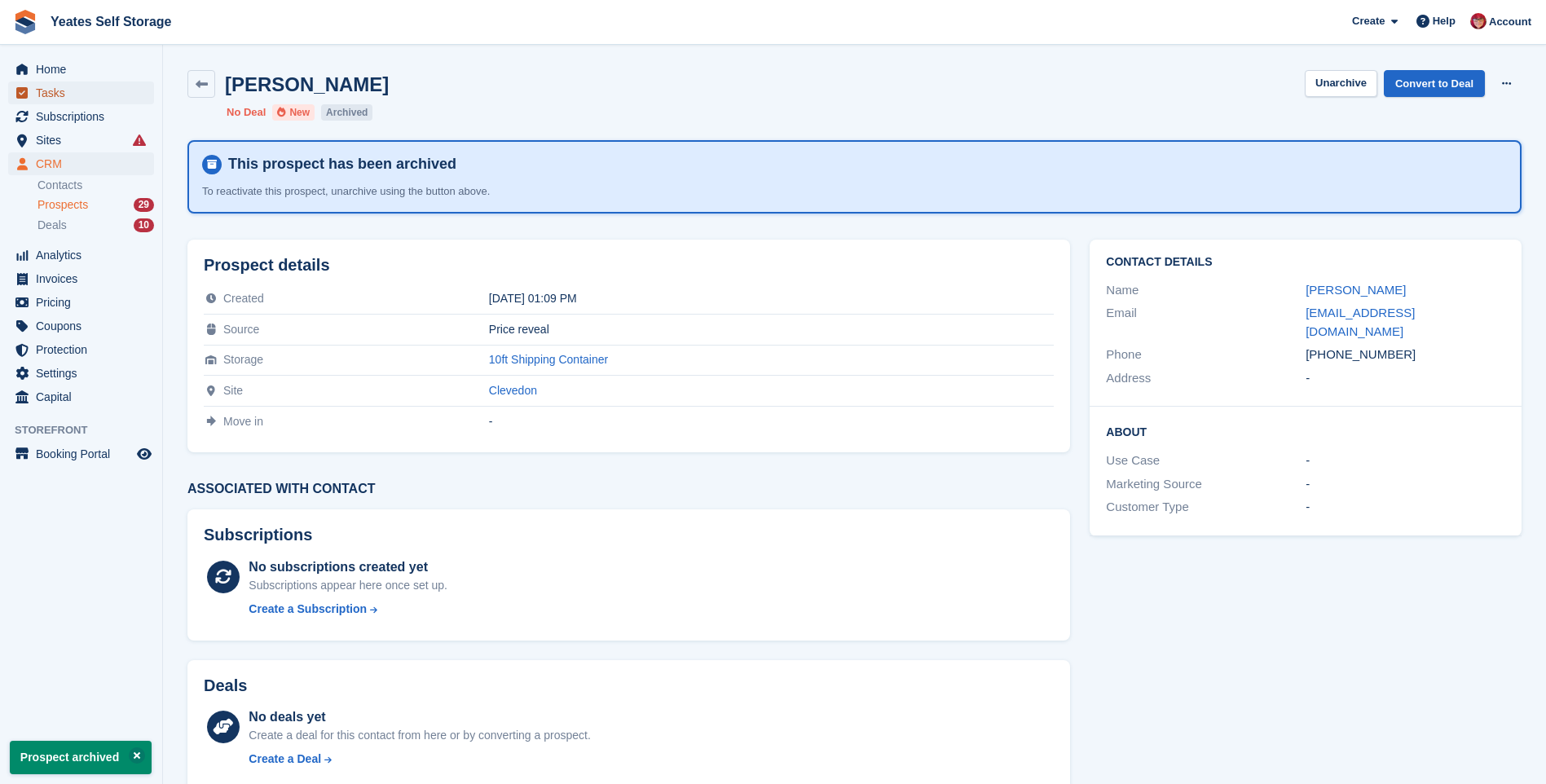
click at [43, 99] on span "Tasks" at bounding box center [85, 92] width 98 height 22
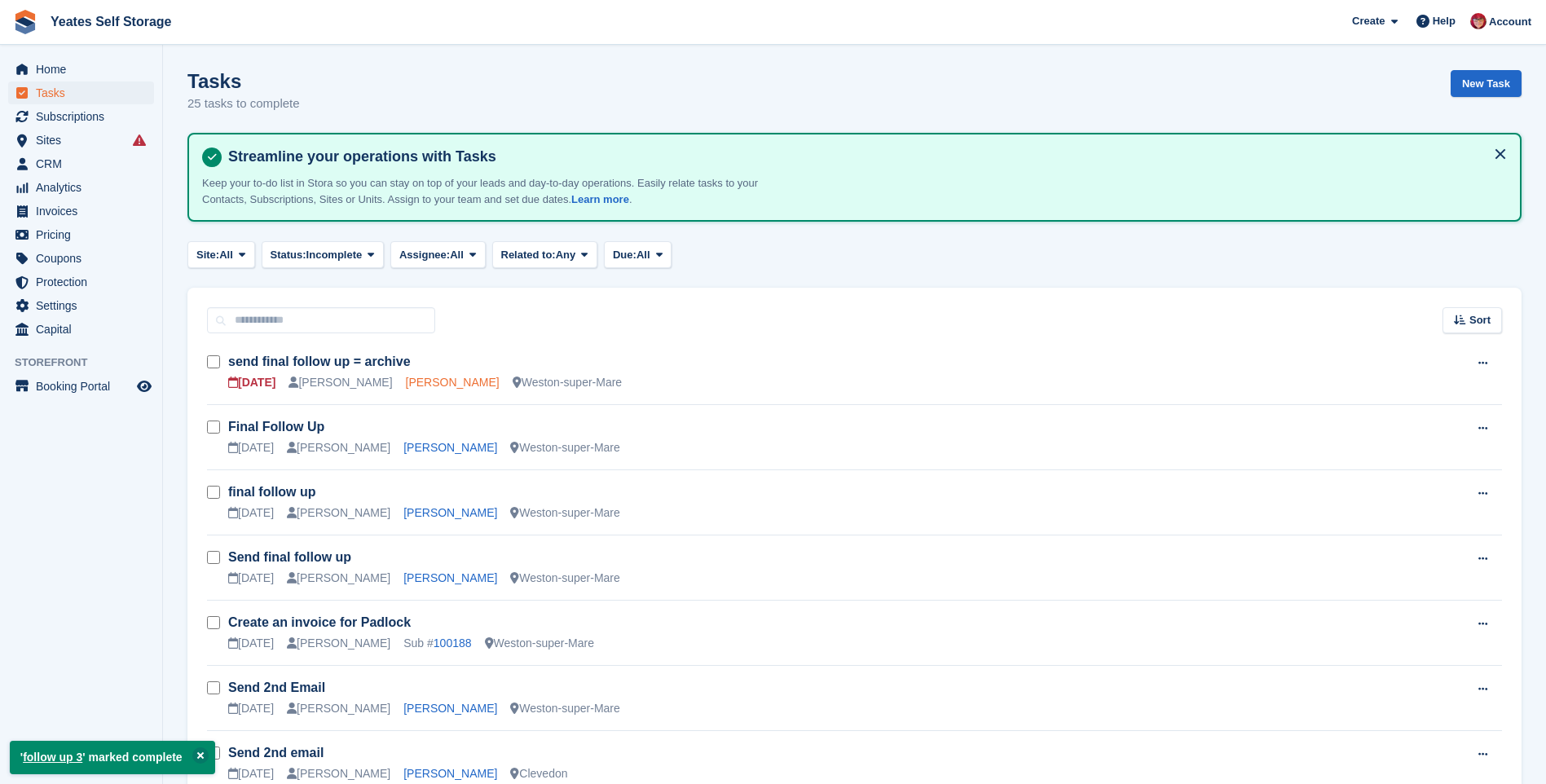
click at [425, 386] on link "[PERSON_NAME]" at bounding box center [453, 382] width 94 height 13
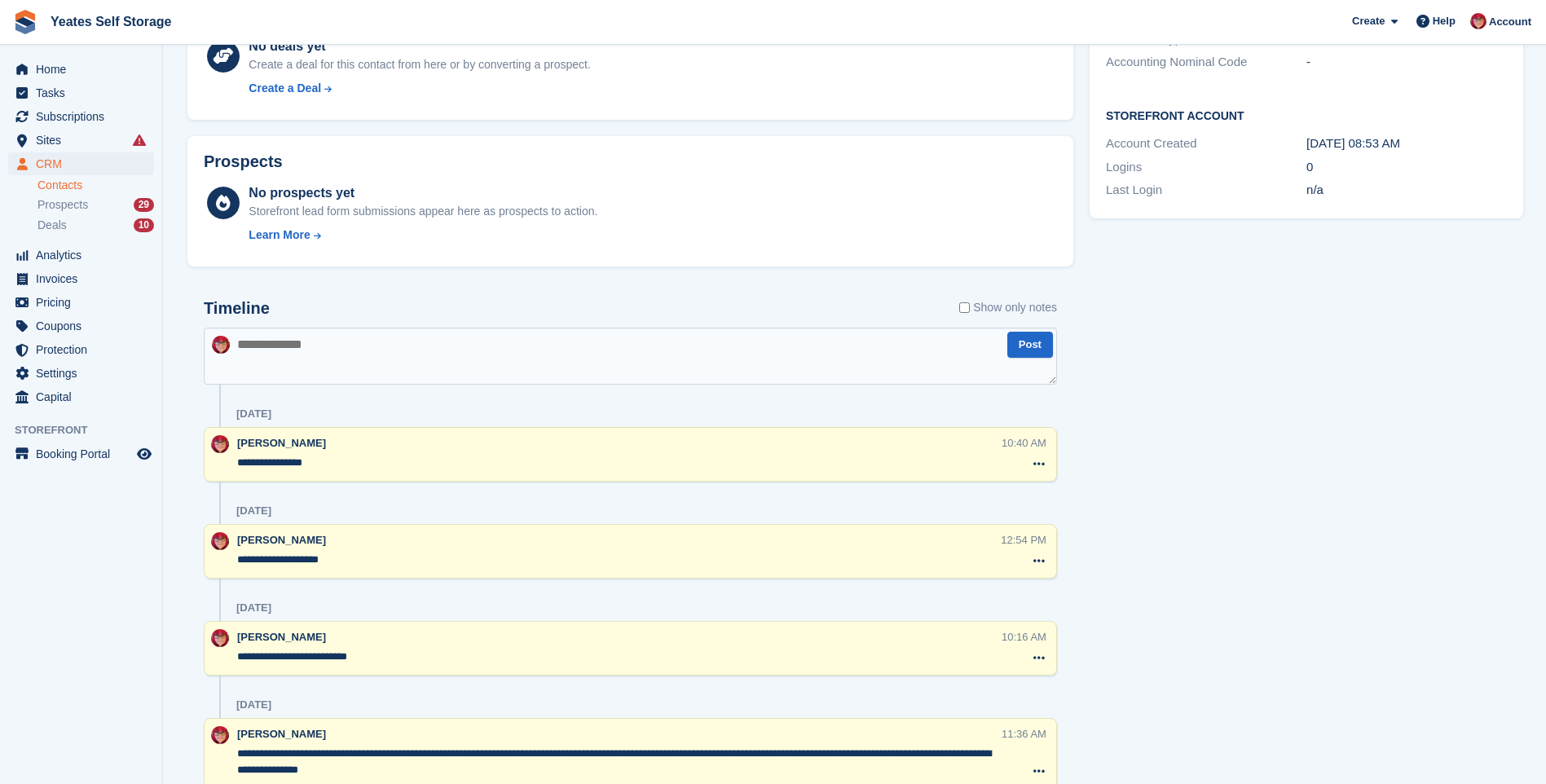
scroll to position [352, 0]
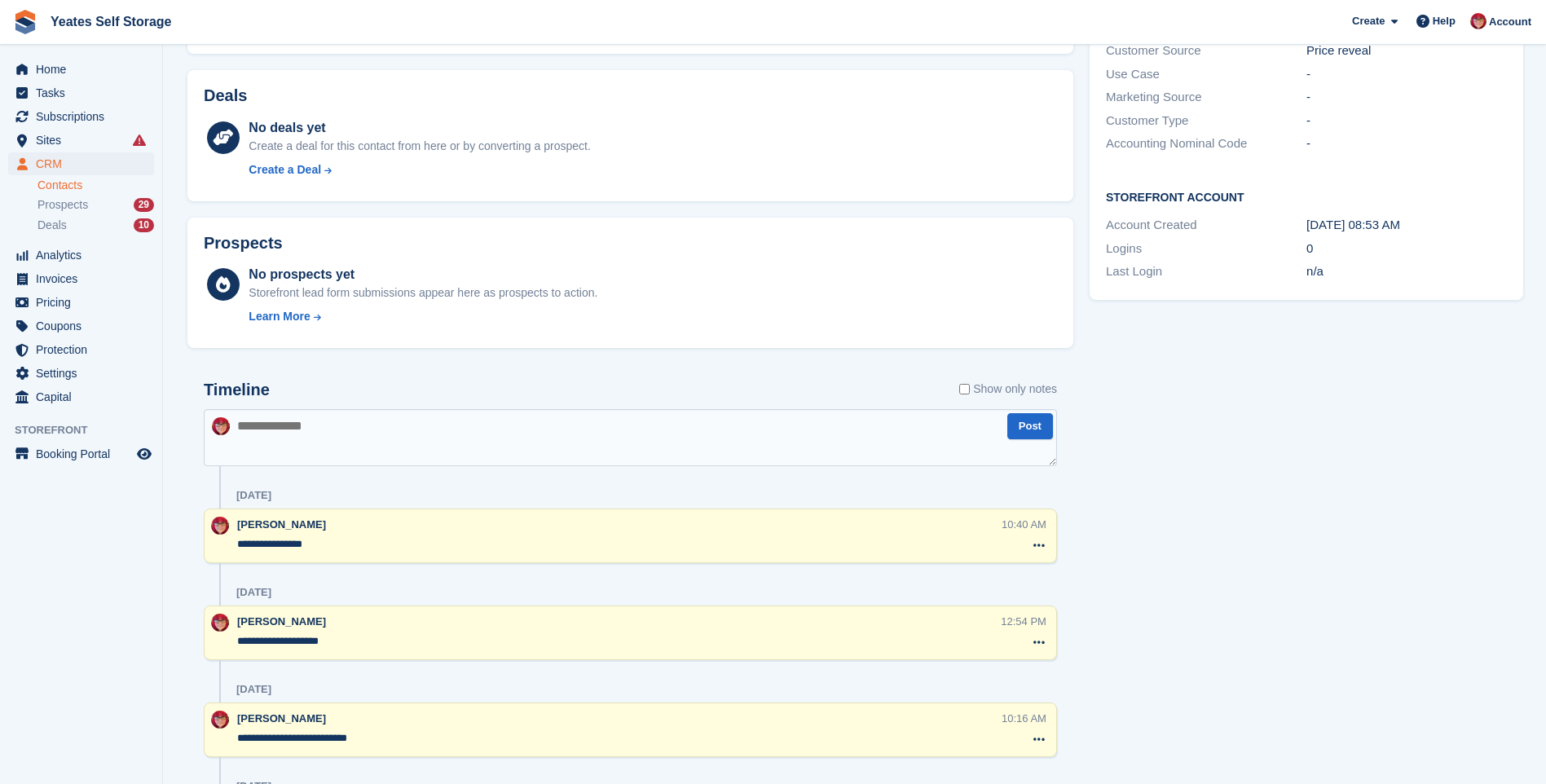
click at [347, 427] on textarea at bounding box center [631, 437] width 854 height 57
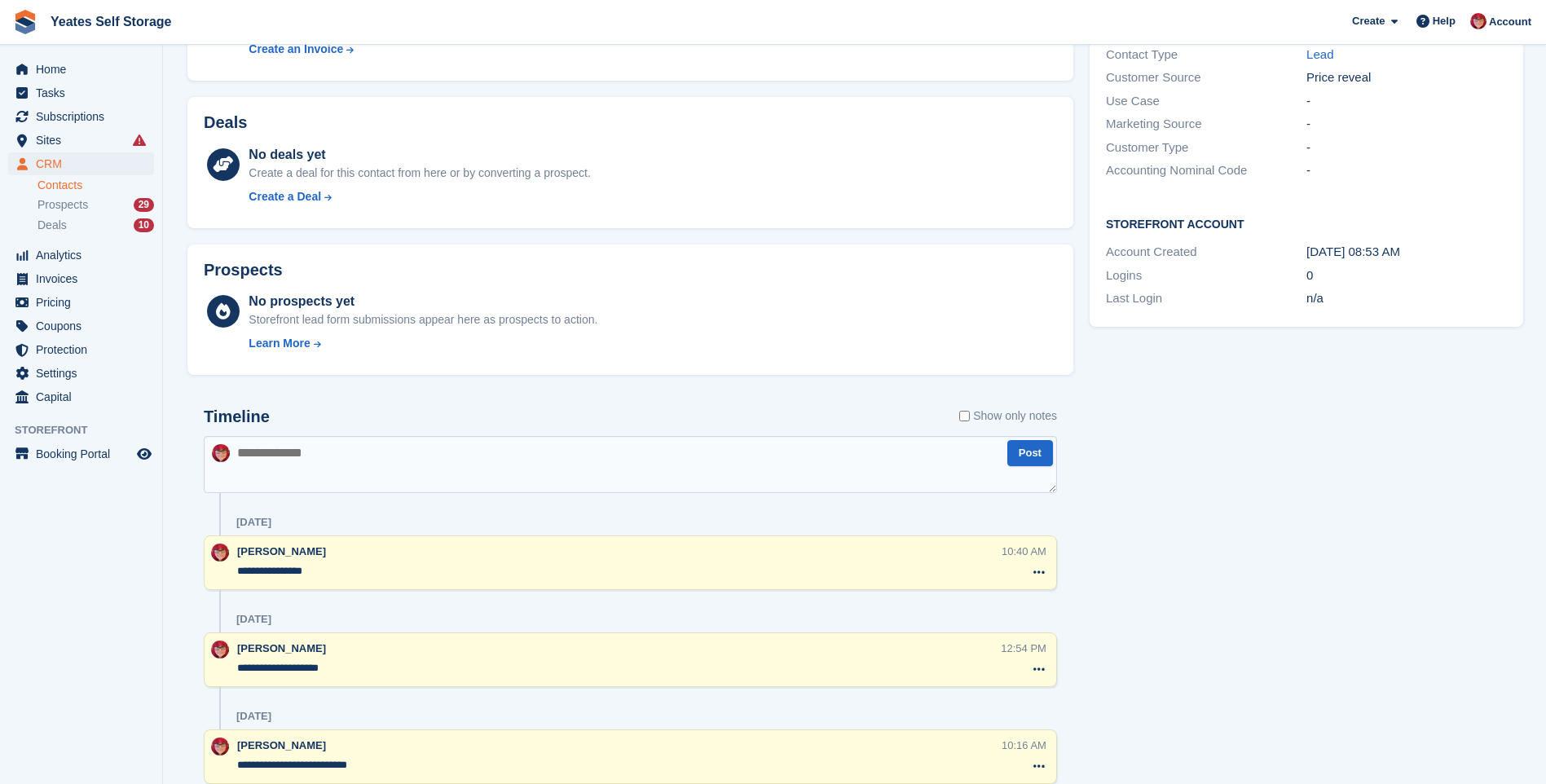
scroll to position [0, 0]
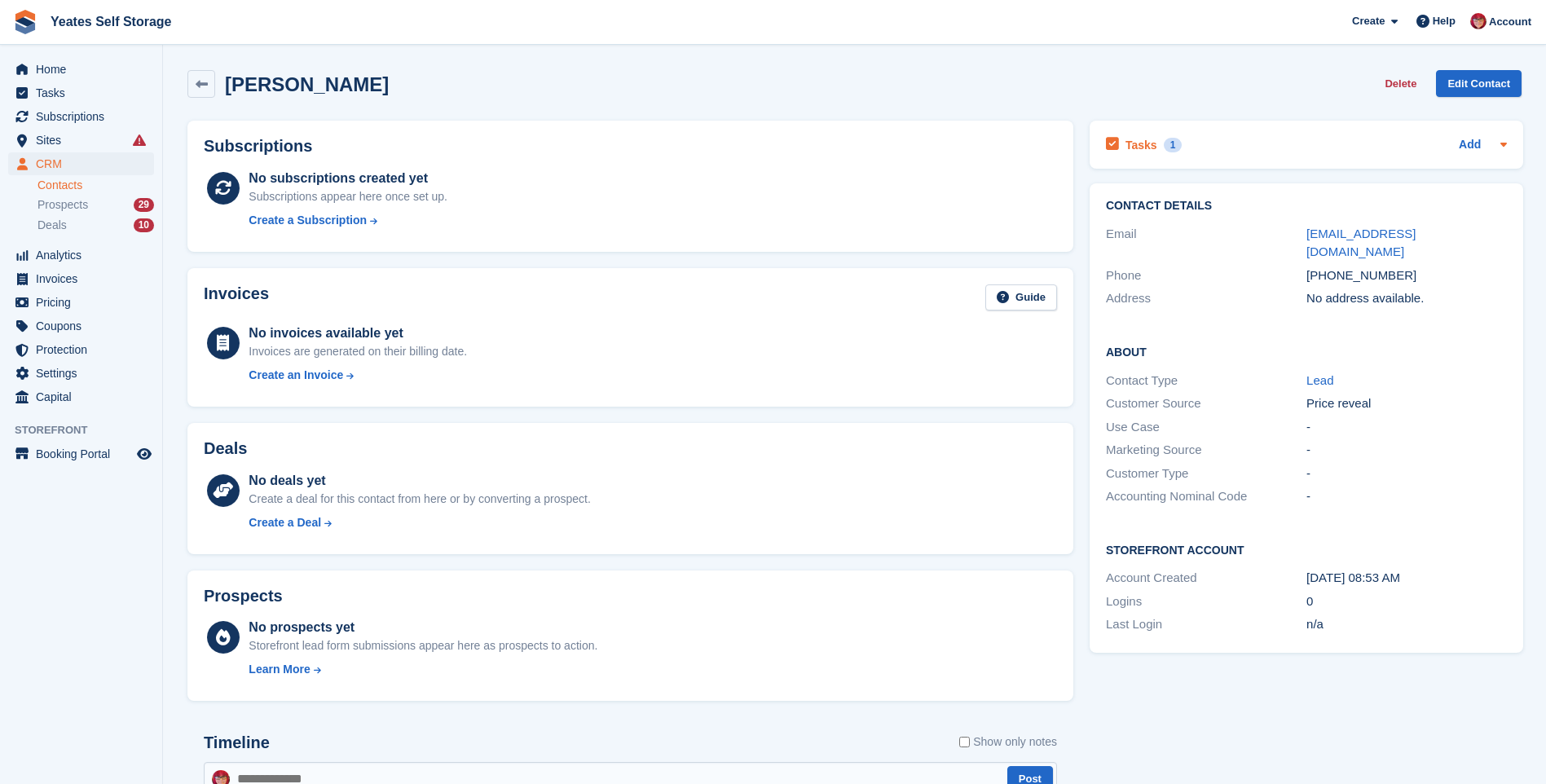
click at [1139, 146] on h2 "Tasks" at bounding box center [1141, 144] width 32 height 15
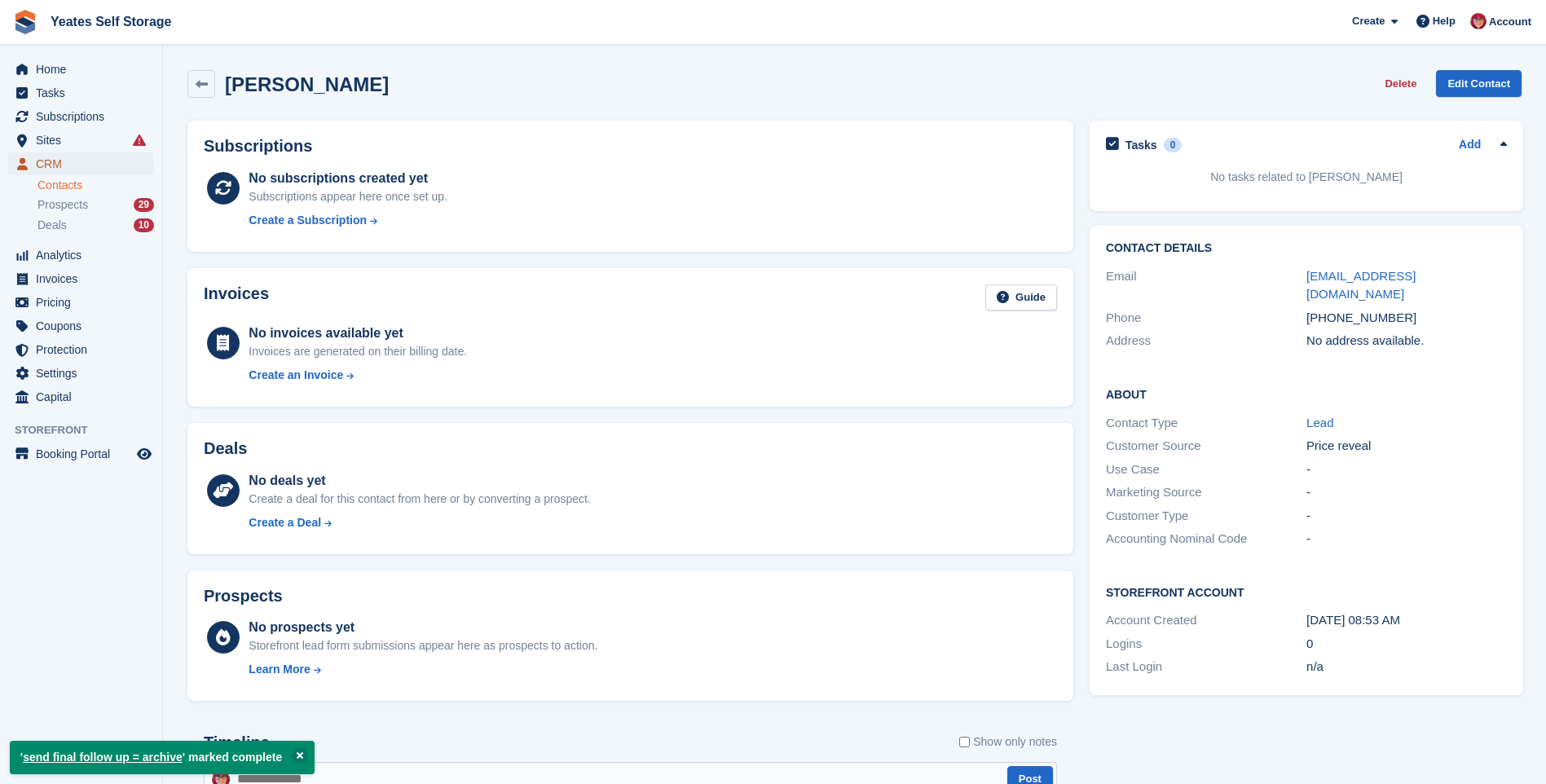
click at [18, 168] on icon "menu" at bounding box center [22, 164] width 11 height 13
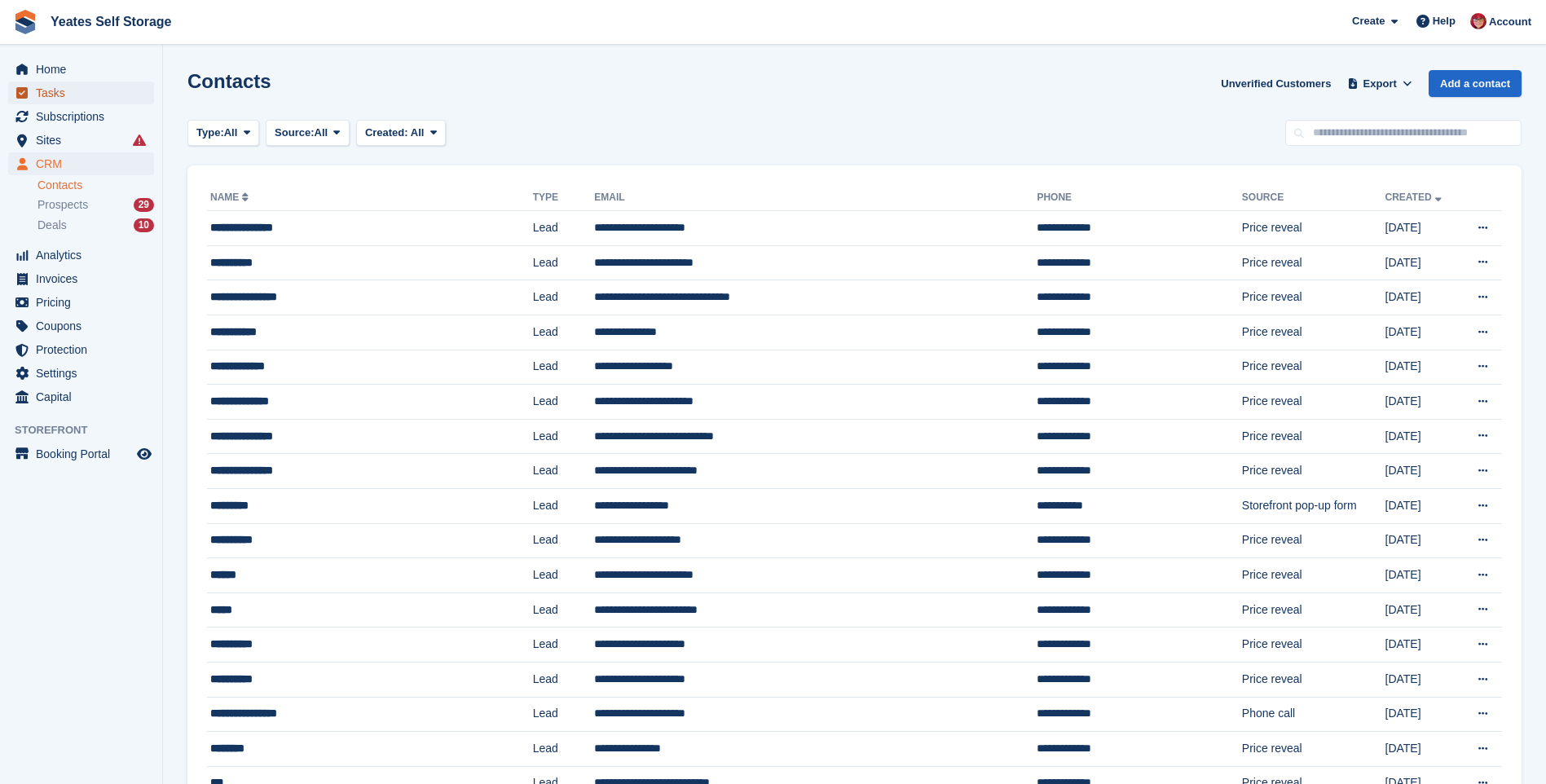
click at [48, 98] on span "Tasks" at bounding box center [85, 92] width 98 height 22
